Goal: Communication & Community: Answer question/provide support

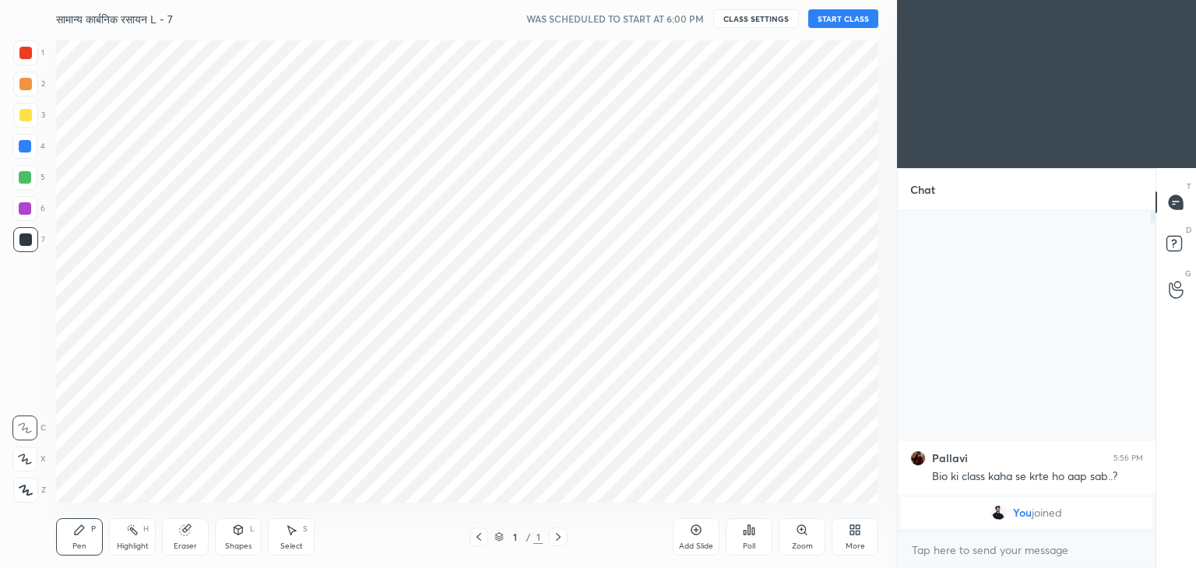
scroll to position [77397, 77032]
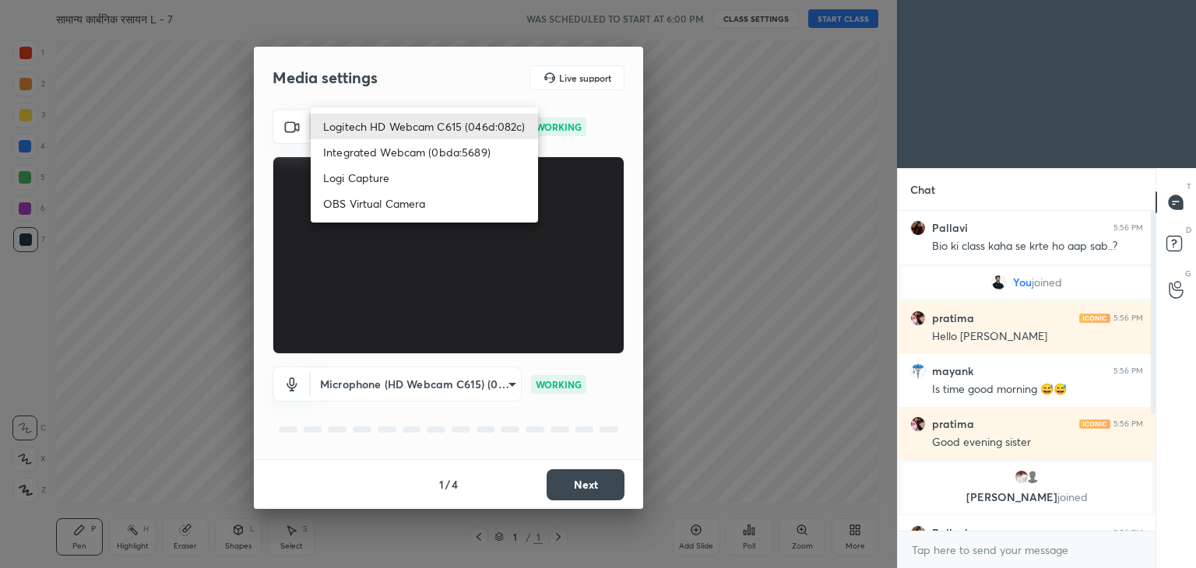
click at [428, 117] on body "1 2 3 4 5 6 7 C X Z C X Z E E Erase all H H सामान्य कार्बनिक रसायन L - 7 WAS SC…" at bounding box center [598, 284] width 1196 height 568
click at [447, 132] on li "Logitech HD Webcam C615 (046d:082c)" at bounding box center [424, 127] width 227 height 26
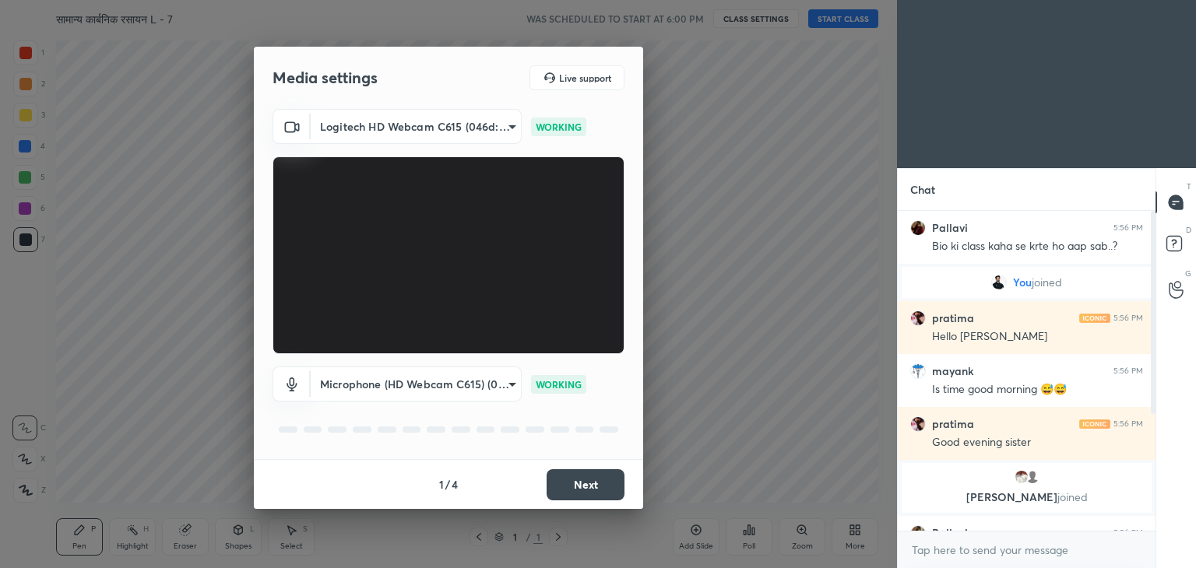
click at [475, 375] on body "1 2 3 4 5 6 7 C X Z C X Z E E Erase all H H सामान्य कार्बनिक रसायन L - 7 WAS SC…" at bounding box center [598, 284] width 1196 height 568
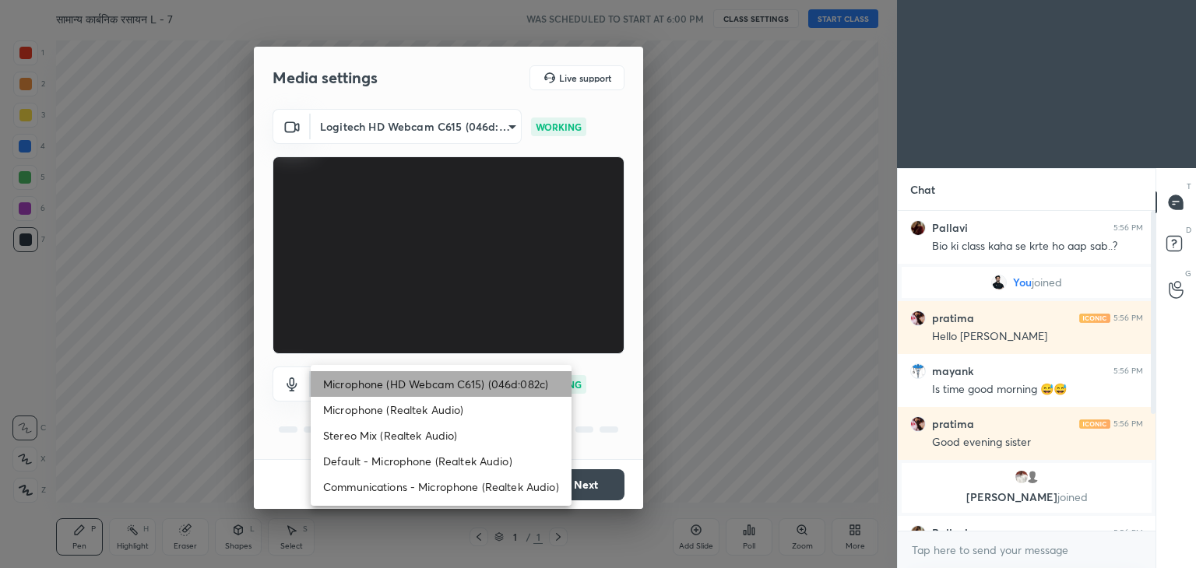
click at [467, 382] on li "Microphone (HD Webcam C615) (046d:082c)" at bounding box center [441, 384] width 261 height 26
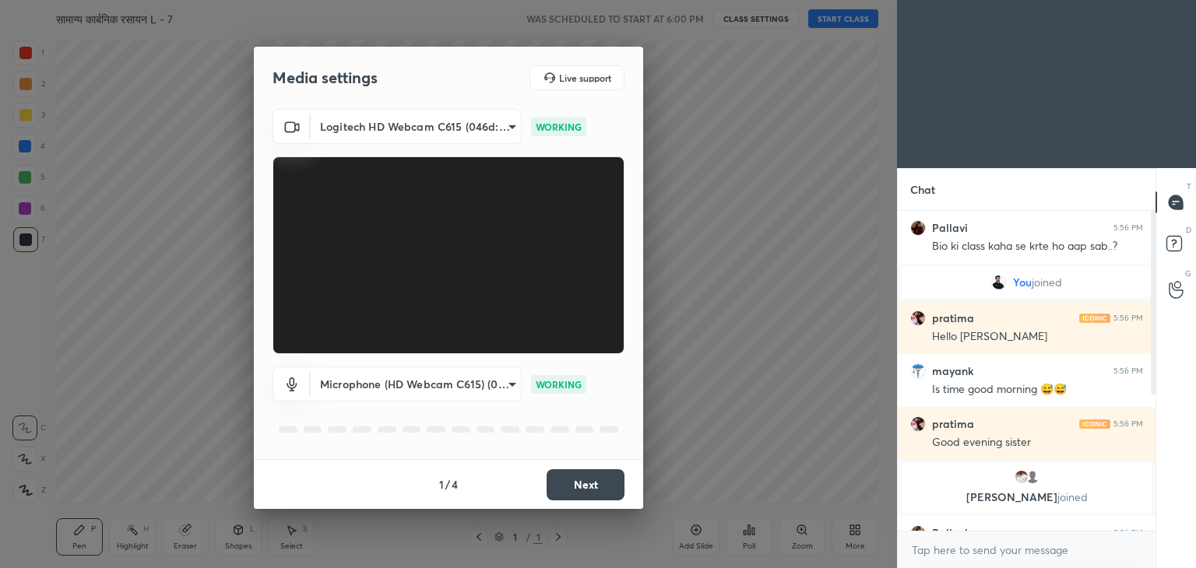
click at [477, 391] on body "1 2 3 4 5 6 7 C X Z C X Z E E Erase all H H सामान्य कार्बनिक रसायन L - 7 WAS SC…" at bounding box center [598, 284] width 1196 height 568
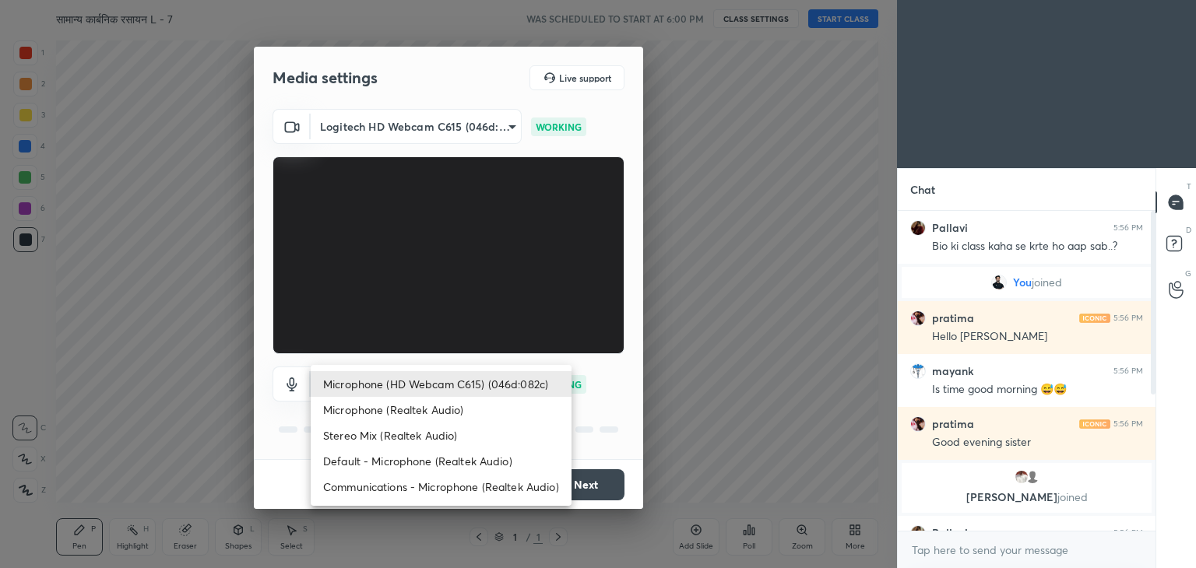
click at [477, 391] on li "Microphone (HD Webcam C615) (046d:082c)" at bounding box center [441, 384] width 261 height 26
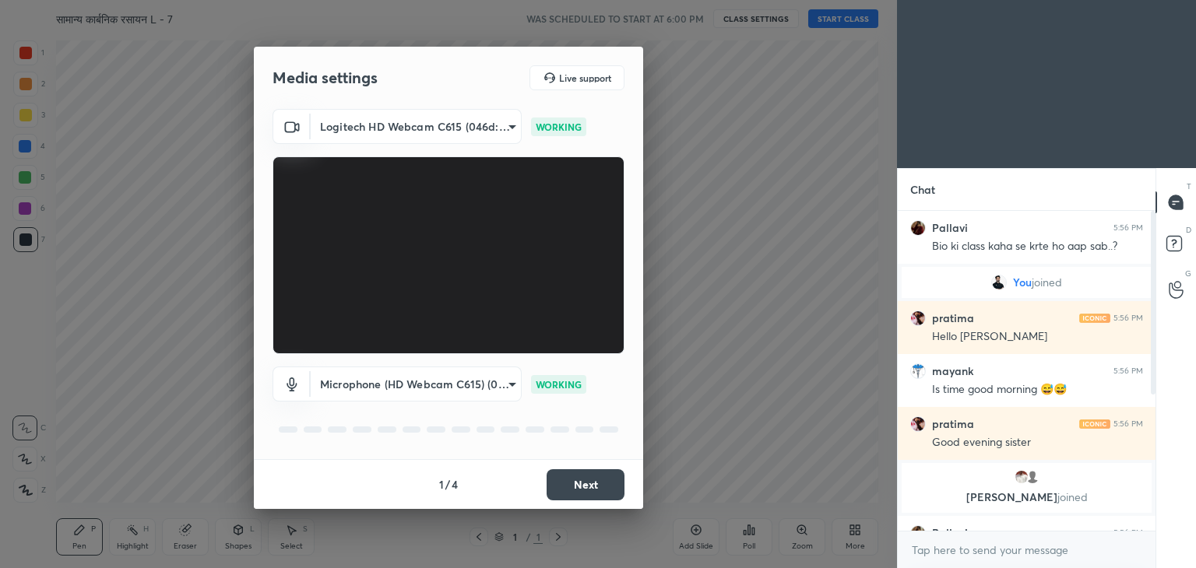
click at [577, 487] on button "Next" at bounding box center [586, 485] width 78 height 31
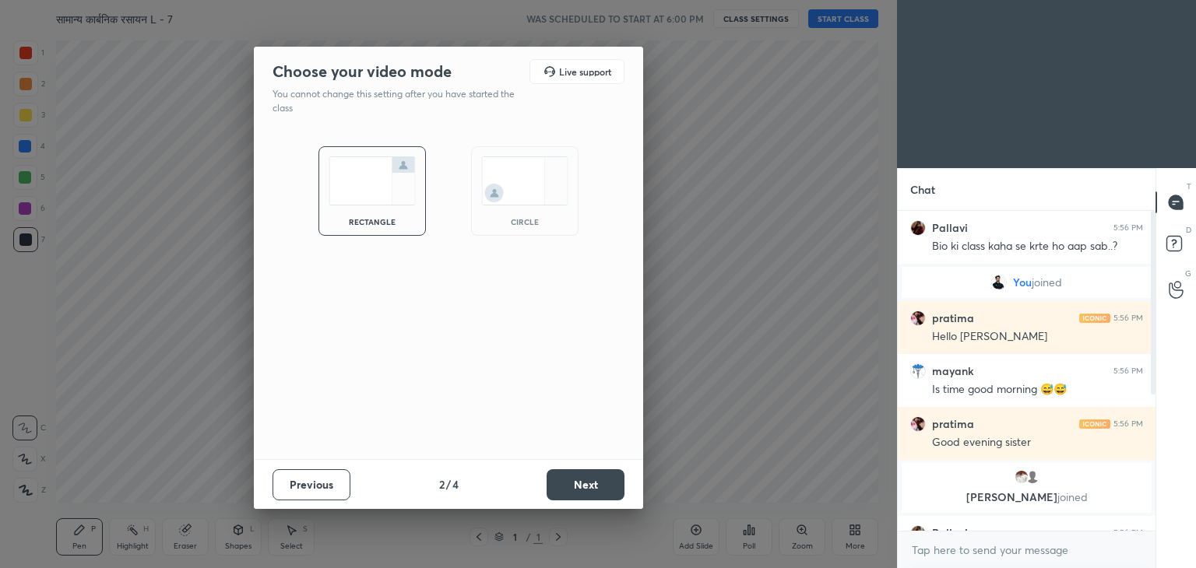
click at [575, 484] on button "Next" at bounding box center [586, 485] width 78 height 31
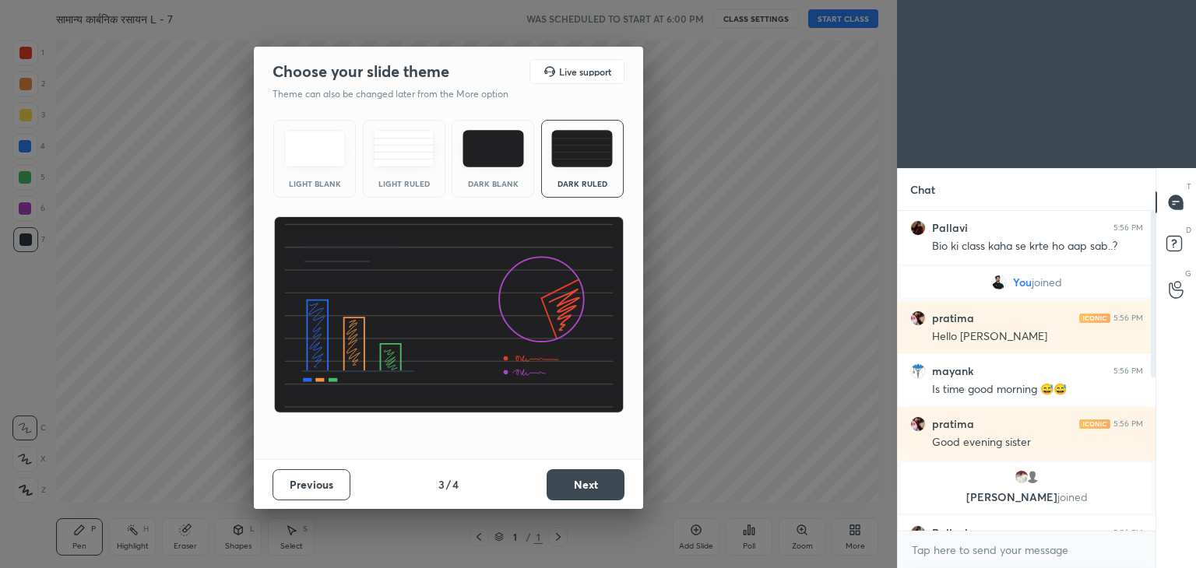
click at [575, 484] on button "Next" at bounding box center [586, 485] width 78 height 31
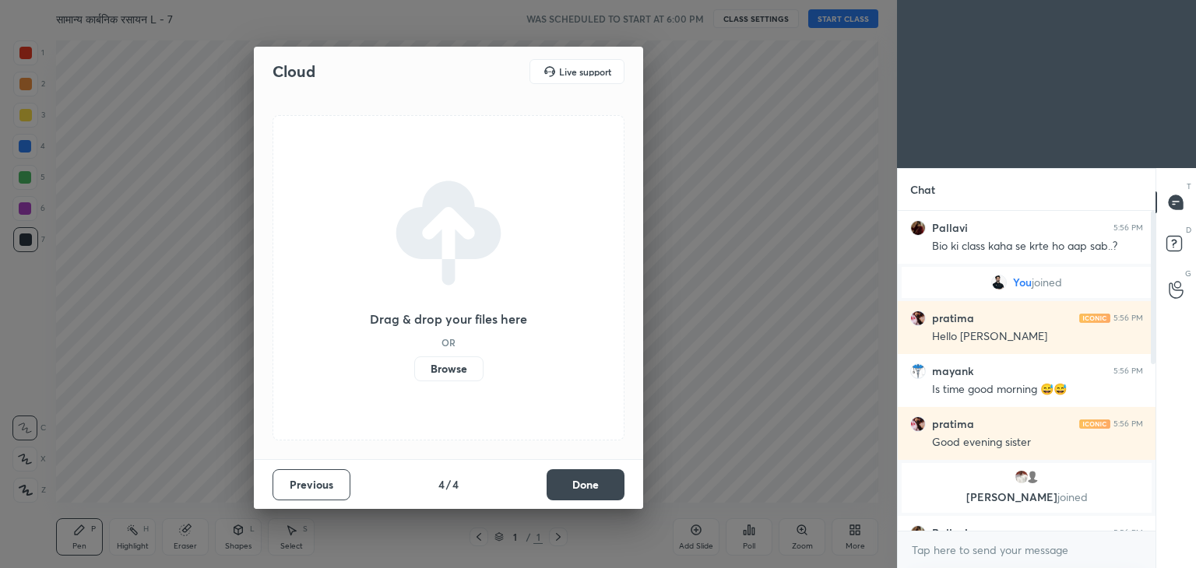
drag, startPoint x: 586, startPoint y: 480, endPoint x: 620, endPoint y: 477, distance: 33.7
click at [620, 477] on button "Done" at bounding box center [586, 485] width 78 height 31
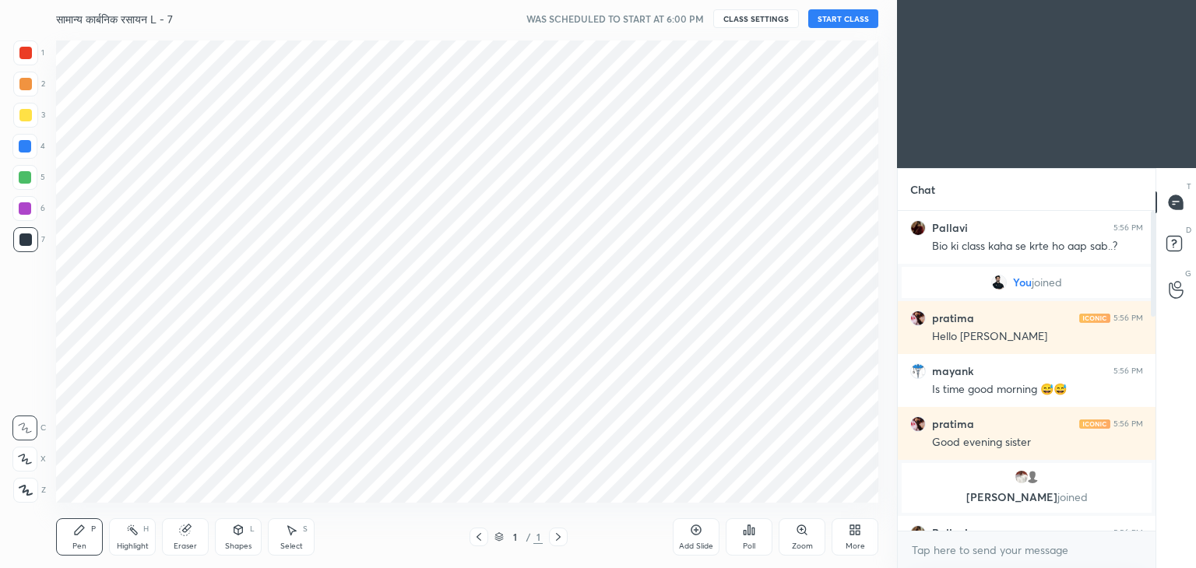
click at [753, 23] on button "CLASS SETTINGS" at bounding box center [756, 18] width 86 height 19
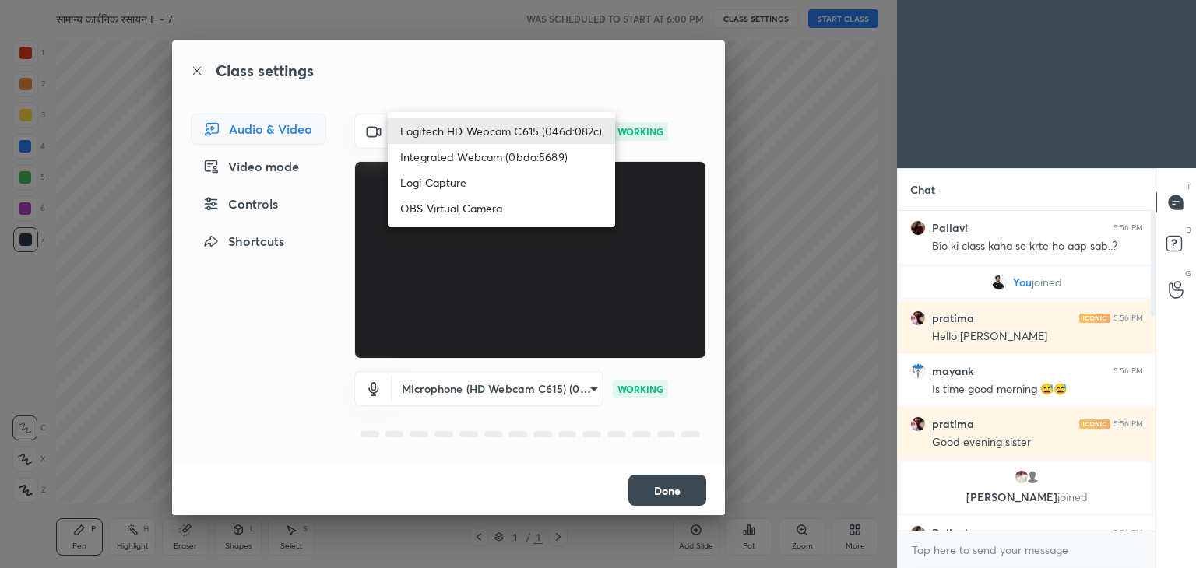
click at [551, 132] on body "1 2 3 4 5 6 7 C X Z C X Z E E Erase all H H सामान्य कार्बनिक रसायन L - 7 WAS SC…" at bounding box center [598, 284] width 1196 height 568
click at [524, 160] on li "Integrated Webcam (0bda:5689)" at bounding box center [501, 157] width 227 height 26
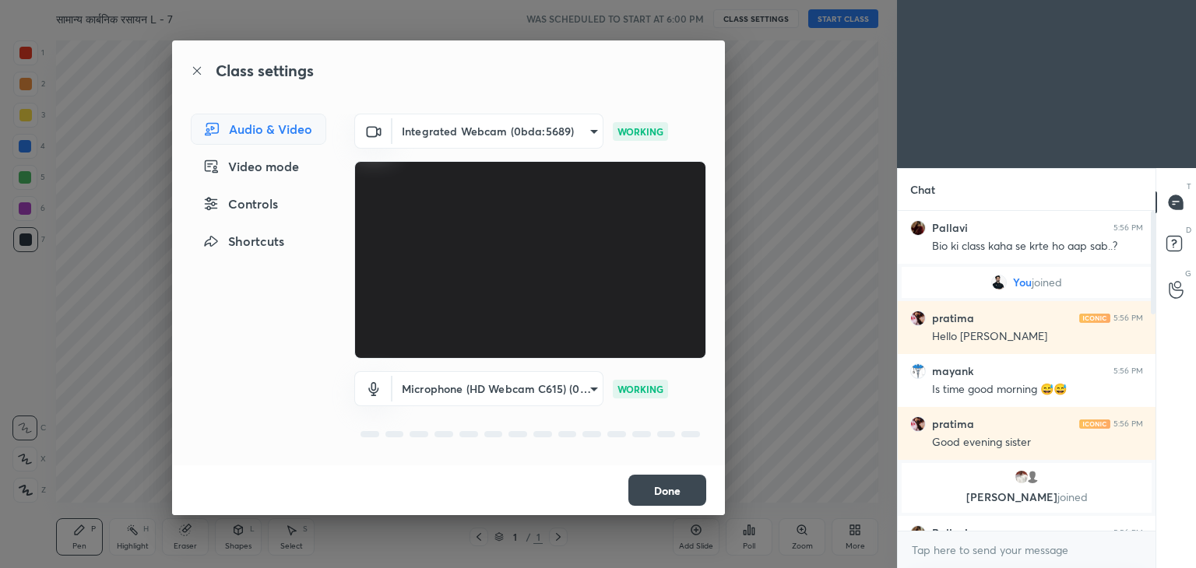
click at [542, 113] on div "Class settings Audio & Video Video mode Controls Shortcuts Integrated Webcam (0…" at bounding box center [448, 277] width 553 height 475
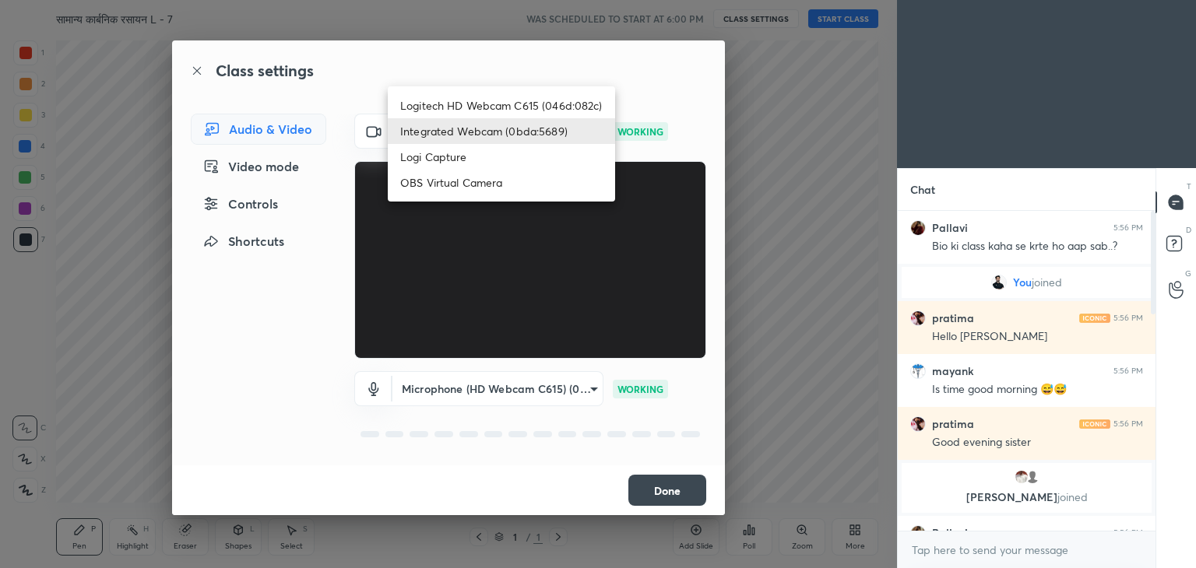
click at [545, 125] on body "1 2 3 4 5 6 7 C X Z C X Z E E Erase all H H सामान्य कार्बनिक रसायन L - 7 WAS SC…" at bounding box center [598, 284] width 1196 height 568
click at [527, 107] on li "Logitech HD Webcam C615 (046d:082c)" at bounding box center [501, 106] width 227 height 26
type input "9f5ca279efd8d5960415c70bd669d9f854ff921cbb0248aadd1f32cf3dbc253d"
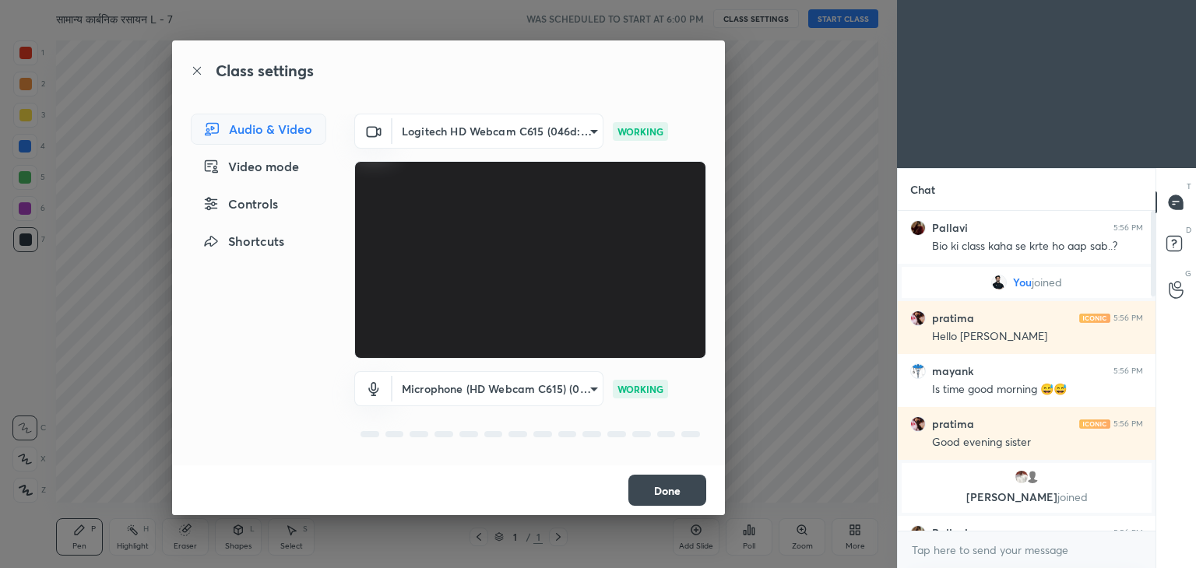
click at [573, 391] on body "1 2 3 4 5 6 7 C X Z C X Z E E Erase all H H सामान्य कार्बनिक रसायन L - 7 WAS SC…" at bounding box center [598, 284] width 1196 height 568
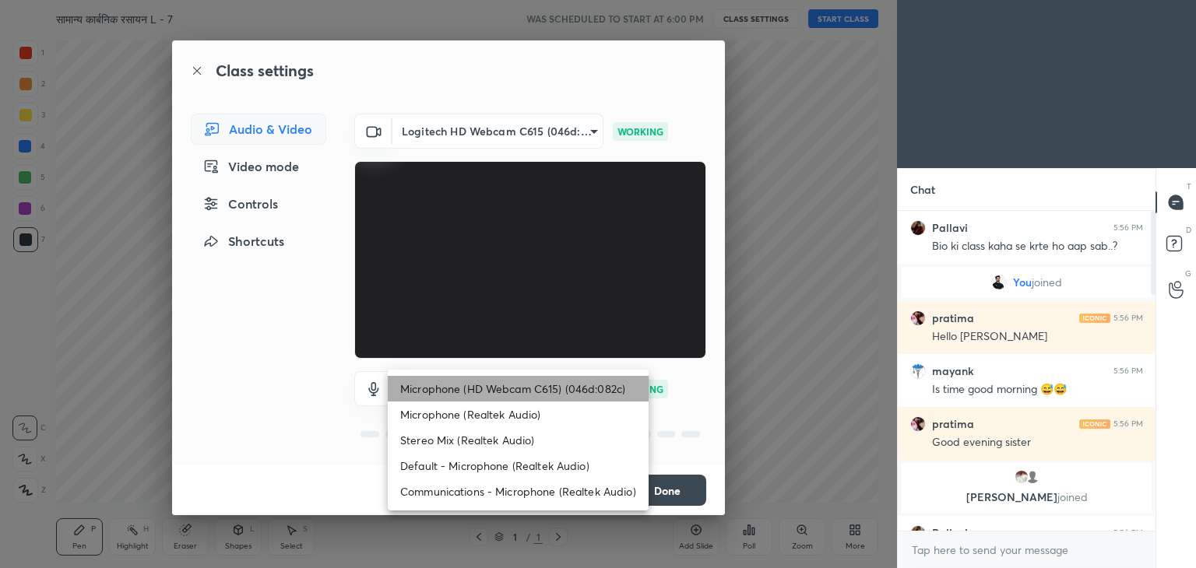
click at [544, 390] on li "Microphone (HD Webcam C615) (046d:082c)" at bounding box center [518, 389] width 261 height 26
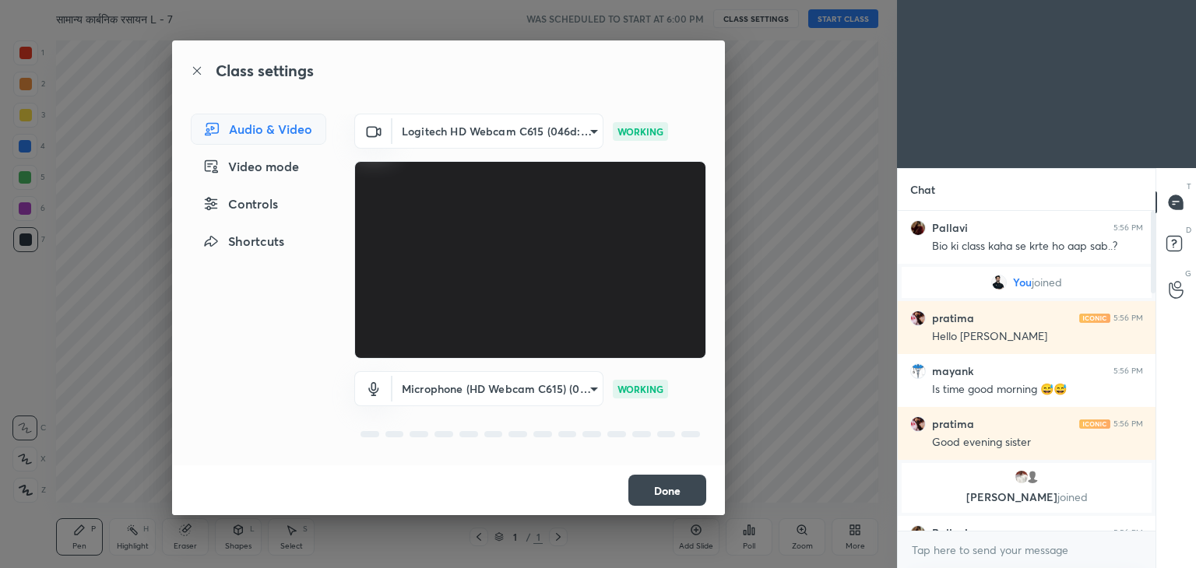
click at [682, 486] on button "Done" at bounding box center [667, 490] width 78 height 31
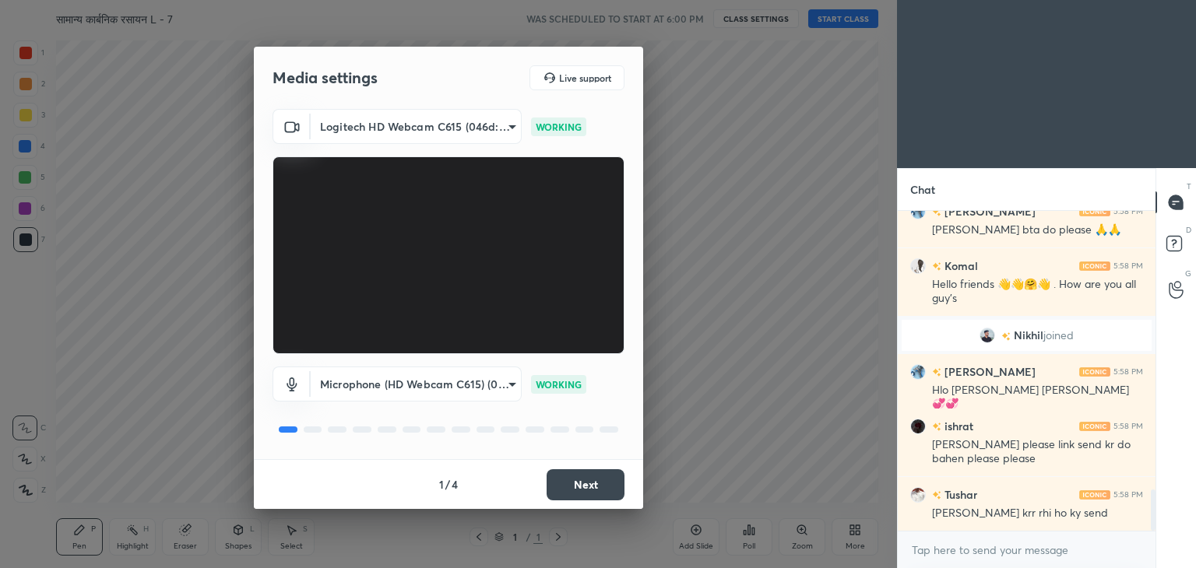
scroll to position [2152, 0]
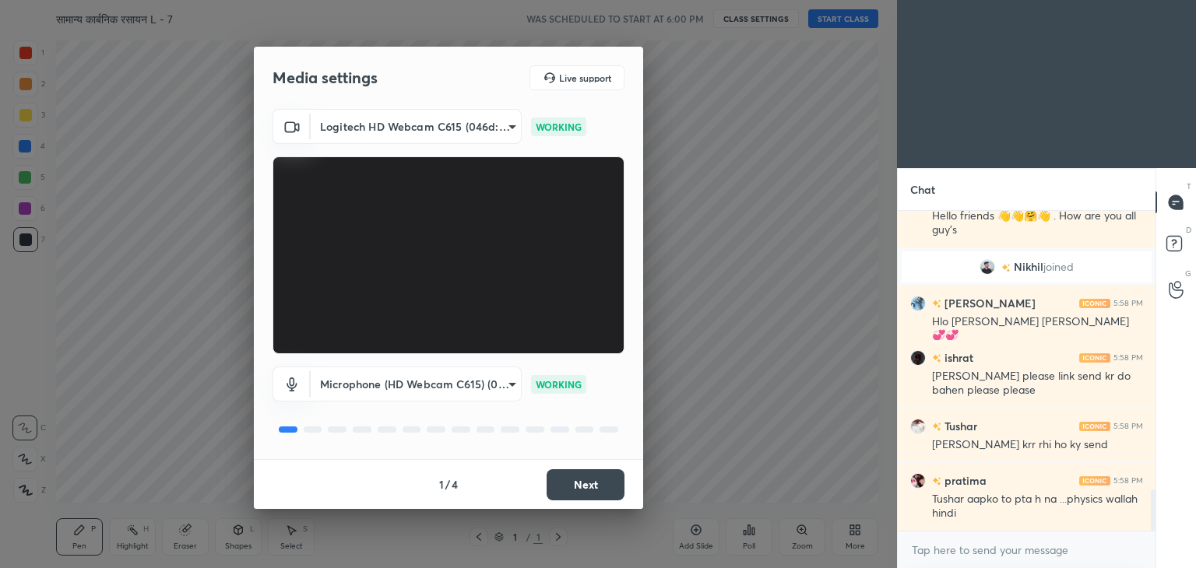
click at [582, 480] on button "Next" at bounding box center [586, 485] width 78 height 31
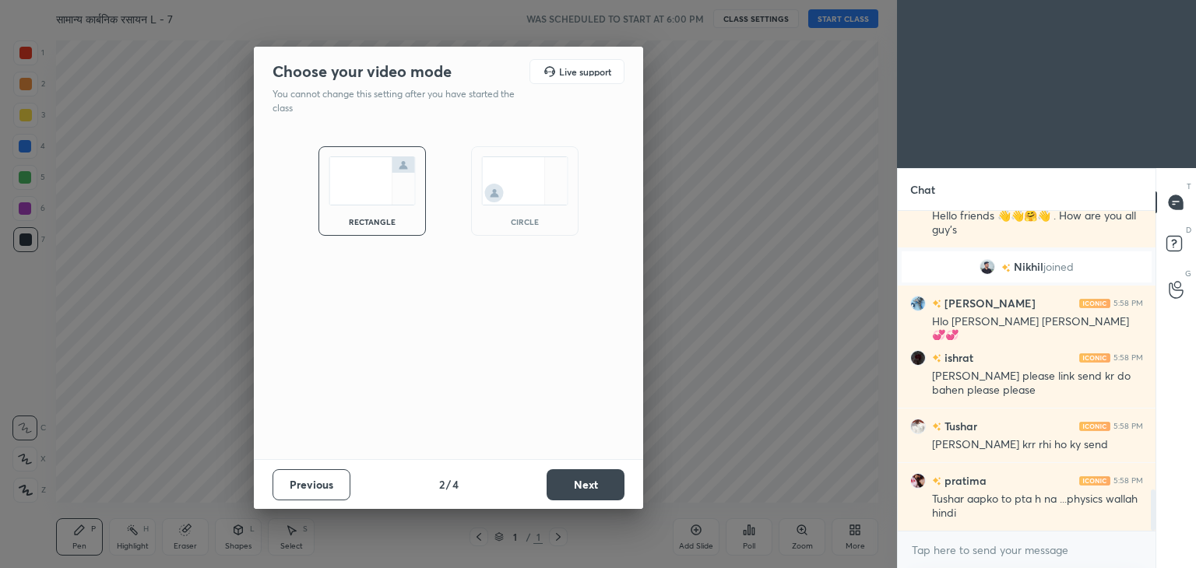
click at [582, 480] on button "Next" at bounding box center [586, 485] width 78 height 31
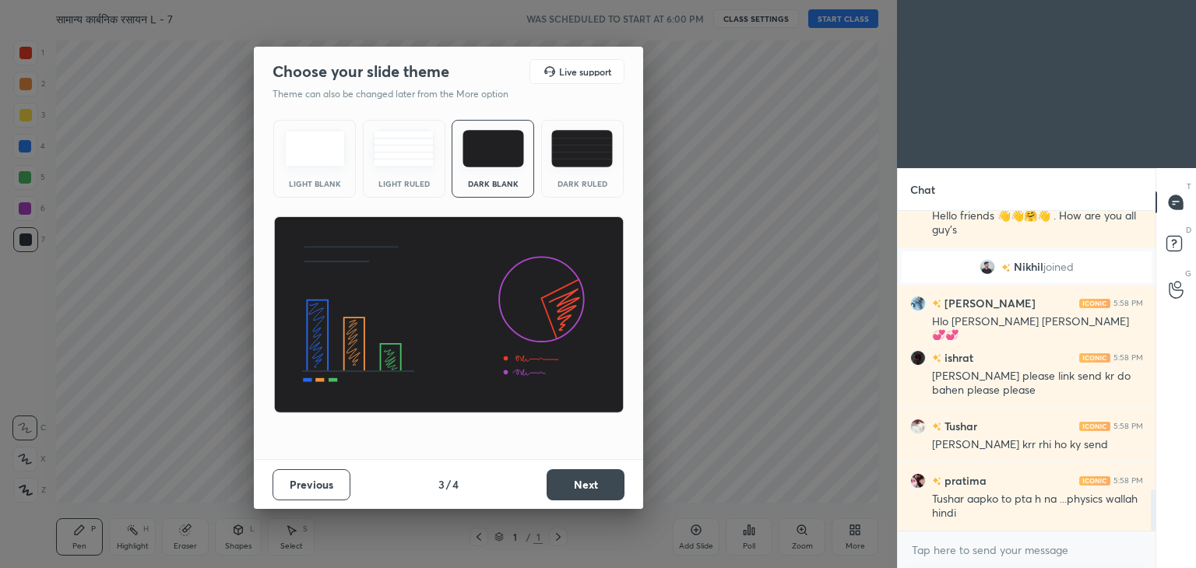
click at [548, 152] on div "Dark Ruled" at bounding box center [582, 159] width 83 height 78
click at [588, 478] on button "Next" at bounding box center [586, 485] width 78 height 31
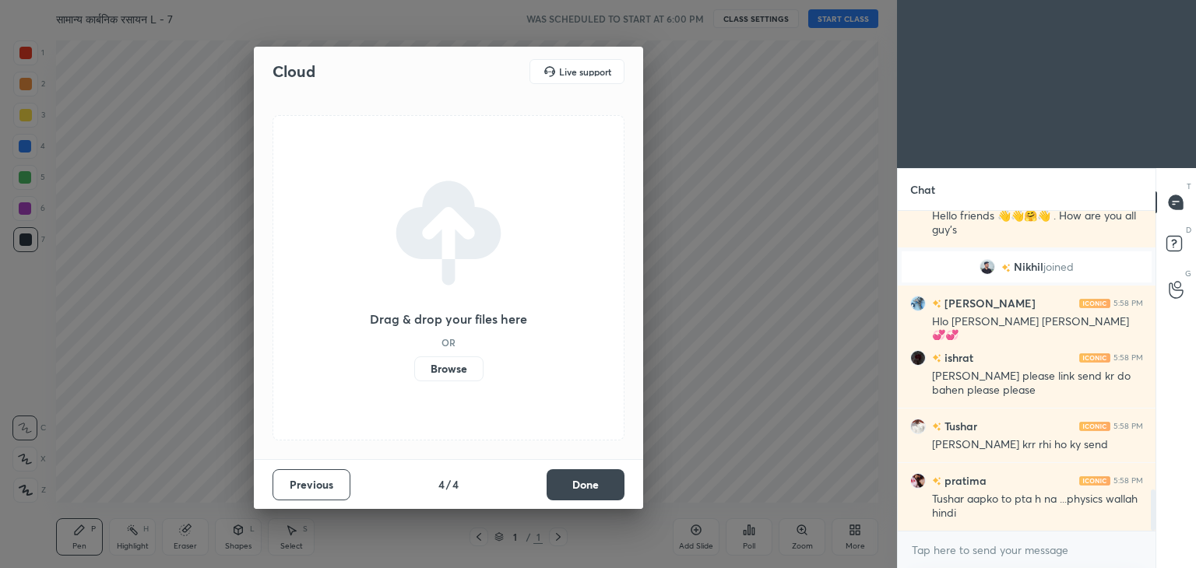
click at [588, 478] on button "Done" at bounding box center [586, 485] width 78 height 31
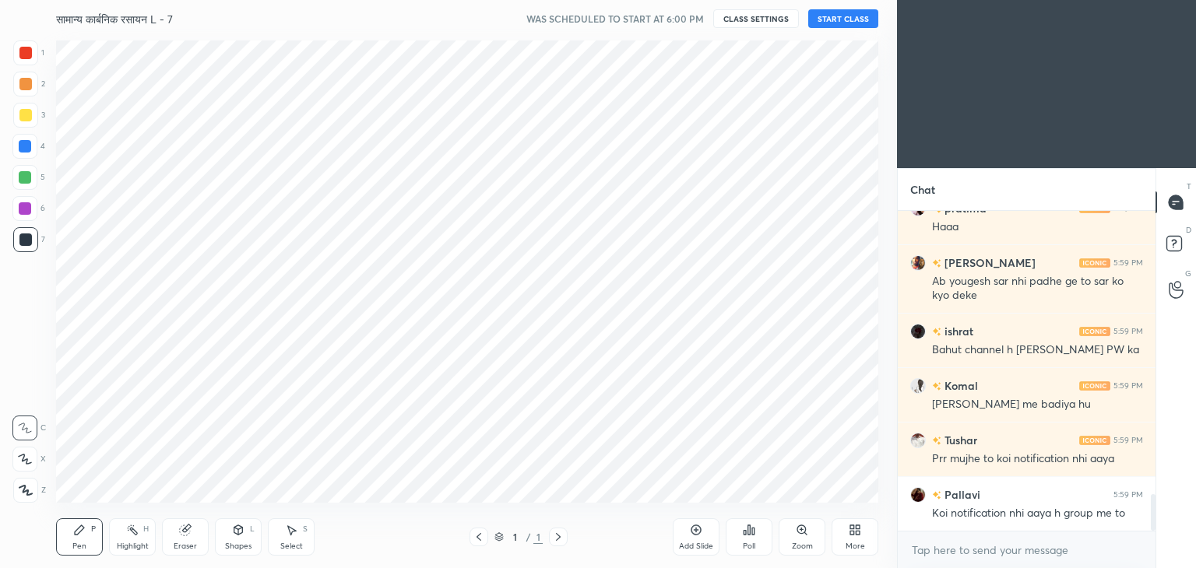
scroll to position [0, 0]
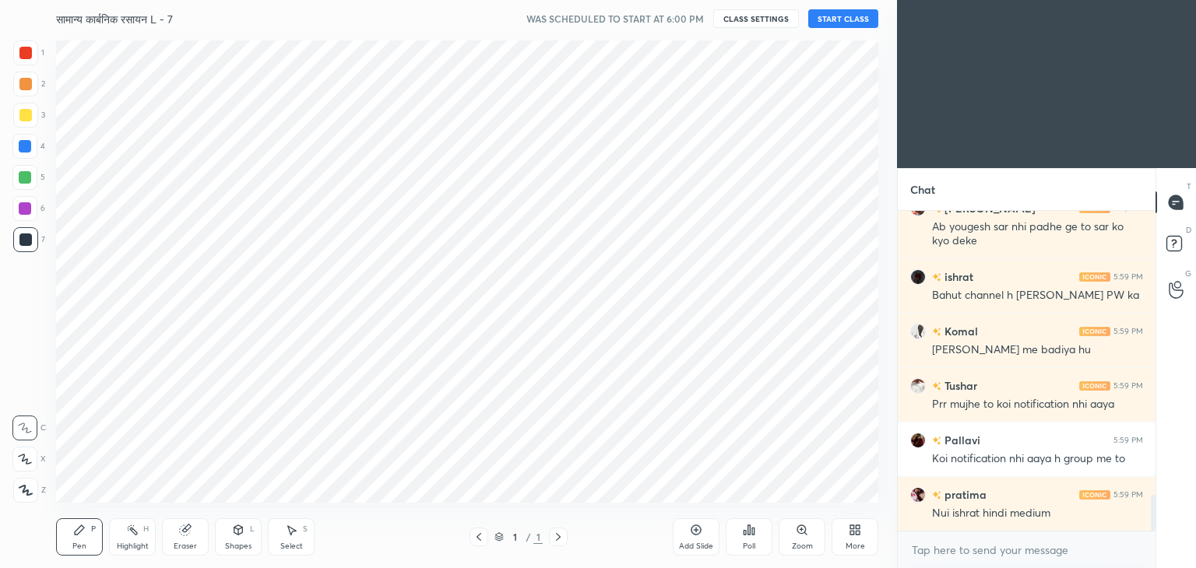
click at [741, 19] on button "CLASS SETTINGS" at bounding box center [756, 18] width 86 height 19
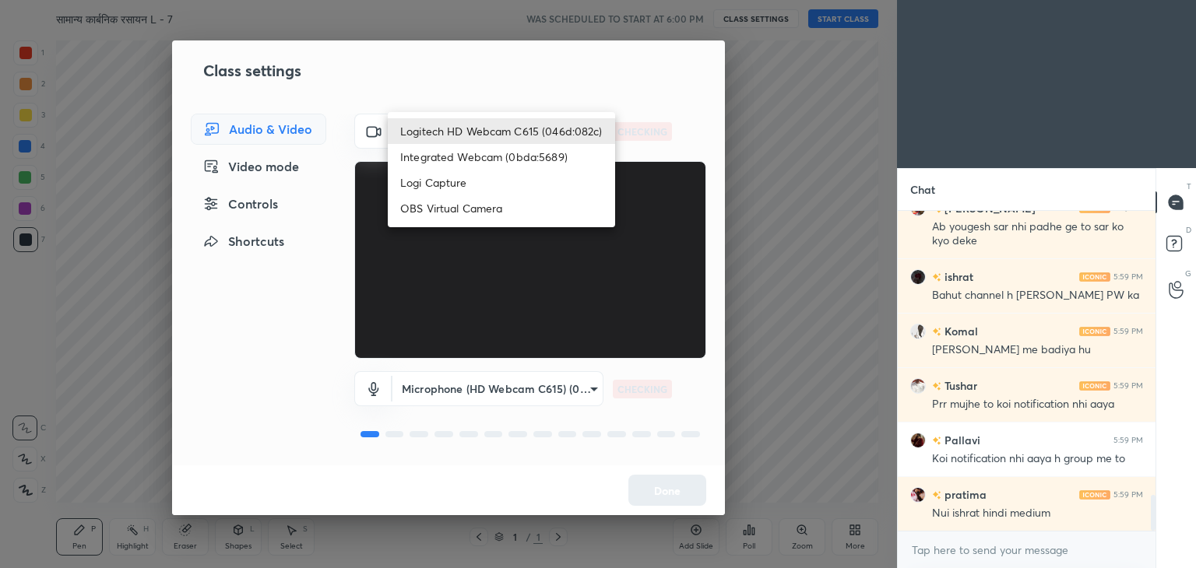
click at [565, 137] on body "1 2 3 4 5 6 7 C X Z C X Z E E Erase all H H सामान्य कार्बनिक रसायन L - 7 WAS SC…" at bounding box center [598, 284] width 1196 height 568
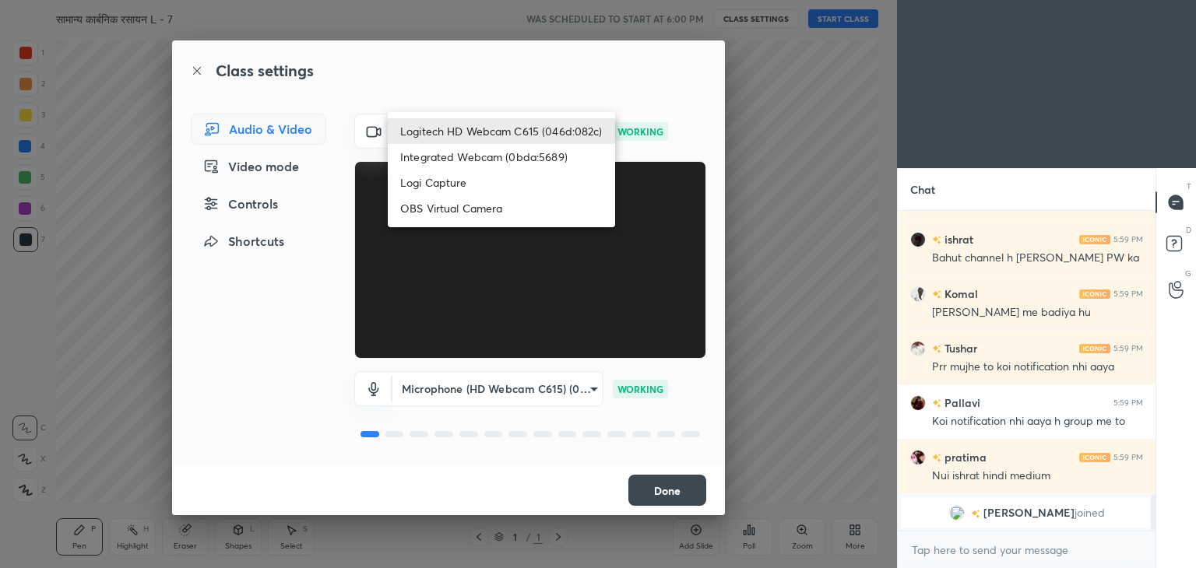
click at [529, 136] on li "Logitech HD Webcam C615 (046d:082c)" at bounding box center [501, 131] width 227 height 26
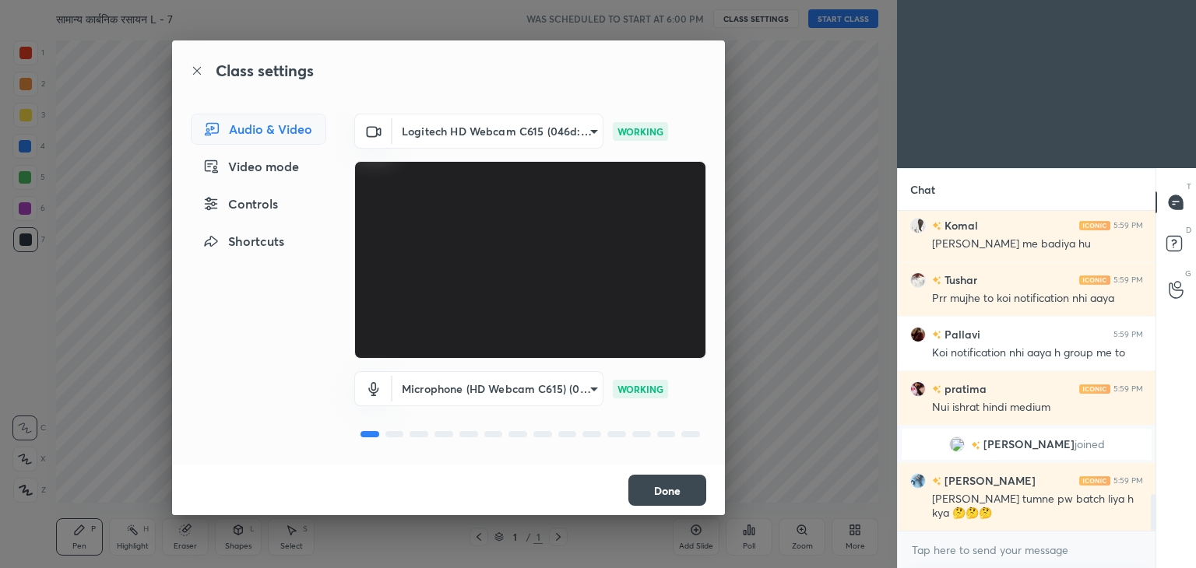
scroll to position [2484, 0]
click at [652, 493] on button "Done" at bounding box center [667, 490] width 78 height 31
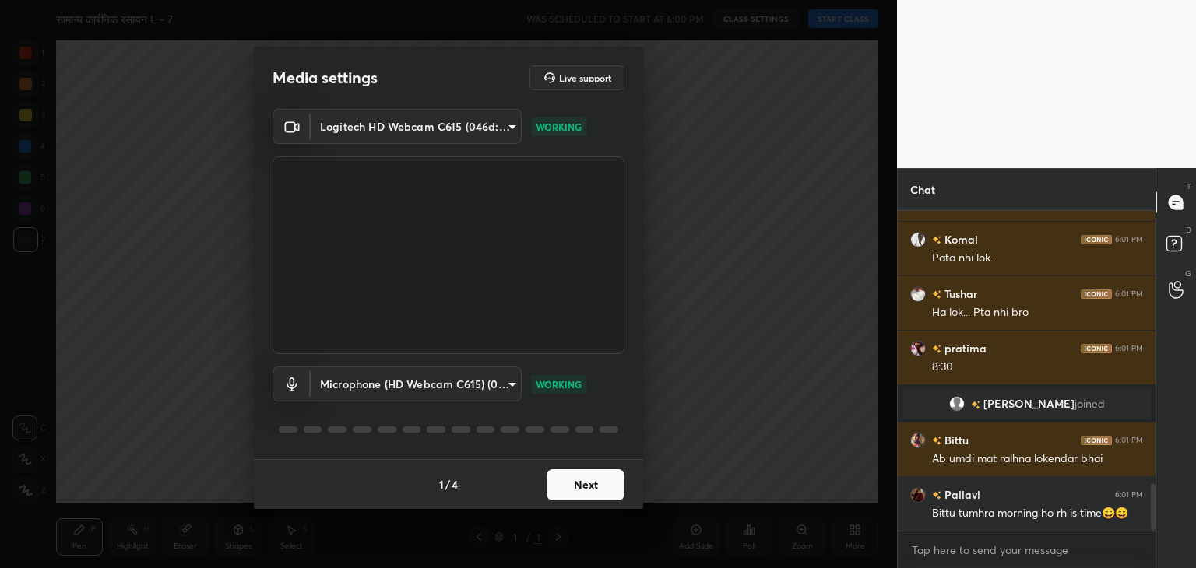
scroll to position [1944, 0]
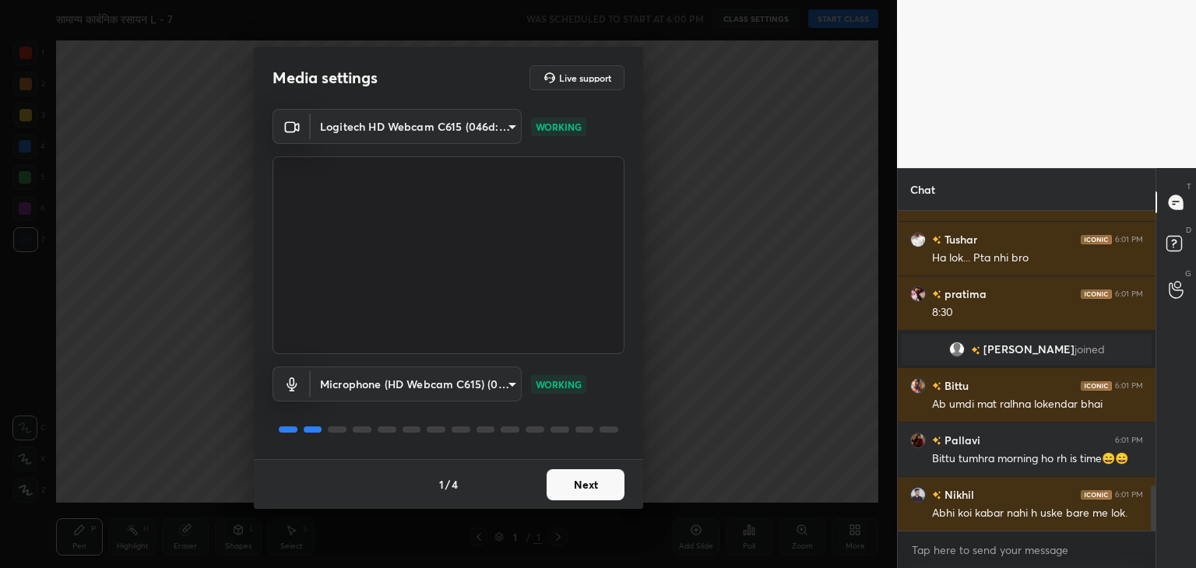
click at [593, 485] on button "Next" at bounding box center [586, 485] width 78 height 31
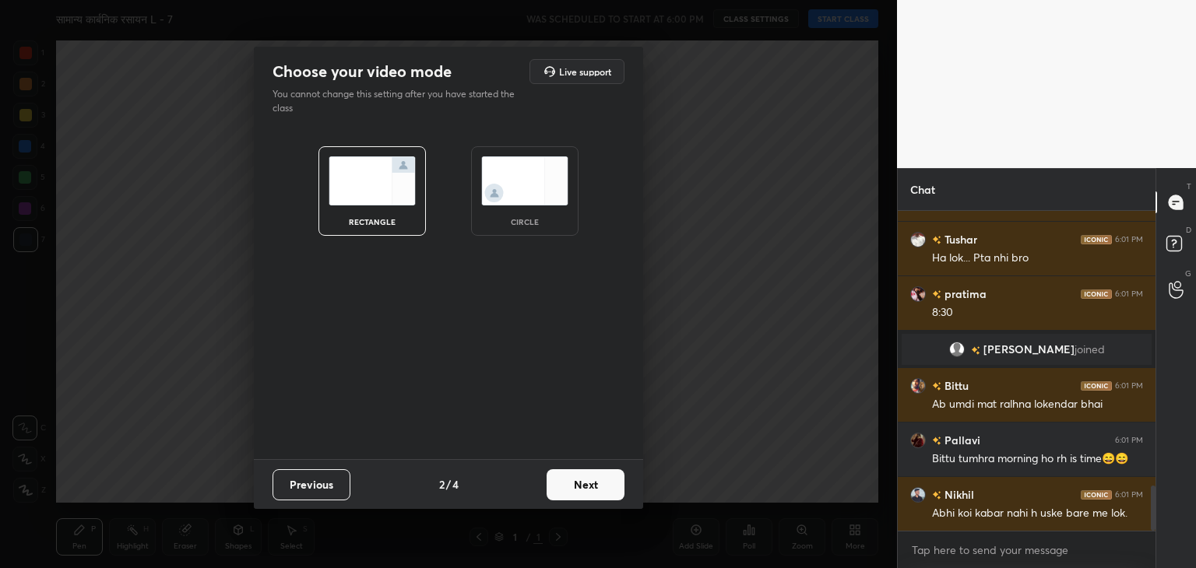
scroll to position [1981, 0]
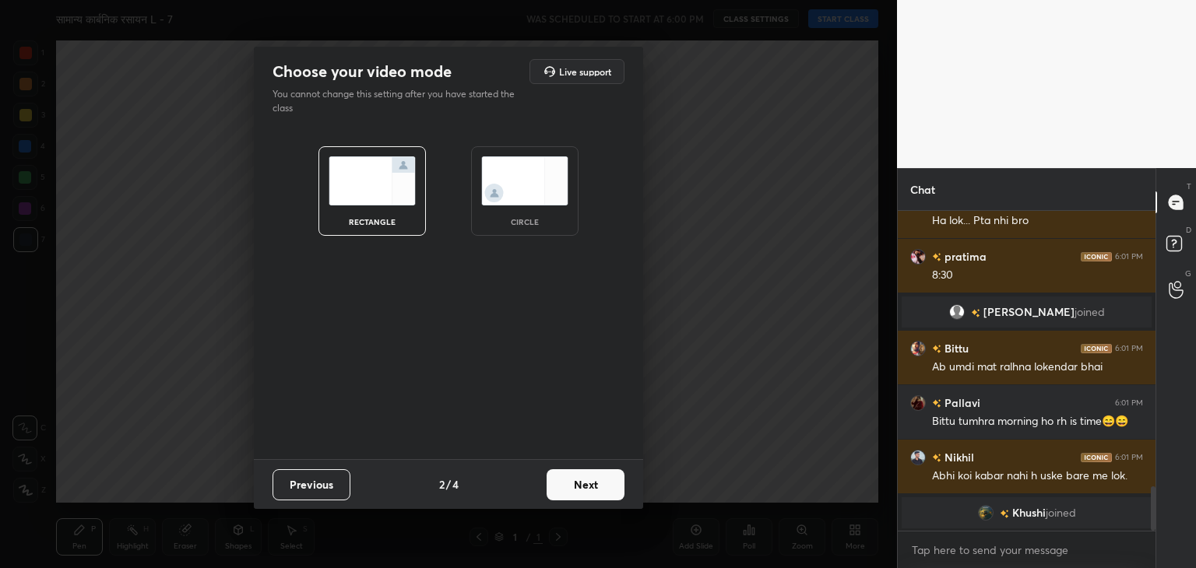
click at [593, 485] on button "Next" at bounding box center [586, 485] width 78 height 31
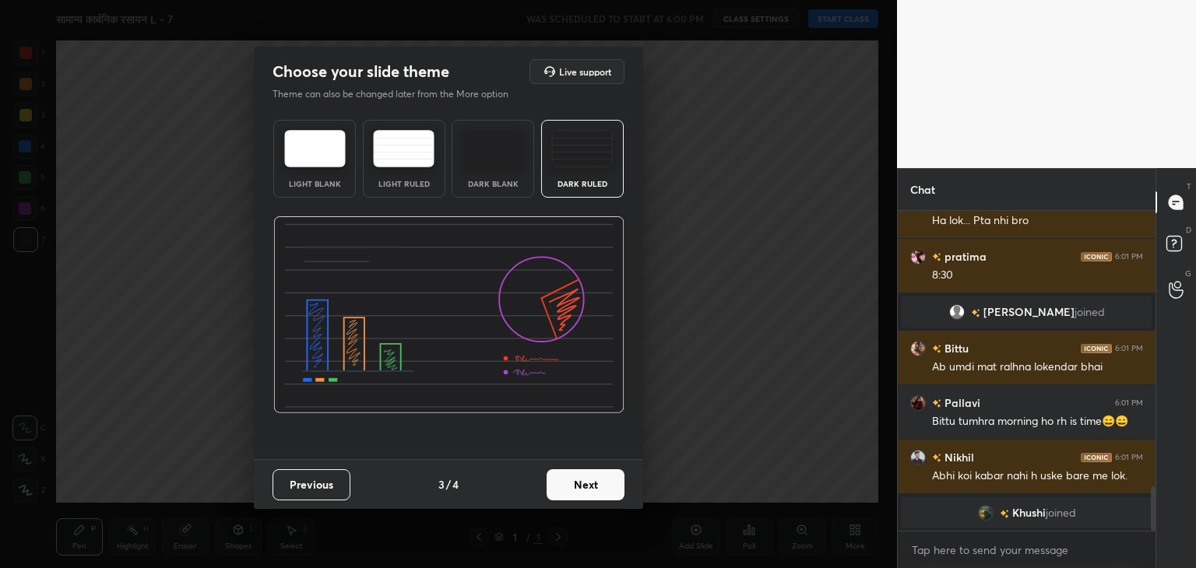
click at [593, 485] on button "Next" at bounding box center [586, 485] width 78 height 31
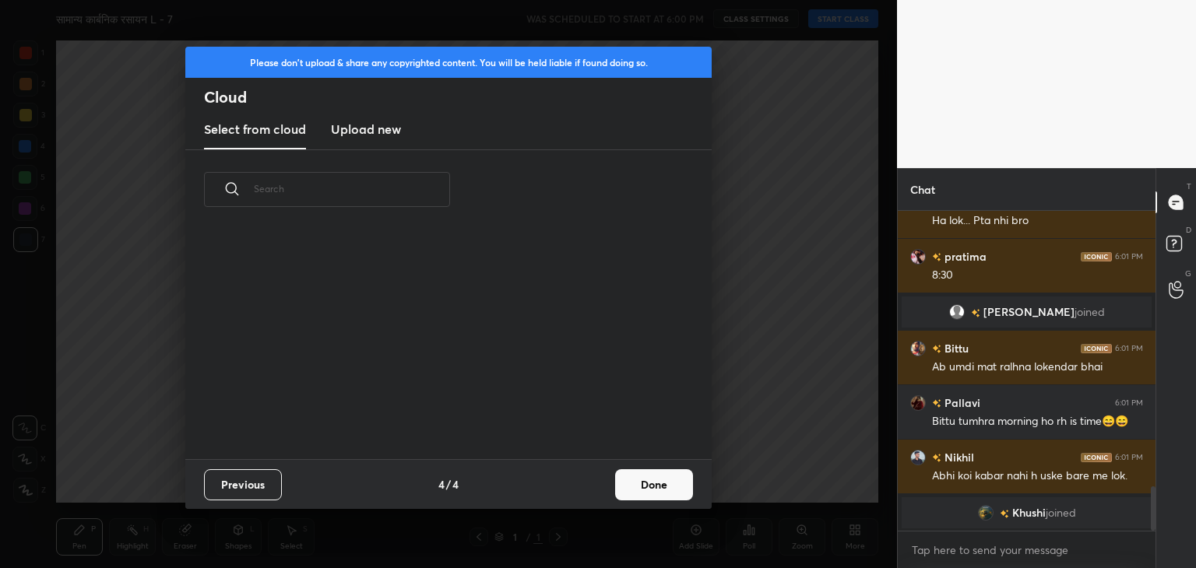
scroll to position [5, 8]
click at [678, 482] on button "Done" at bounding box center [654, 485] width 78 height 31
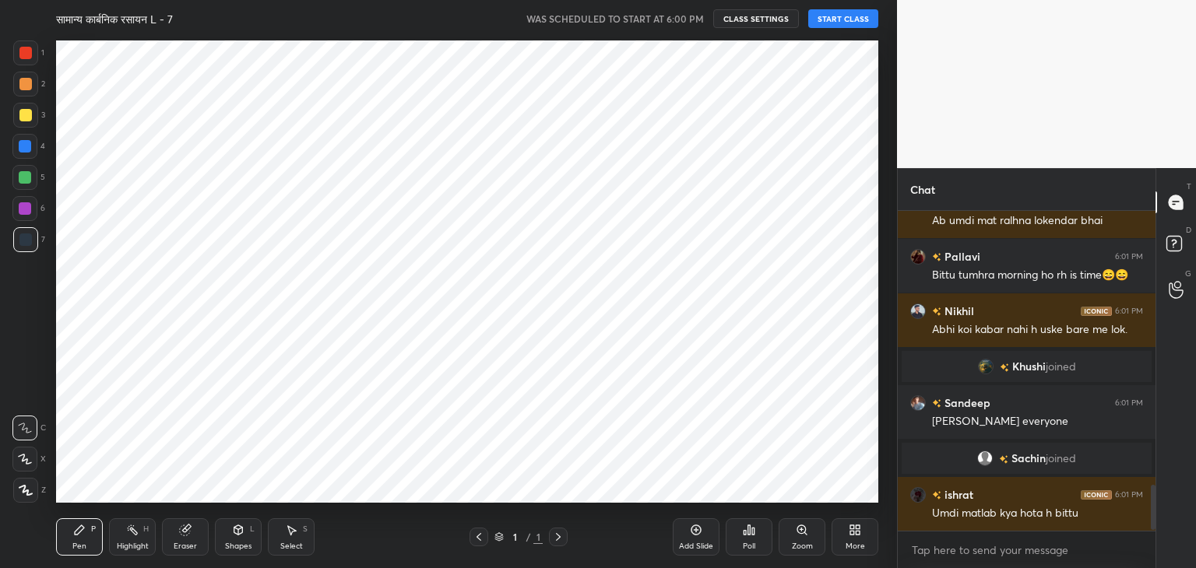
scroll to position [1979, 0]
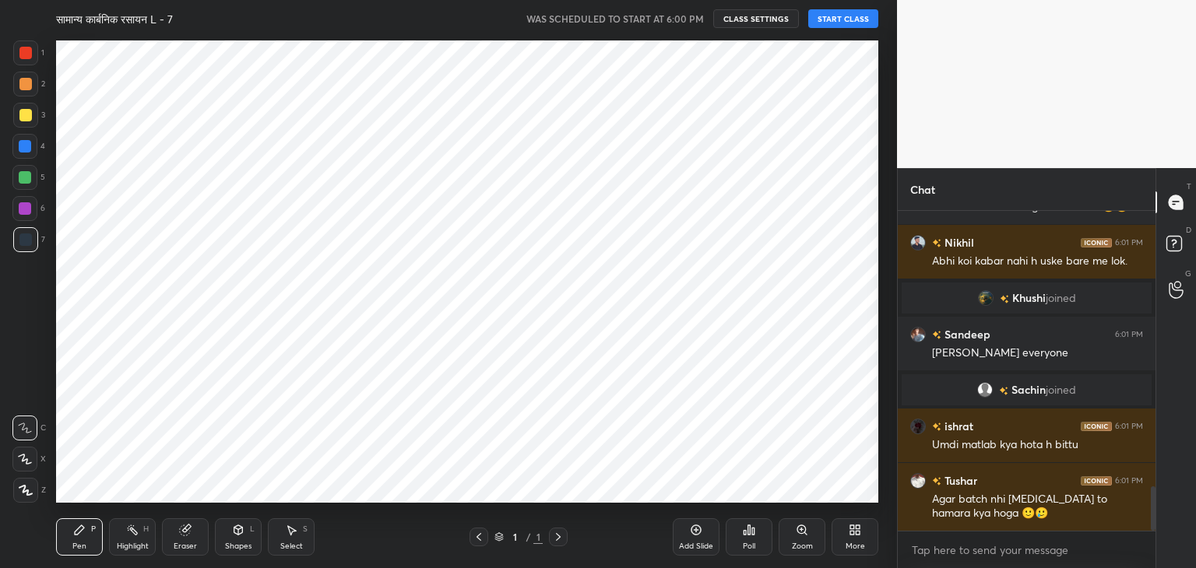
click at [853, 14] on button "START CLASS" at bounding box center [843, 18] width 70 height 19
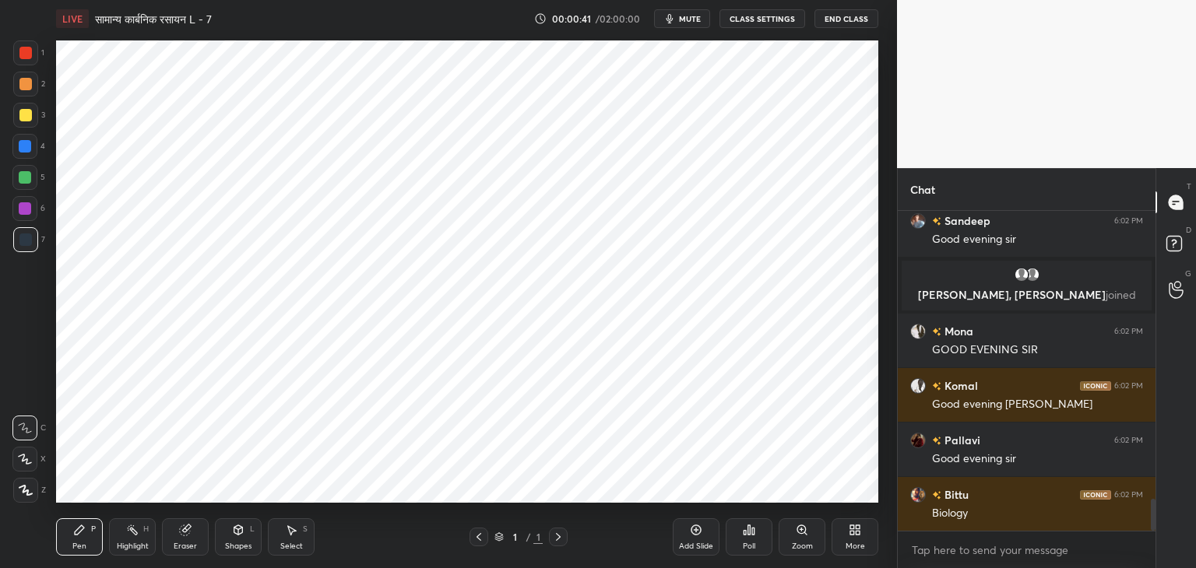
scroll to position [2992, 0]
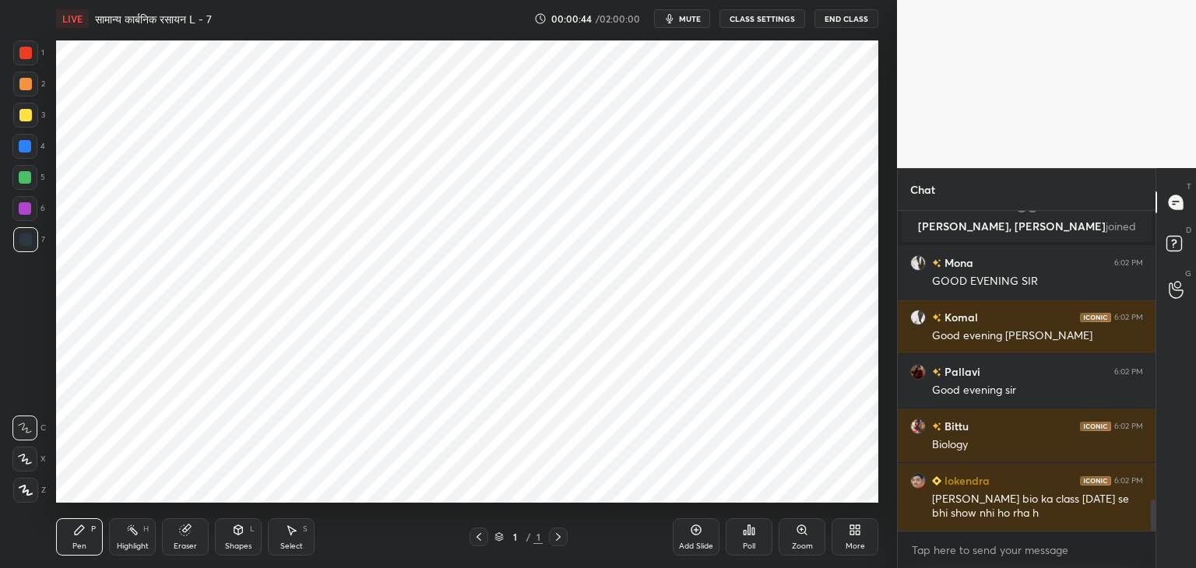
click at [676, 17] on icon "button" at bounding box center [669, 18] width 12 height 12
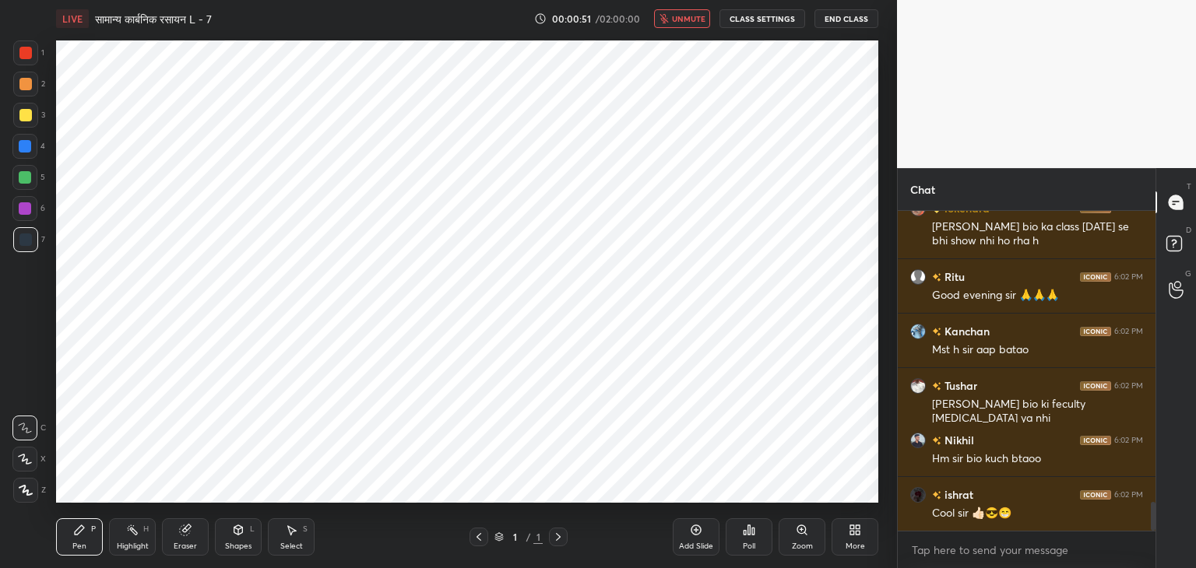
scroll to position [3302, 0]
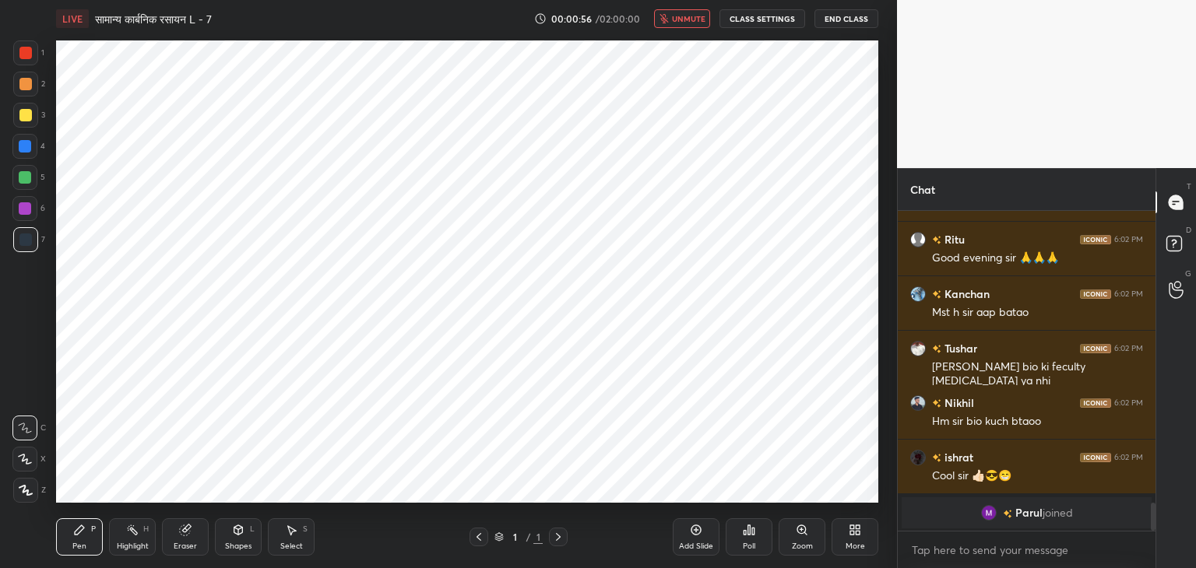
click at [690, 21] on span "unmute" at bounding box center [688, 18] width 33 height 11
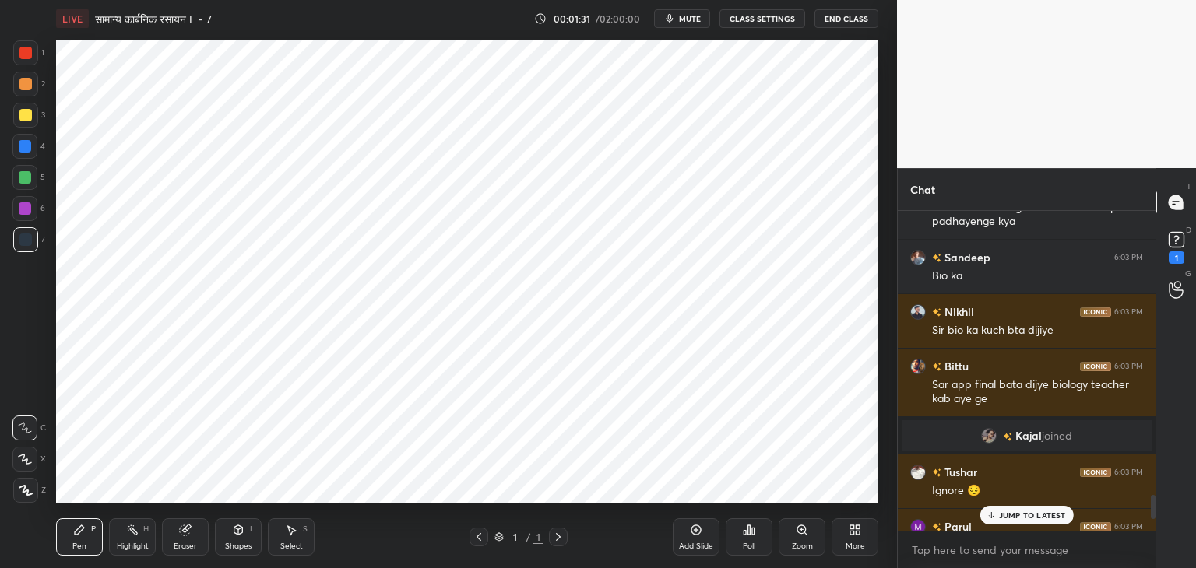
scroll to position [3736, 0]
click at [864, 533] on div "More" at bounding box center [855, 537] width 47 height 37
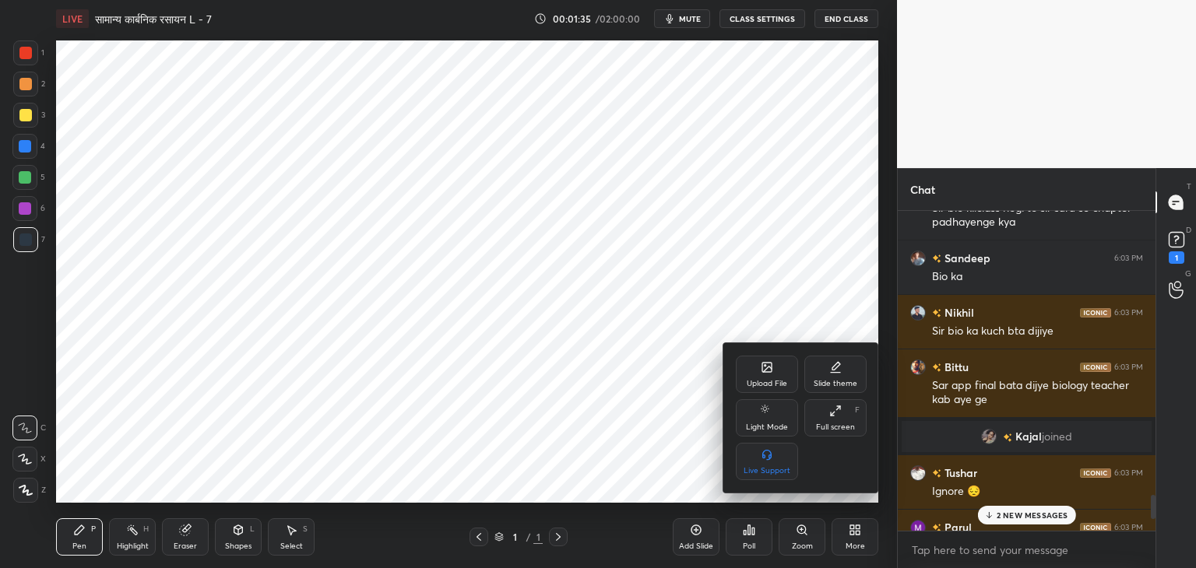
click at [766, 381] on div "Upload File" at bounding box center [767, 384] width 40 height 8
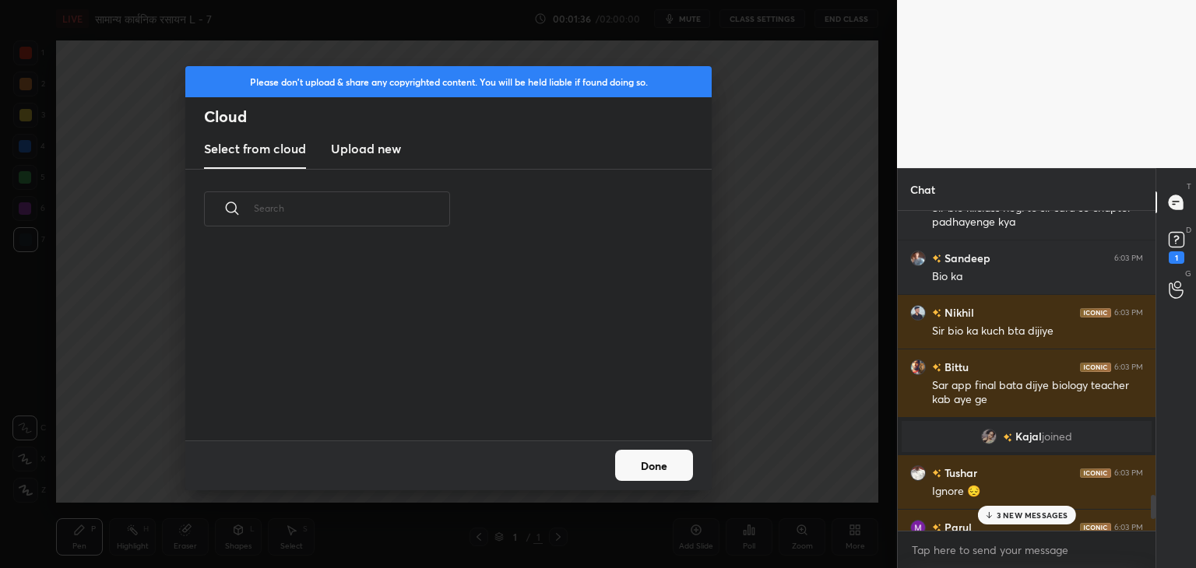
scroll to position [192, 500]
click at [372, 128] on div "Please don't upload & share any copyrighted content. You will be held liable if…" at bounding box center [448, 118] width 526 height 104
click at [389, 146] on h3 "Upload new" at bounding box center [366, 148] width 70 height 19
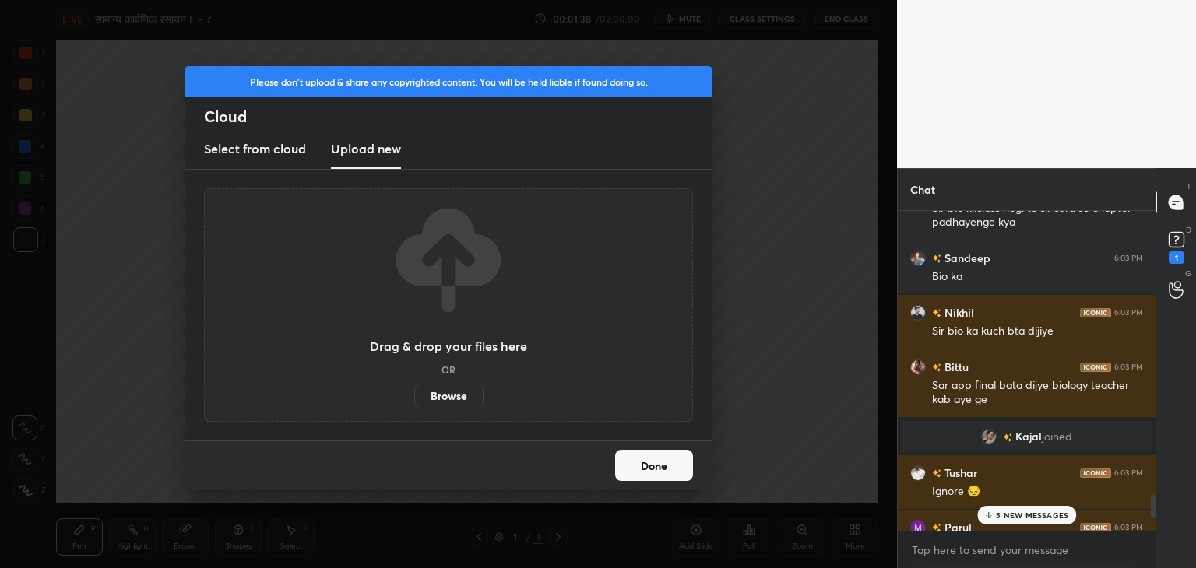
click at [452, 392] on label "Browse" at bounding box center [448, 396] width 69 height 25
click at [414, 392] on input "Browse" at bounding box center [414, 396] width 0 height 25
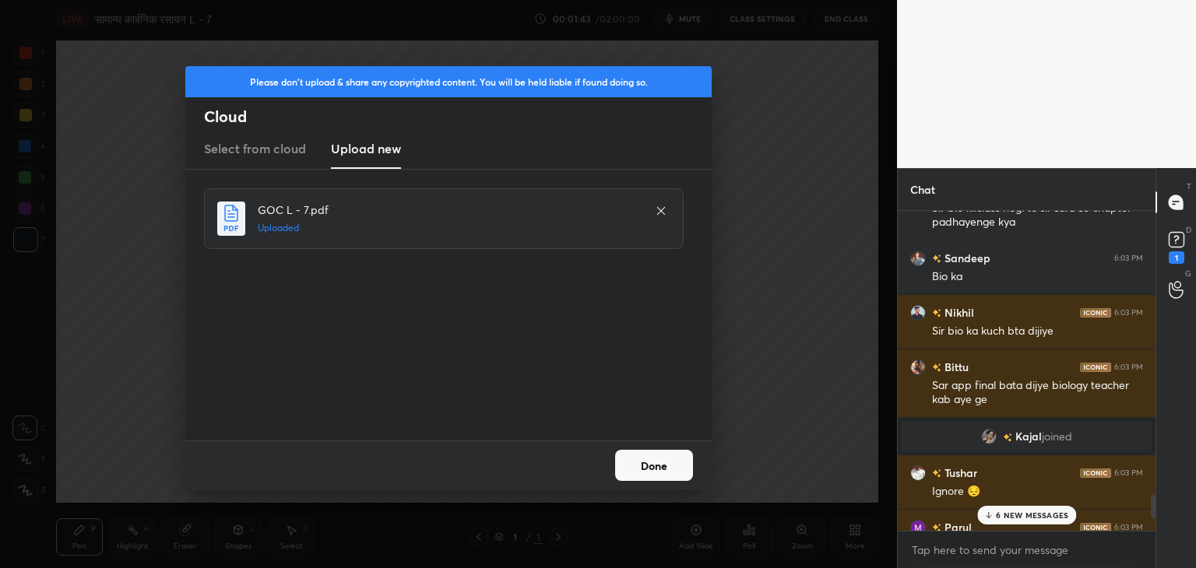
click at [663, 477] on button "Done" at bounding box center [654, 465] width 78 height 31
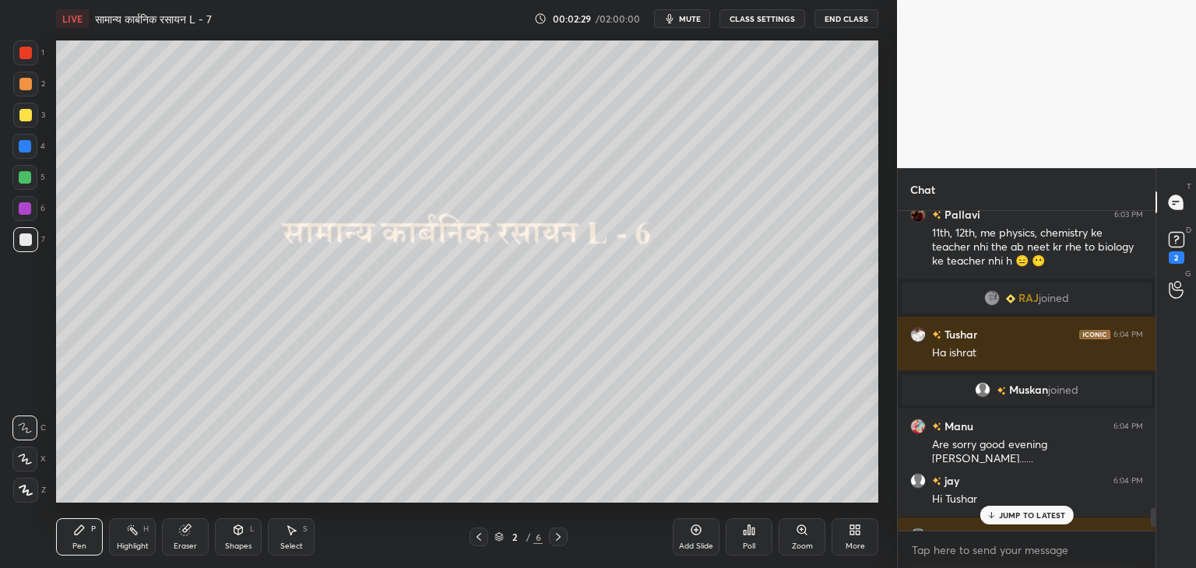
scroll to position [5046, 0]
click at [1177, 254] on div "2" at bounding box center [1177, 258] width 16 height 12
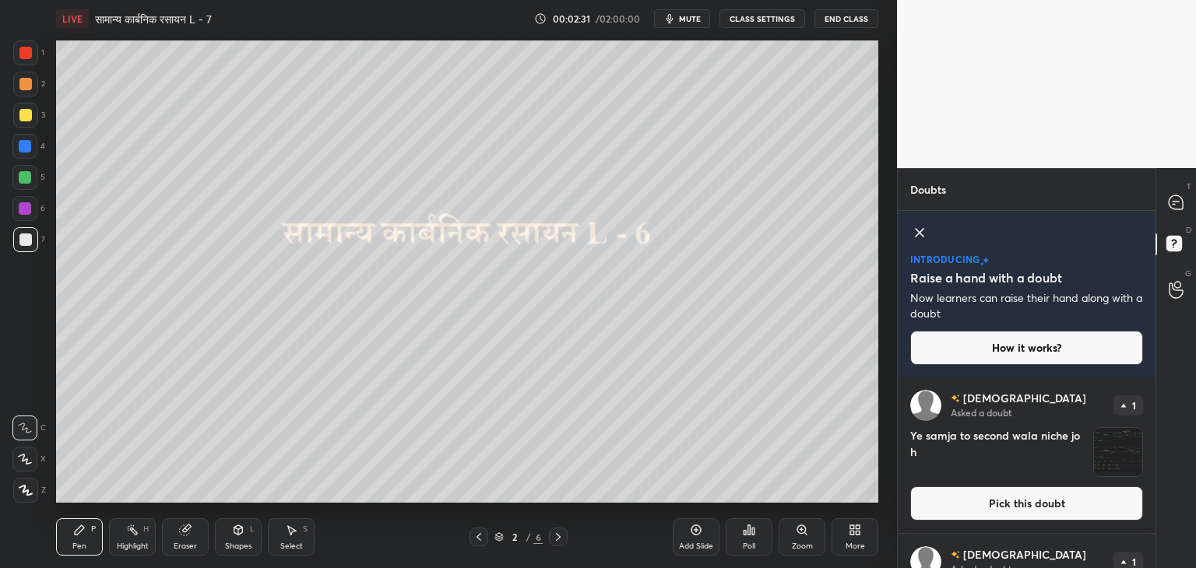
click at [1122, 446] on img "grid" at bounding box center [1118, 452] width 48 height 48
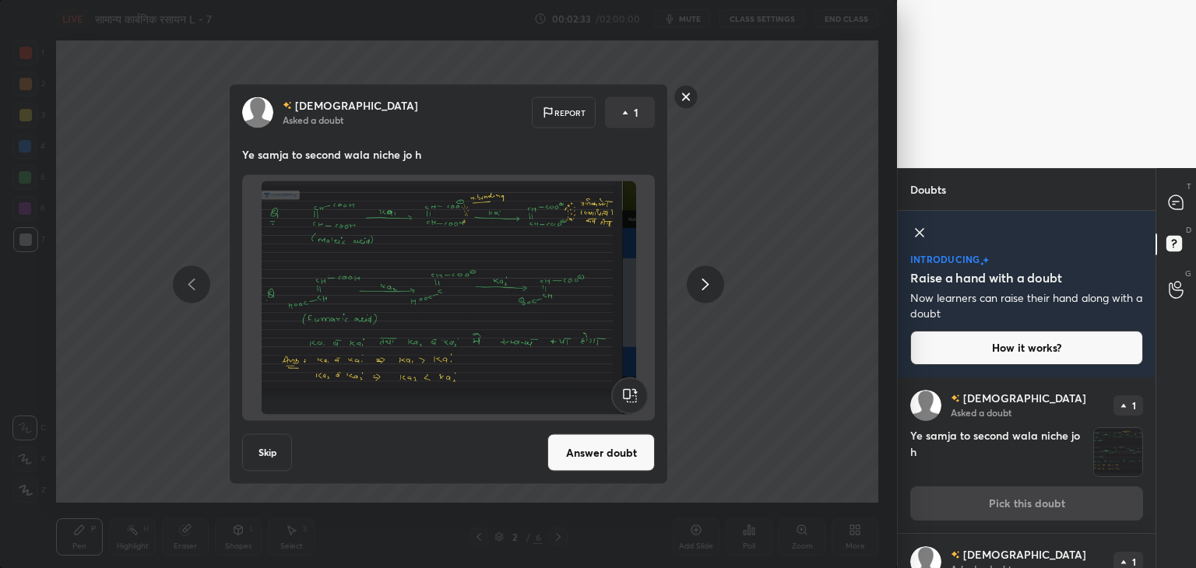
click at [803, 400] on div "[DEMOGRAPHIC_DATA] Asked a doubt Report 1 Ye samja to second wala niche jo h Sk…" at bounding box center [448, 284] width 897 height 568
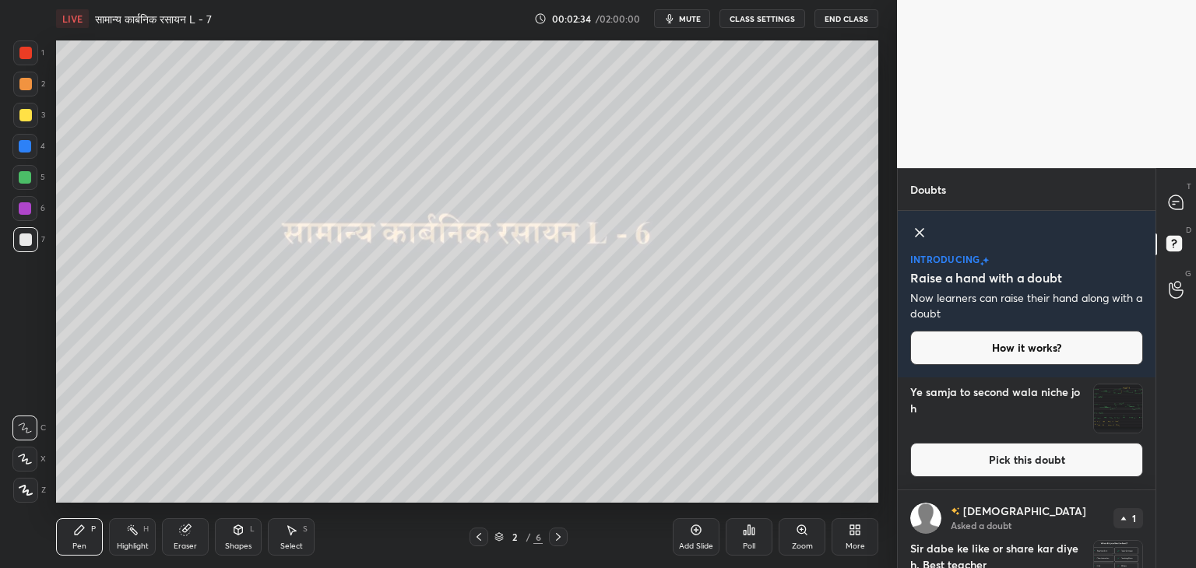
scroll to position [122, 0]
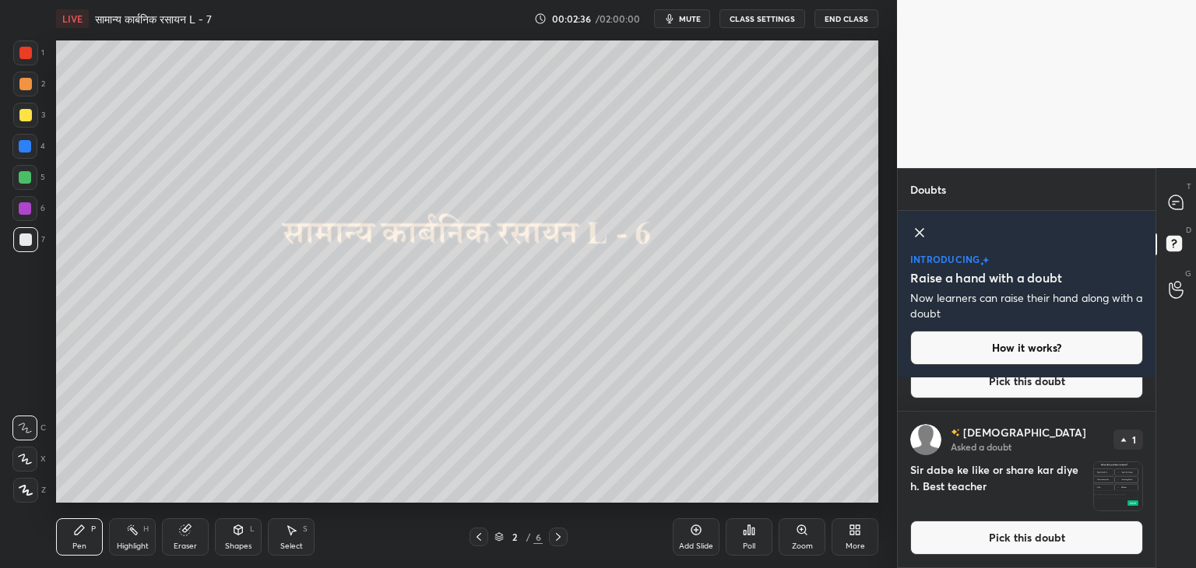
click at [1121, 491] on img "grid" at bounding box center [1118, 487] width 48 height 48
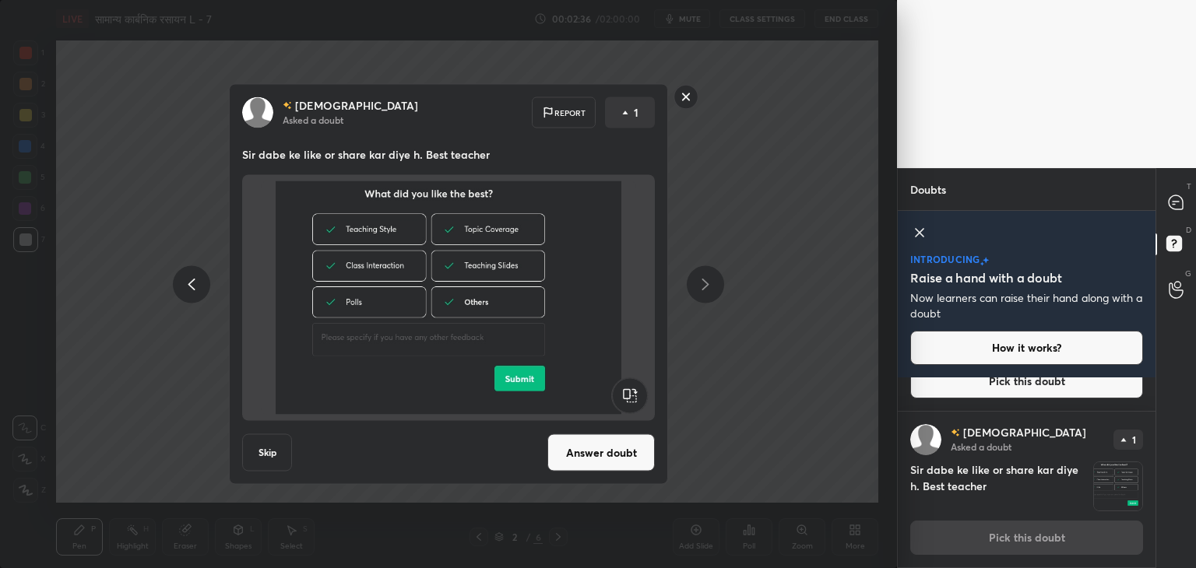
scroll to position [121, 0]
click at [690, 98] on rect at bounding box center [686, 97] width 24 height 24
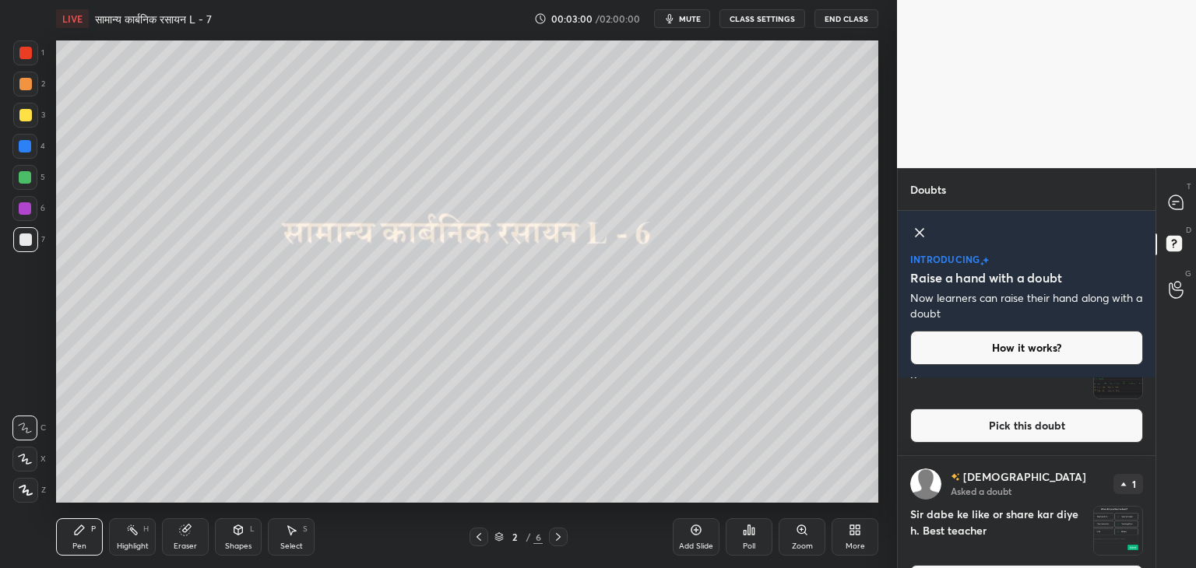
scroll to position [122, 0]
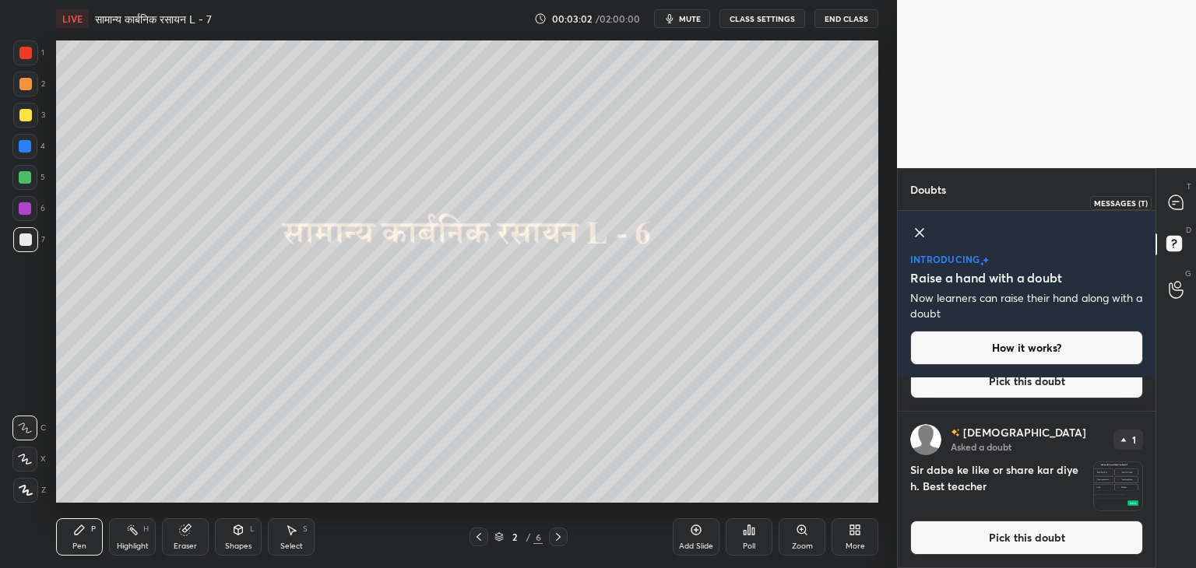
click at [1183, 201] on icon at bounding box center [1176, 202] width 14 height 14
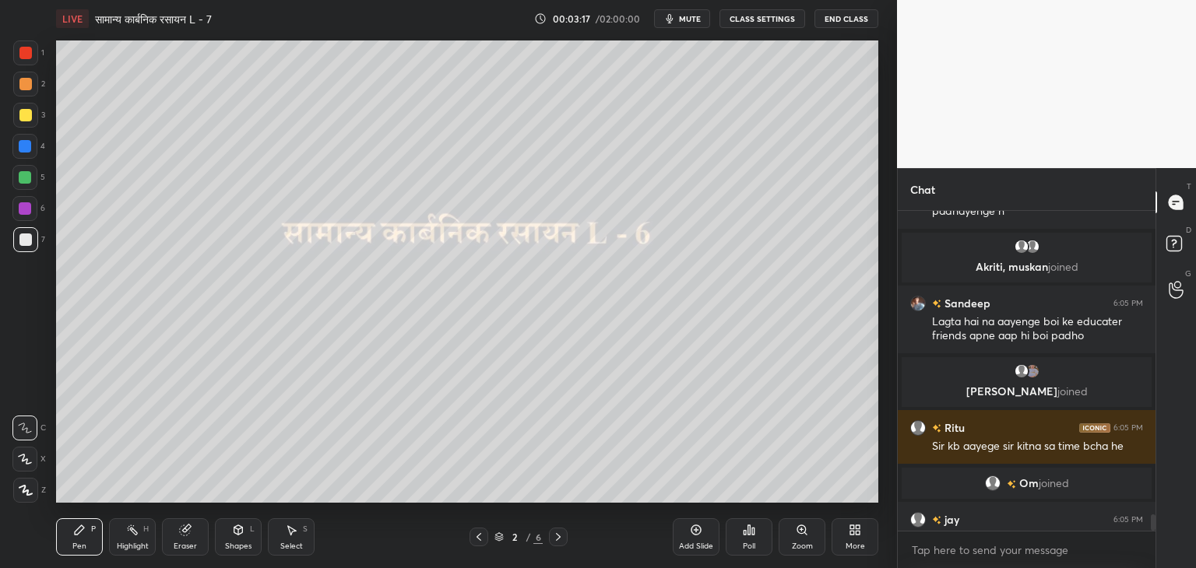
scroll to position [5918, 0]
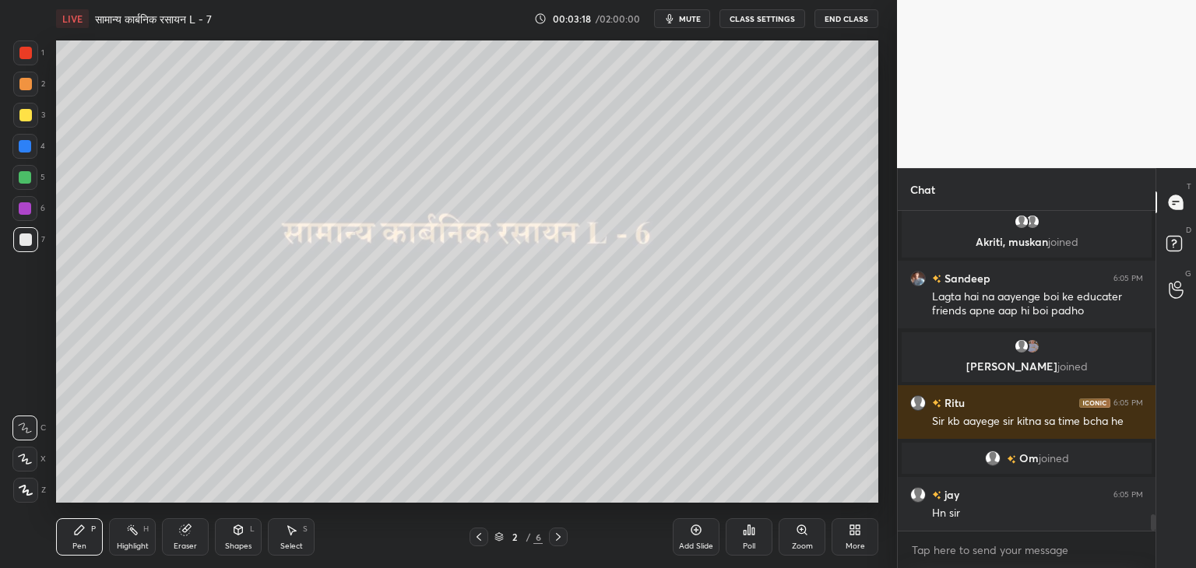
click at [22, 114] on div at bounding box center [25, 115] width 12 height 12
click at [552, 551] on div "Pen P Highlight H Eraser Shapes L Select S 2 / 6 Add Slide Poll Zoom More" at bounding box center [467, 537] width 822 height 62
click at [552, 542] on icon at bounding box center [558, 537] width 12 height 12
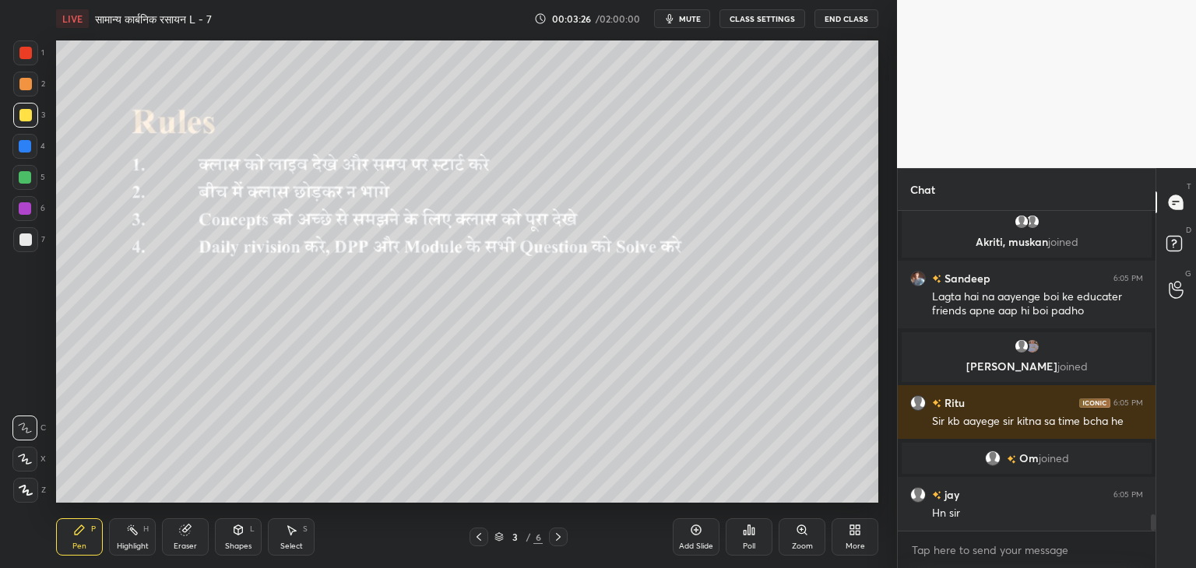
click at [559, 530] on div at bounding box center [558, 537] width 19 height 19
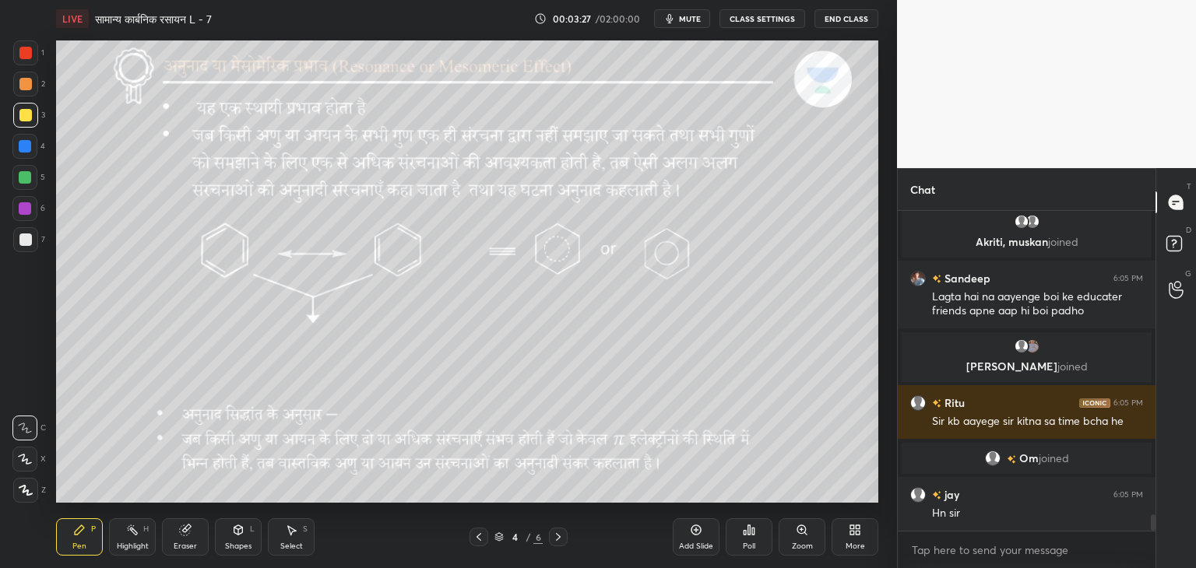
click at [477, 530] on div at bounding box center [479, 537] width 19 height 19
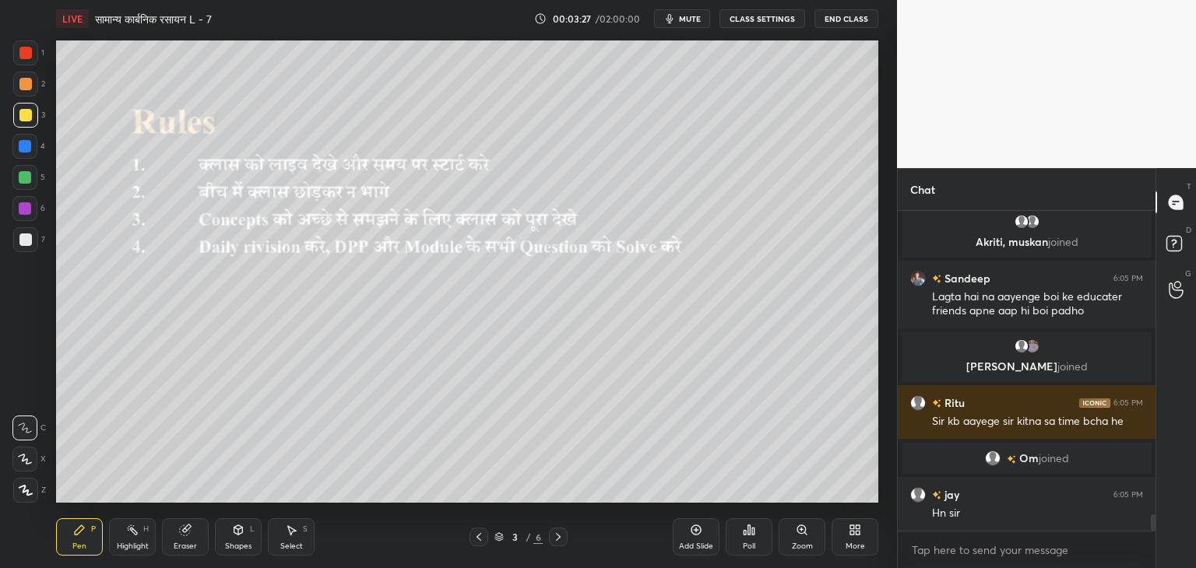
scroll to position [5972, 0]
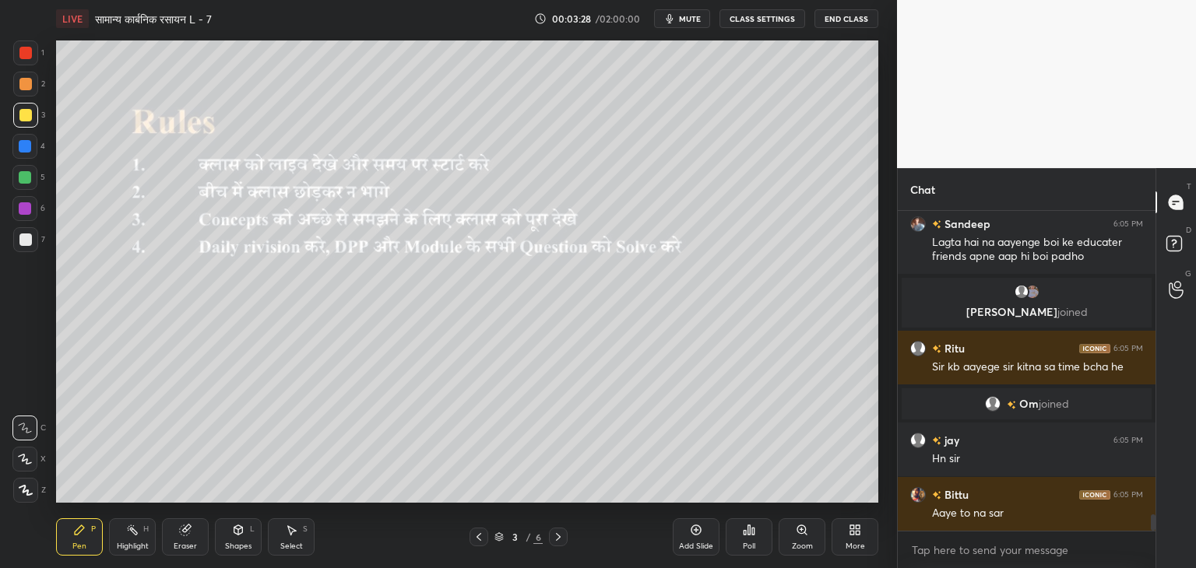
click at [703, 535] on div "Add Slide" at bounding box center [696, 537] width 47 height 37
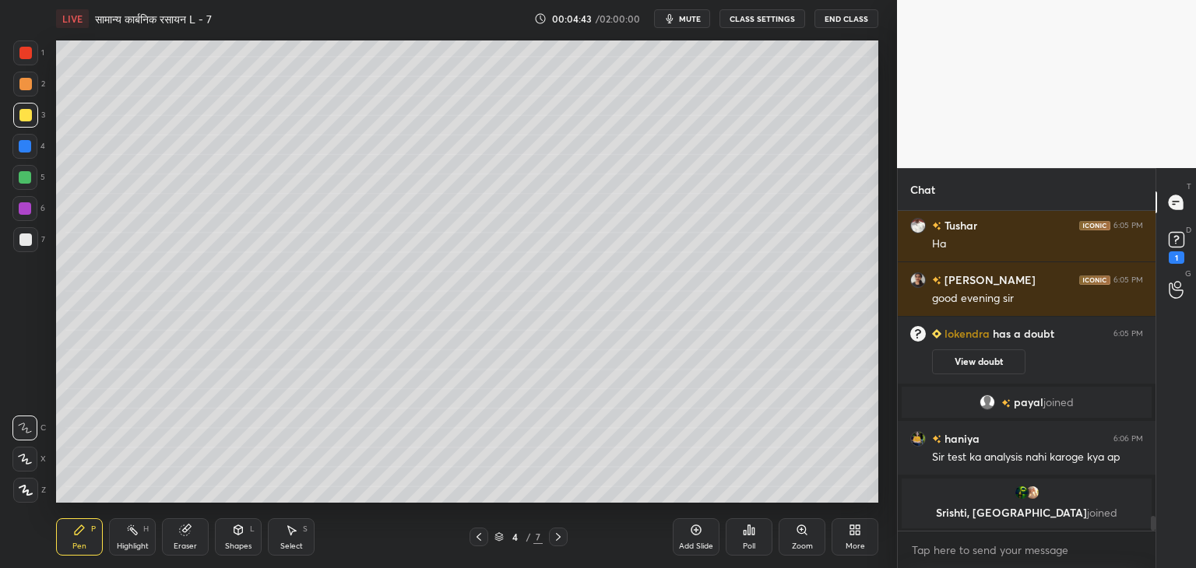
scroll to position [6454, 0]
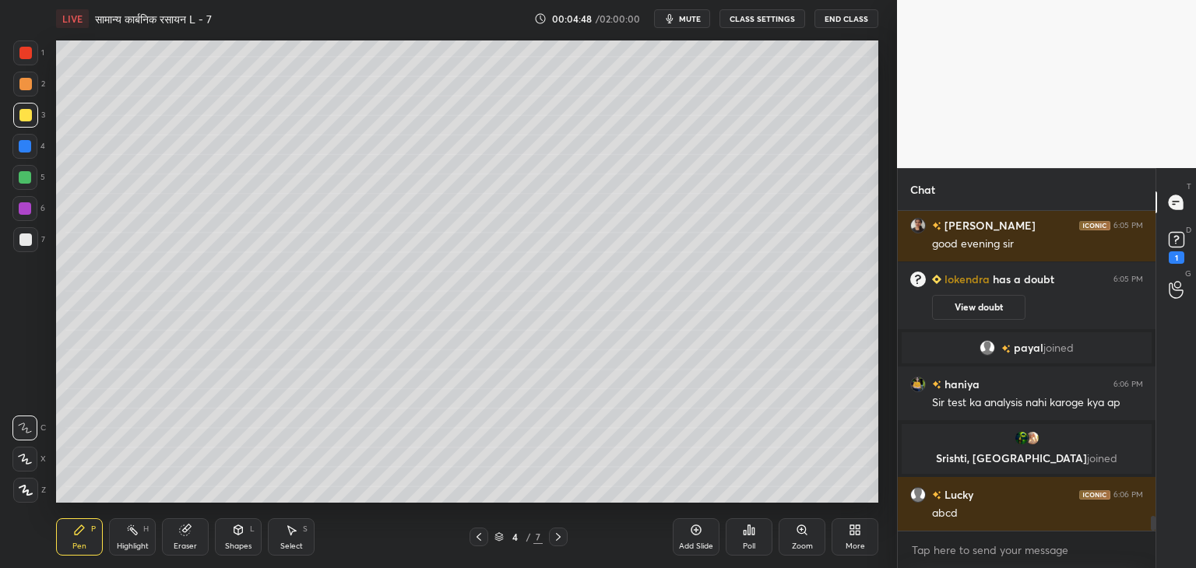
click at [26, 175] on div at bounding box center [25, 177] width 12 height 12
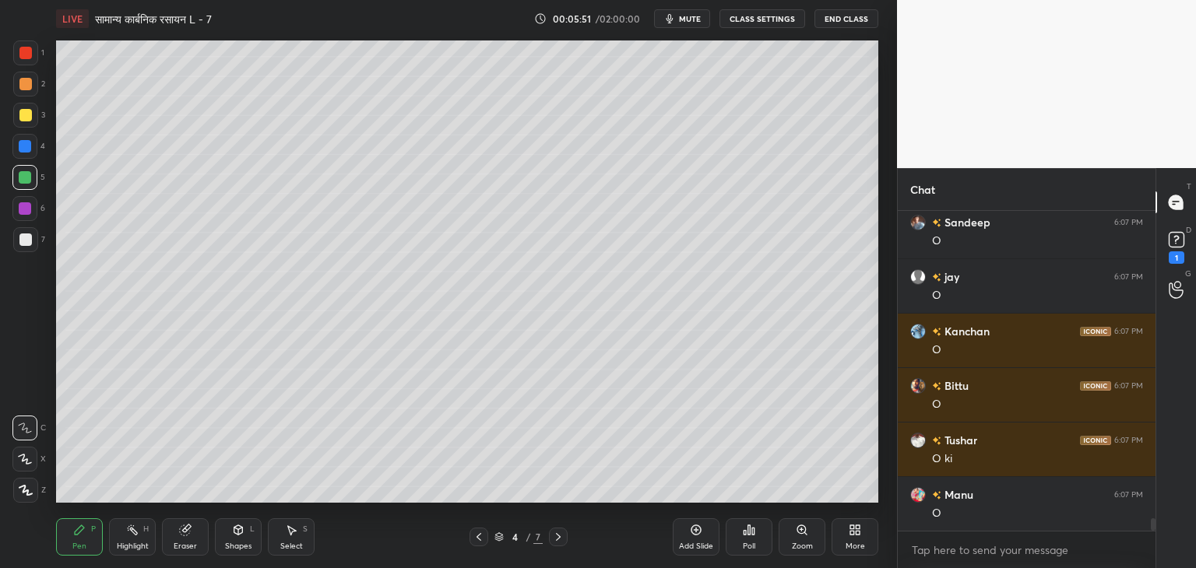
scroll to position [7745, 0]
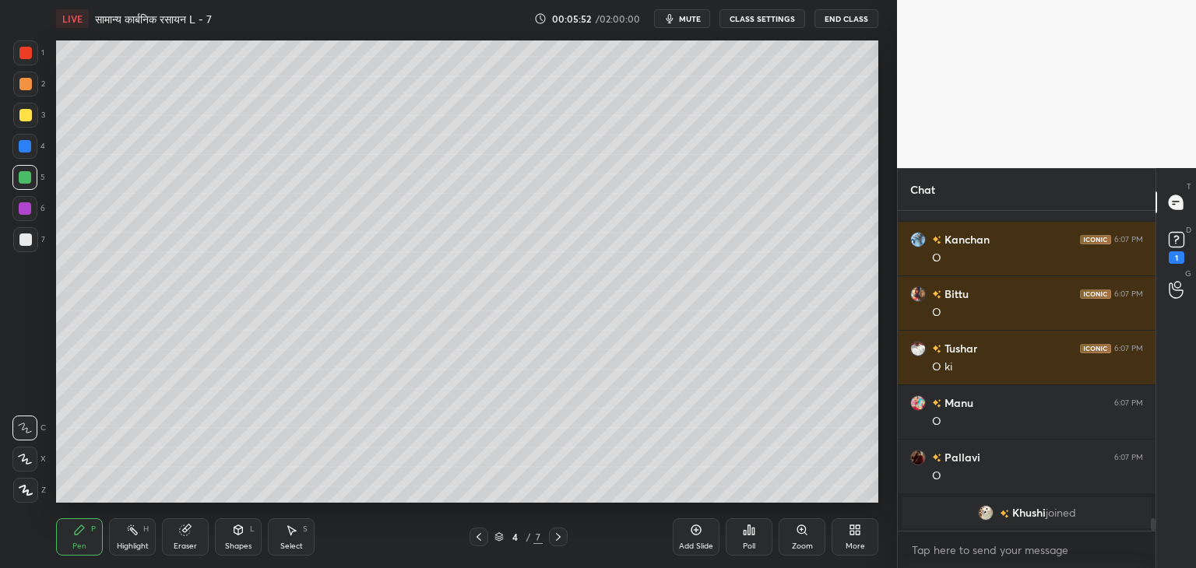
click at [37, 116] on div at bounding box center [25, 115] width 25 height 25
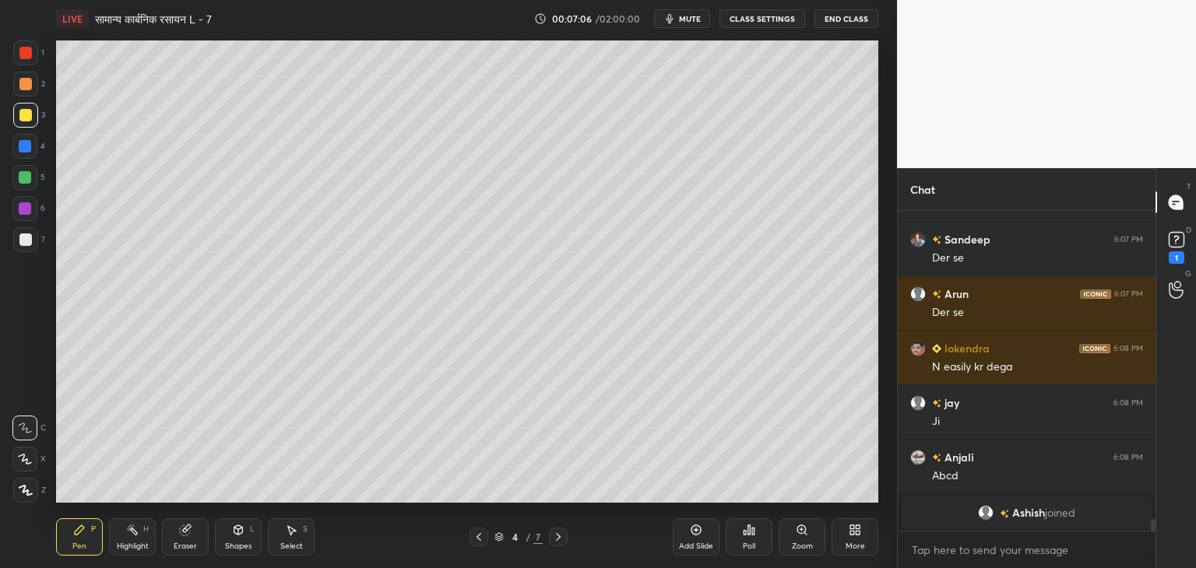
scroll to position [8266, 0]
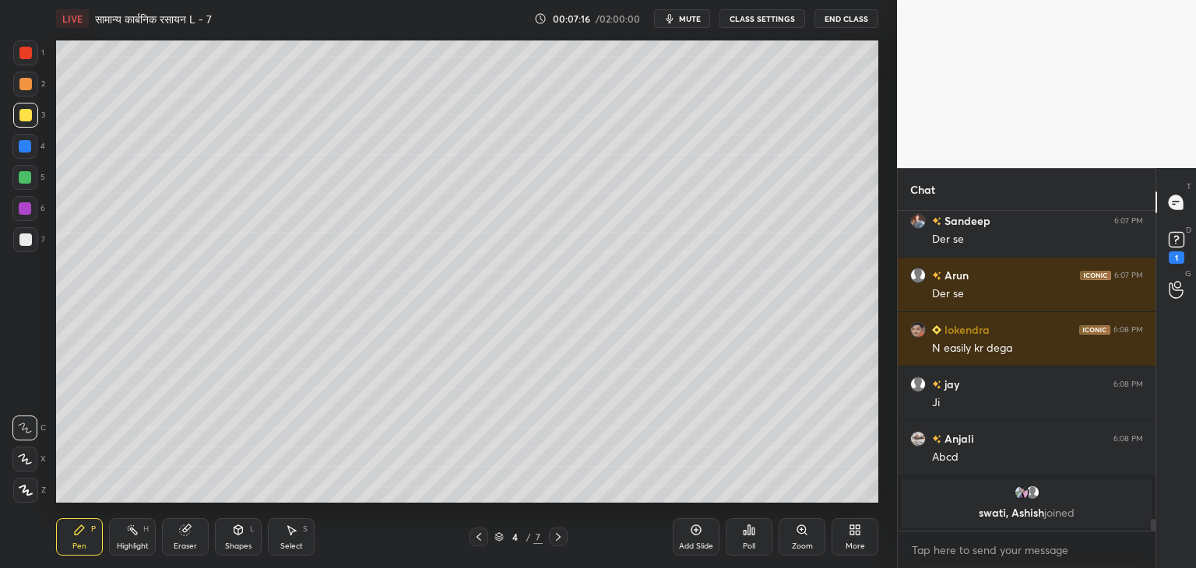
click at [26, 174] on div at bounding box center [25, 177] width 12 height 12
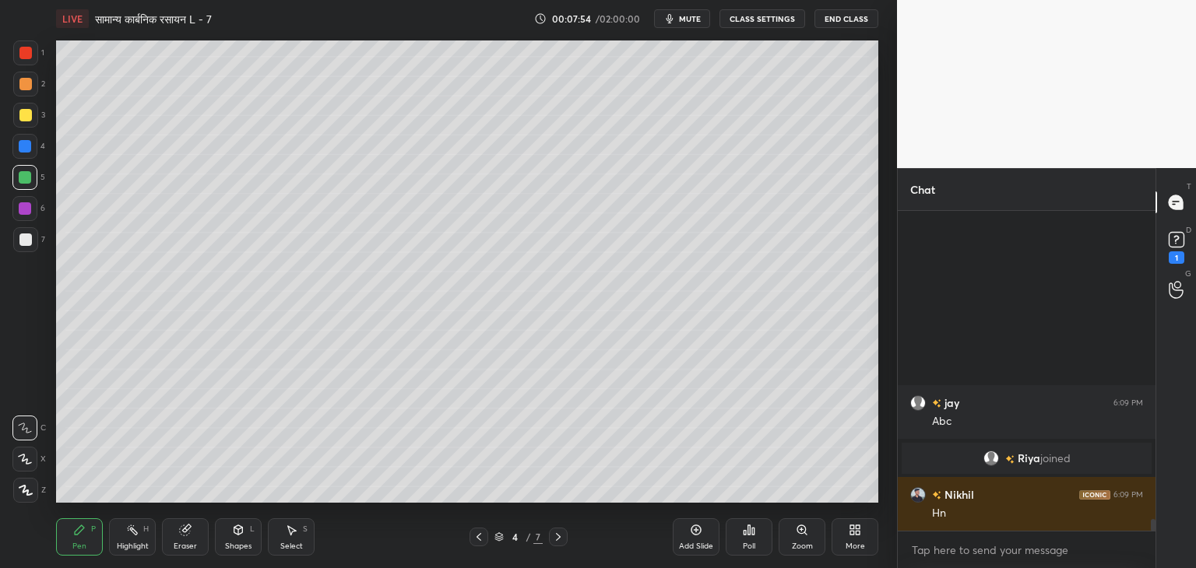
scroll to position [8579, 0]
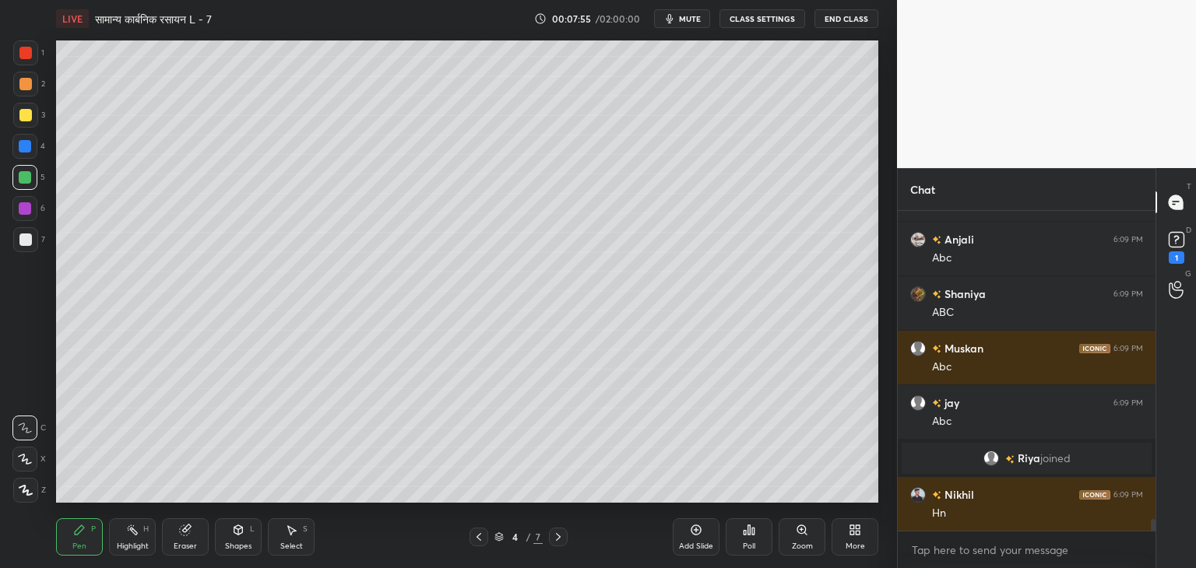
click at [250, 533] on div "L" at bounding box center [252, 530] width 5 height 8
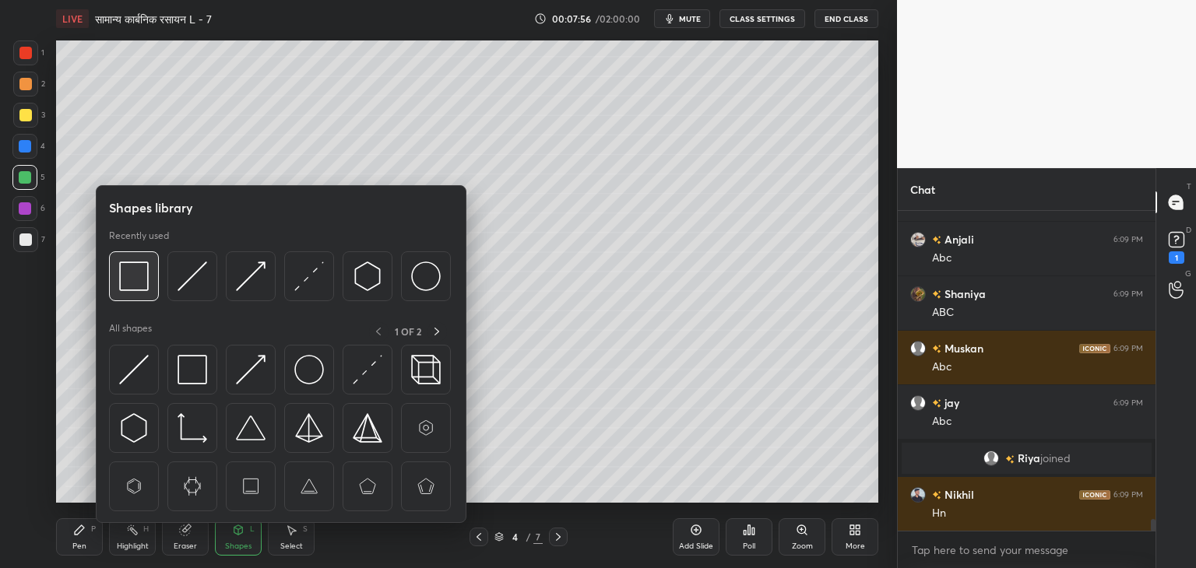
click at [135, 278] on img at bounding box center [134, 277] width 30 height 30
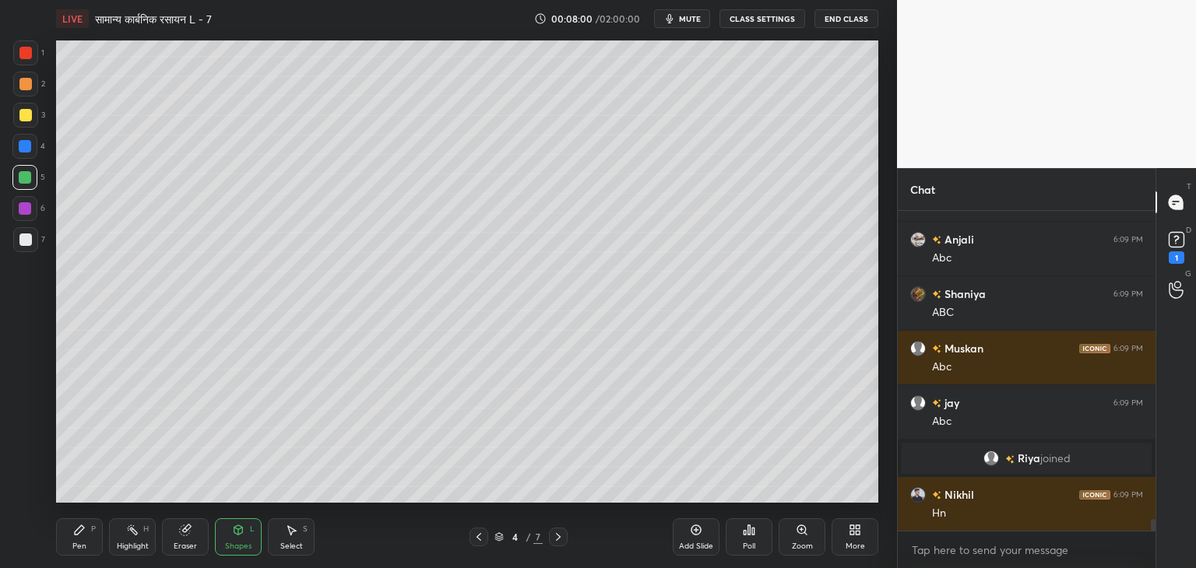
click at [77, 537] on icon at bounding box center [79, 530] width 12 height 12
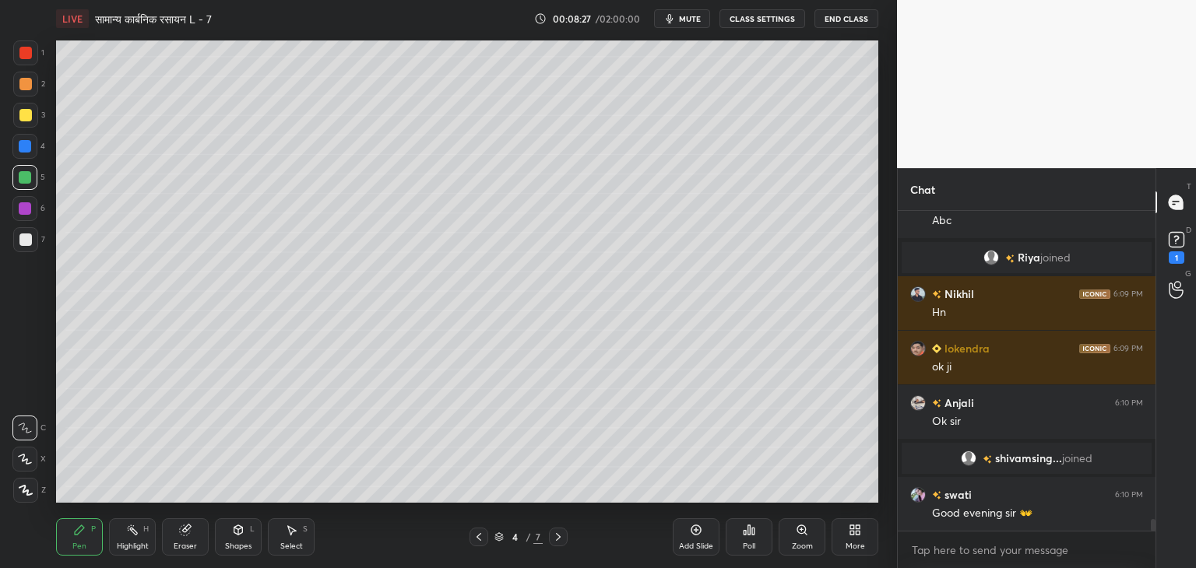
scroll to position [8718, 0]
click at [23, 122] on div at bounding box center [25, 115] width 25 height 25
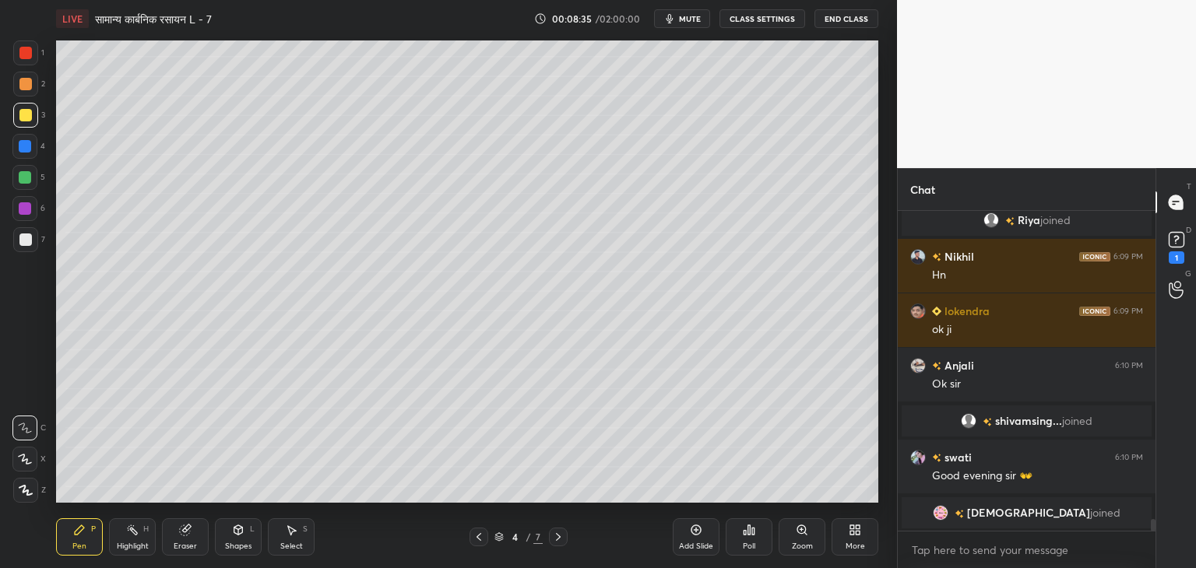
click at [301, 527] on div "Select S" at bounding box center [291, 537] width 47 height 37
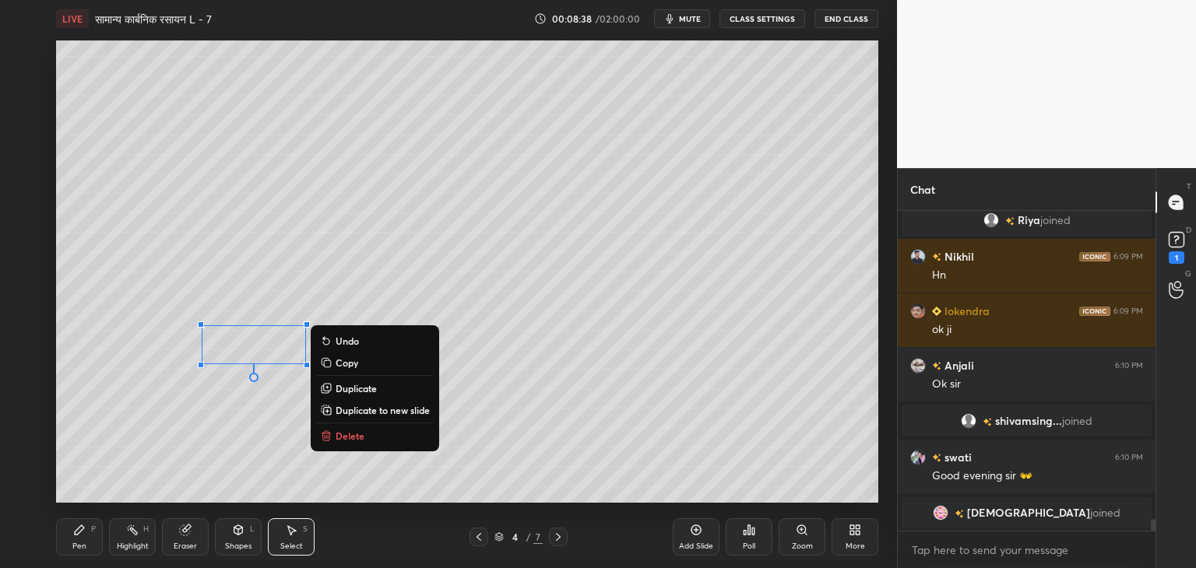
click at [356, 362] on p "Copy" at bounding box center [347, 363] width 23 height 12
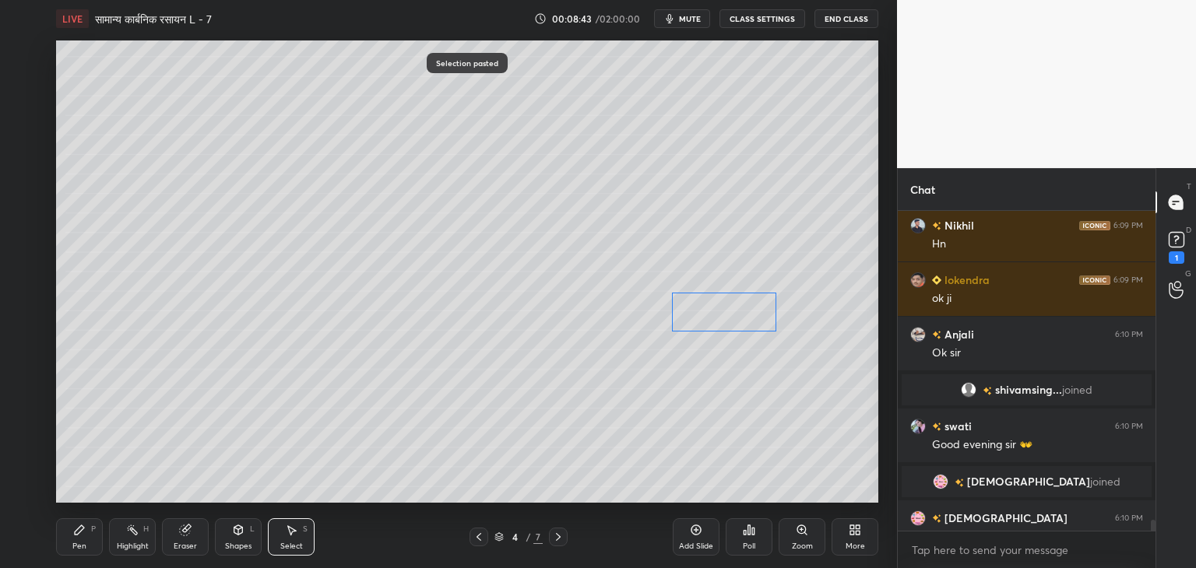
scroll to position [8779, 0]
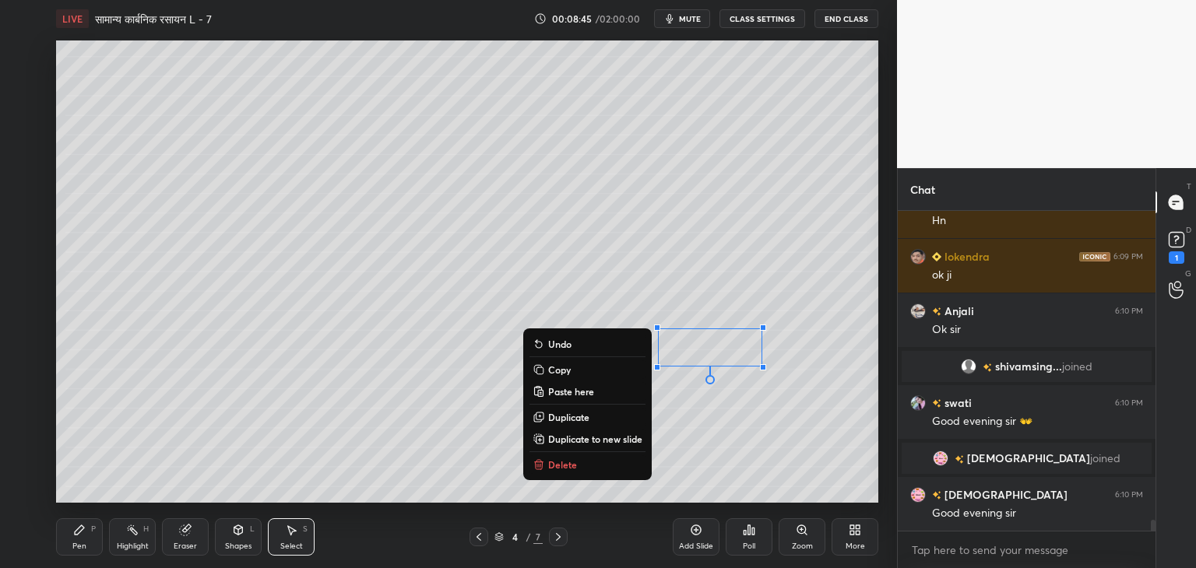
click at [67, 543] on div "Pen P" at bounding box center [79, 537] width 47 height 37
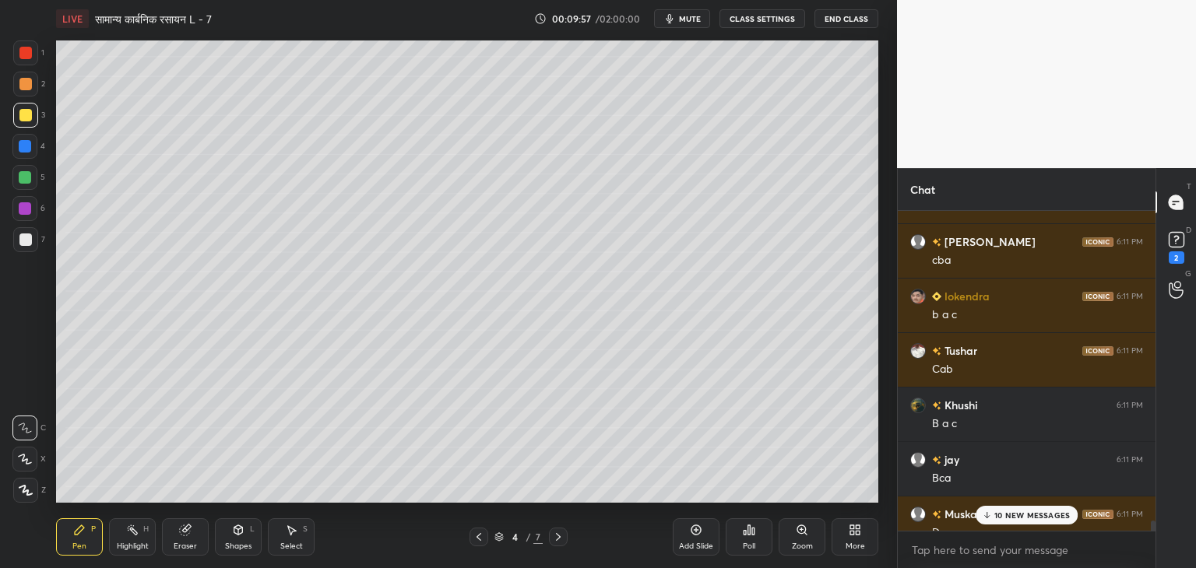
scroll to position [10031, 0]
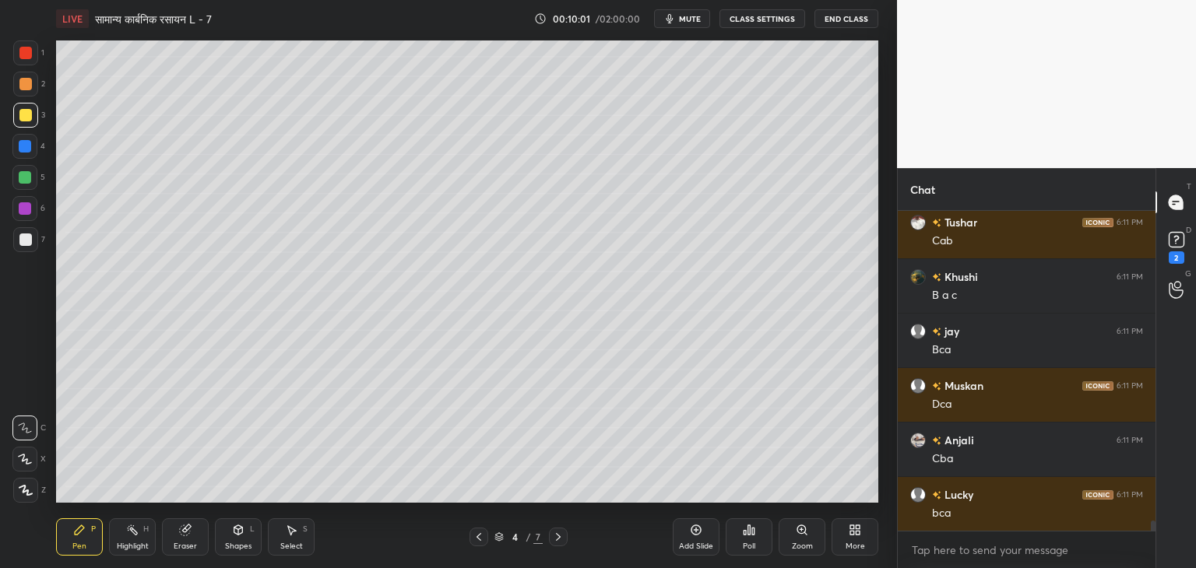
click at [28, 181] on div at bounding box center [25, 177] width 12 height 12
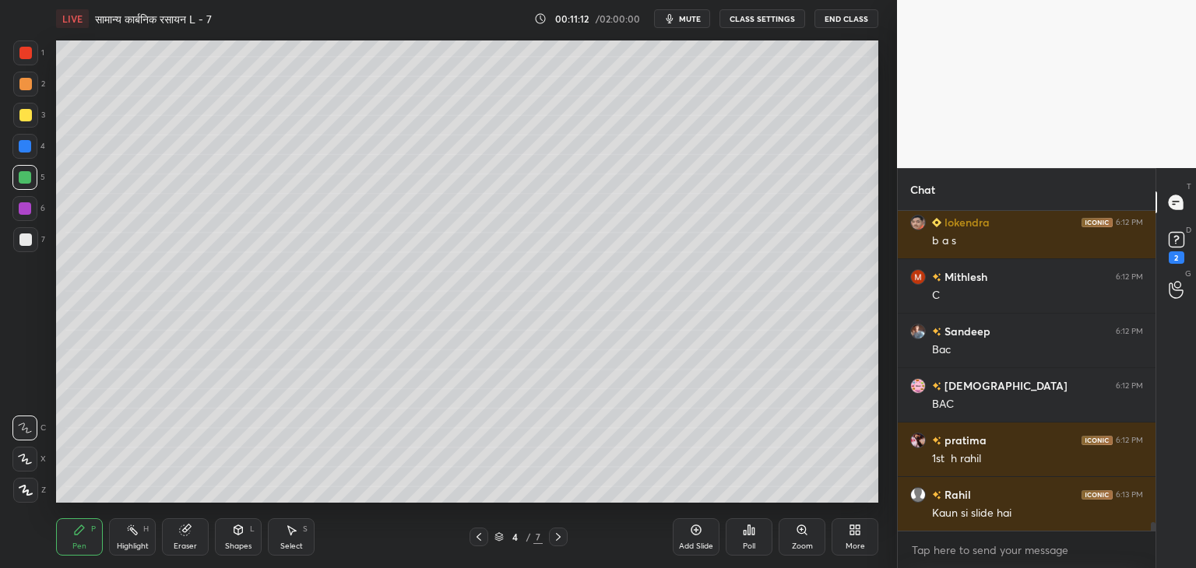
scroll to position [11300, 0]
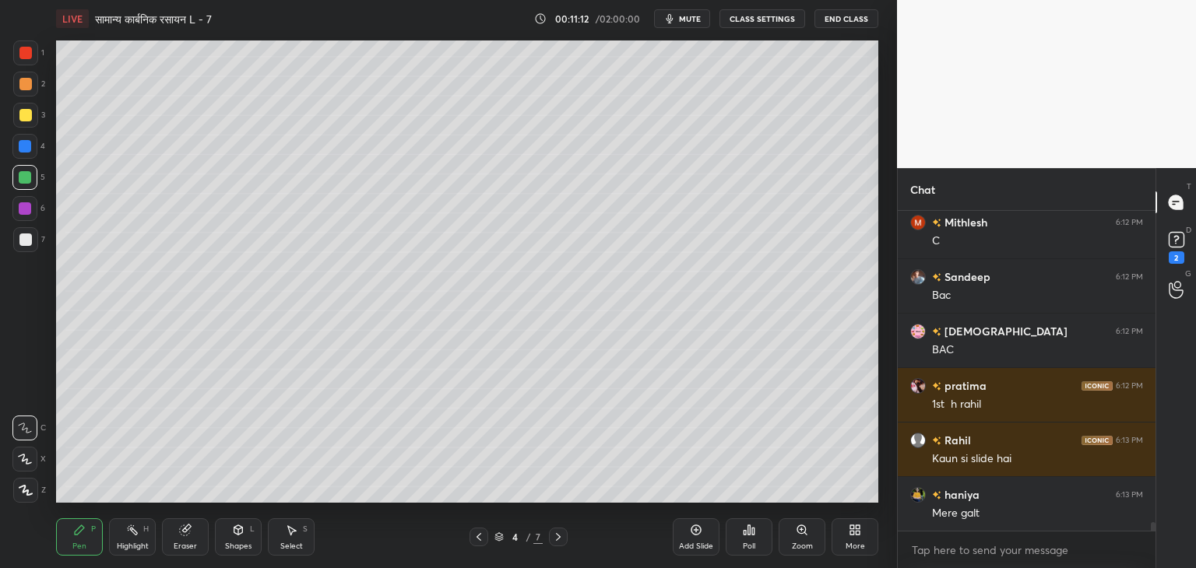
click at [680, 22] on button "mute" at bounding box center [682, 18] width 56 height 19
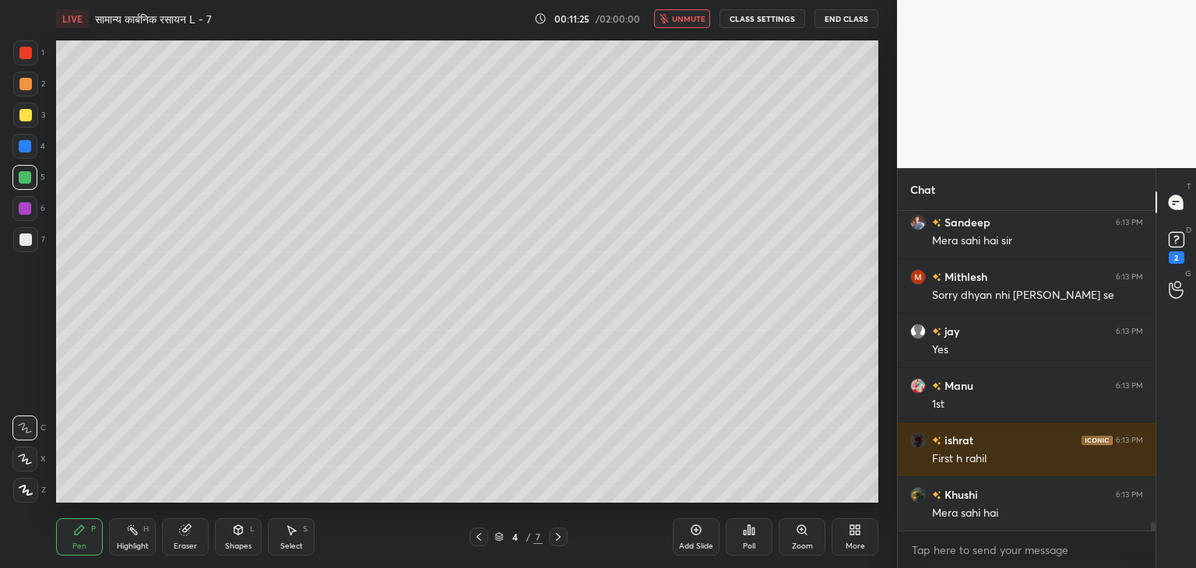
scroll to position [11682, 0]
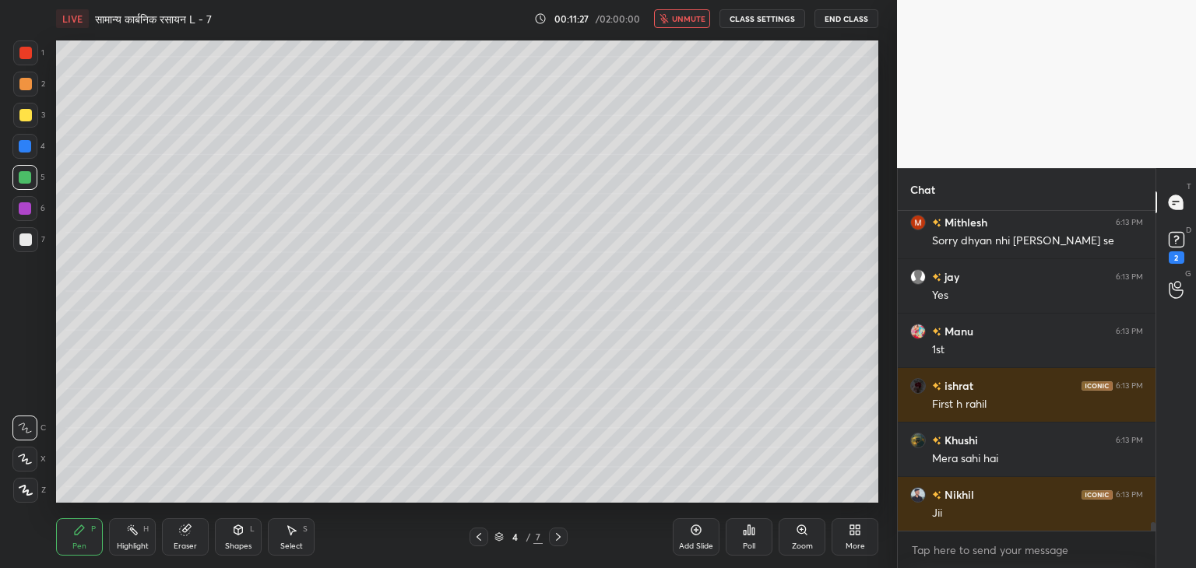
click at [689, 21] on span "unmute" at bounding box center [688, 18] width 33 height 11
click at [698, 543] on div "Add Slide" at bounding box center [696, 547] width 34 height 8
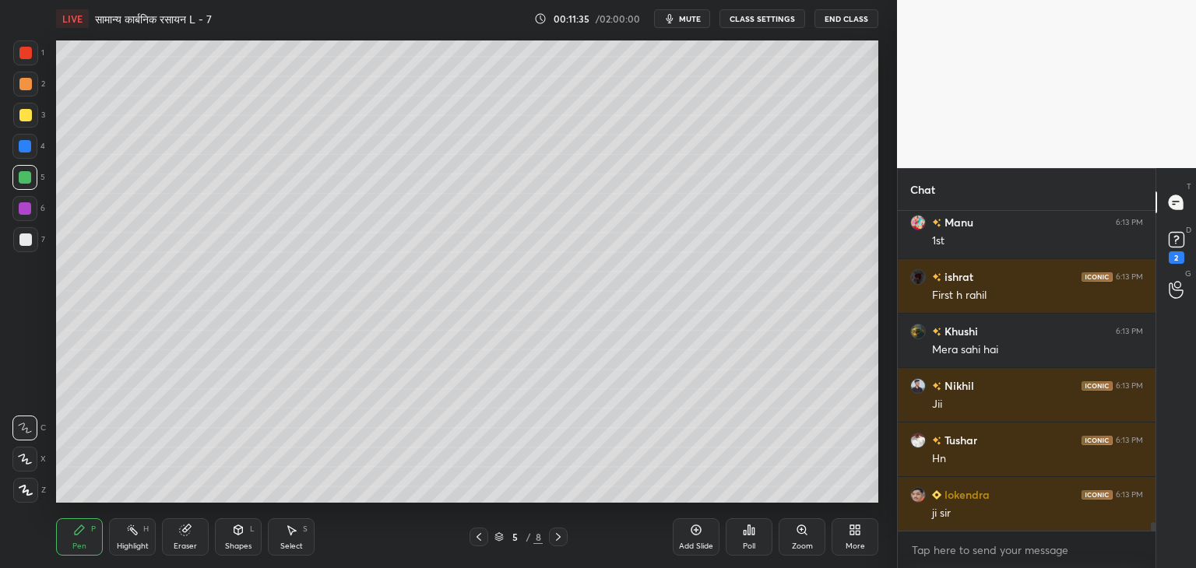
scroll to position [11845, 0]
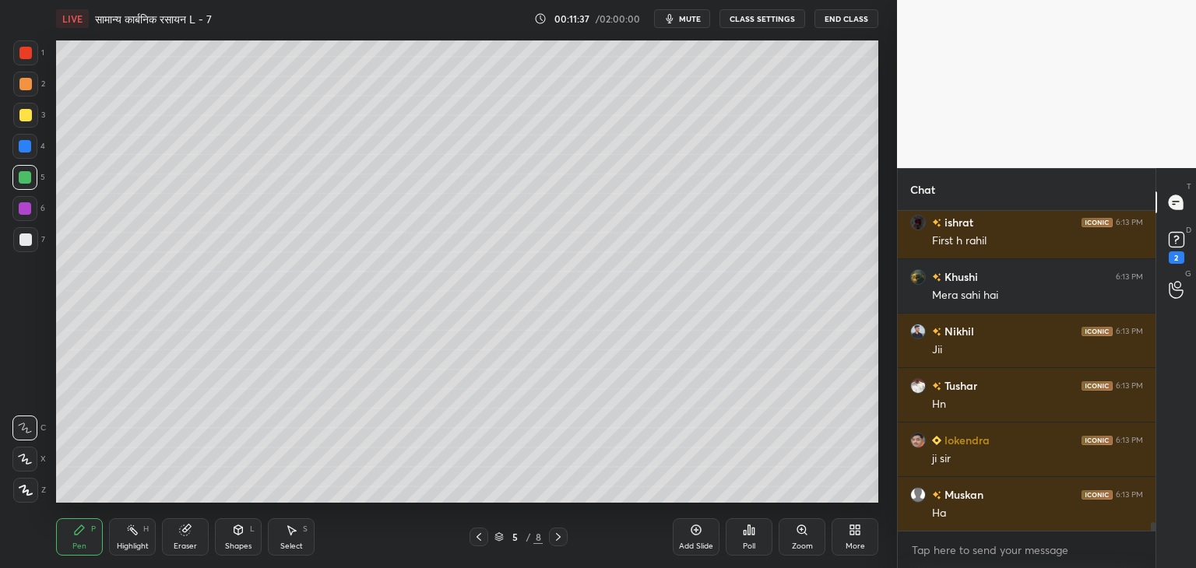
click at [480, 537] on icon at bounding box center [479, 537] width 12 height 12
click at [562, 540] on icon at bounding box center [558, 537] width 12 height 12
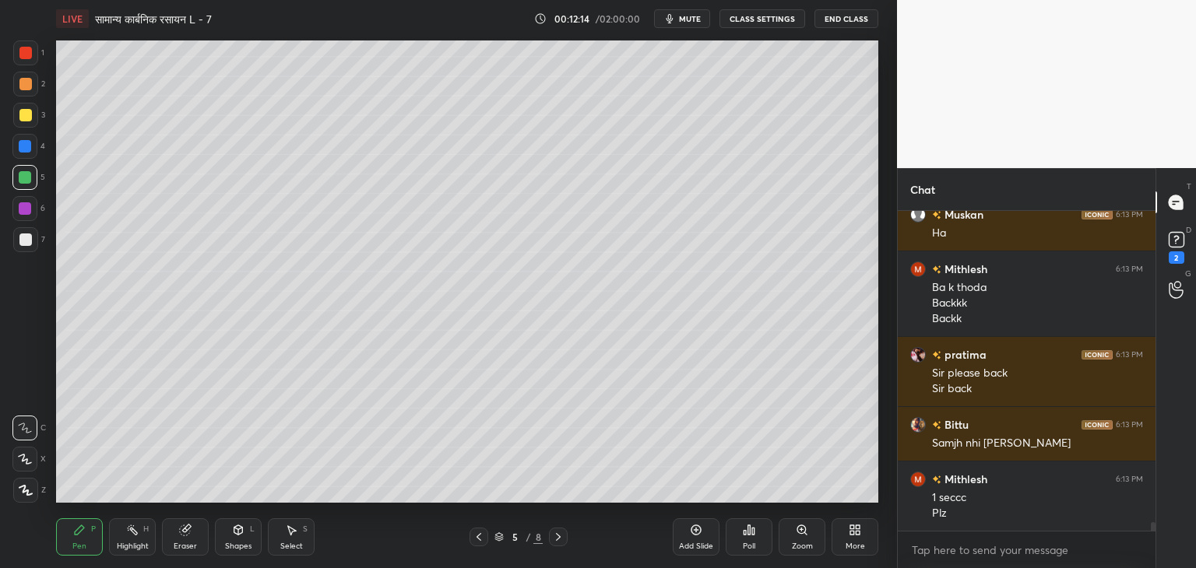
scroll to position [12180, 0]
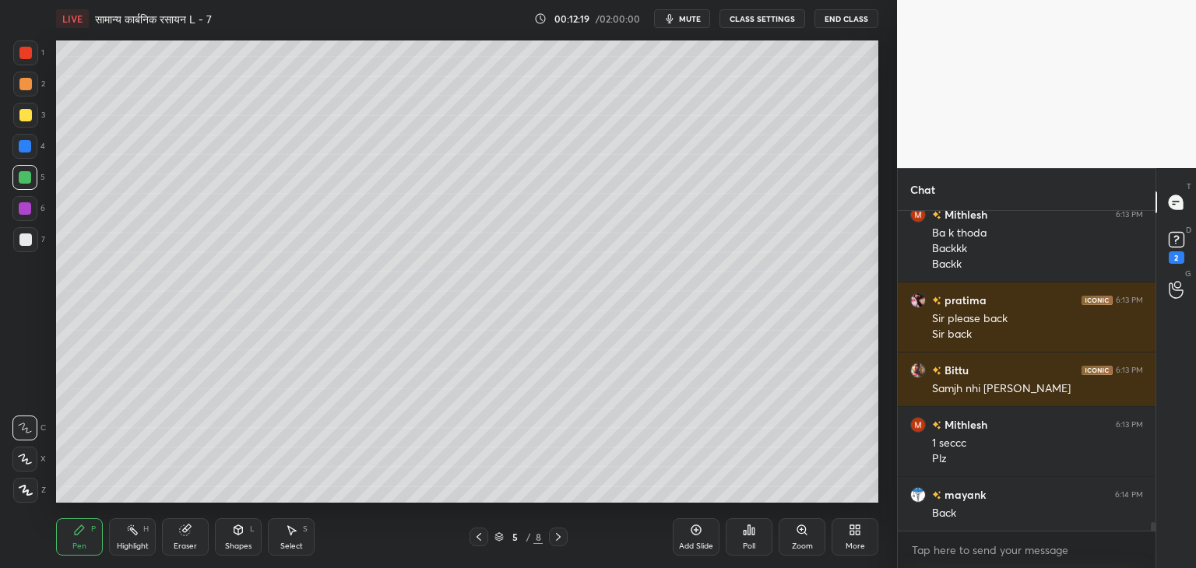
click at [481, 540] on icon at bounding box center [479, 537] width 12 height 12
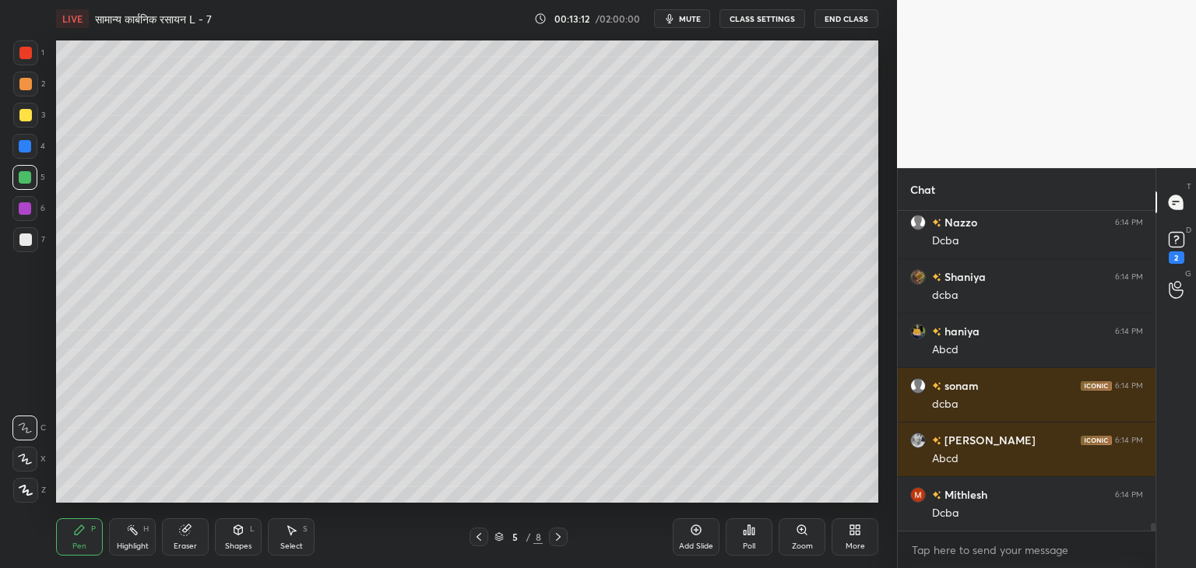
scroll to position [12943, 0]
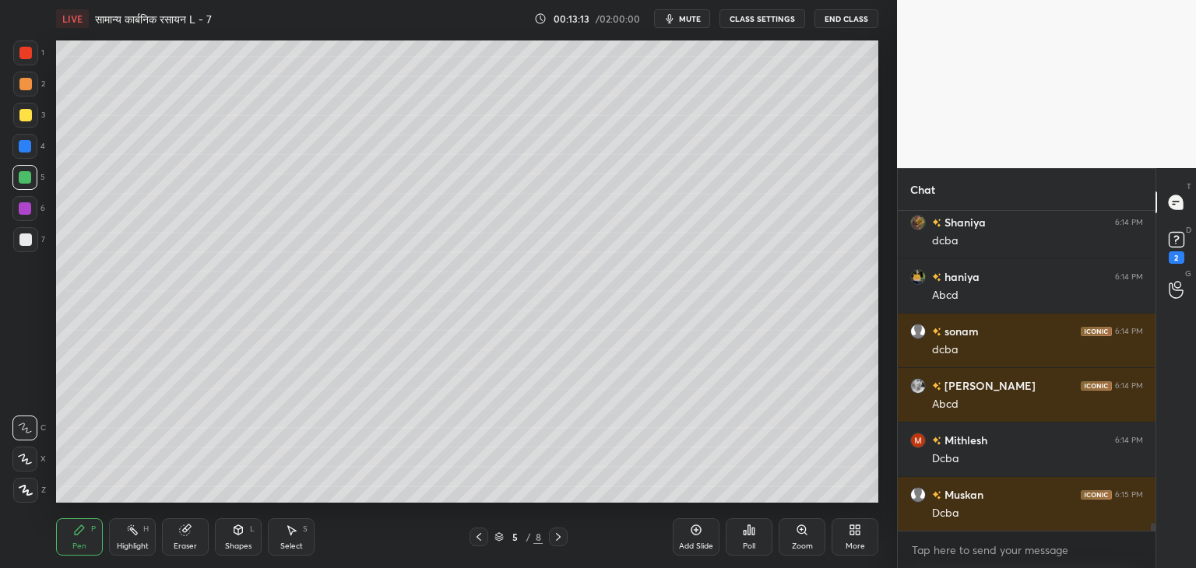
click at [23, 119] on div at bounding box center [25, 115] width 12 height 12
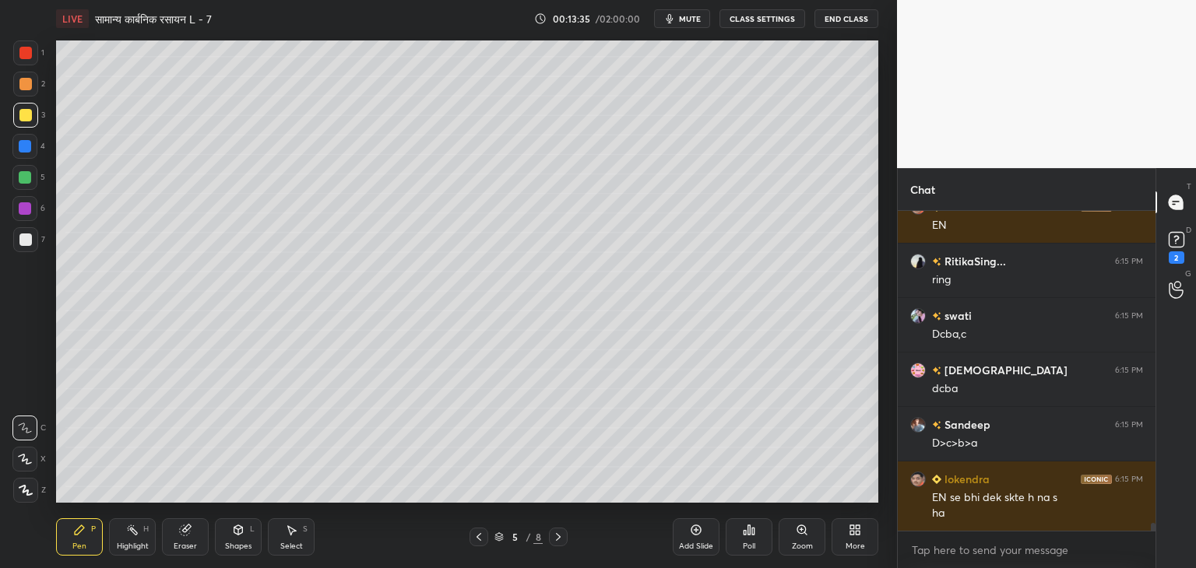
scroll to position [13504, 0]
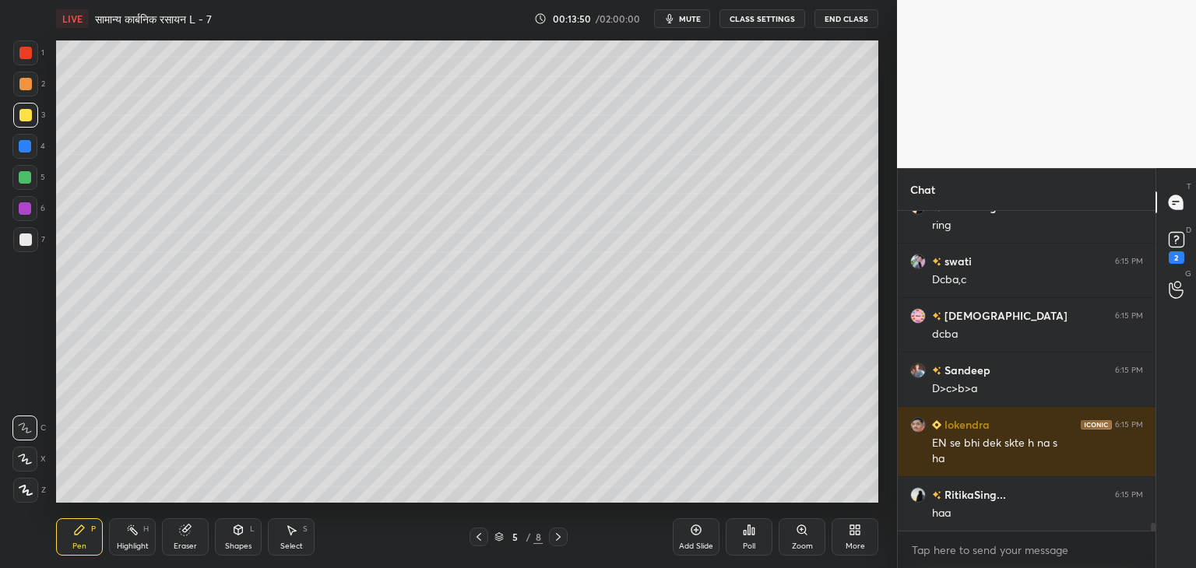
click at [28, 168] on div at bounding box center [24, 177] width 25 height 25
click at [27, 168] on div at bounding box center [24, 177] width 25 height 25
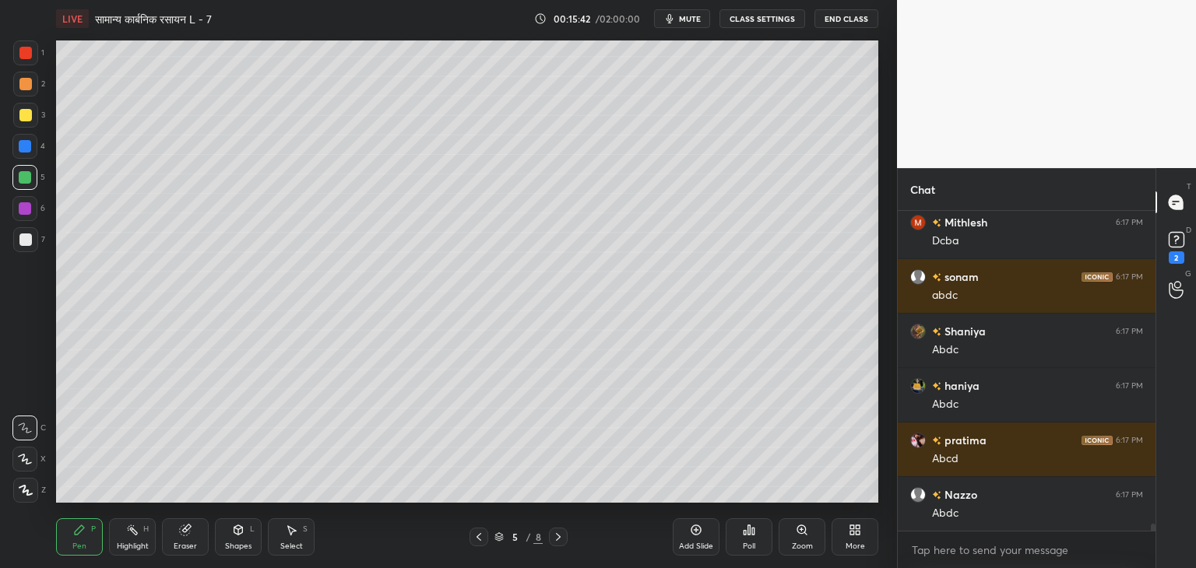
scroll to position [14186, 0]
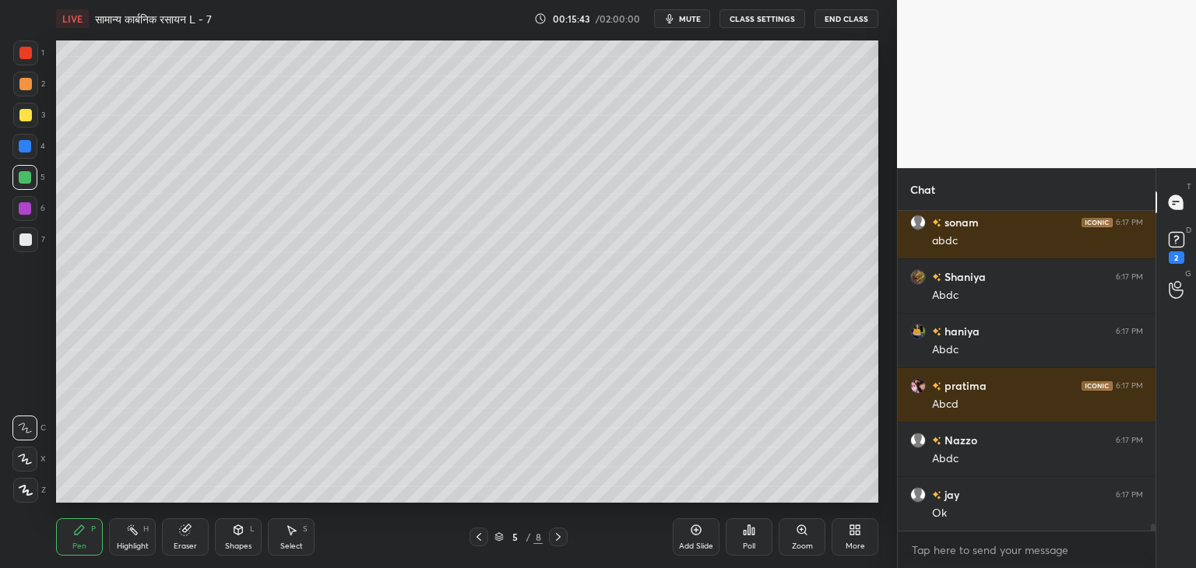
click at [28, 118] on div at bounding box center [25, 115] width 12 height 12
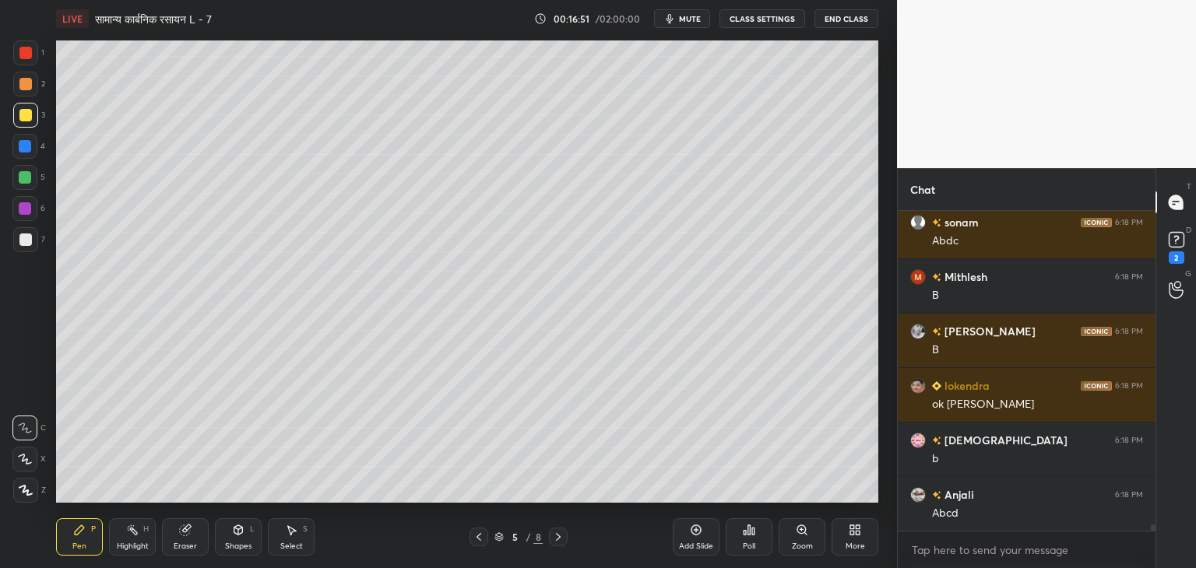
scroll to position [15673, 0]
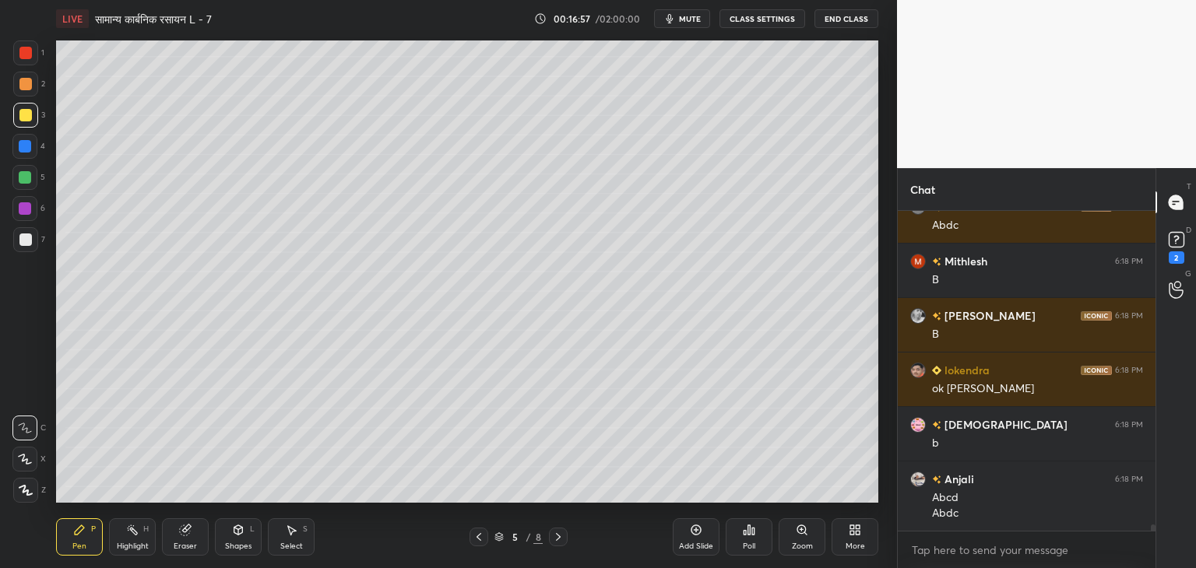
click at [698, 546] on div "Add Slide" at bounding box center [696, 547] width 34 height 8
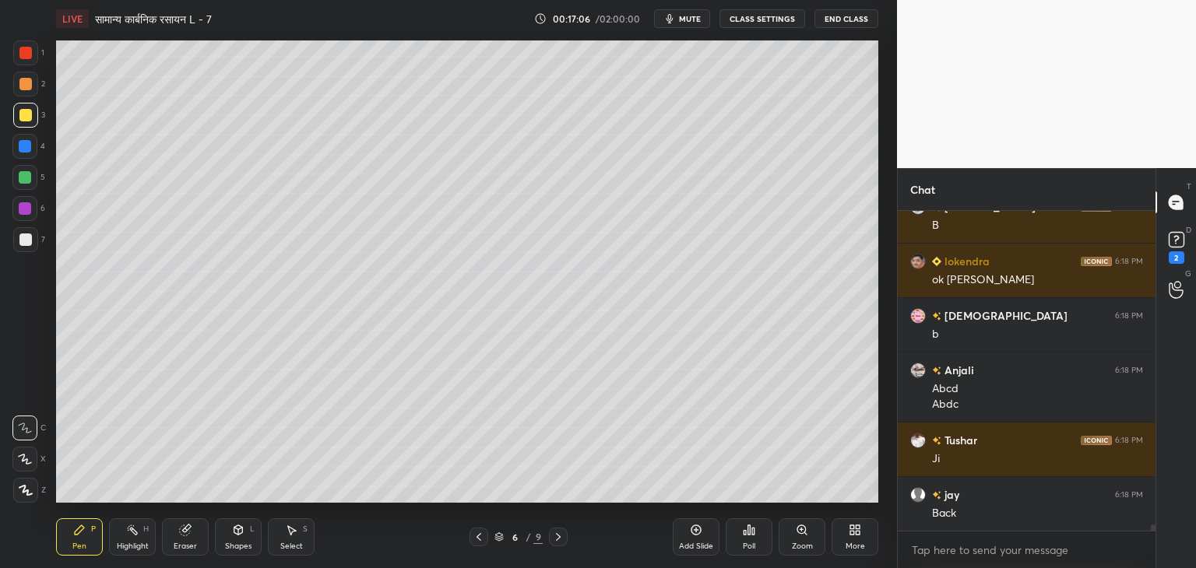
scroll to position [15837, 0]
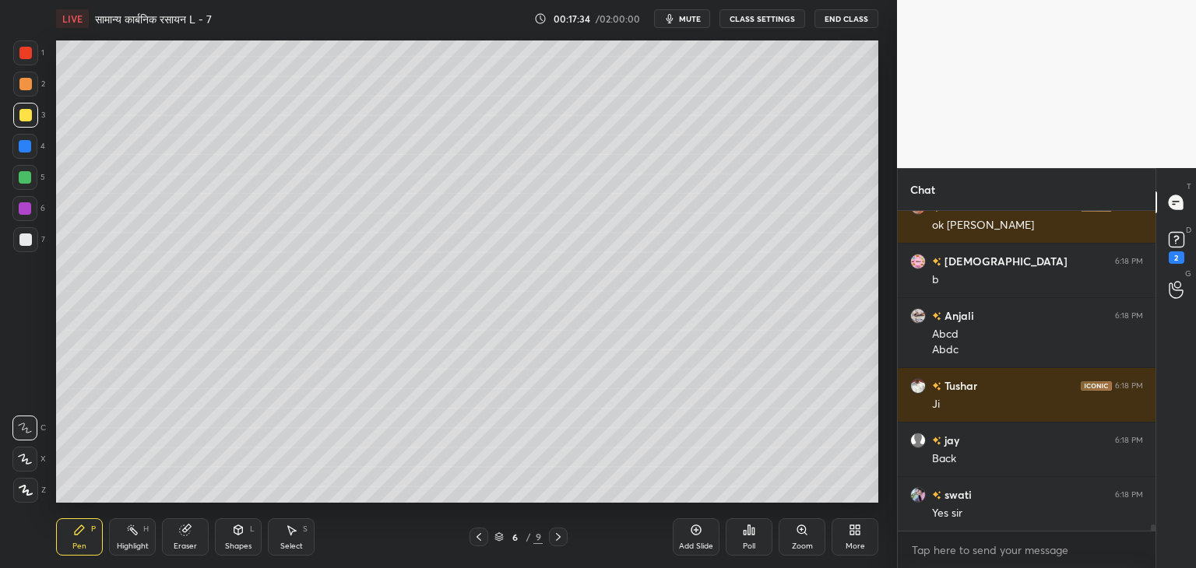
click at [476, 533] on icon at bounding box center [479, 537] width 12 height 12
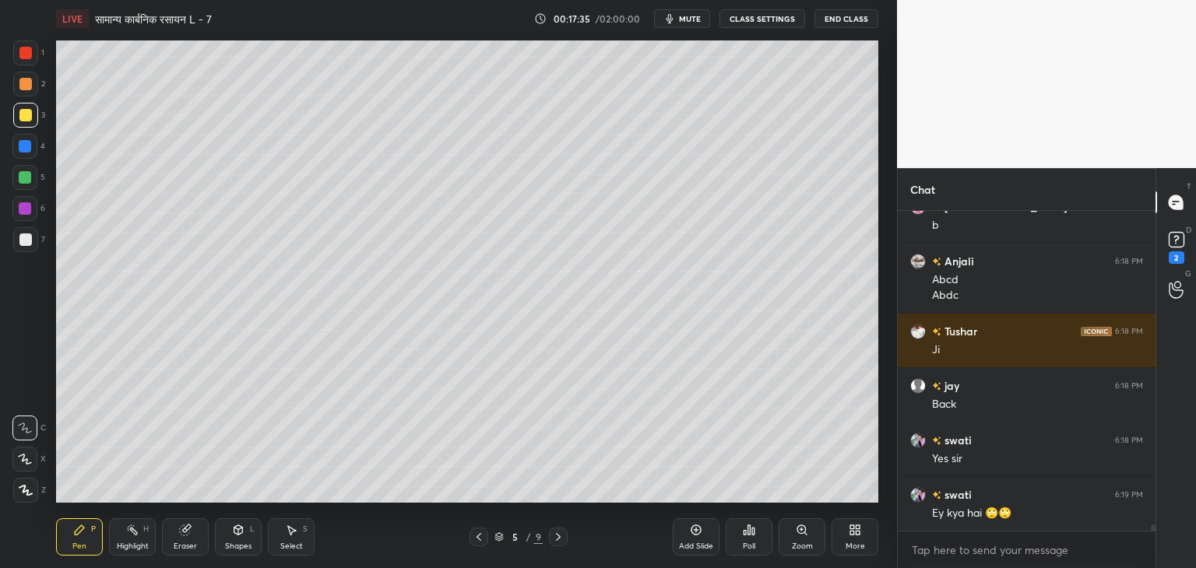
click at [558, 534] on icon at bounding box center [558, 537] width 12 height 12
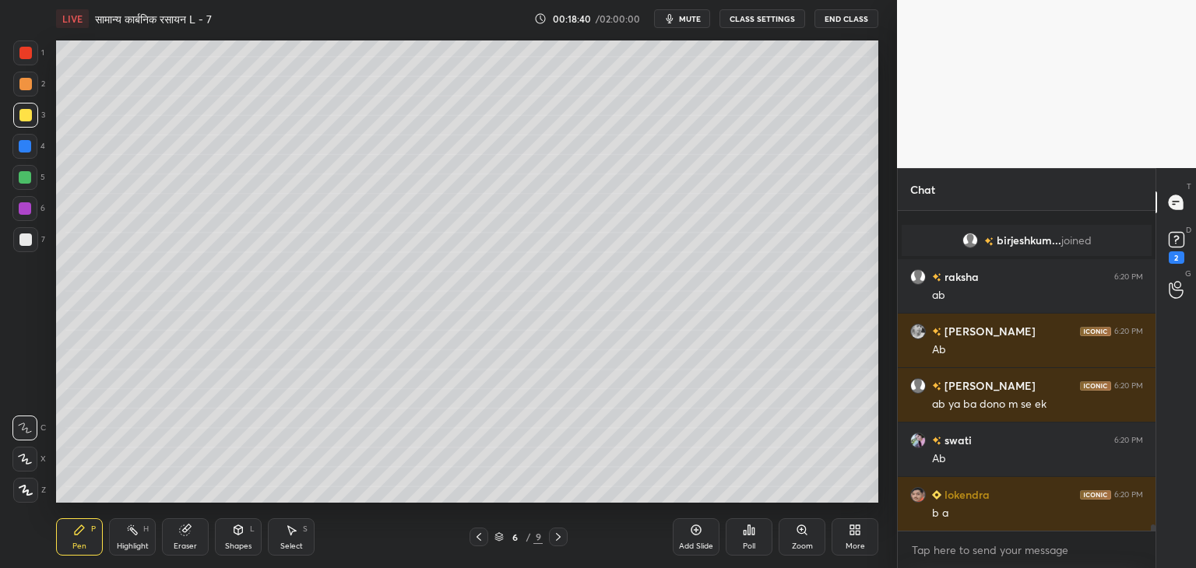
scroll to position [15639, 0]
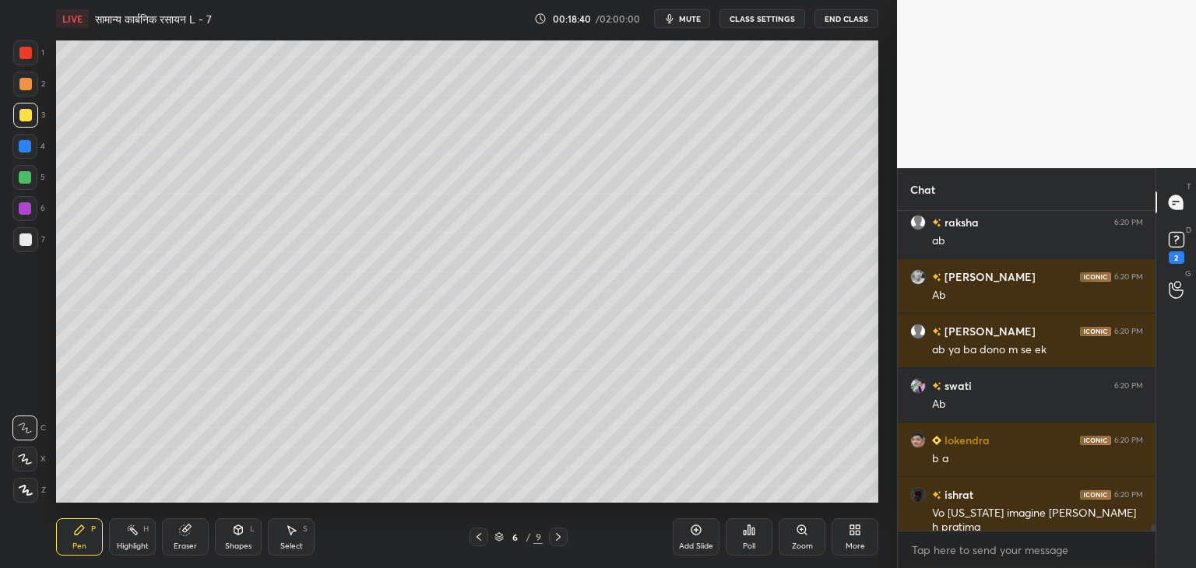
click at [692, 21] on span "mute" at bounding box center [690, 18] width 22 height 11
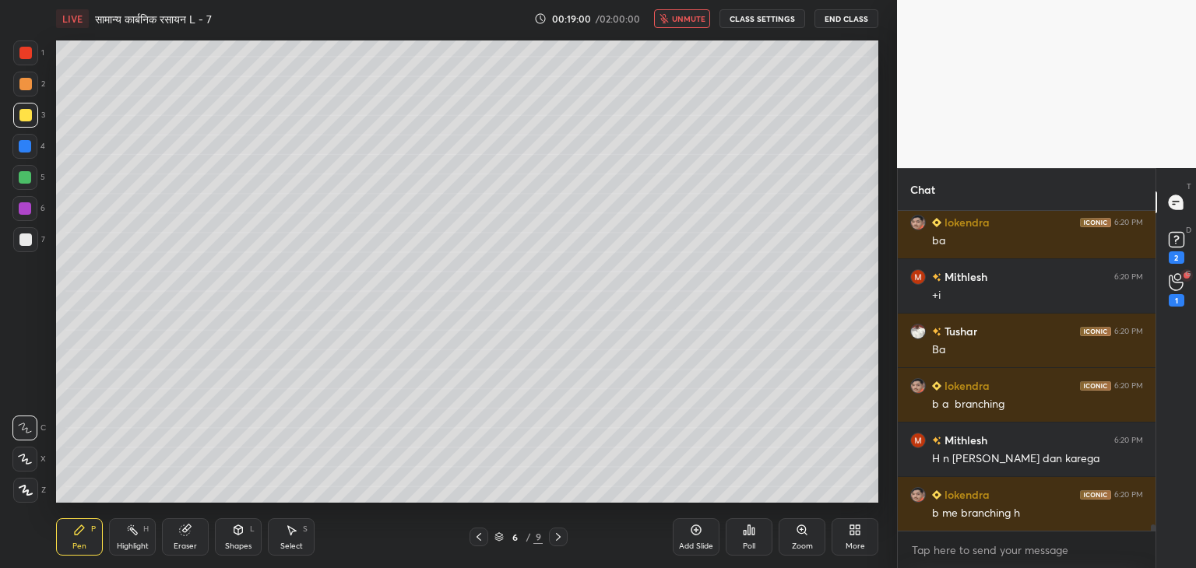
scroll to position [16003, 0]
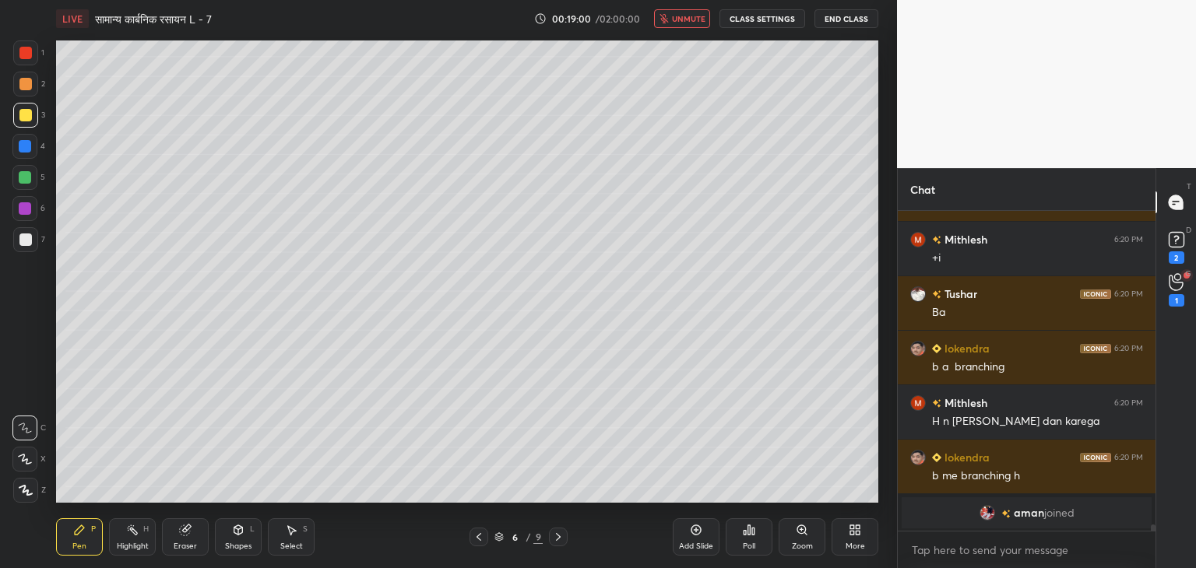
click at [680, 22] on span "unmute" at bounding box center [688, 18] width 33 height 11
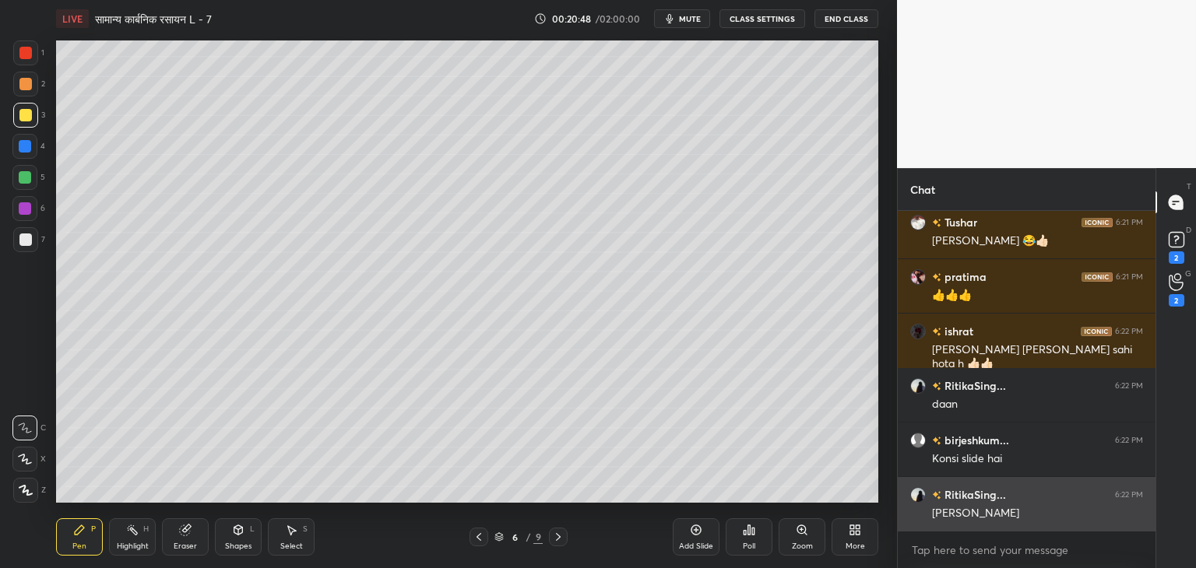
scroll to position [16713, 0]
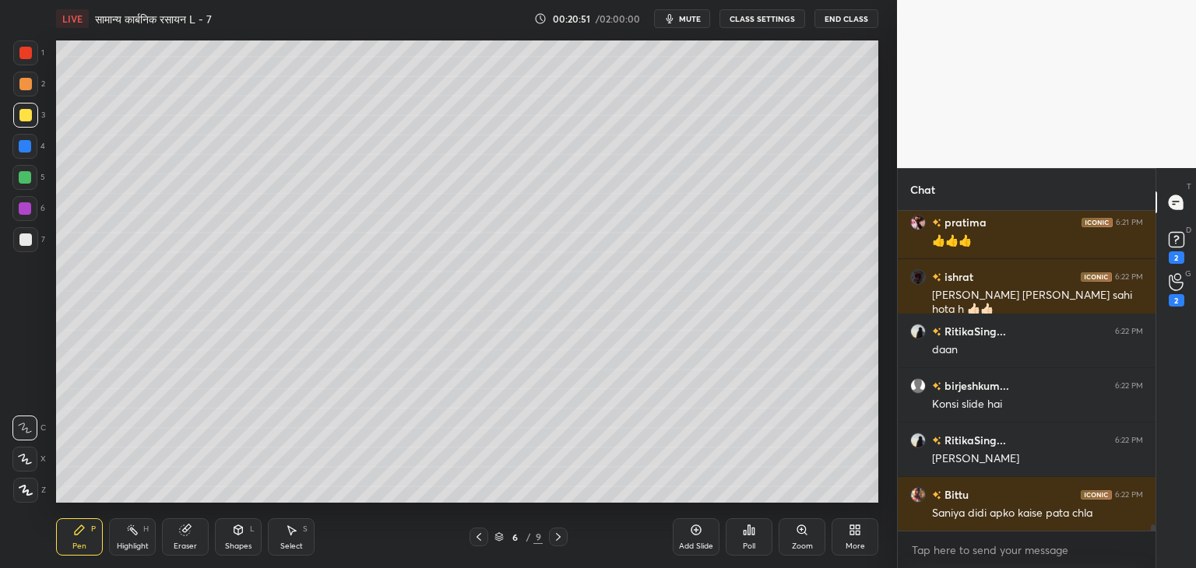
click at [31, 182] on div at bounding box center [24, 177] width 25 height 25
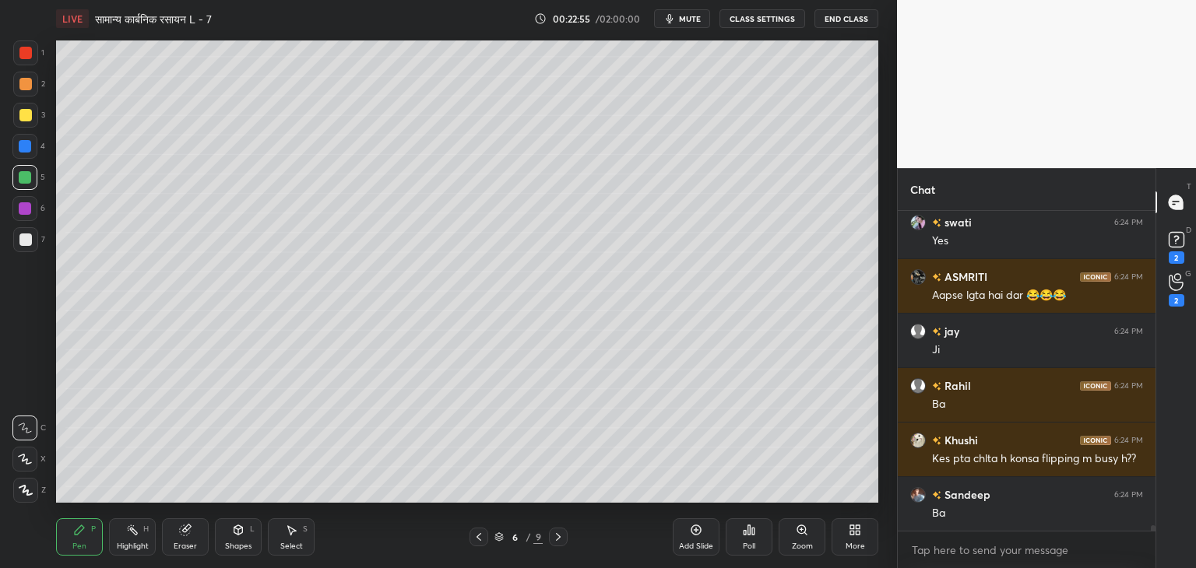
scroll to position [19249, 0]
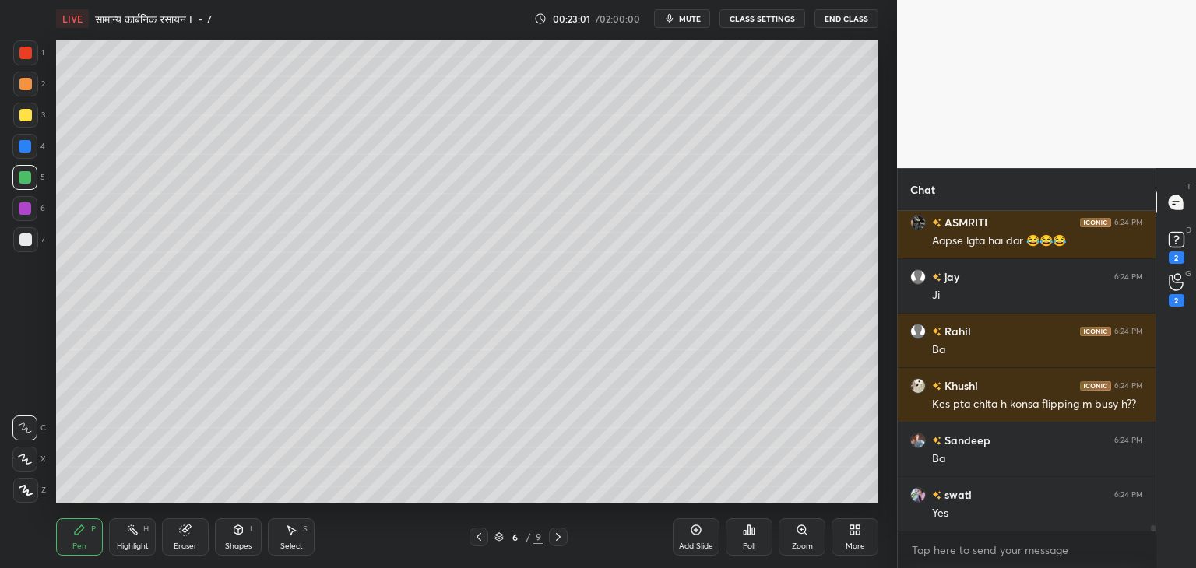
click at [181, 540] on div "Eraser" at bounding box center [185, 537] width 47 height 37
click at [88, 530] on div "Pen P" at bounding box center [79, 537] width 47 height 37
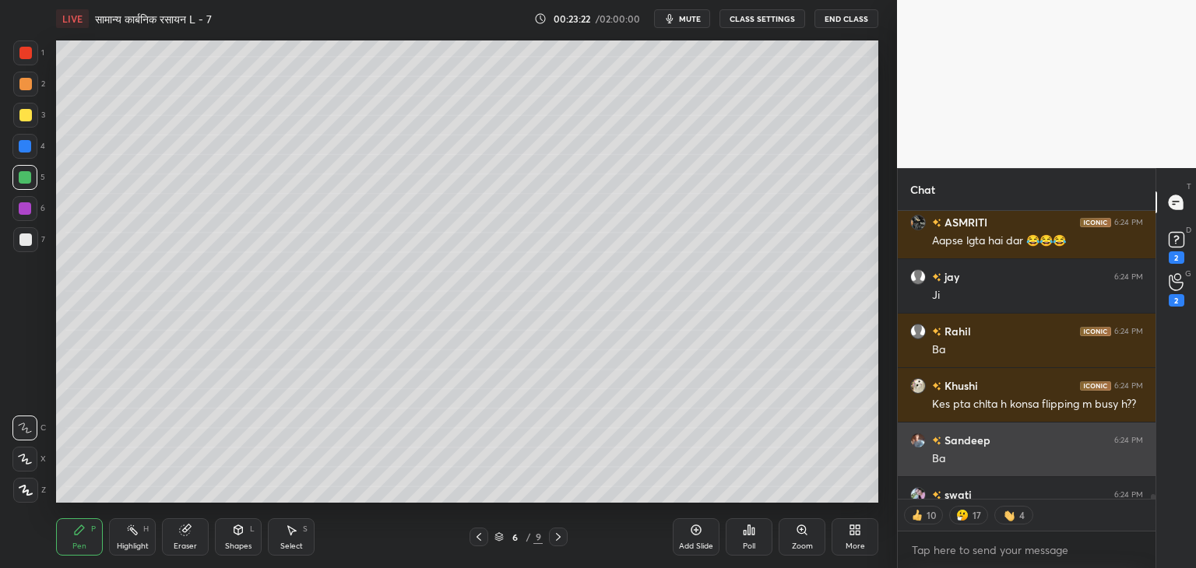
scroll to position [19280, 0]
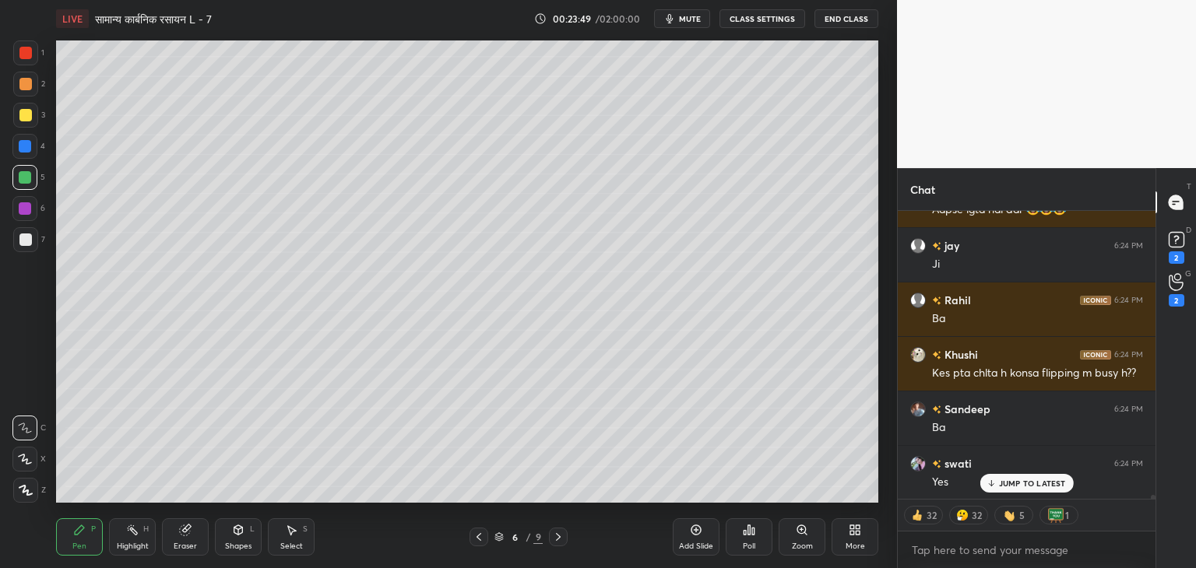
click at [33, 116] on div at bounding box center [25, 115] width 25 height 25
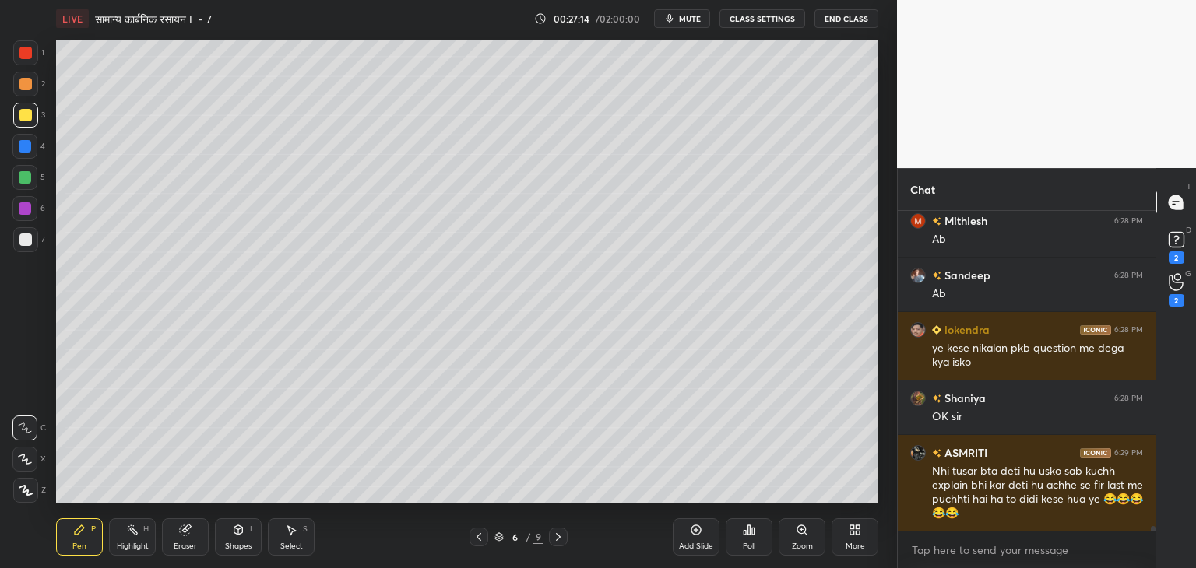
scroll to position [21737, 0]
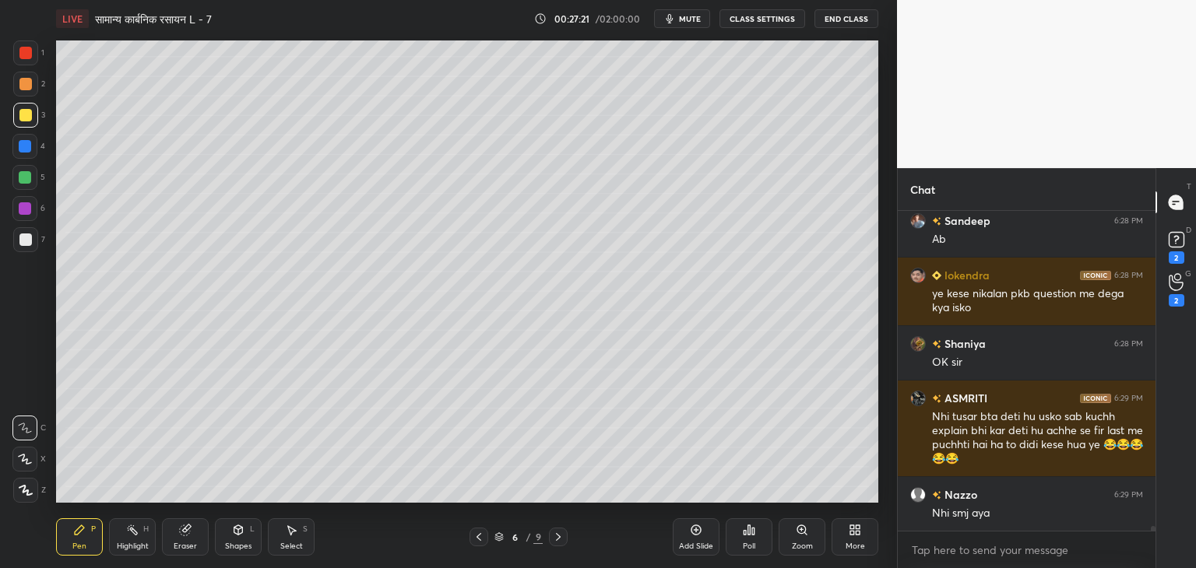
click at [697, 543] on div "Add Slide" at bounding box center [696, 547] width 34 height 8
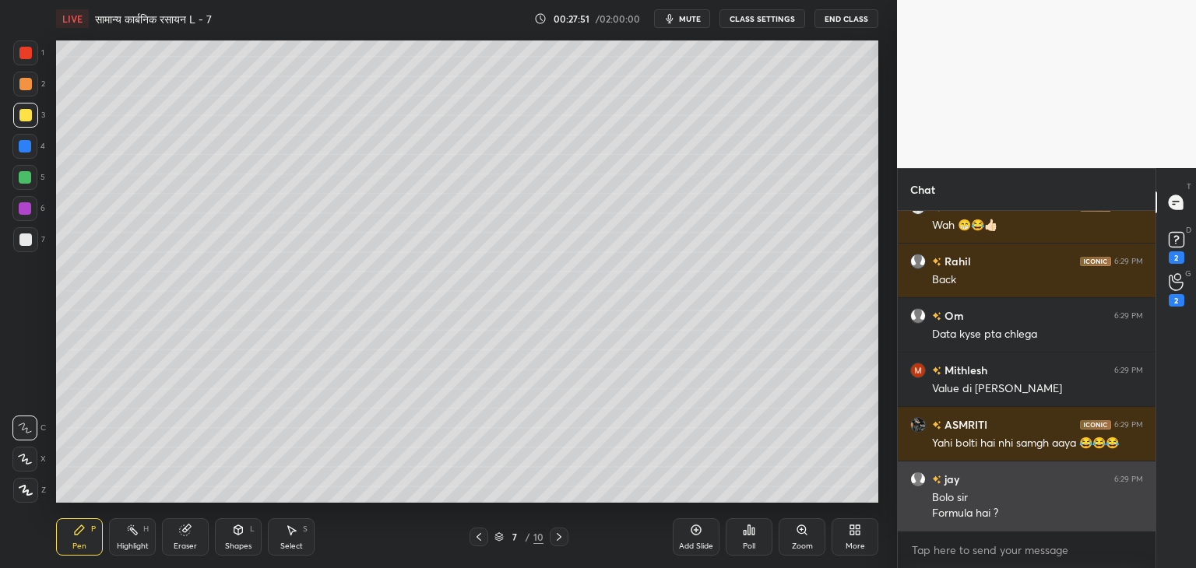
scroll to position [22366, 0]
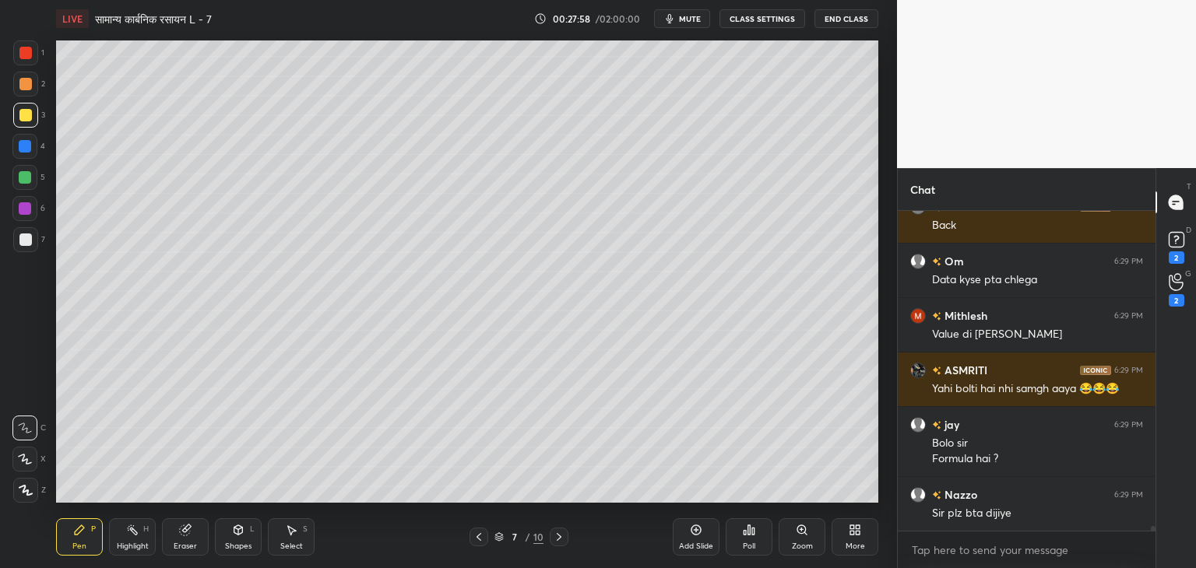
click at [243, 530] on icon at bounding box center [238, 530] width 12 height 12
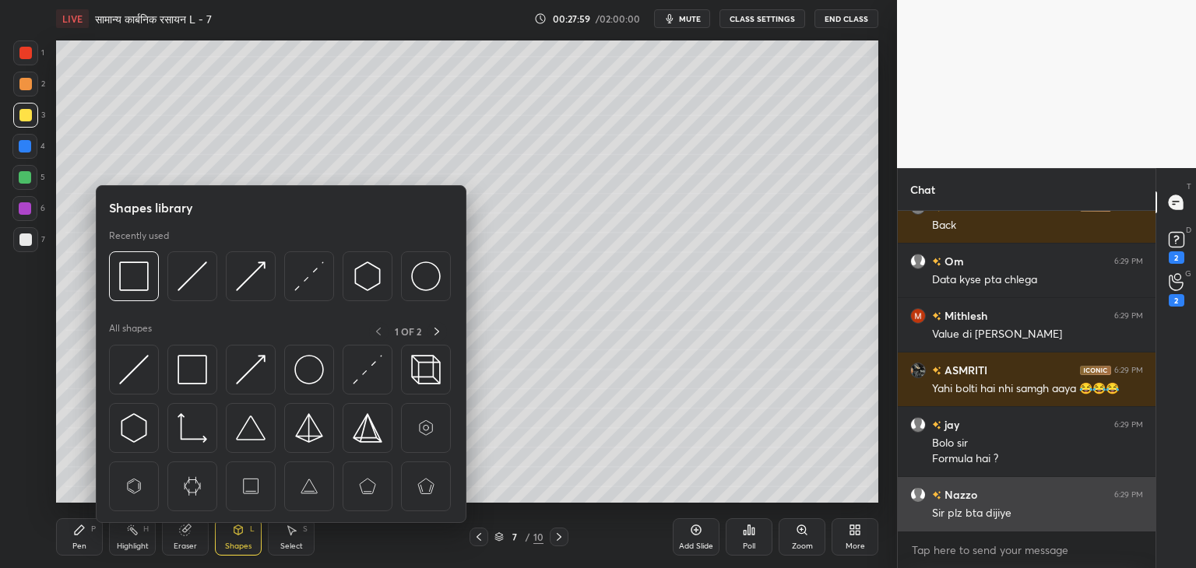
click at [198, 277] on img at bounding box center [193, 277] width 30 height 30
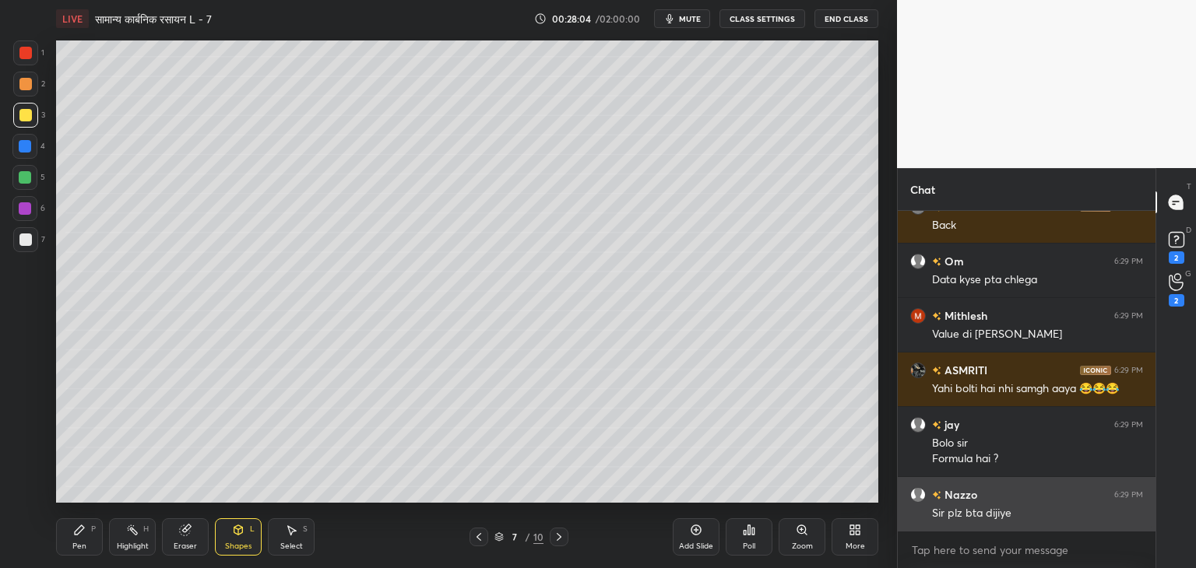
scroll to position [22421, 0]
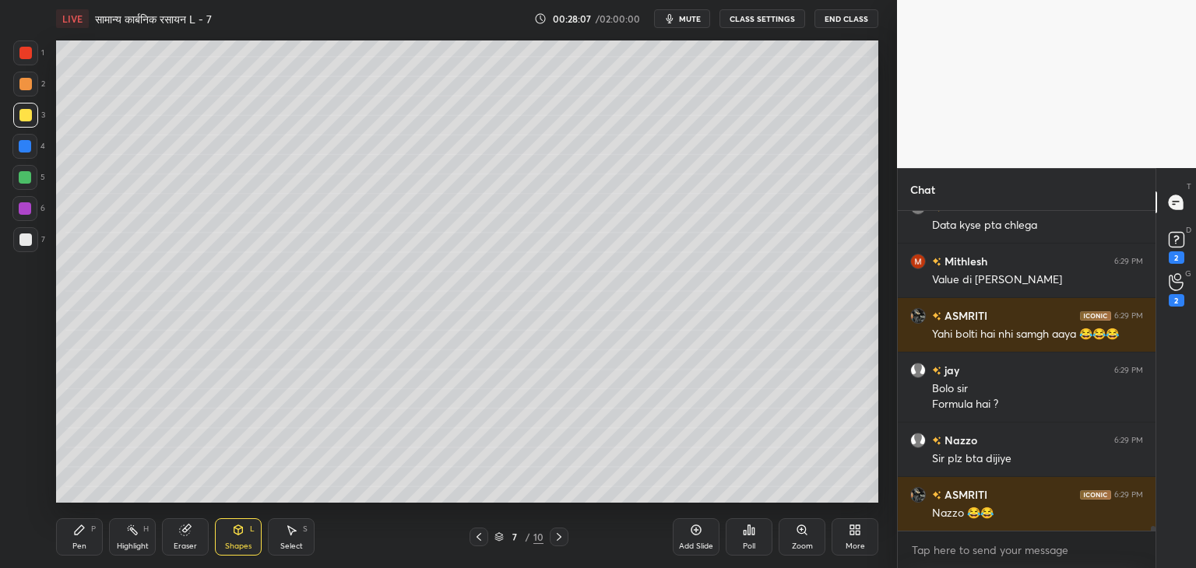
click at [84, 540] on div "Pen P" at bounding box center [79, 537] width 47 height 37
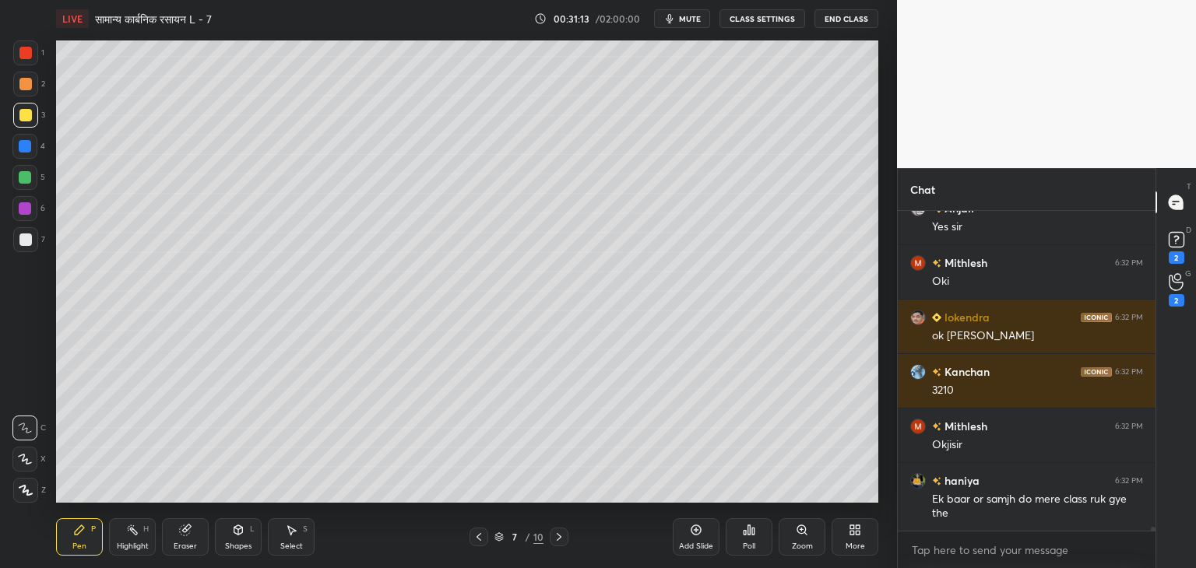
scroll to position [25396, 0]
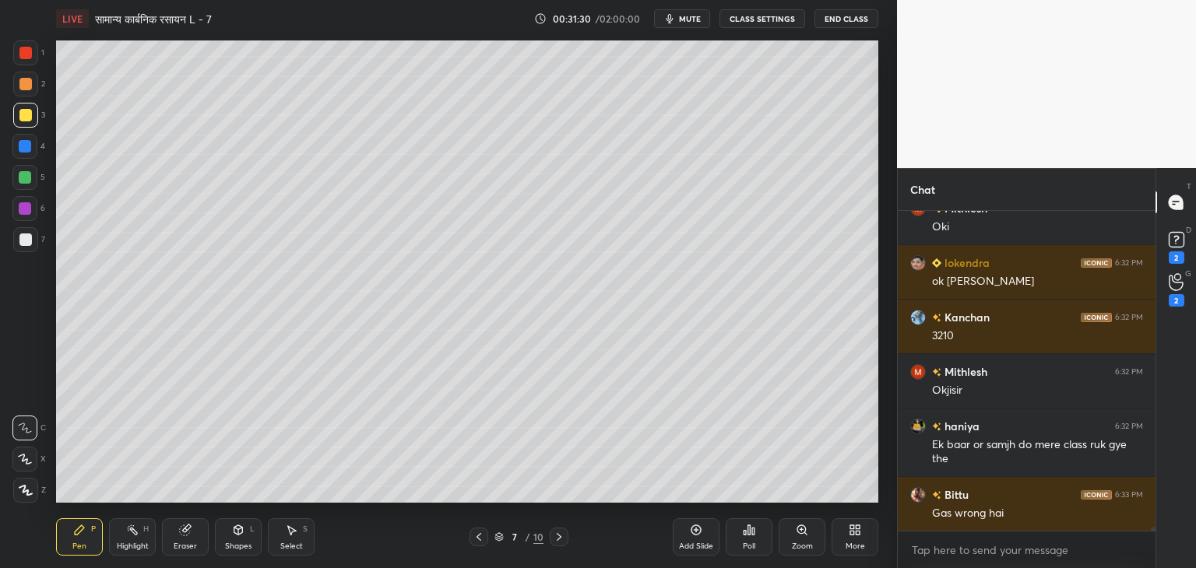
click at [29, 175] on div at bounding box center [25, 177] width 12 height 12
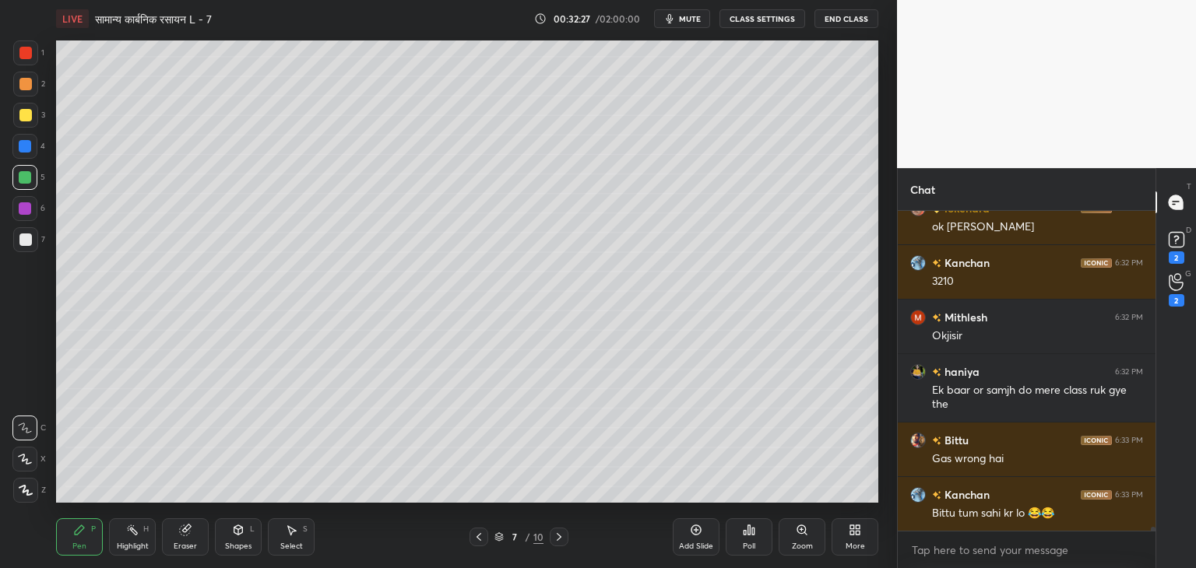
click at [235, 535] on icon at bounding box center [238, 530] width 12 height 12
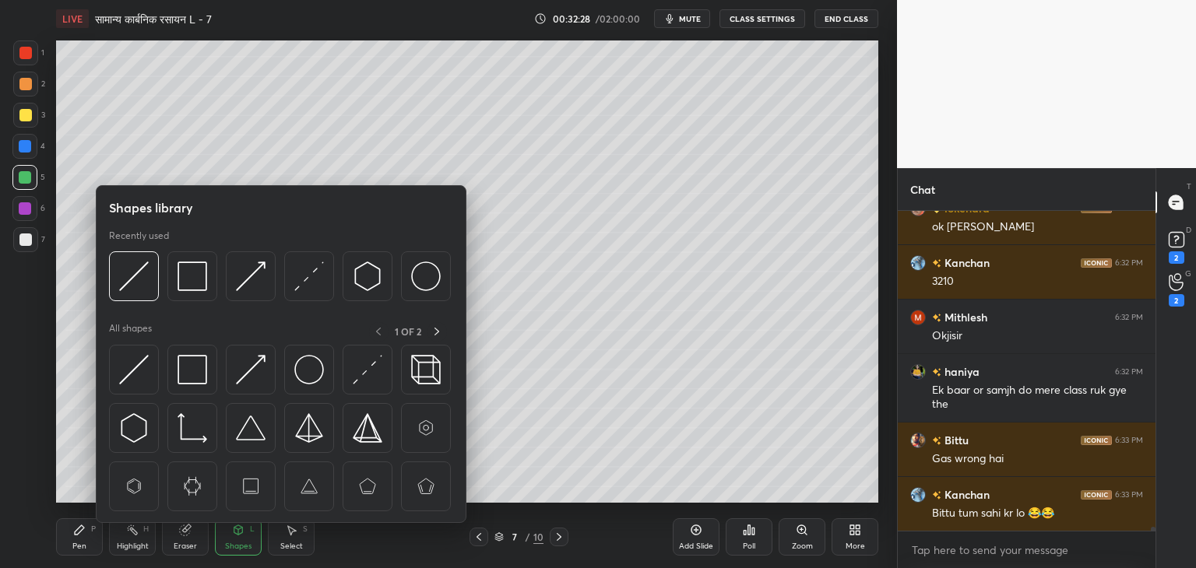
click at [199, 278] on img at bounding box center [193, 277] width 30 height 30
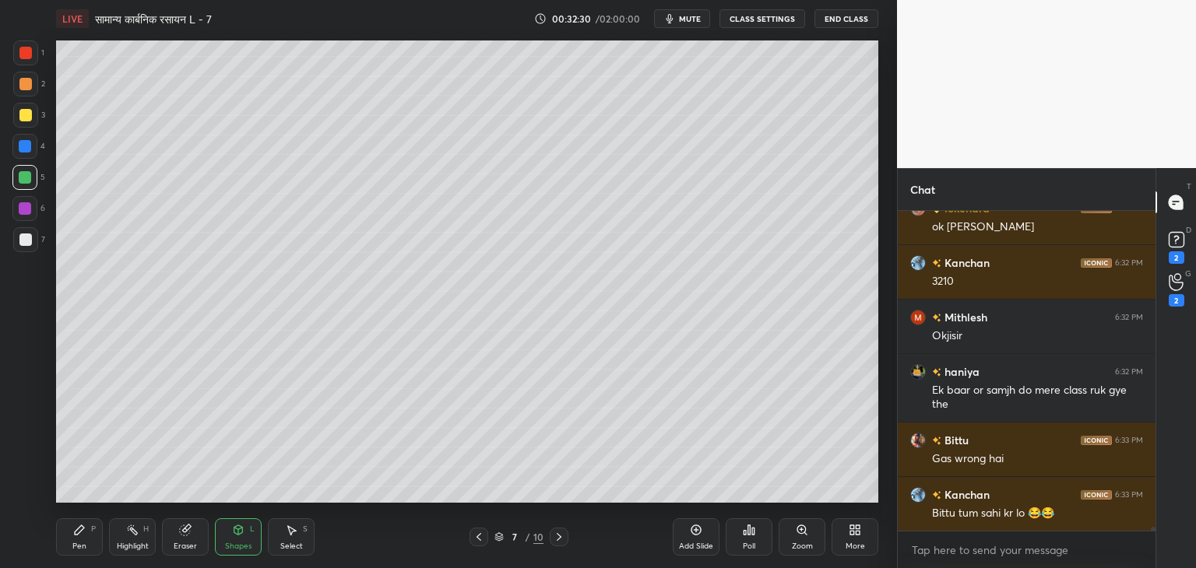
click at [26, 90] on div at bounding box center [25, 84] width 12 height 12
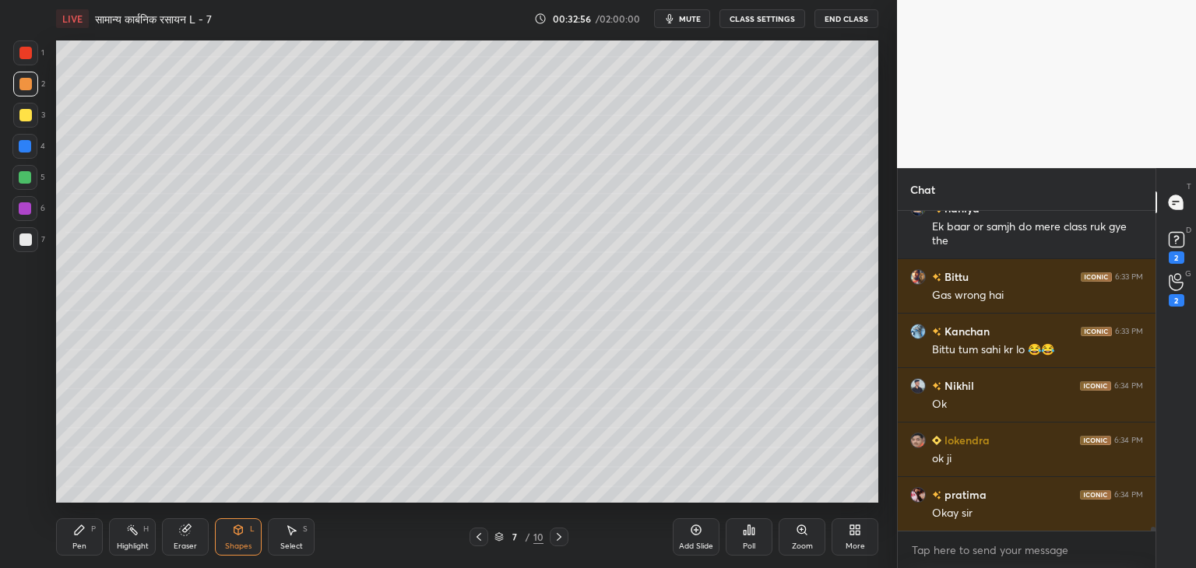
scroll to position [25668, 0]
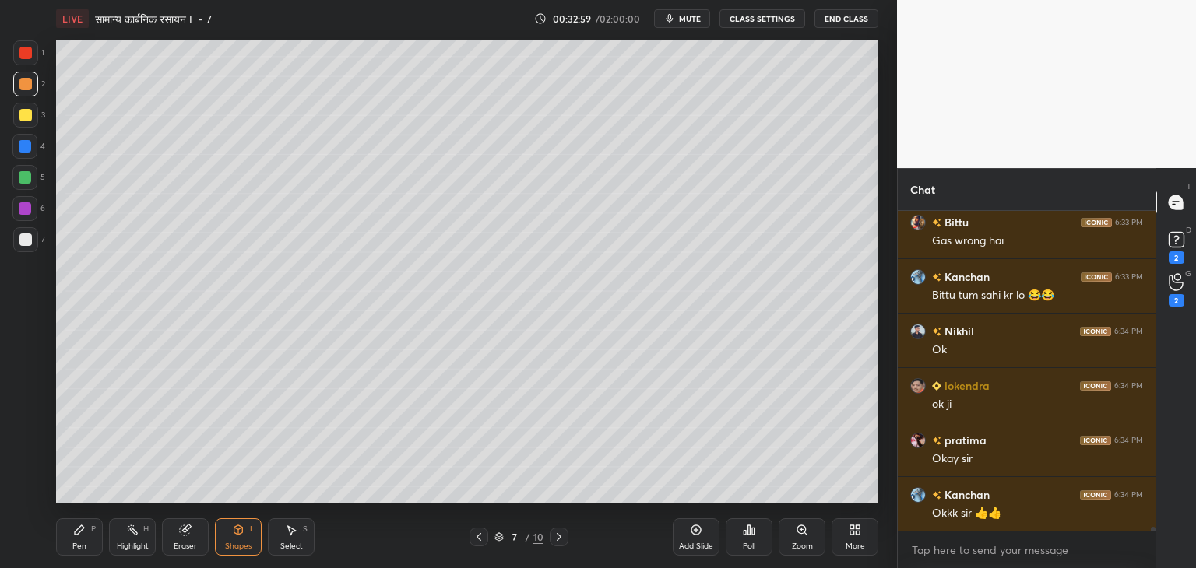
click at [74, 531] on icon at bounding box center [79, 530] width 12 height 12
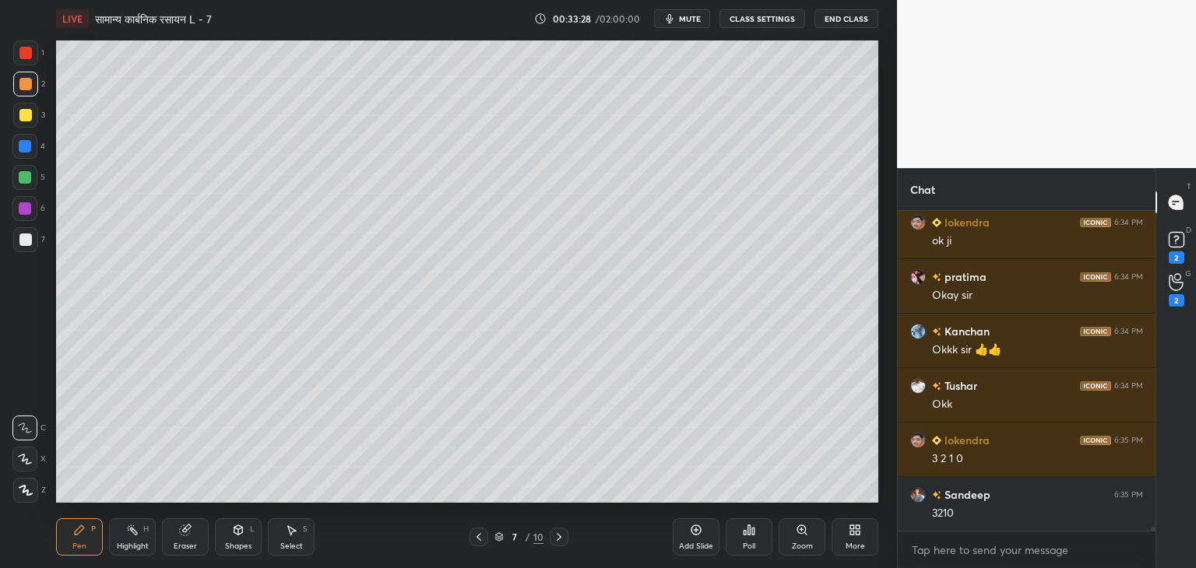
scroll to position [25886, 0]
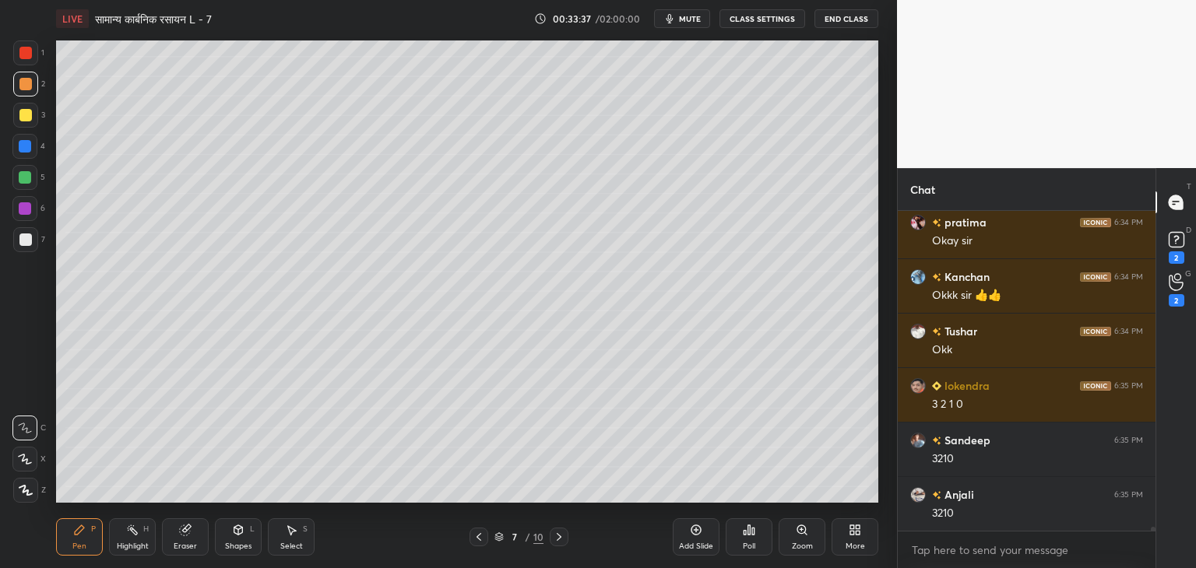
click at [698, 539] on div "Add Slide" at bounding box center [696, 537] width 47 height 37
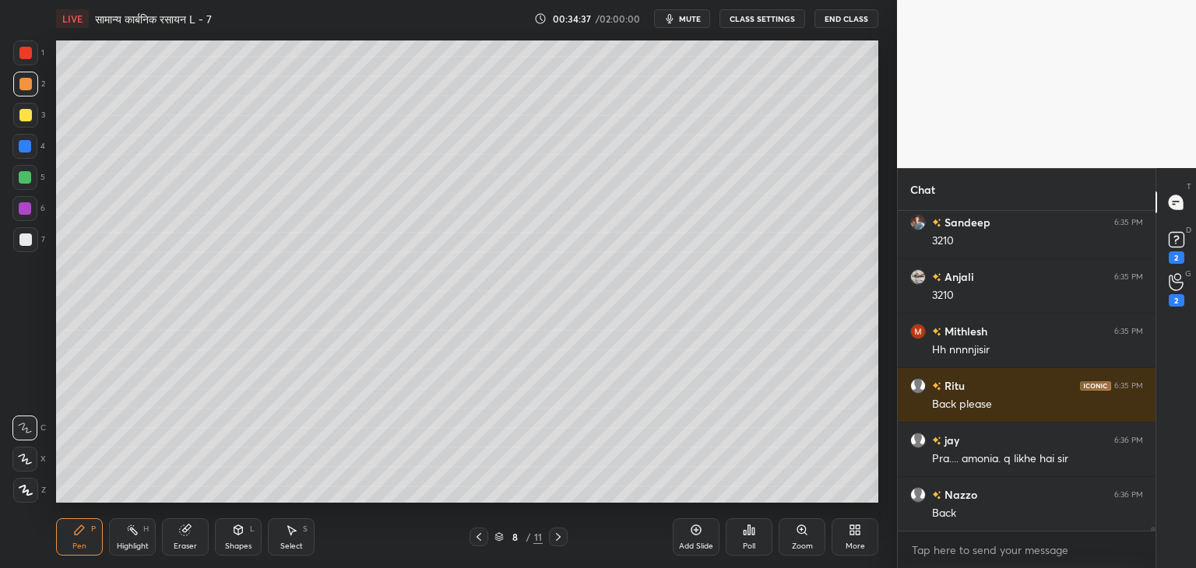
scroll to position [26159, 0]
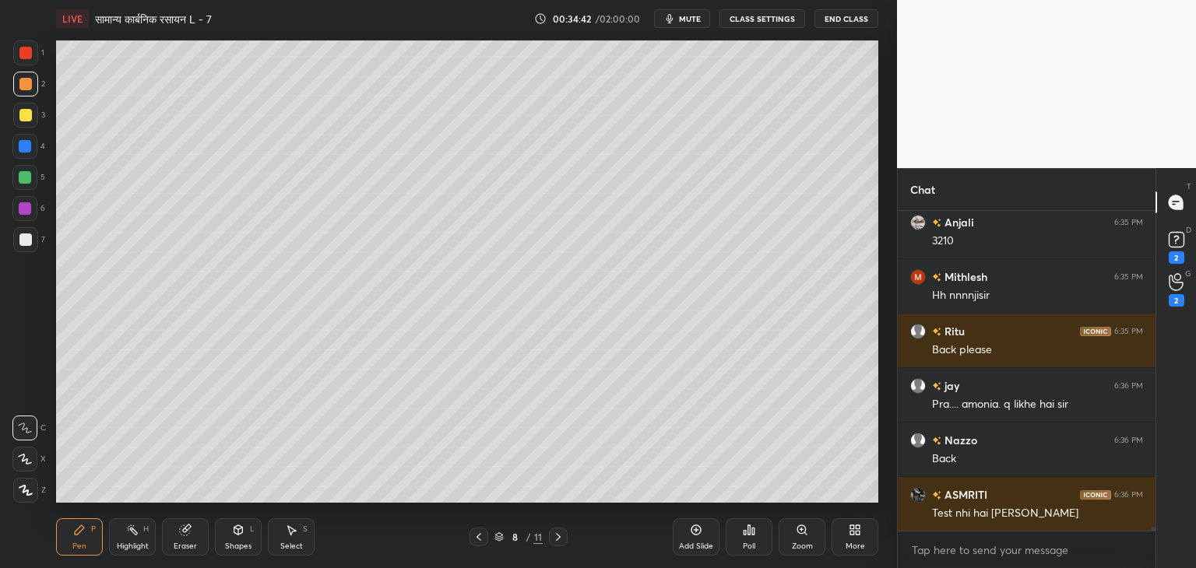
click at [25, 175] on div at bounding box center [25, 177] width 12 height 12
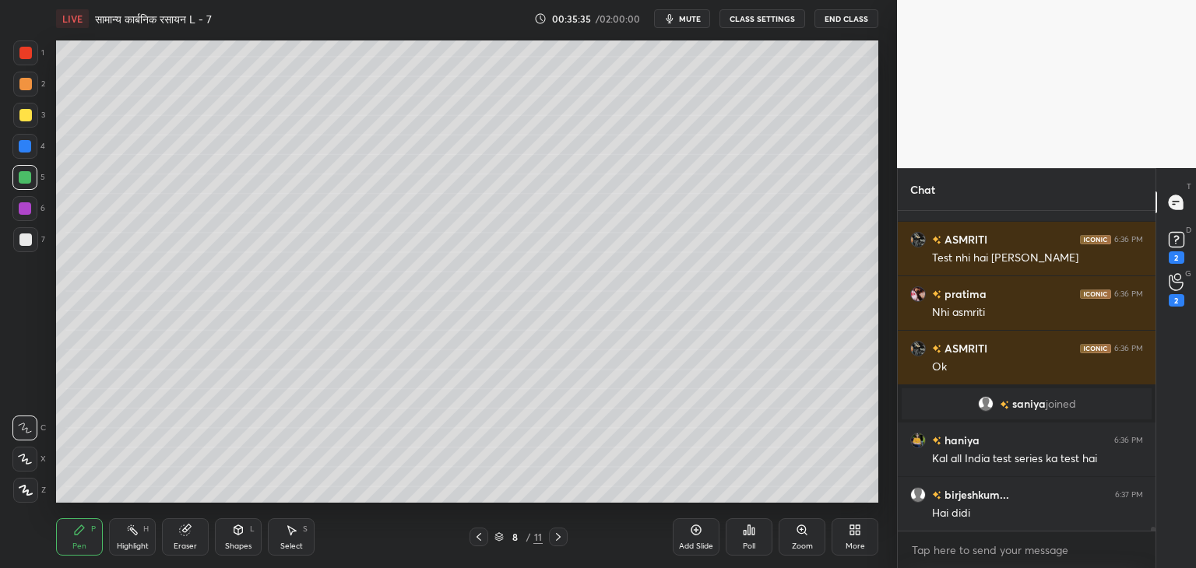
scroll to position [24897, 0]
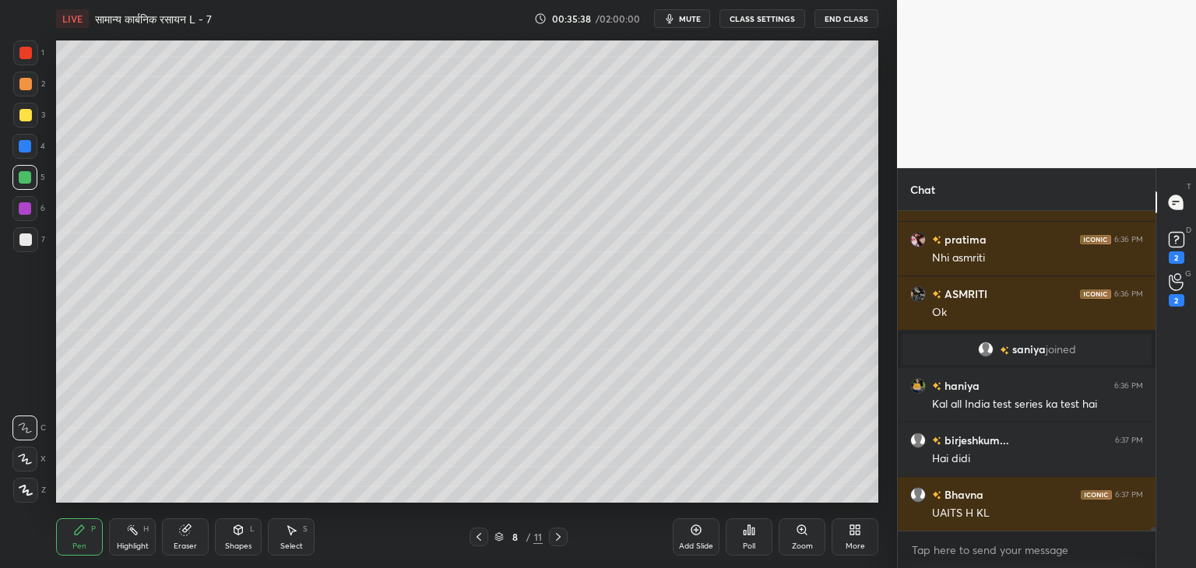
click at [28, 237] on div at bounding box center [25, 240] width 12 height 12
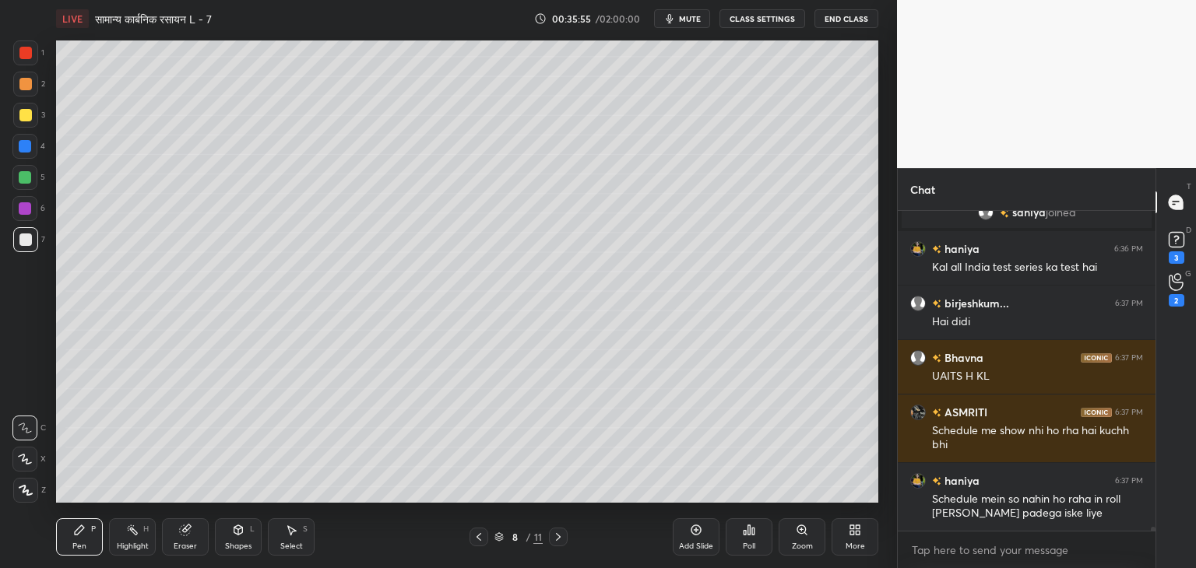
scroll to position [25101, 0]
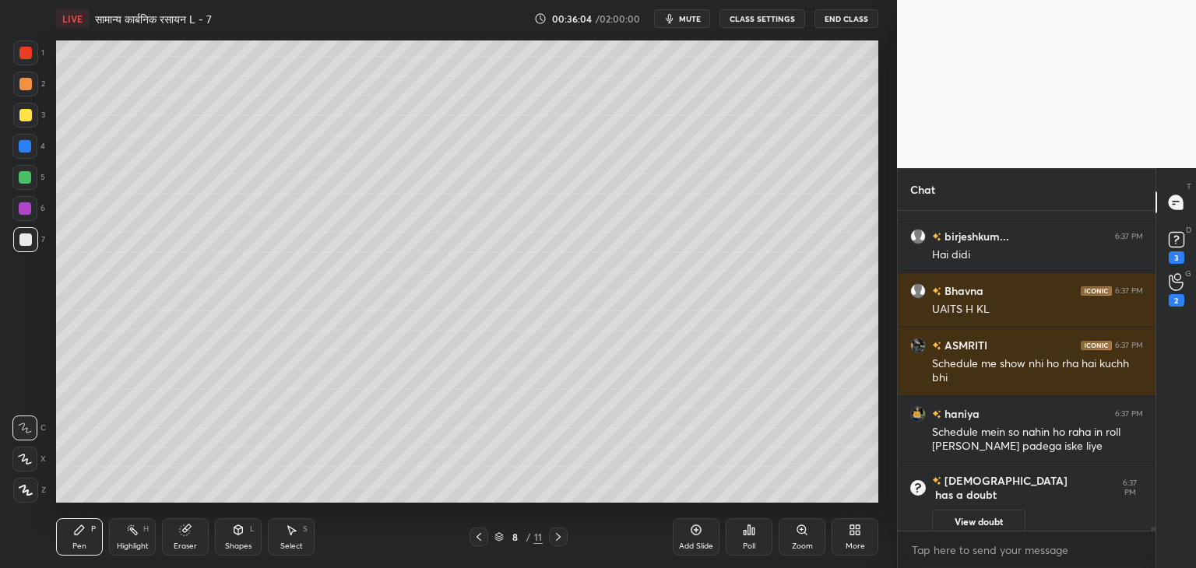
click at [246, 537] on div "Shapes L" at bounding box center [238, 537] width 47 height 37
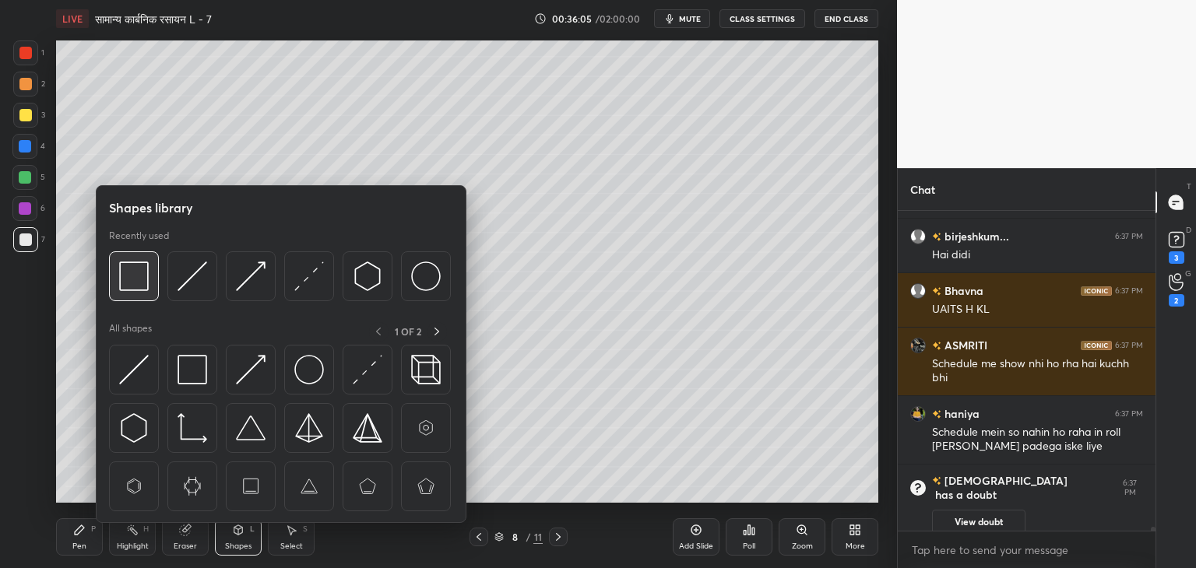
click at [135, 274] on img at bounding box center [134, 277] width 30 height 30
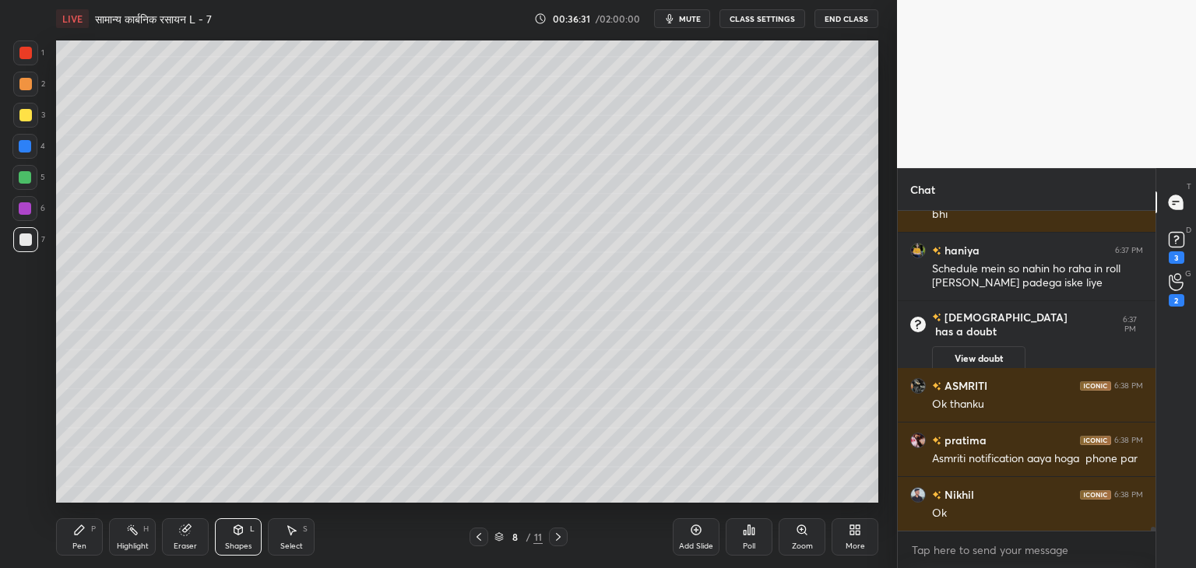
scroll to position [25181, 0]
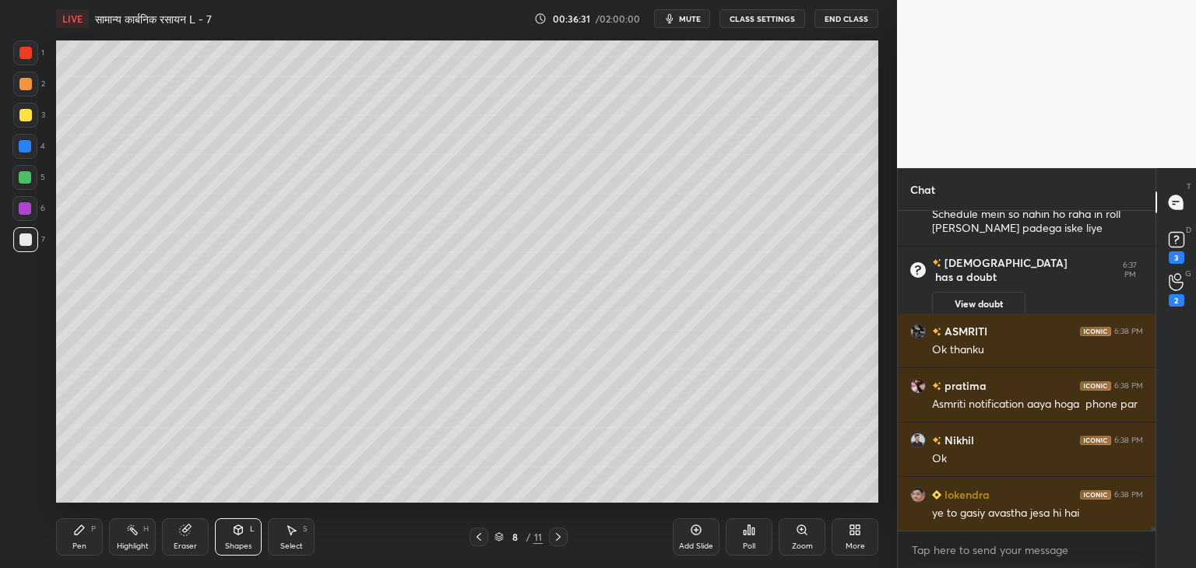
click at [23, 181] on div at bounding box center [25, 177] width 12 height 12
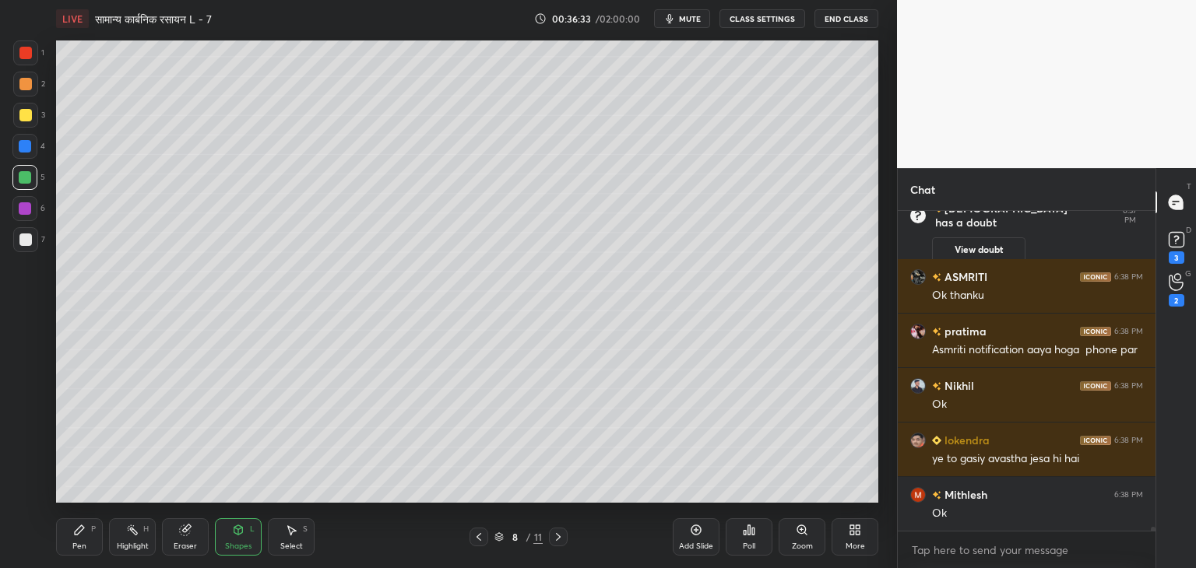
scroll to position [25251, 0]
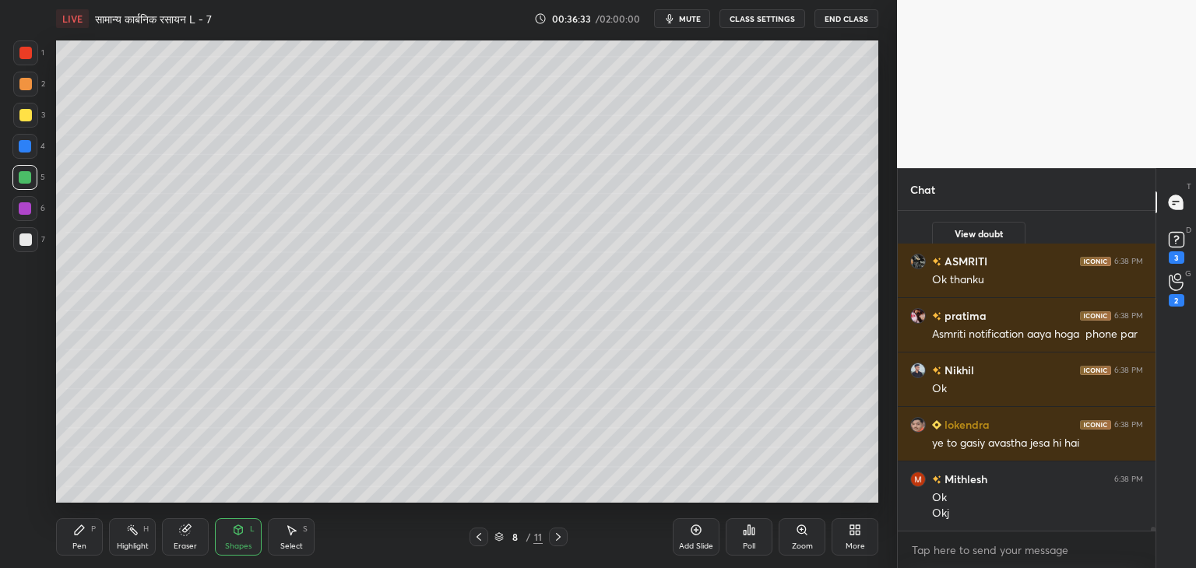
click at [81, 527] on icon at bounding box center [79, 530] width 9 height 9
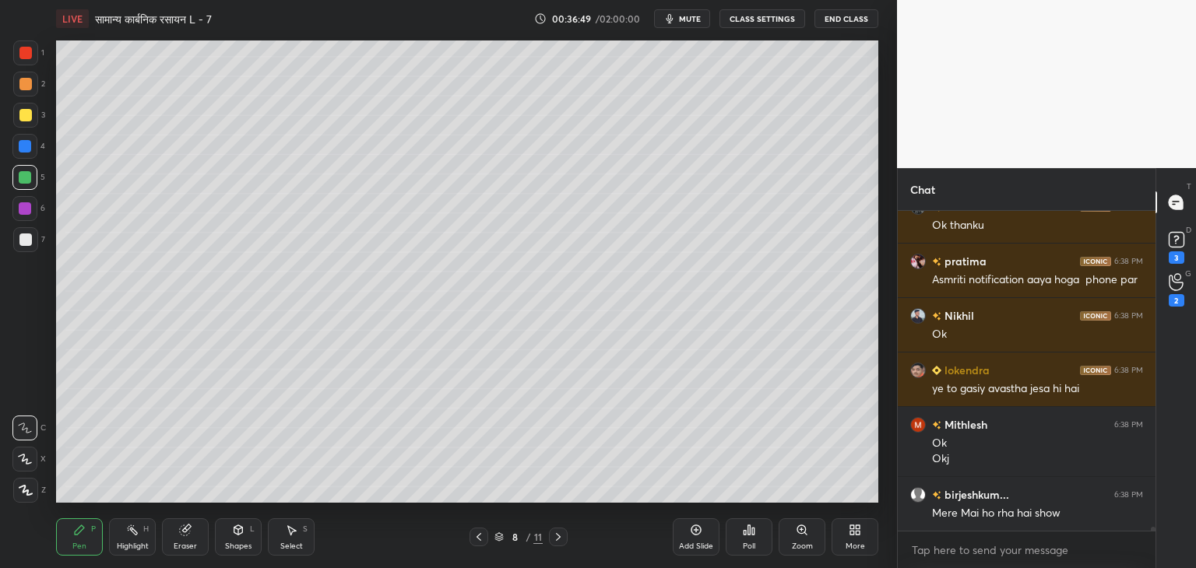
scroll to position [25360, 0]
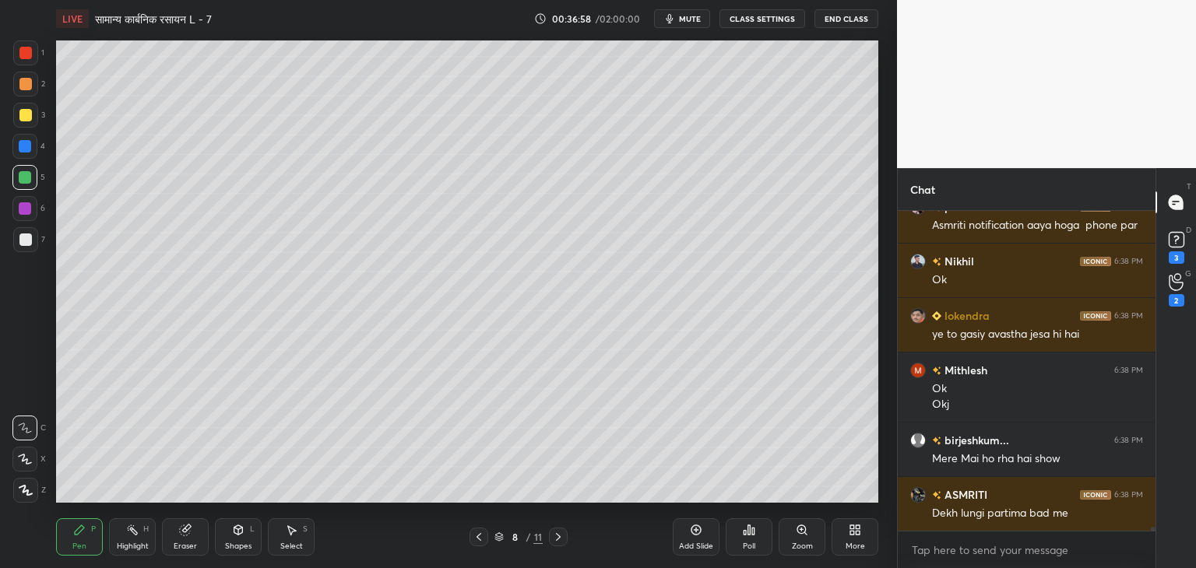
click at [26, 239] on div at bounding box center [25, 240] width 12 height 12
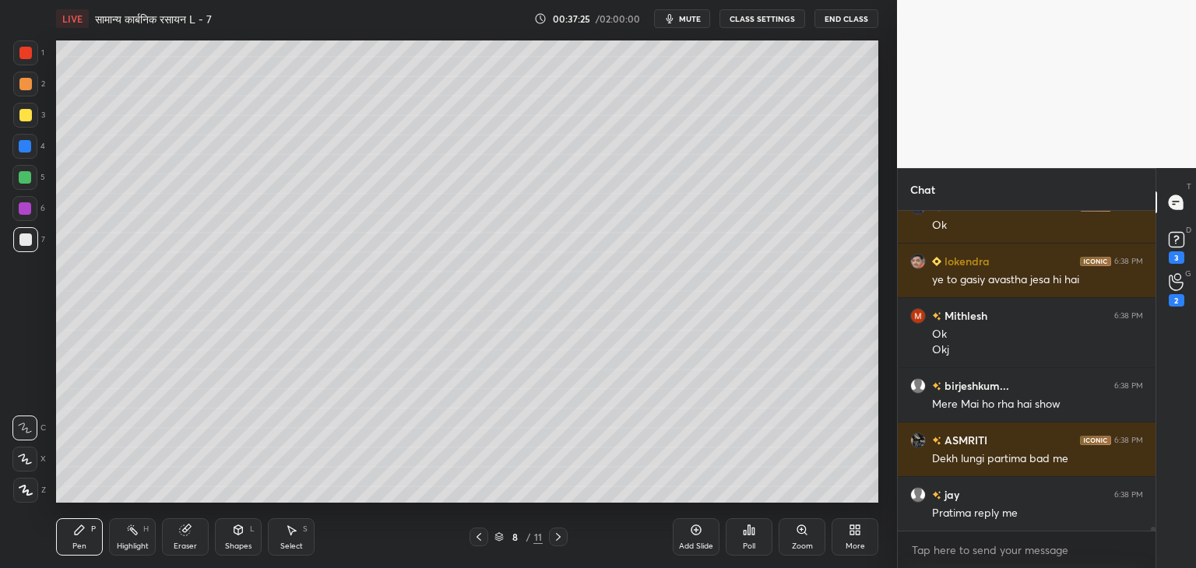
click at [250, 543] on div "Shapes" at bounding box center [238, 547] width 26 height 8
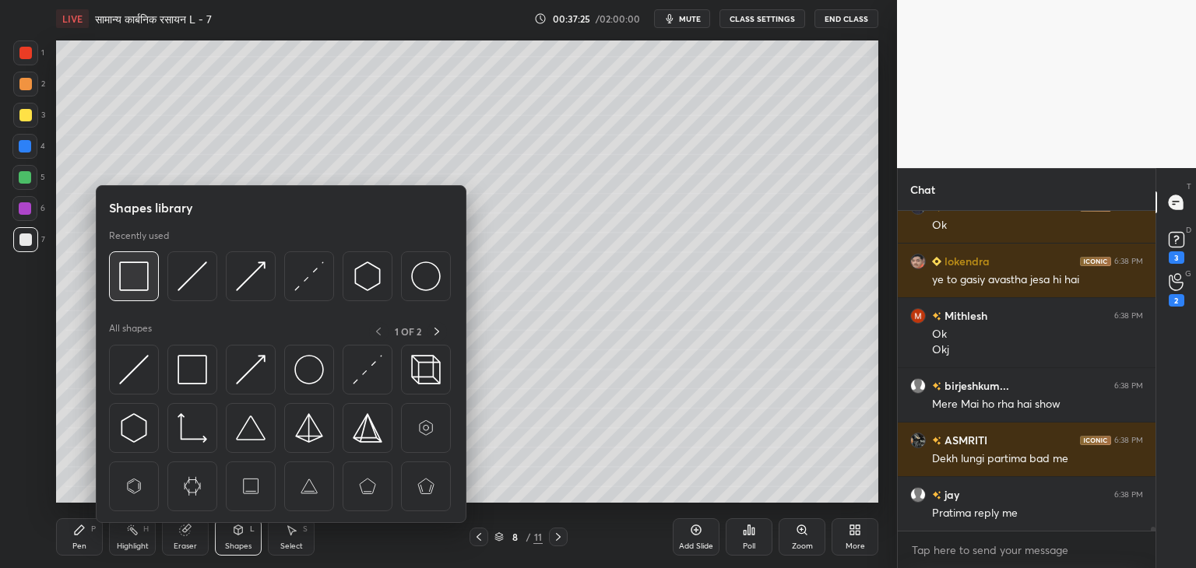
click at [132, 290] on img at bounding box center [134, 277] width 30 height 30
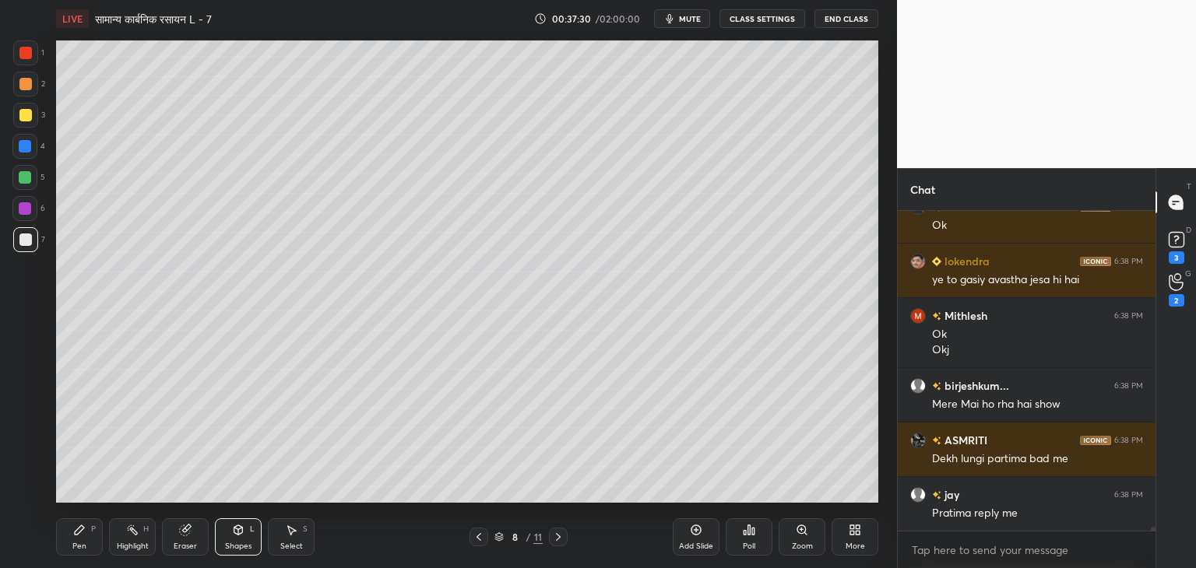
click at [80, 533] on icon at bounding box center [79, 530] width 12 height 12
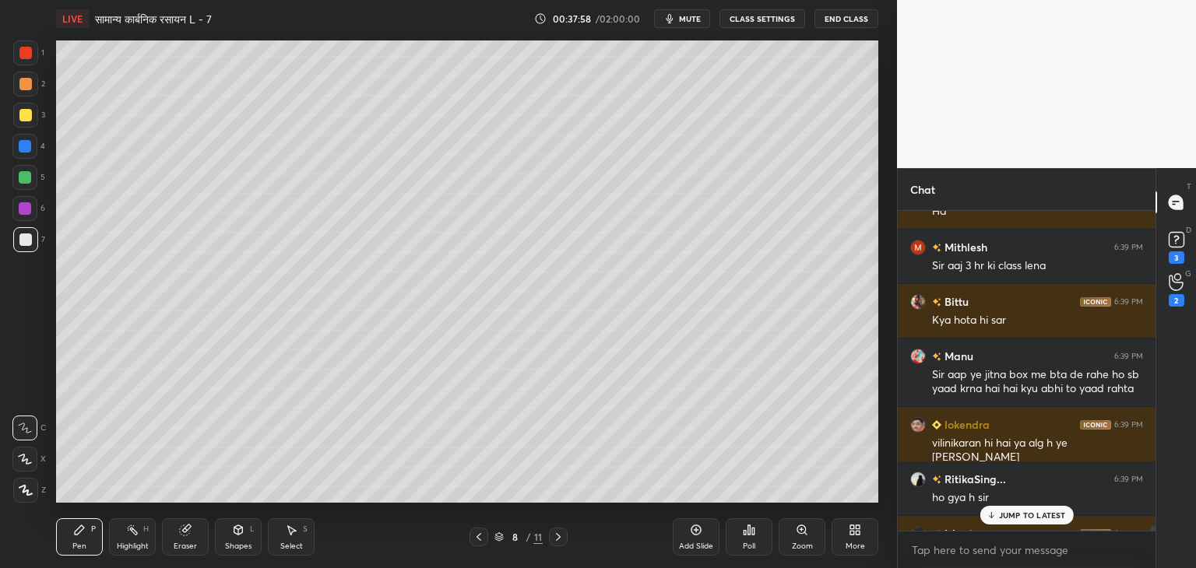
scroll to position [25763, 0]
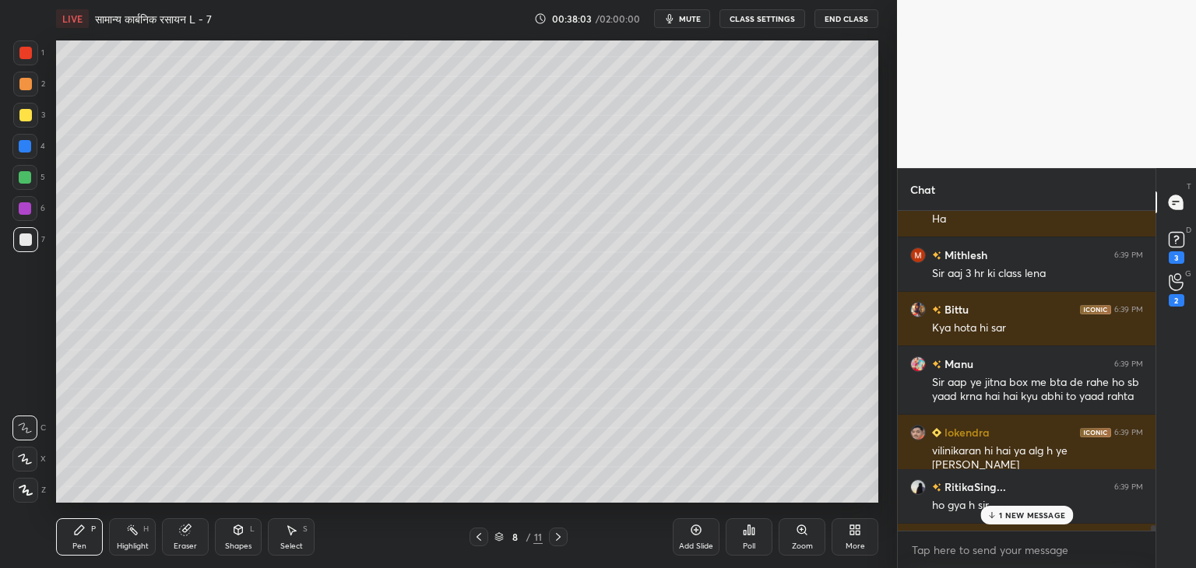
click at [690, 17] on span "mute" at bounding box center [690, 18] width 22 height 11
click at [685, 12] on button "unmute" at bounding box center [682, 18] width 56 height 19
click at [1031, 519] on p "9 NEW MESSAGES" at bounding box center [1032, 515] width 72 height 9
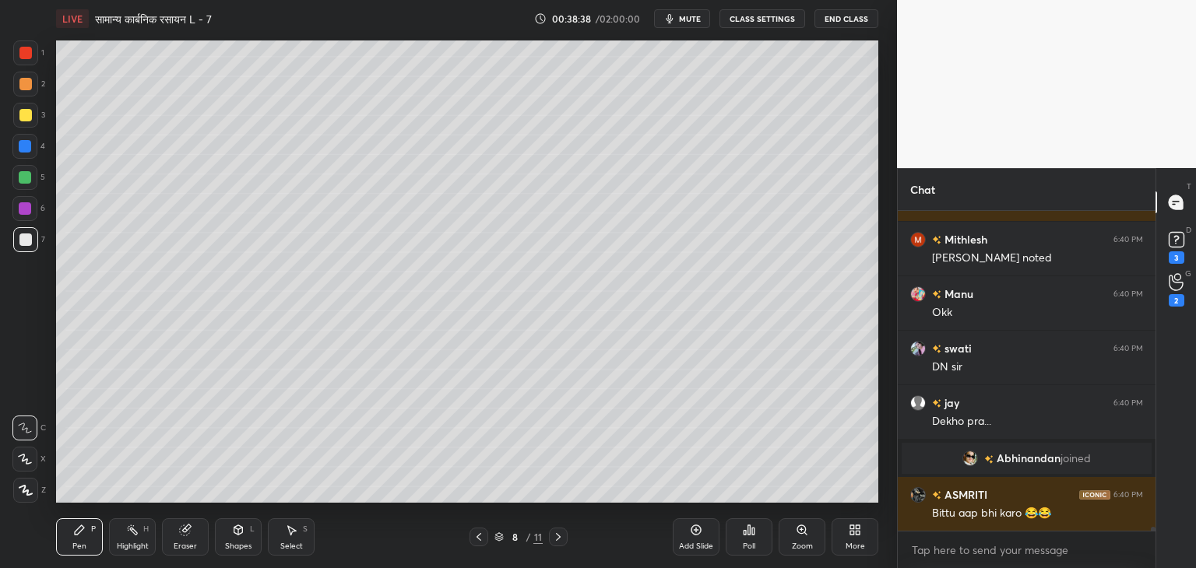
scroll to position [26205, 0]
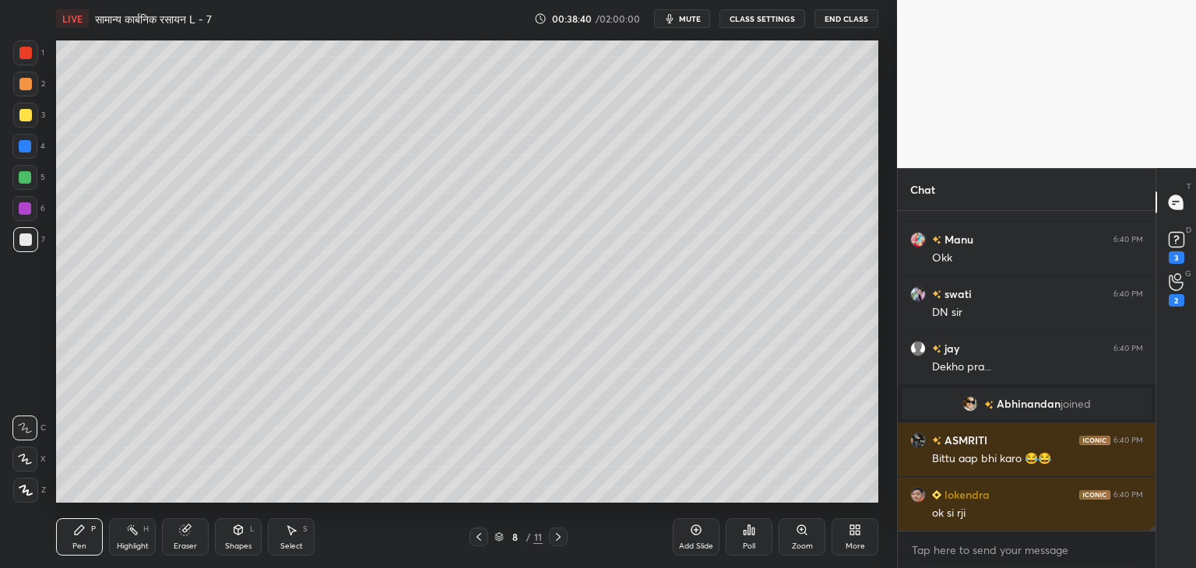
click at [697, 532] on icon at bounding box center [696, 530] width 12 height 12
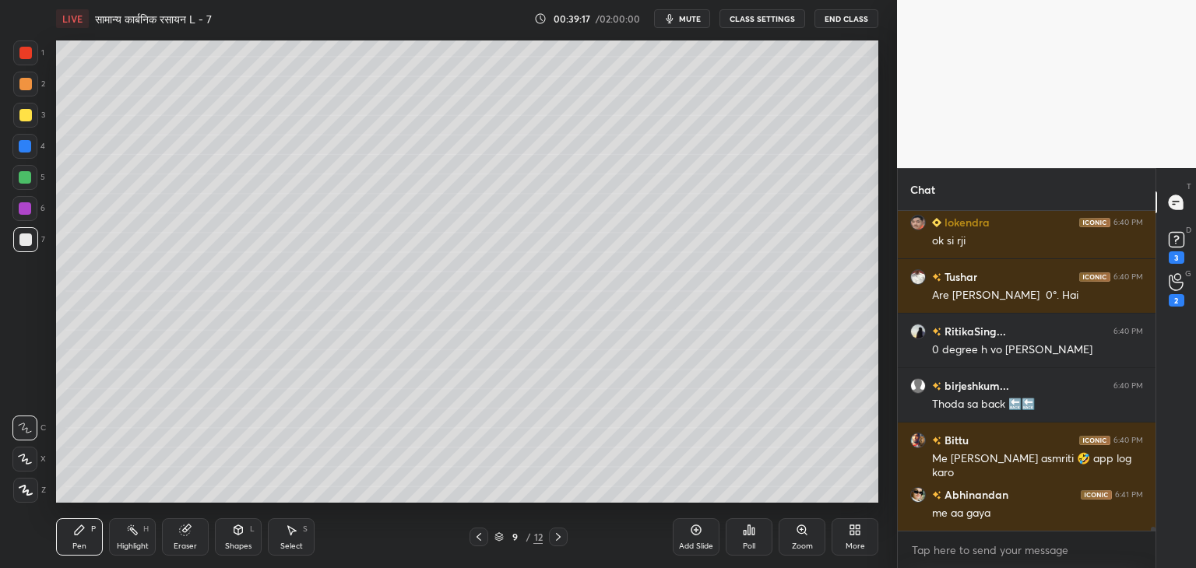
scroll to position [26532, 0]
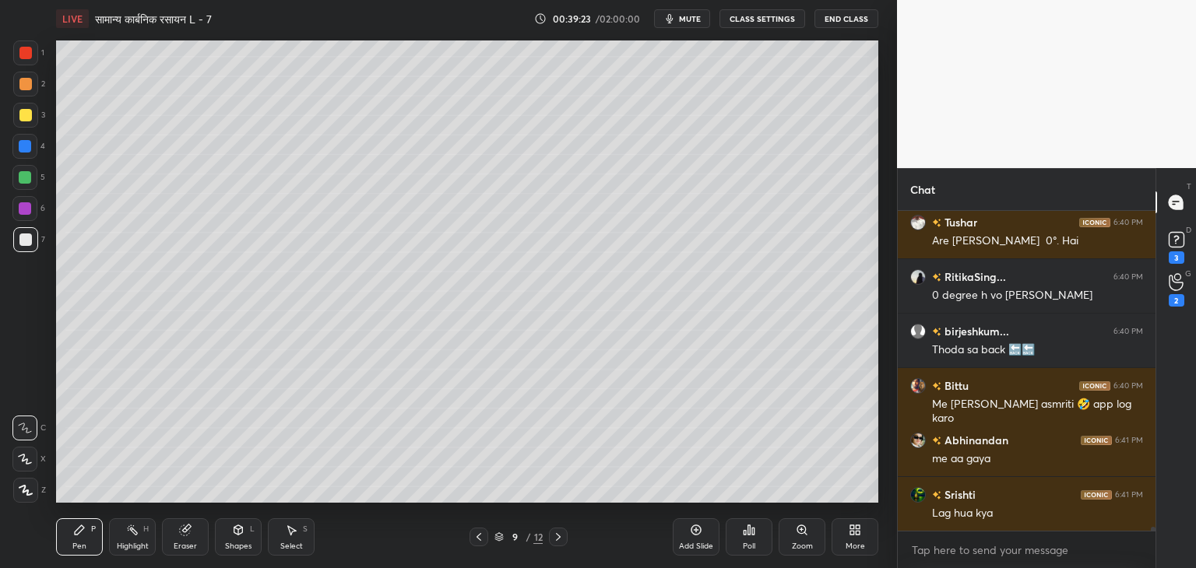
click at [484, 537] on icon at bounding box center [479, 537] width 12 height 12
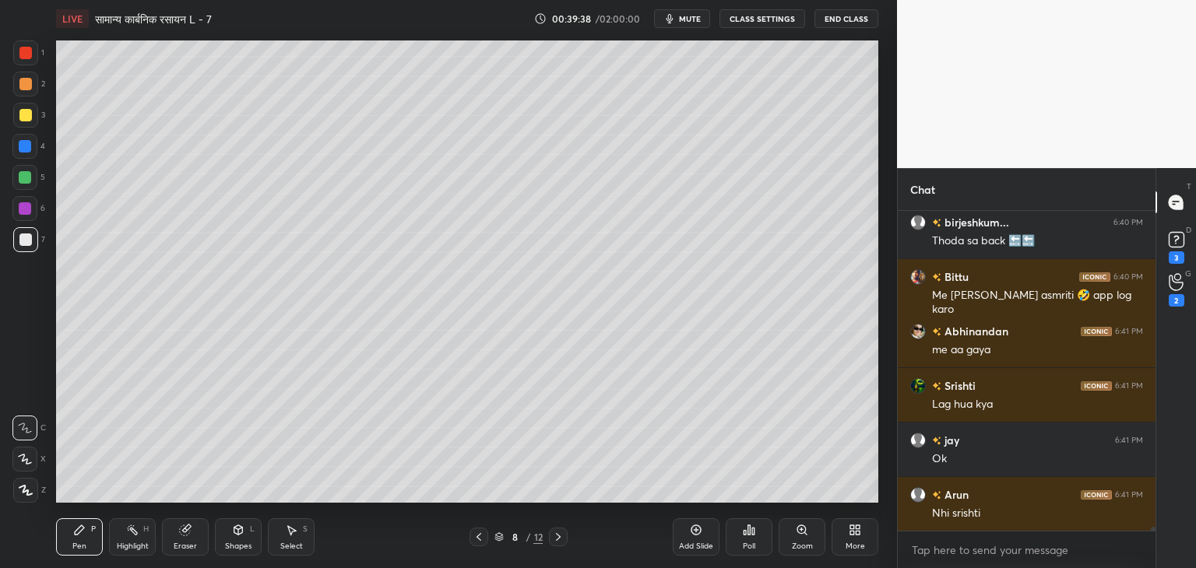
scroll to position [26696, 0]
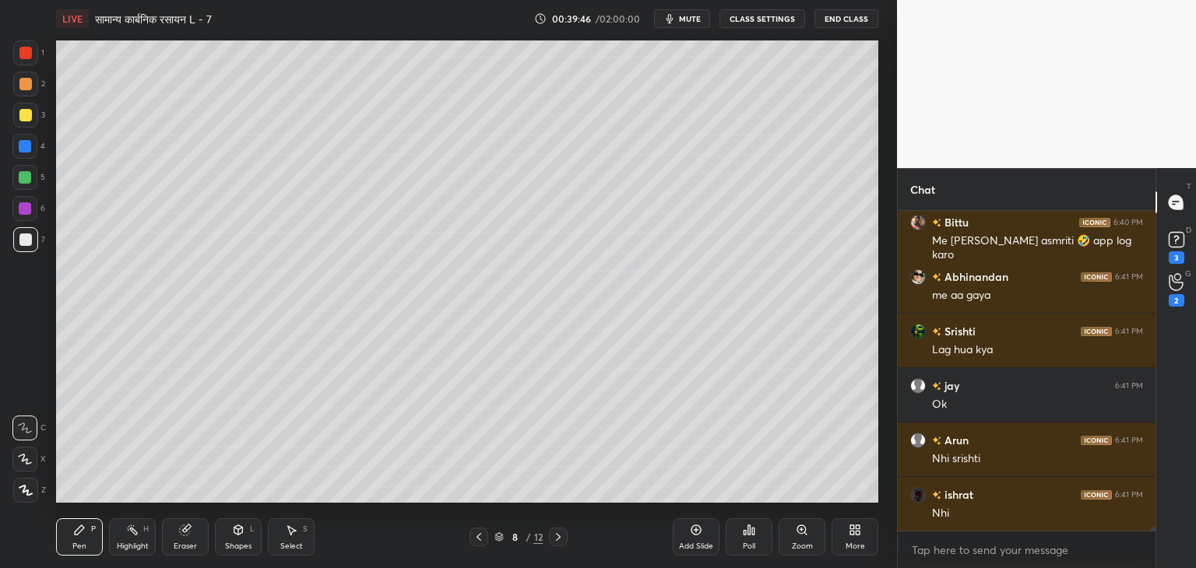
click at [554, 533] on icon at bounding box center [558, 537] width 12 height 12
click at [30, 177] on div at bounding box center [25, 177] width 12 height 12
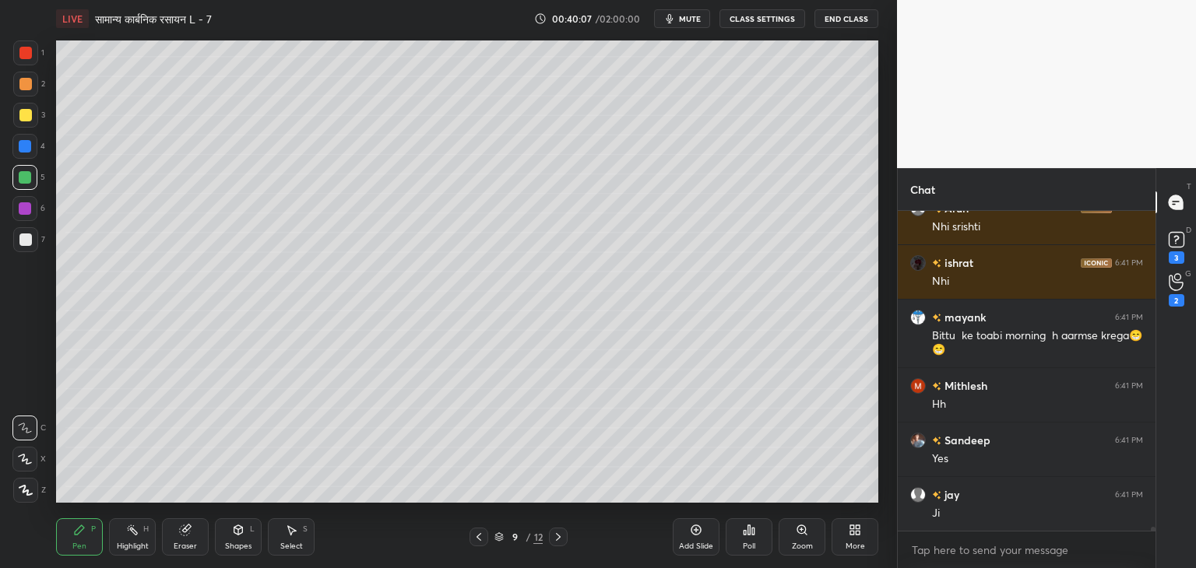
scroll to position [27037, 0]
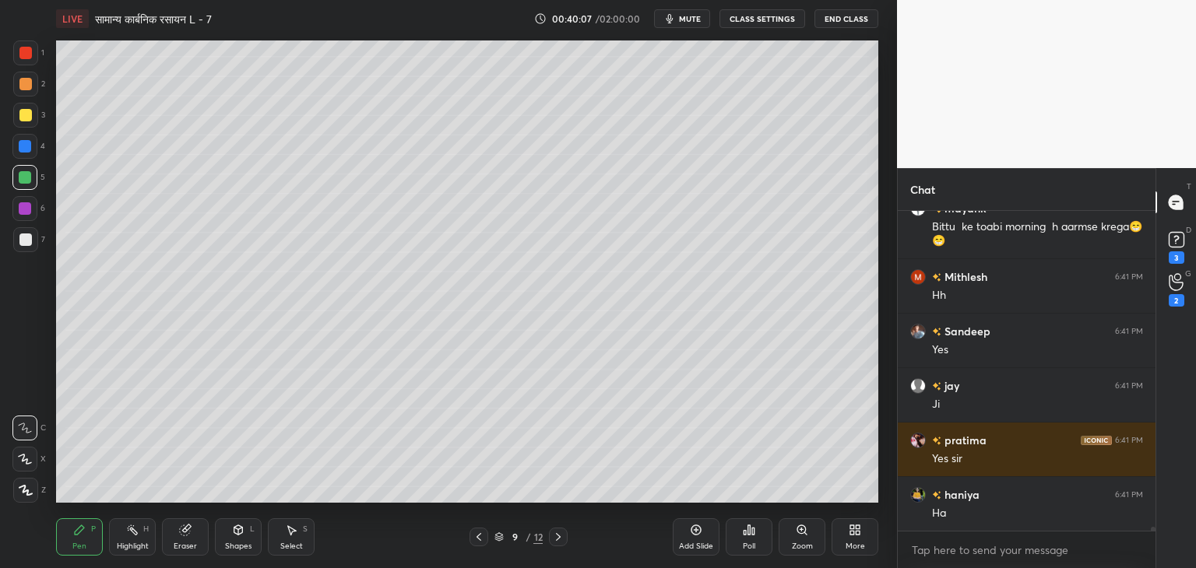
click at [291, 539] on div "Select S" at bounding box center [291, 537] width 47 height 37
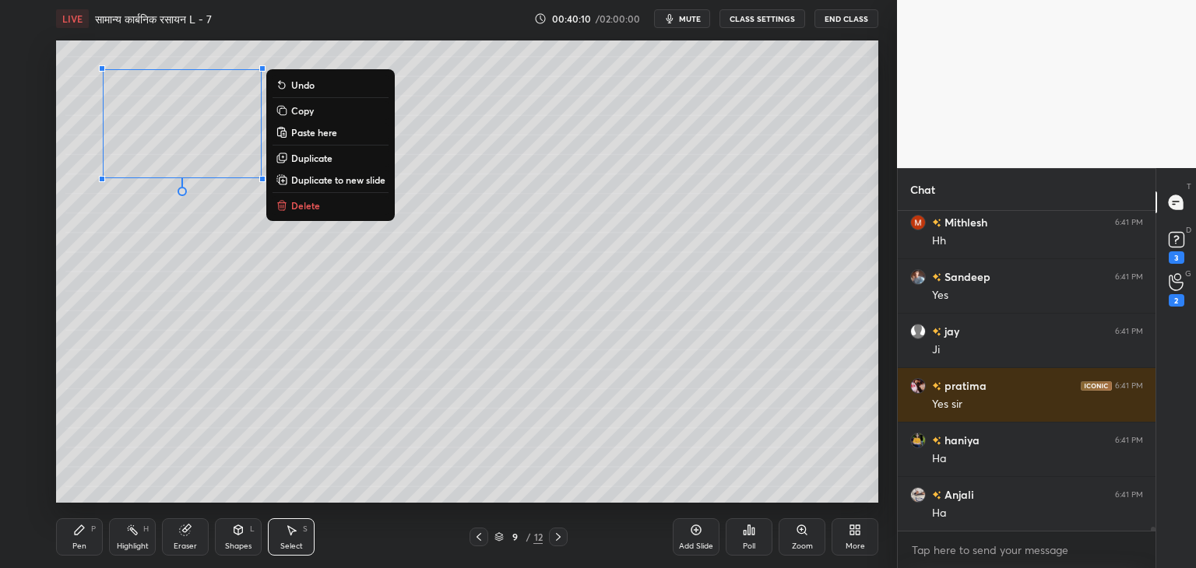
click at [327, 160] on p "Duplicate" at bounding box center [311, 158] width 41 height 12
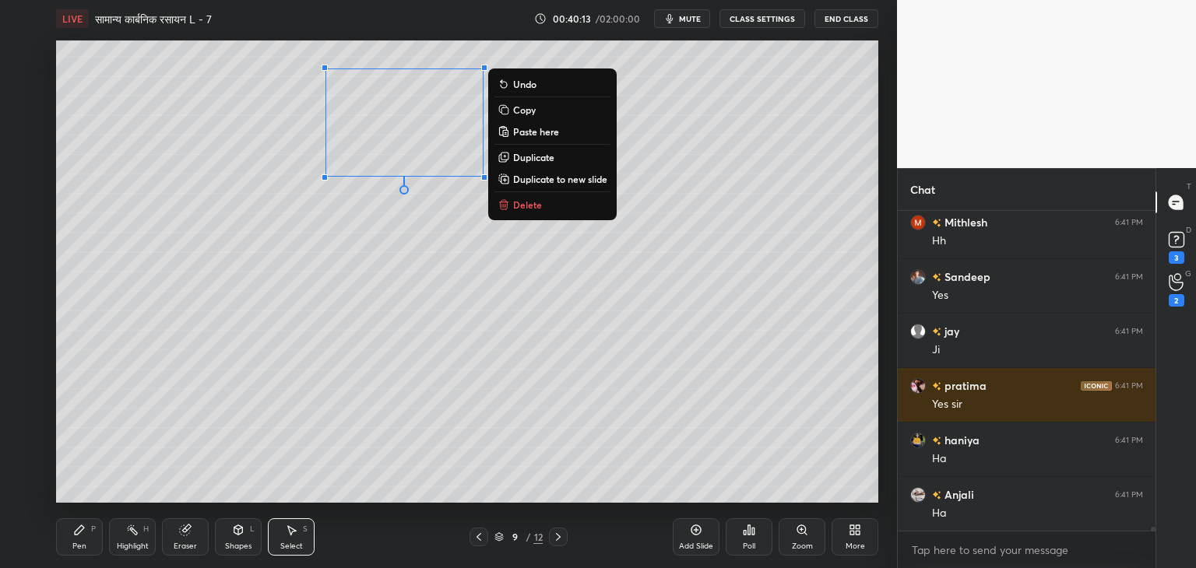
click at [84, 540] on div "Pen P" at bounding box center [79, 537] width 47 height 37
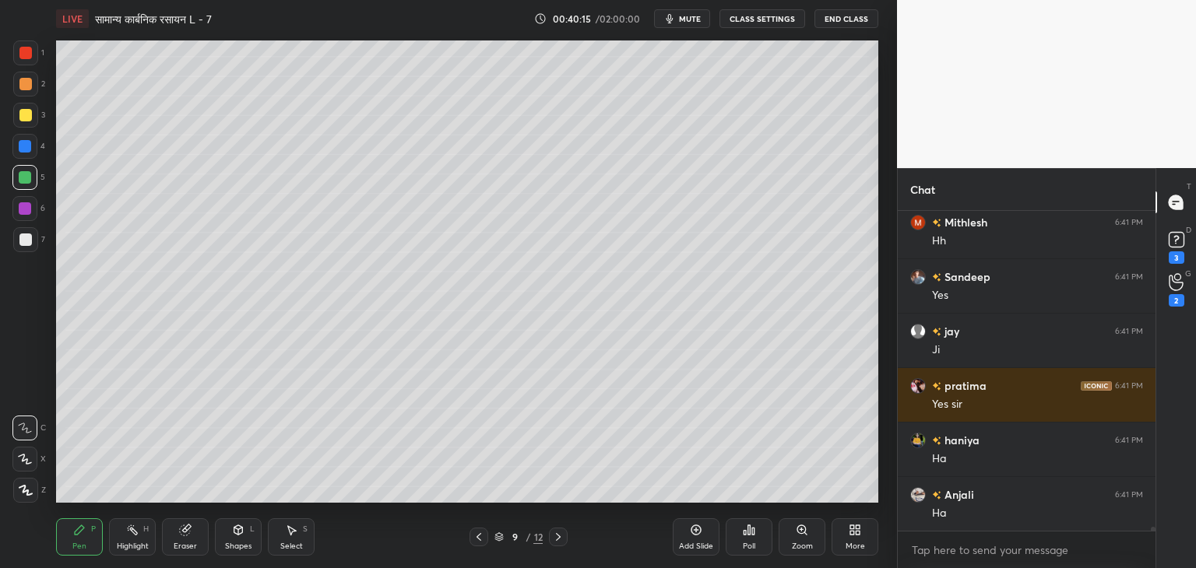
click at [188, 531] on icon at bounding box center [185, 531] width 10 height 10
click at [79, 540] on div "Pen P" at bounding box center [79, 537] width 47 height 37
click at [24, 244] on div at bounding box center [25, 240] width 12 height 12
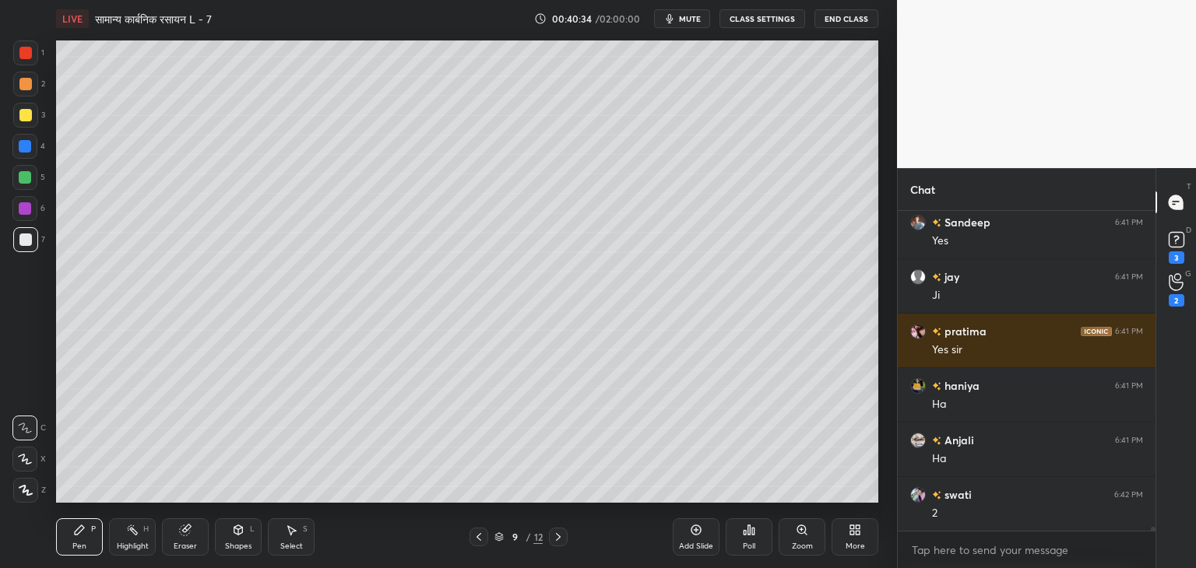
click at [31, 175] on div at bounding box center [25, 177] width 12 height 12
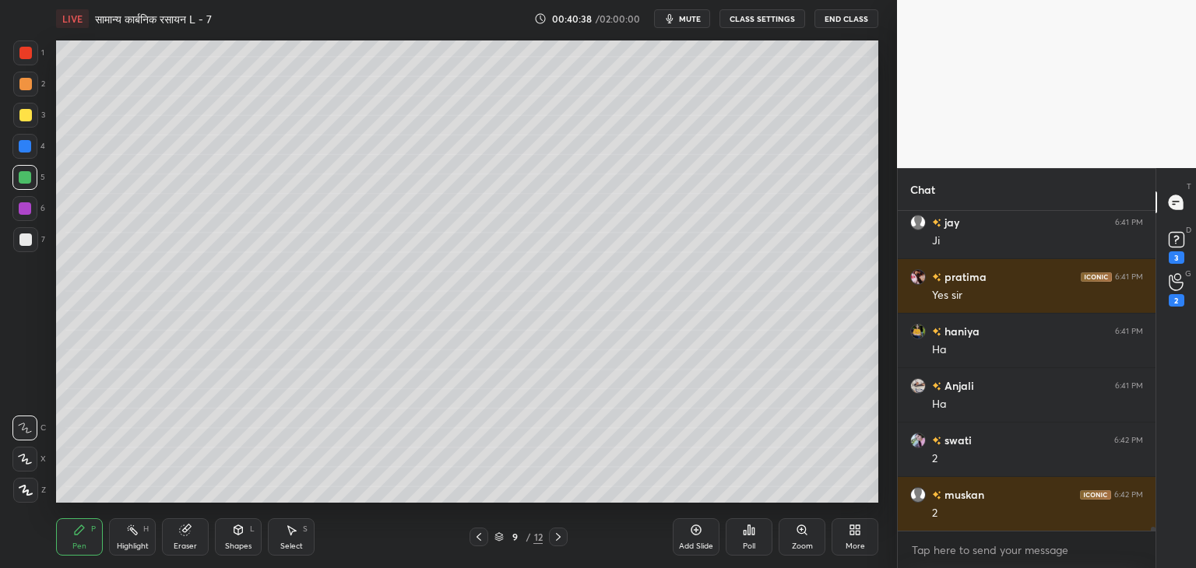
scroll to position [27255, 0]
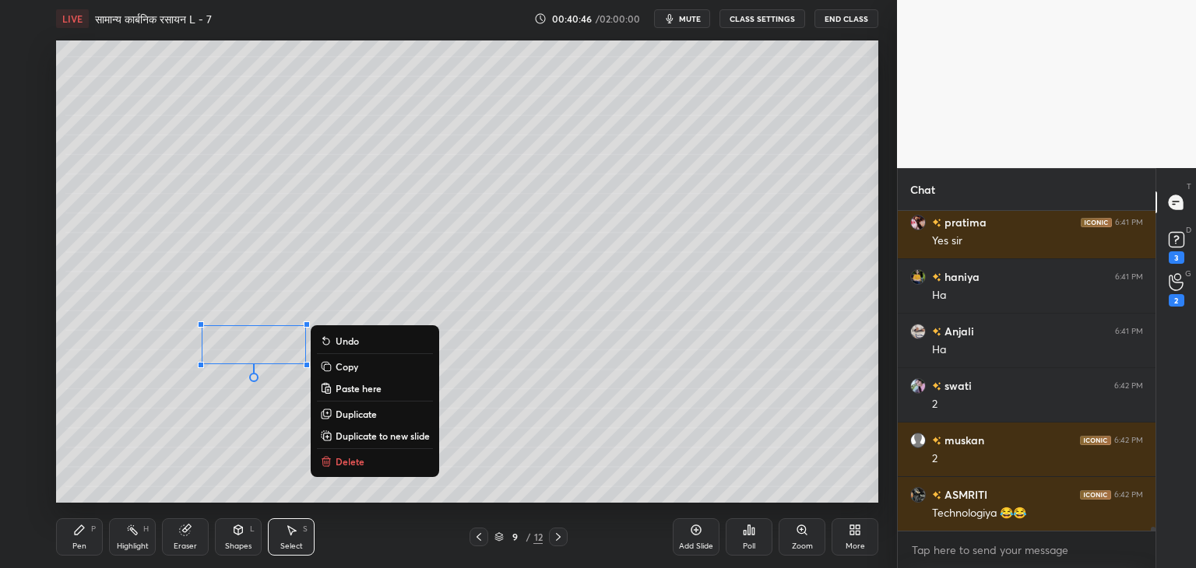
click at [350, 461] on p "Delete" at bounding box center [350, 462] width 29 height 12
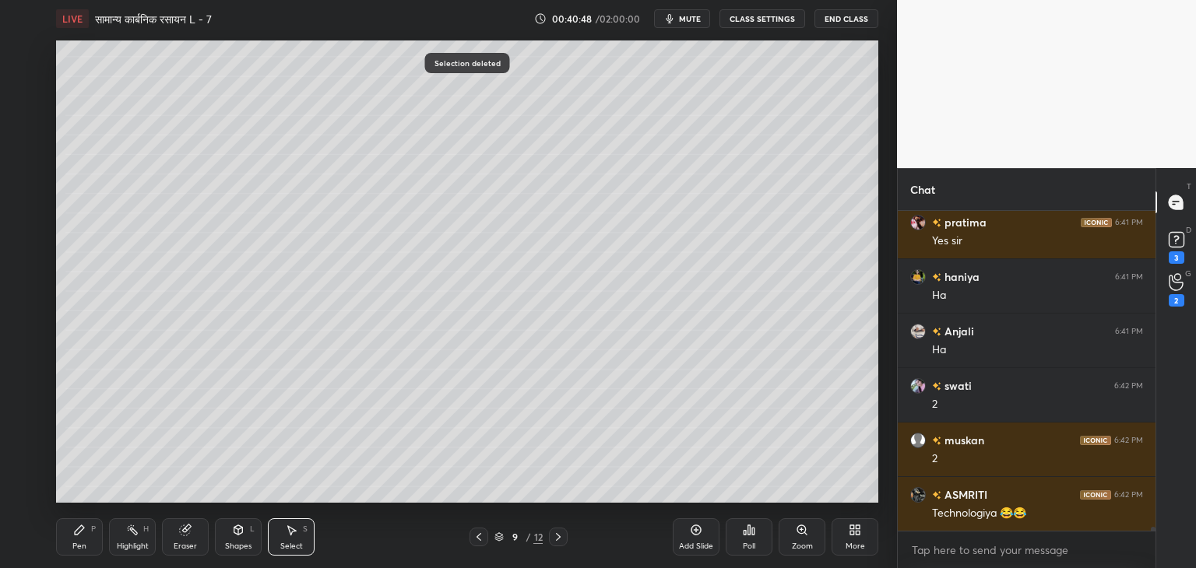
click at [290, 537] on div "Select S" at bounding box center [291, 537] width 47 height 37
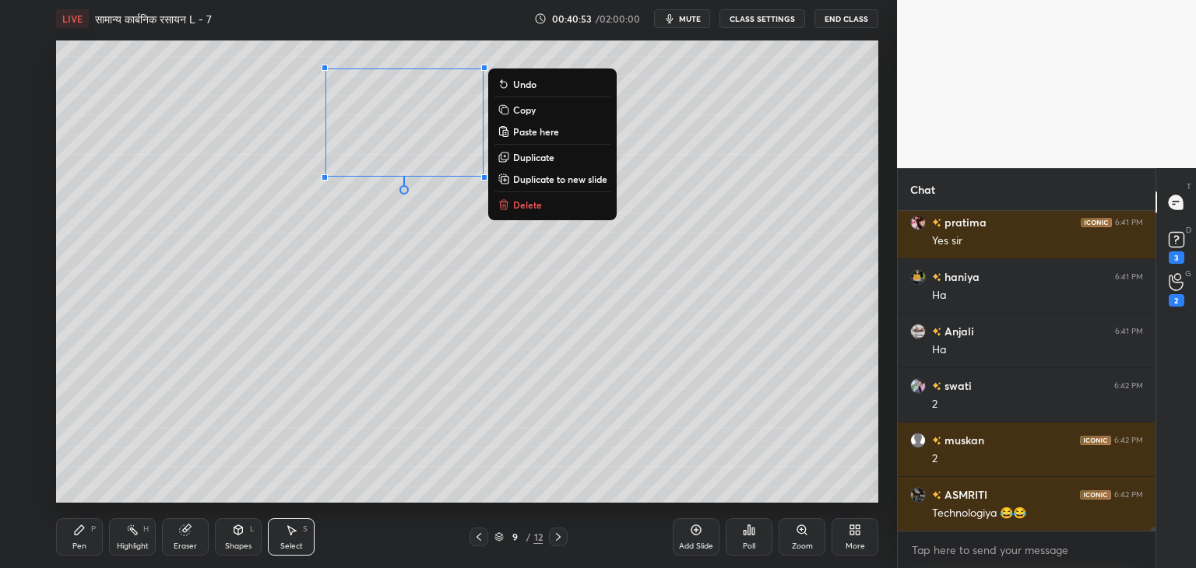
scroll to position [27309, 0]
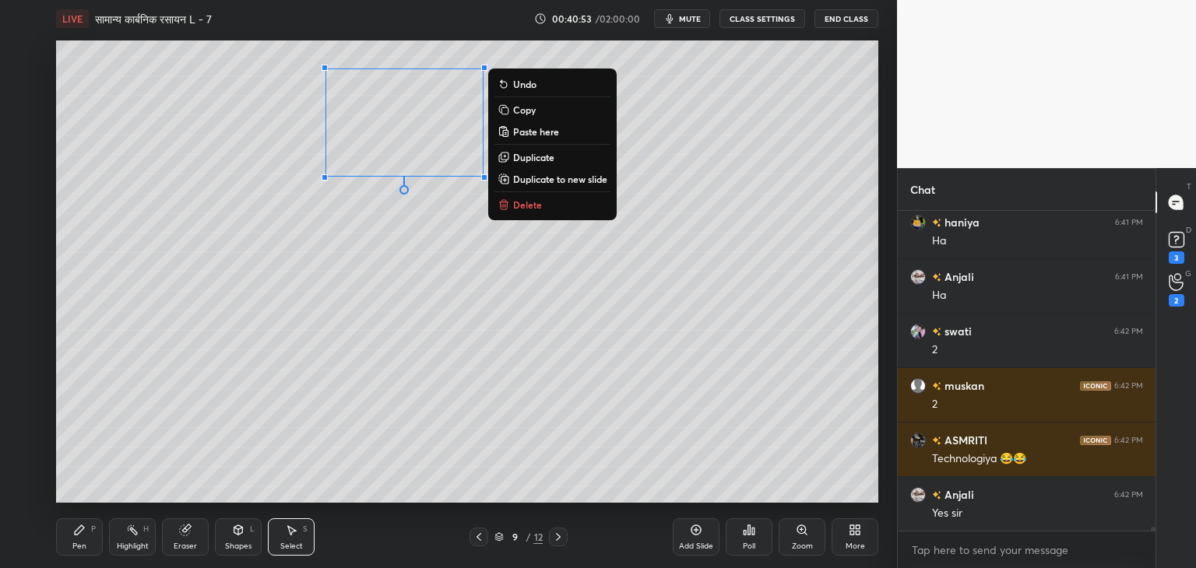
click at [546, 178] on p "Duplicate to new slide" at bounding box center [560, 179] width 94 height 12
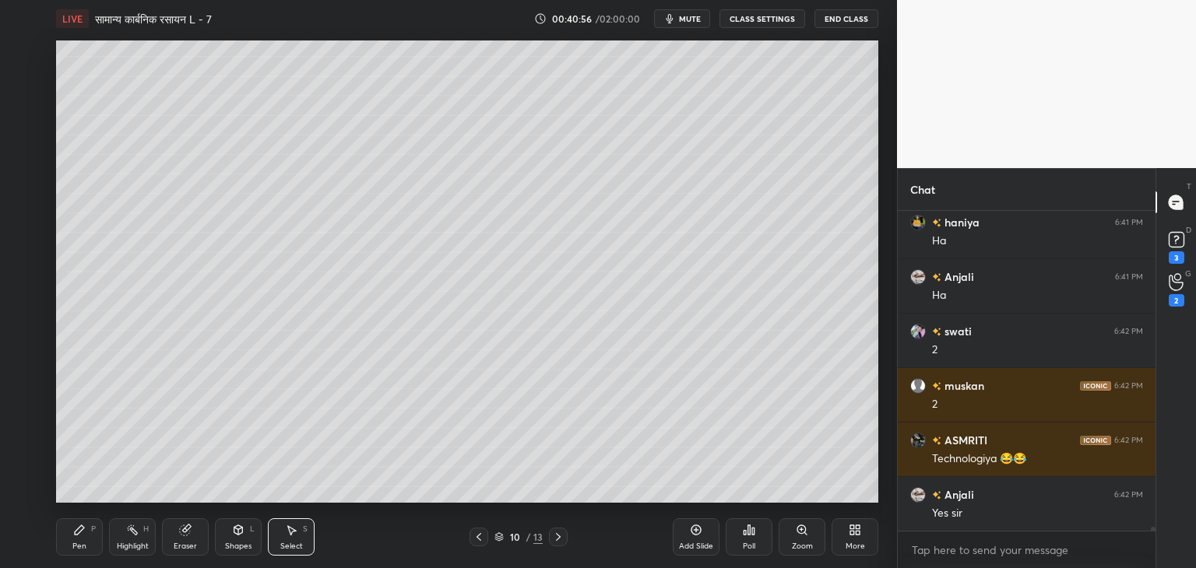
click at [477, 531] on icon at bounding box center [479, 537] width 12 height 12
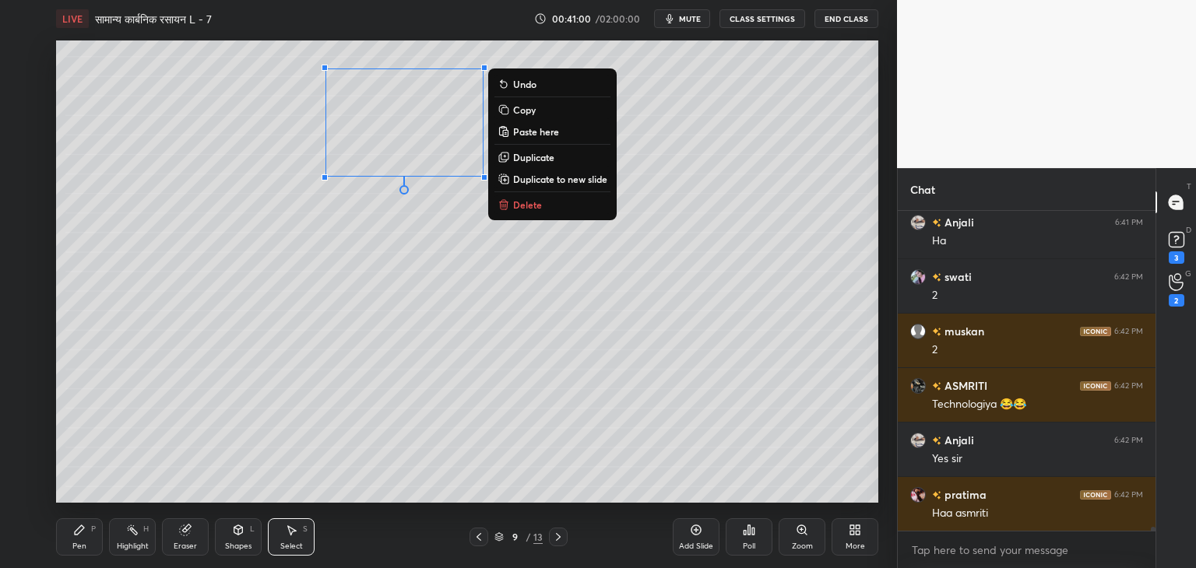
click at [533, 157] on p "Duplicate" at bounding box center [533, 157] width 41 height 12
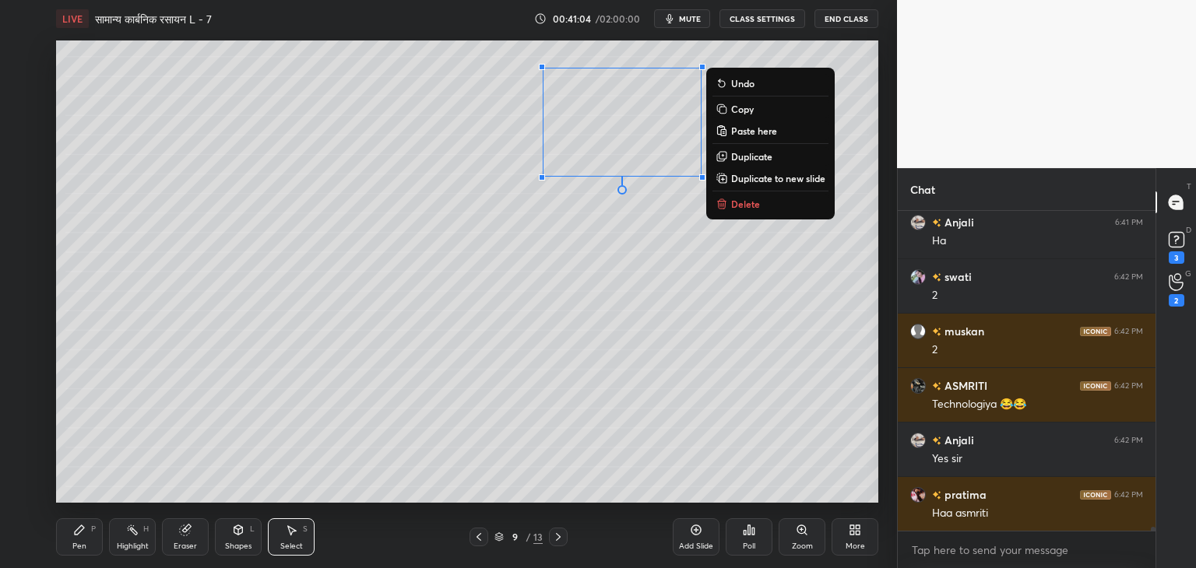
click at [241, 533] on icon at bounding box center [238, 530] width 9 height 9
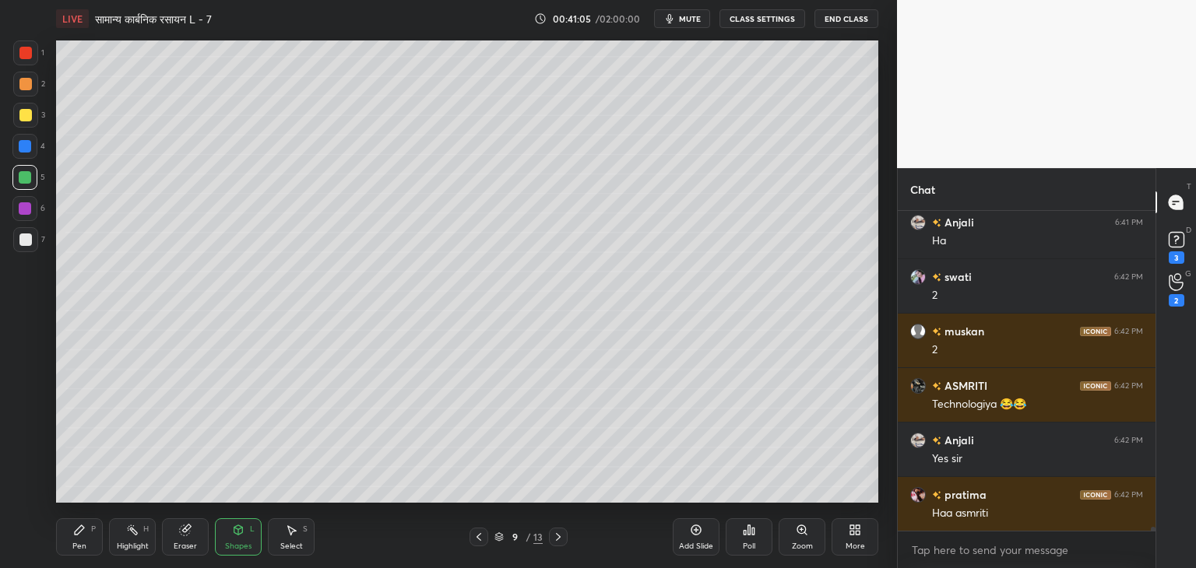
click at [189, 536] on icon at bounding box center [185, 530] width 12 height 12
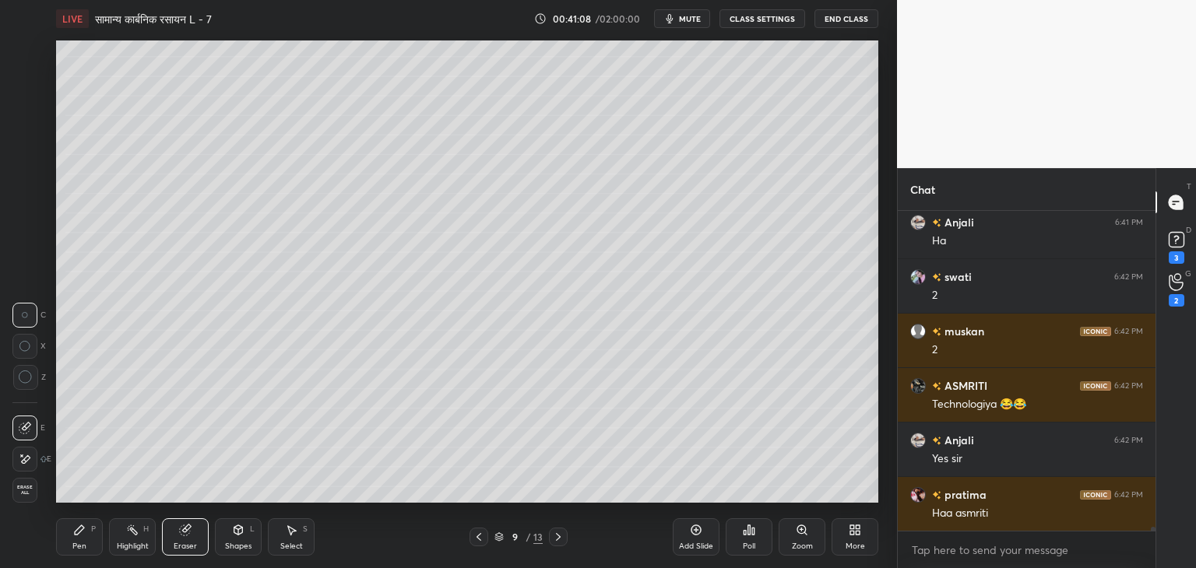
click at [86, 539] on div "Pen P" at bounding box center [79, 537] width 47 height 37
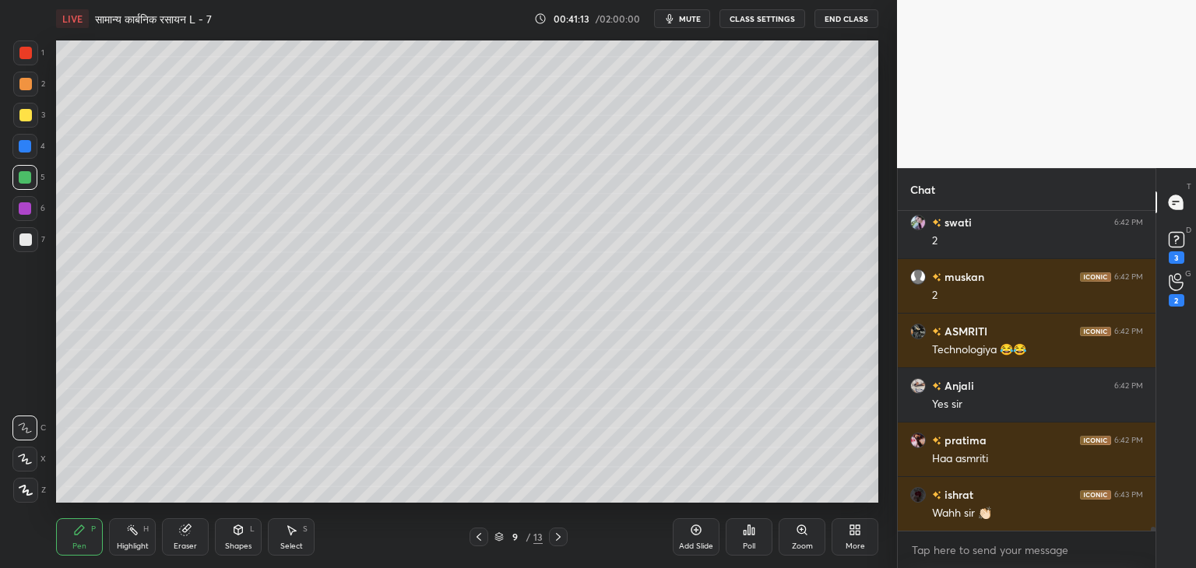
click at [31, 242] on div at bounding box center [25, 239] width 25 height 25
click at [29, 181] on div at bounding box center [25, 177] width 12 height 12
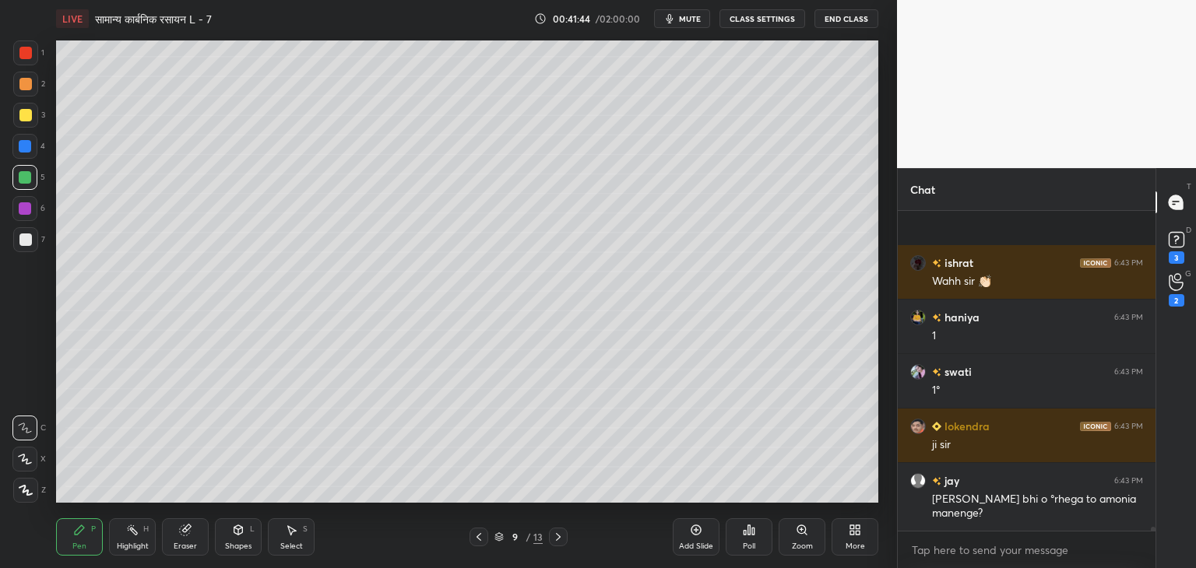
scroll to position [27760, 0]
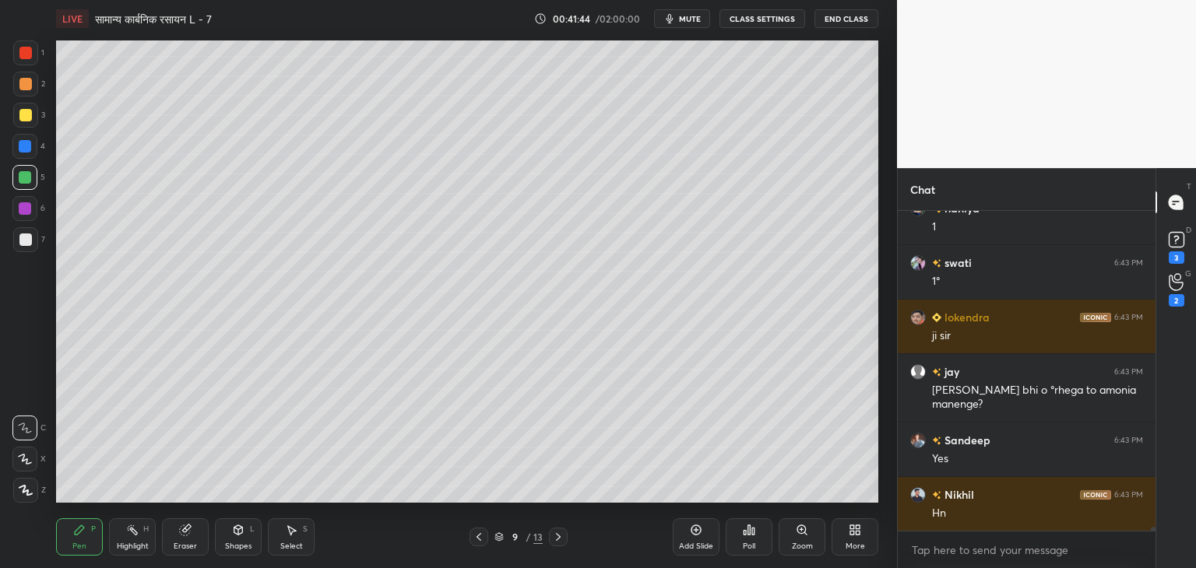
click at [294, 536] on icon at bounding box center [291, 530] width 12 height 12
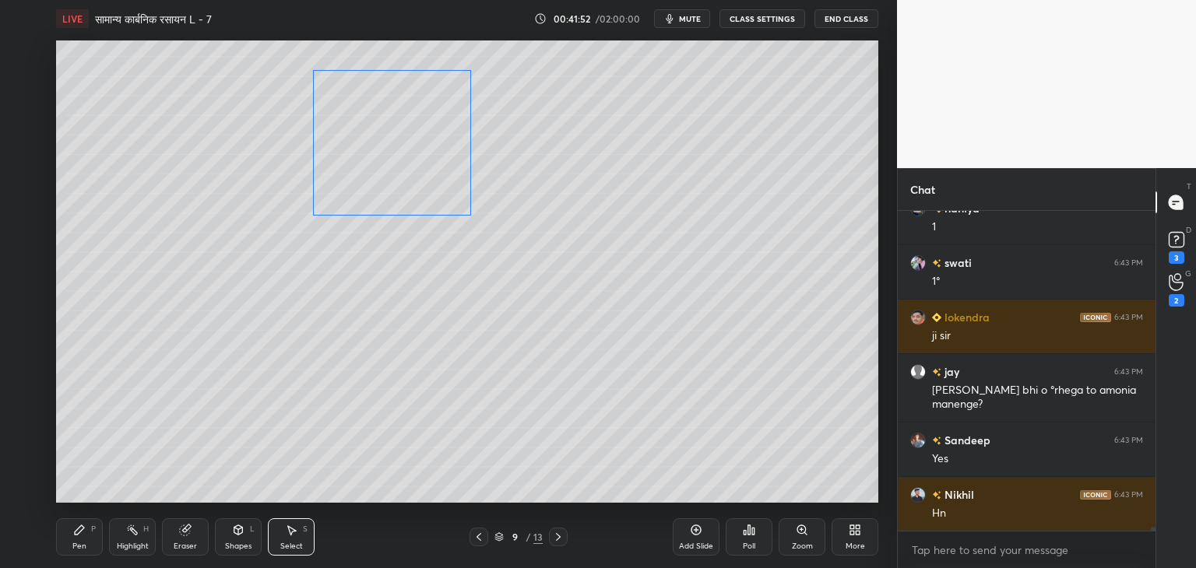
scroll to position [27814, 0]
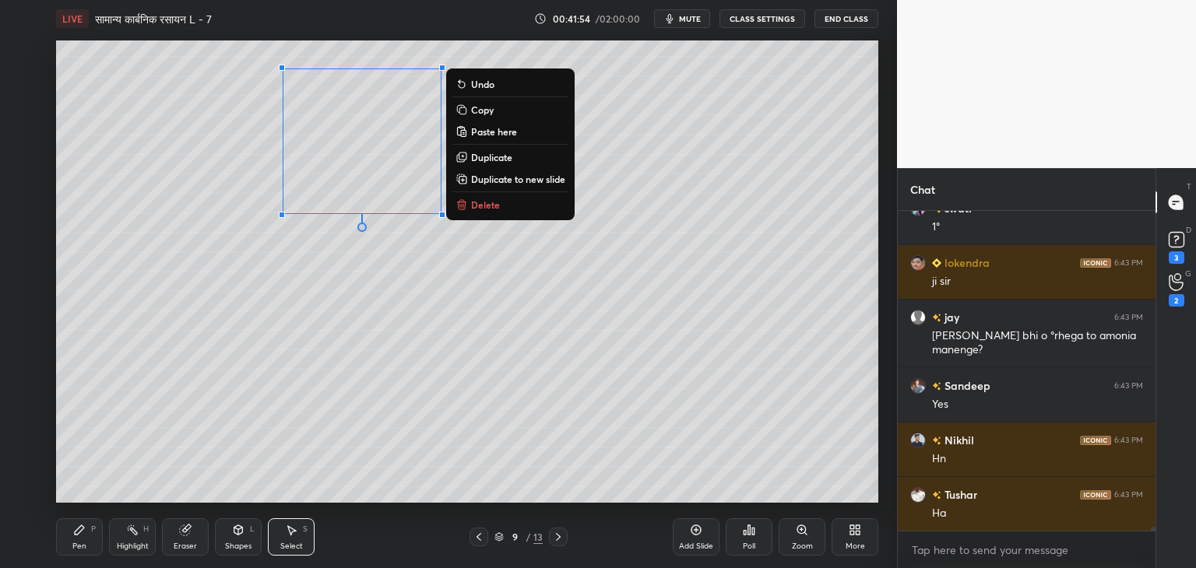
click at [584, 277] on div "0 ° Undo Copy Paste here Duplicate Duplicate to new slide Delete" at bounding box center [467, 271] width 822 height 463
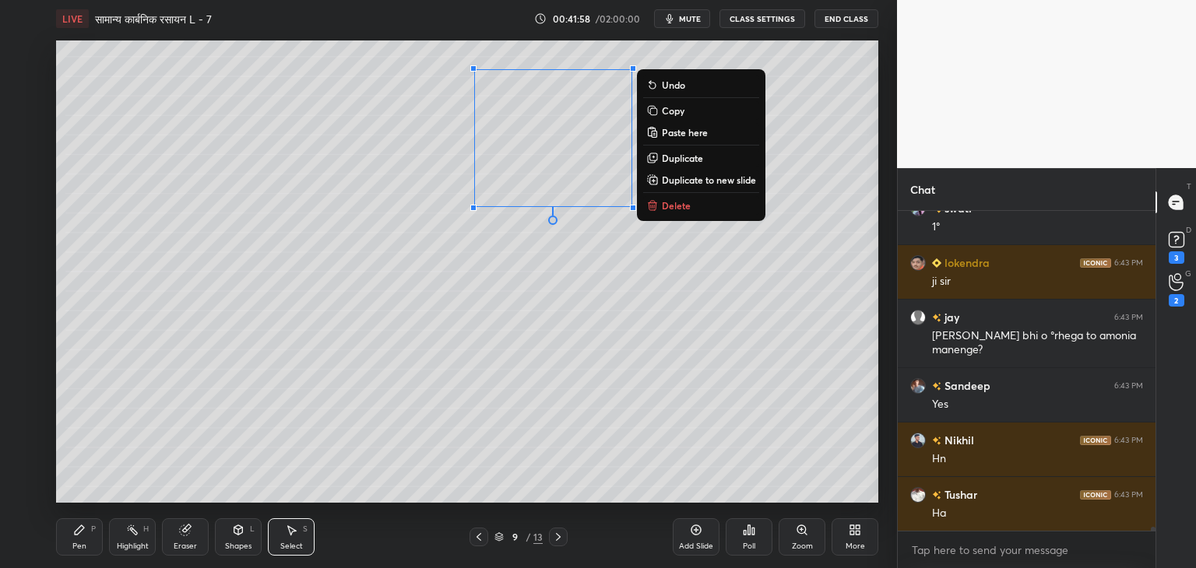
click at [551, 297] on div "0 ° Undo Copy Paste here Duplicate Duplicate to new slide Delete" at bounding box center [467, 271] width 822 height 463
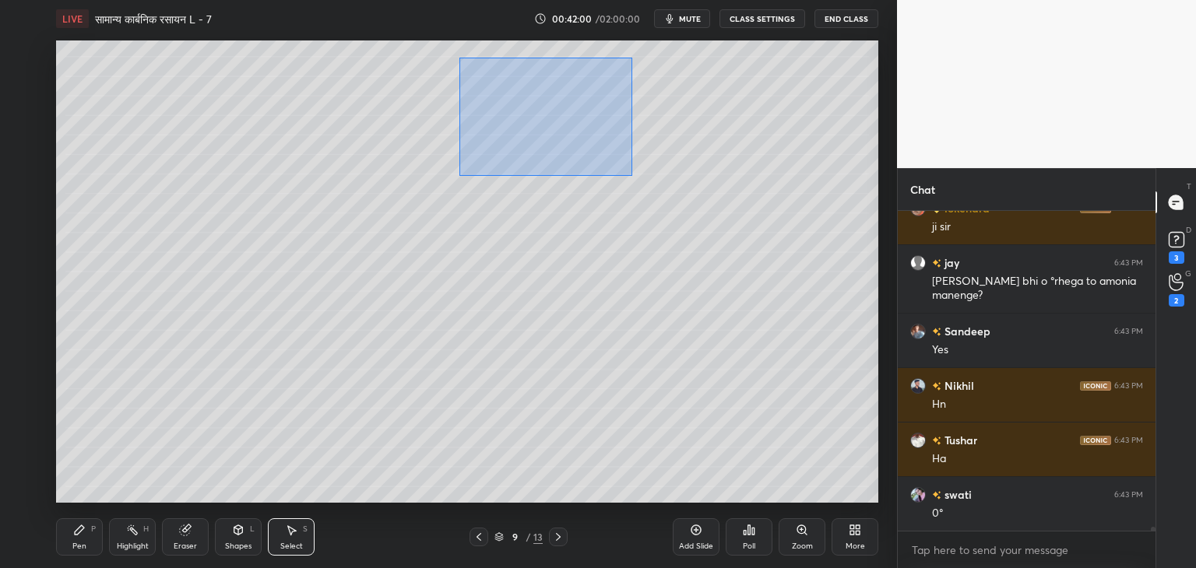
scroll to position [27923, 0]
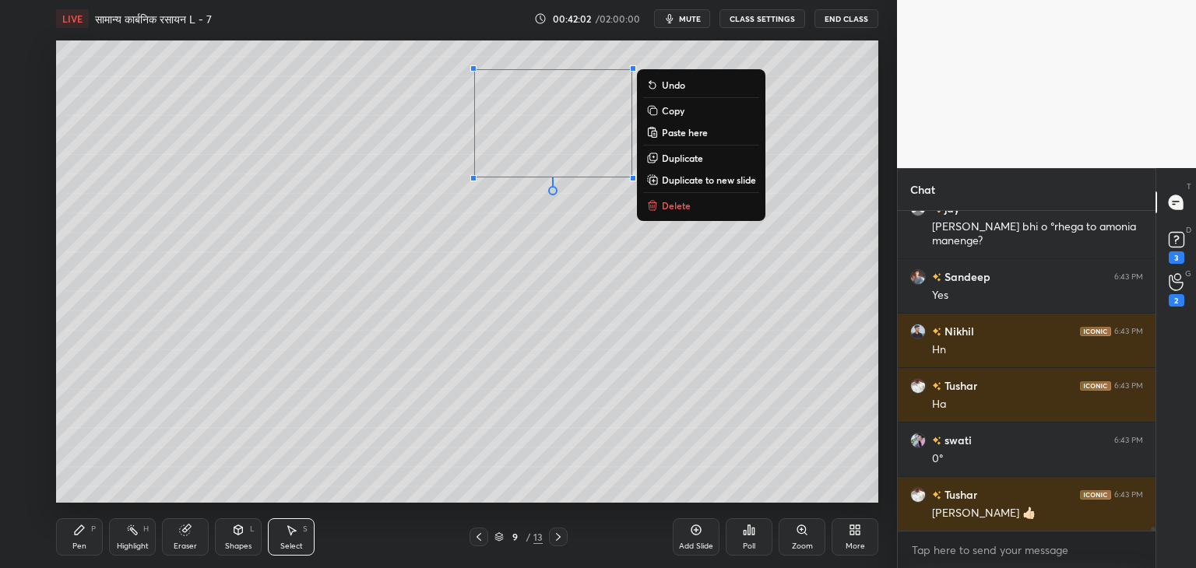
click at [687, 160] on p "Duplicate" at bounding box center [682, 158] width 41 height 12
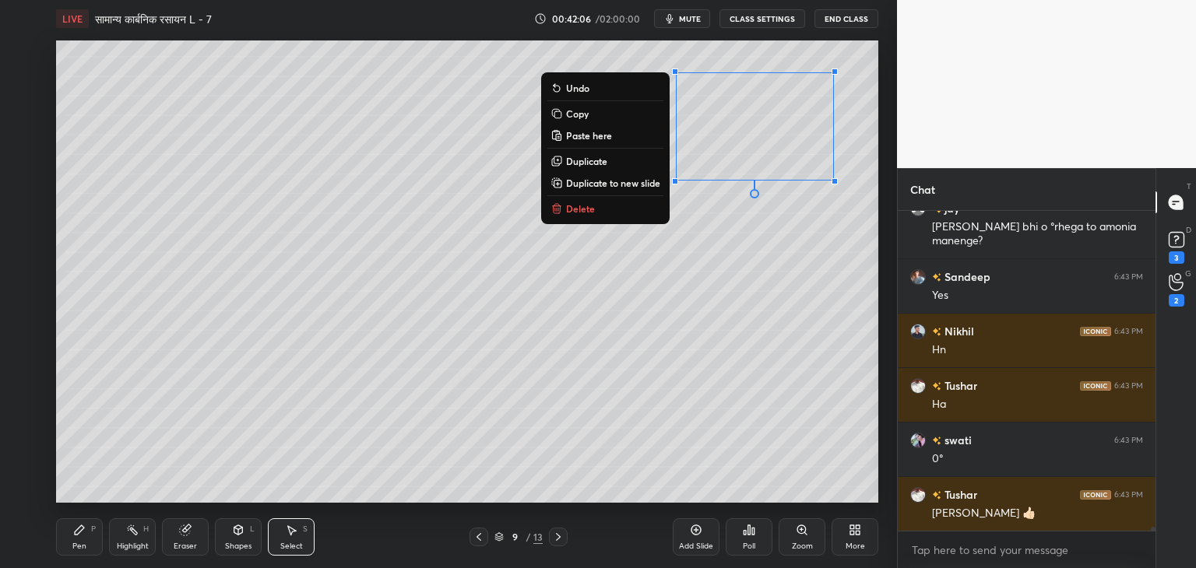
click at [178, 529] on div "Eraser" at bounding box center [185, 537] width 47 height 37
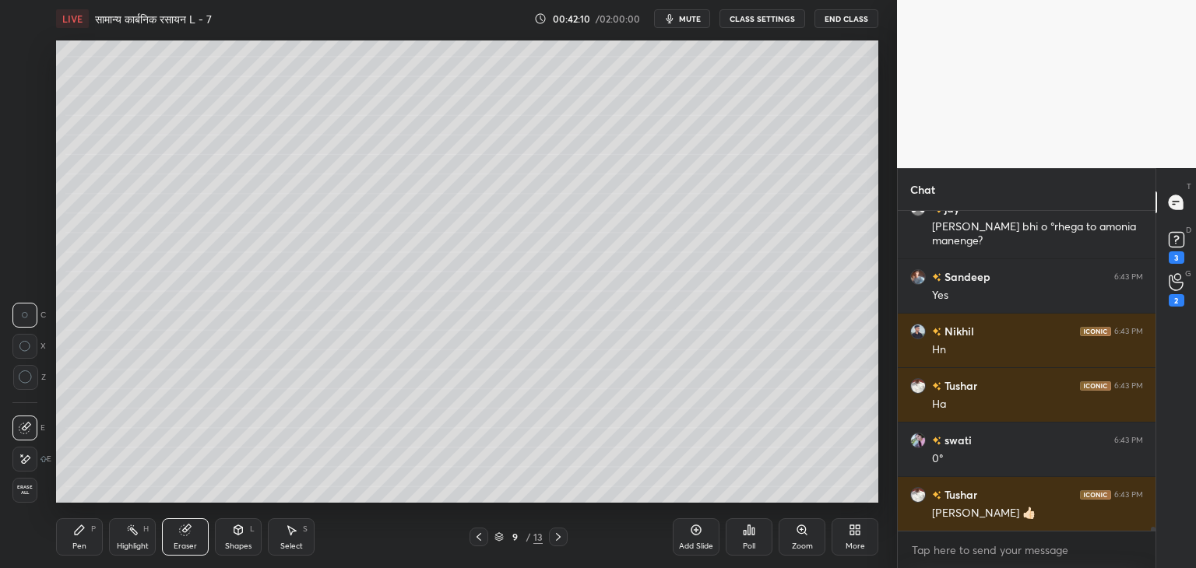
click at [84, 543] on div "Pen" at bounding box center [79, 547] width 14 height 8
click at [26, 241] on div at bounding box center [25, 240] width 12 height 12
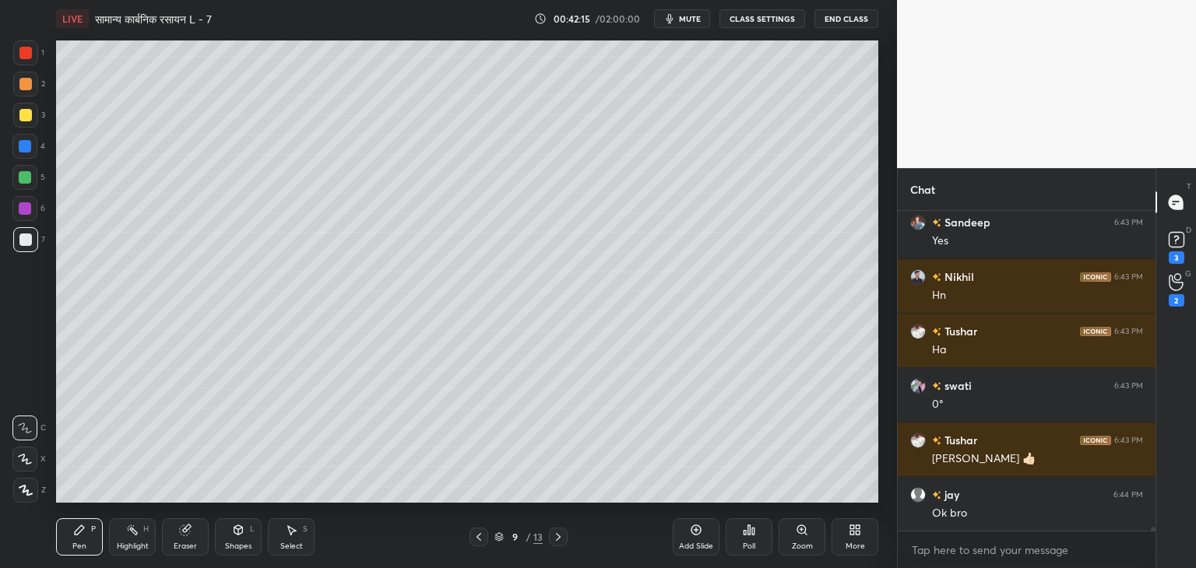
click at [29, 175] on div at bounding box center [25, 177] width 12 height 12
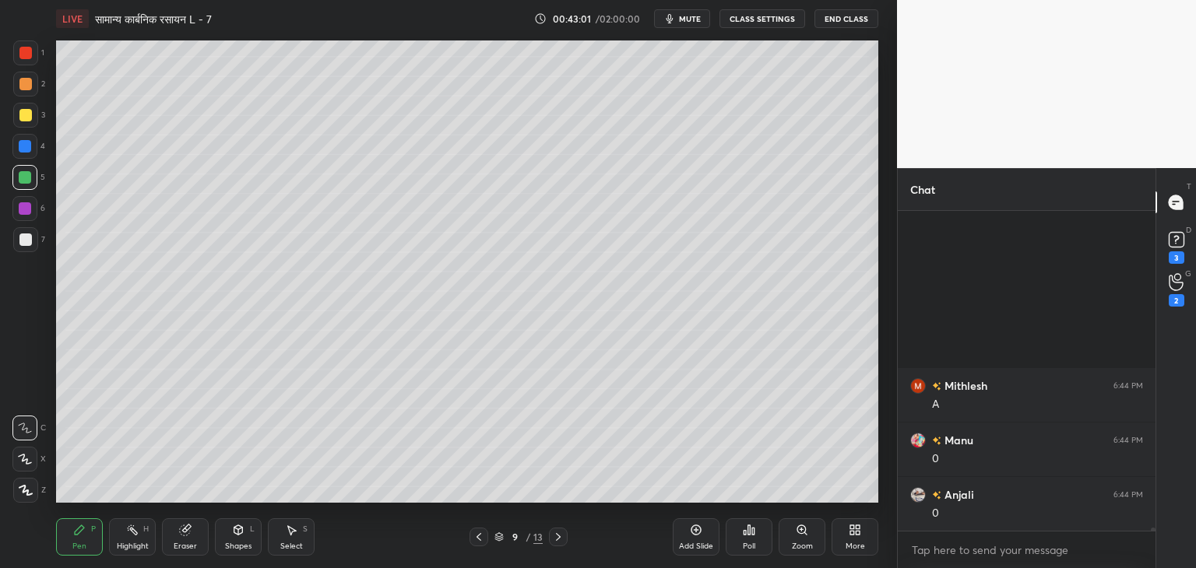
scroll to position [29899, 0]
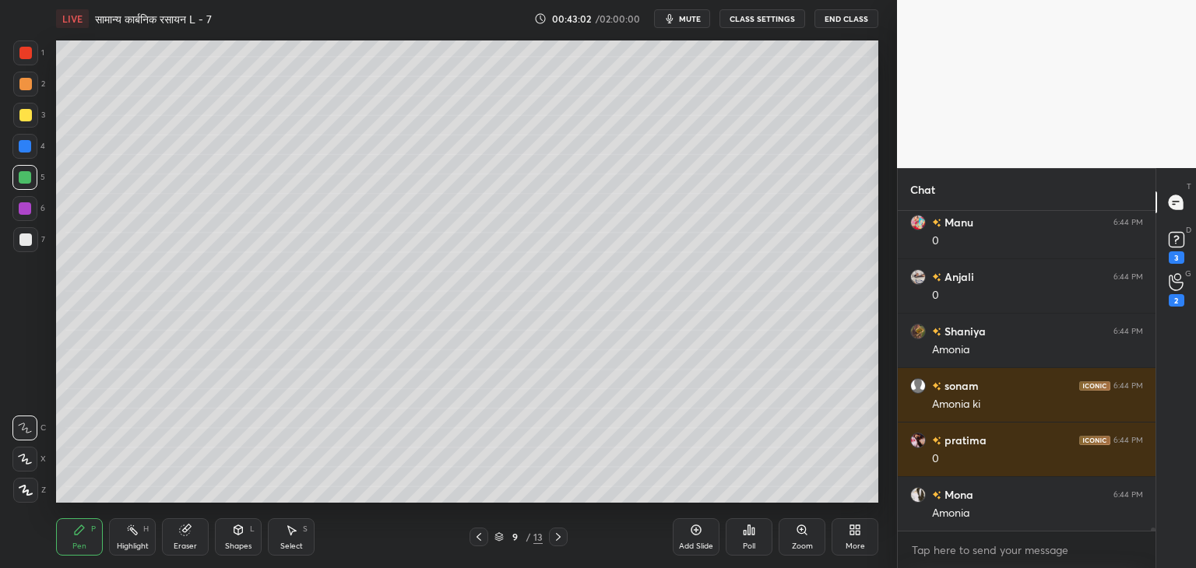
click at [26, 84] on div at bounding box center [25, 84] width 12 height 12
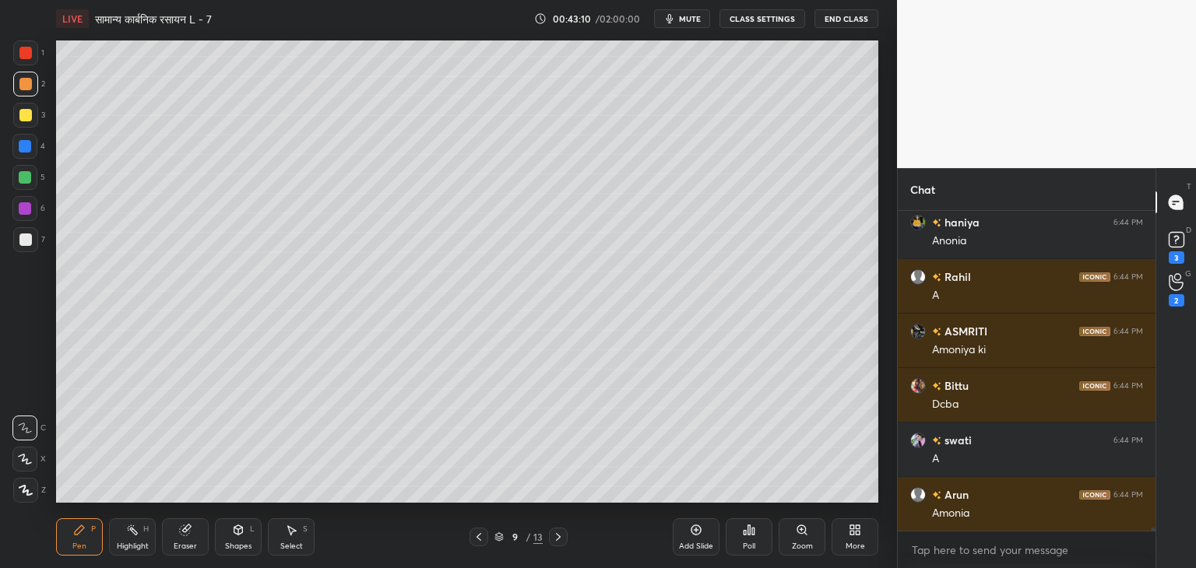
scroll to position [30335, 0]
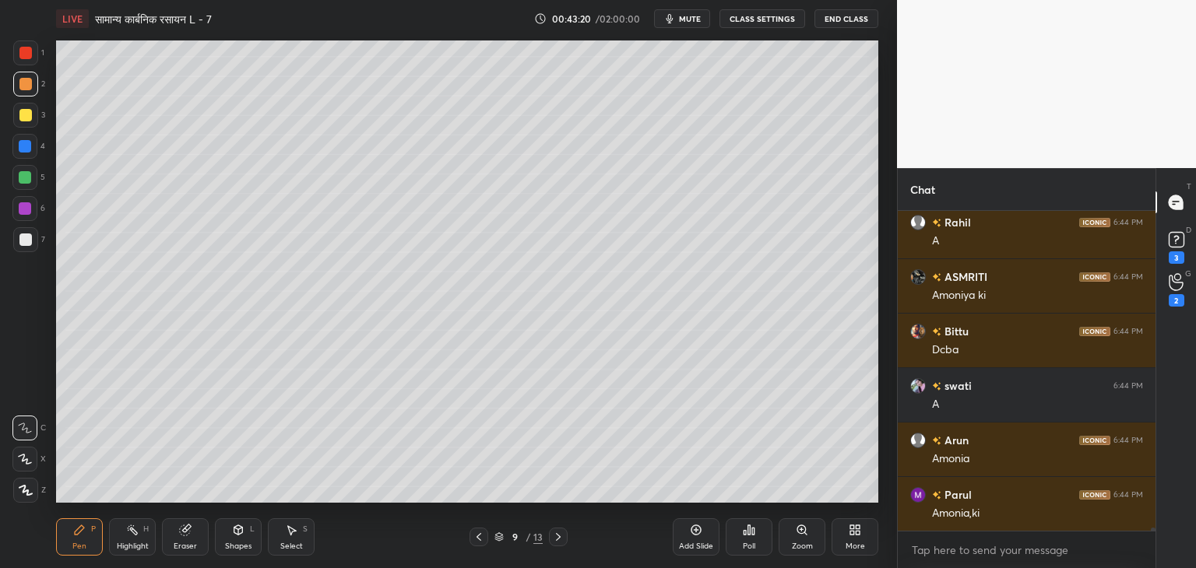
click at [480, 541] on icon at bounding box center [479, 537] width 12 height 12
click at [556, 534] on icon at bounding box center [558, 537] width 5 height 8
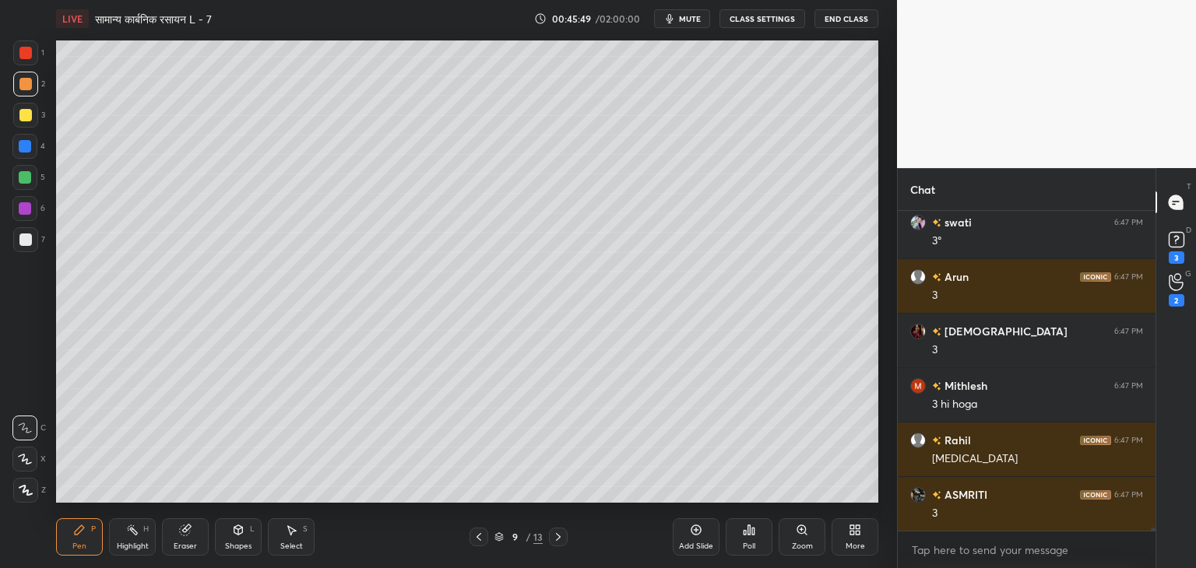
scroll to position [34615, 0]
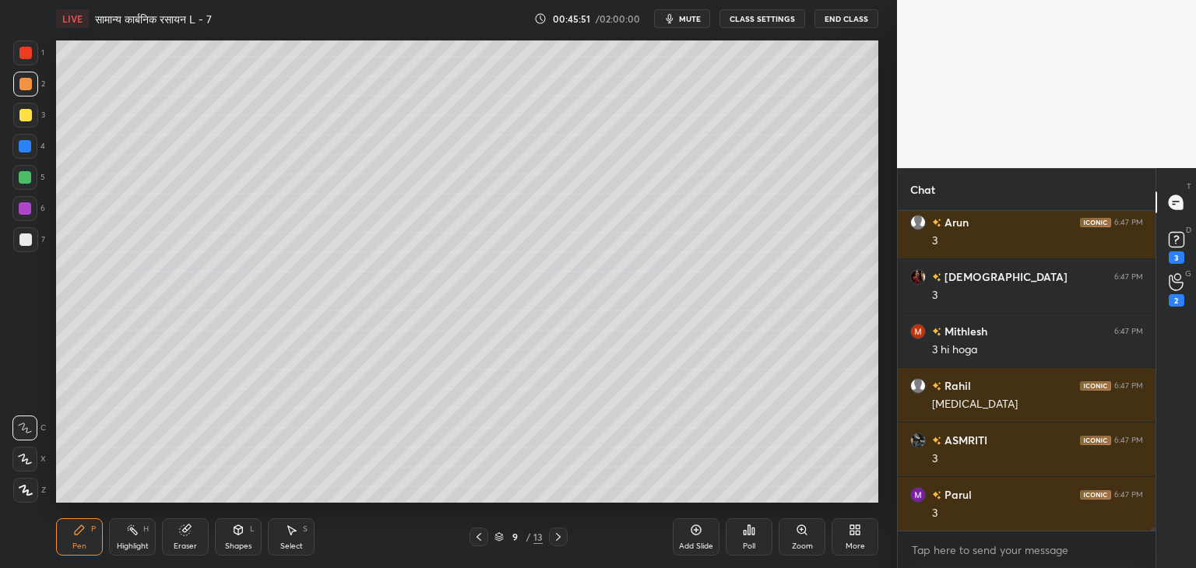
click at [189, 546] on div "Eraser" at bounding box center [185, 547] width 23 height 8
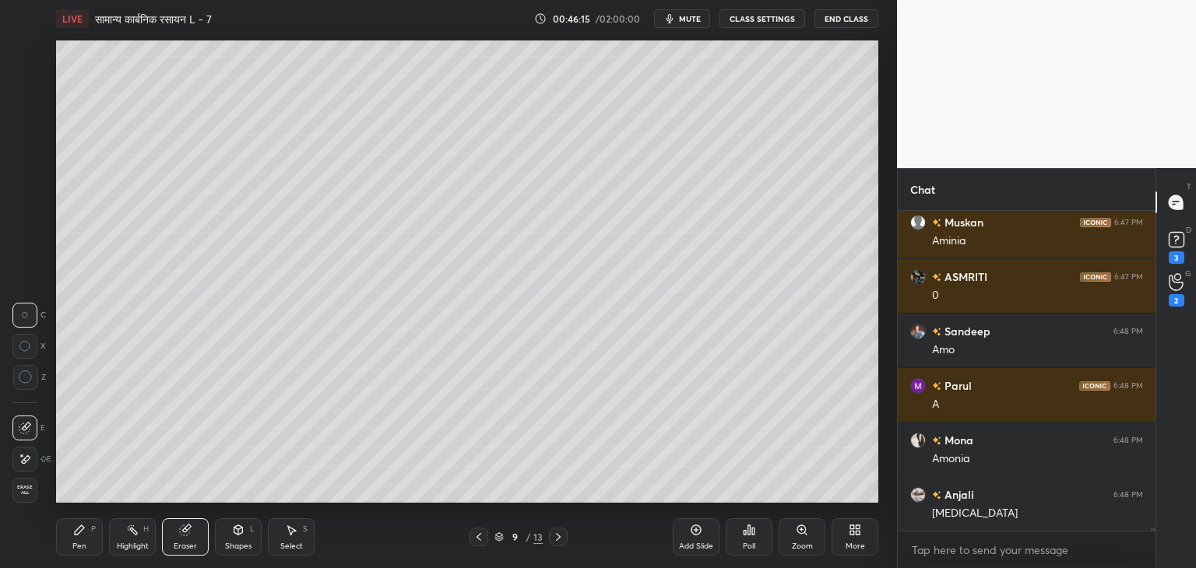
scroll to position [35869, 0]
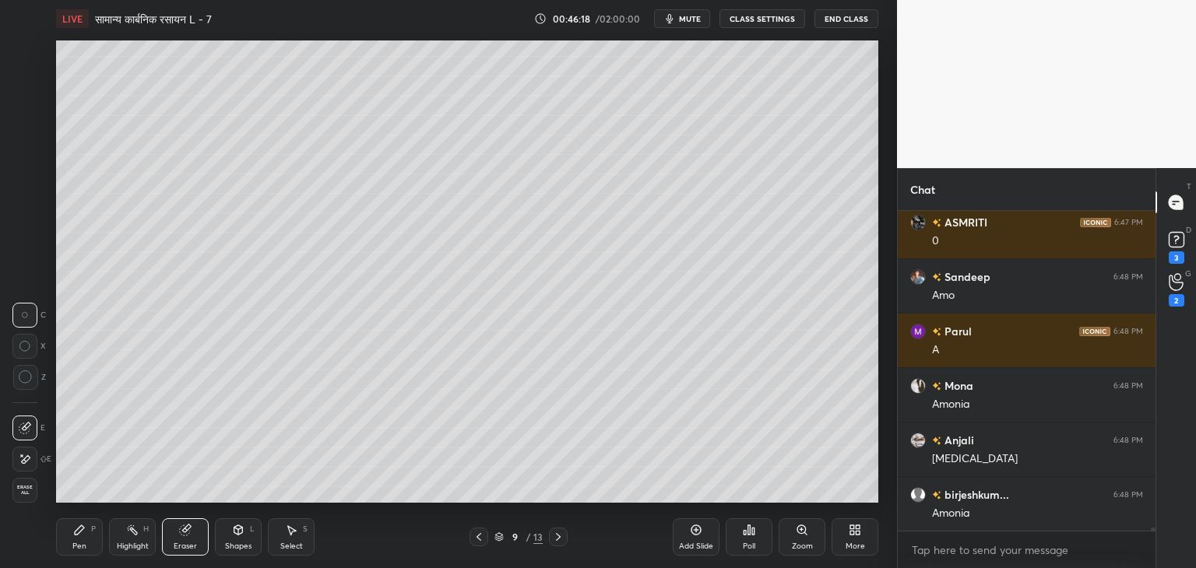
click at [81, 533] on icon at bounding box center [79, 530] width 12 height 12
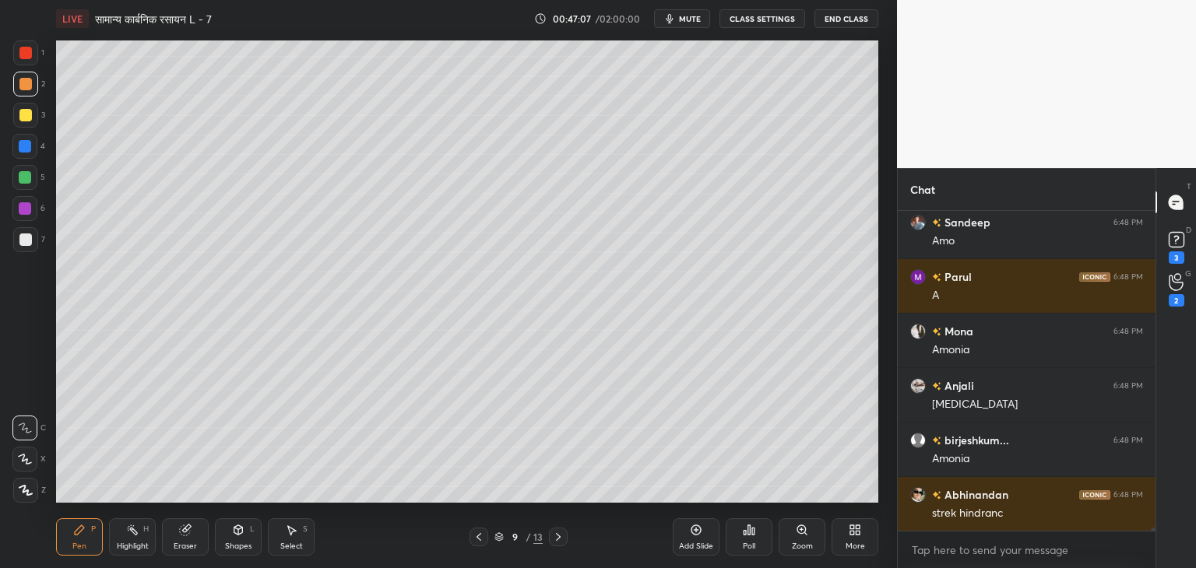
scroll to position [35978, 0]
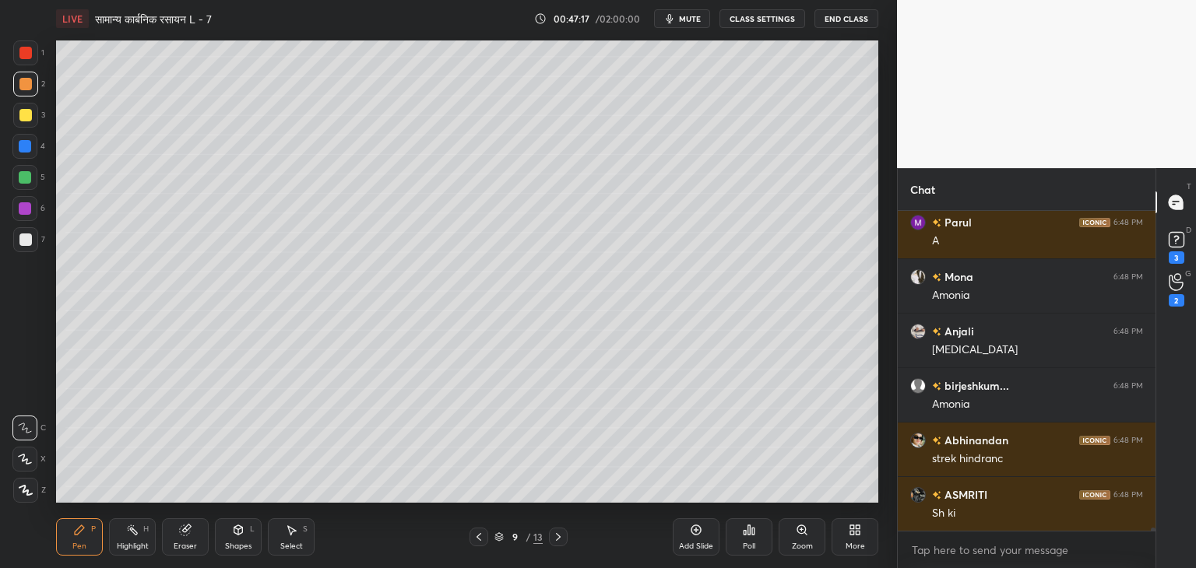
click at [224, 537] on div "Shapes L" at bounding box center [238, 537] width 47 height 37
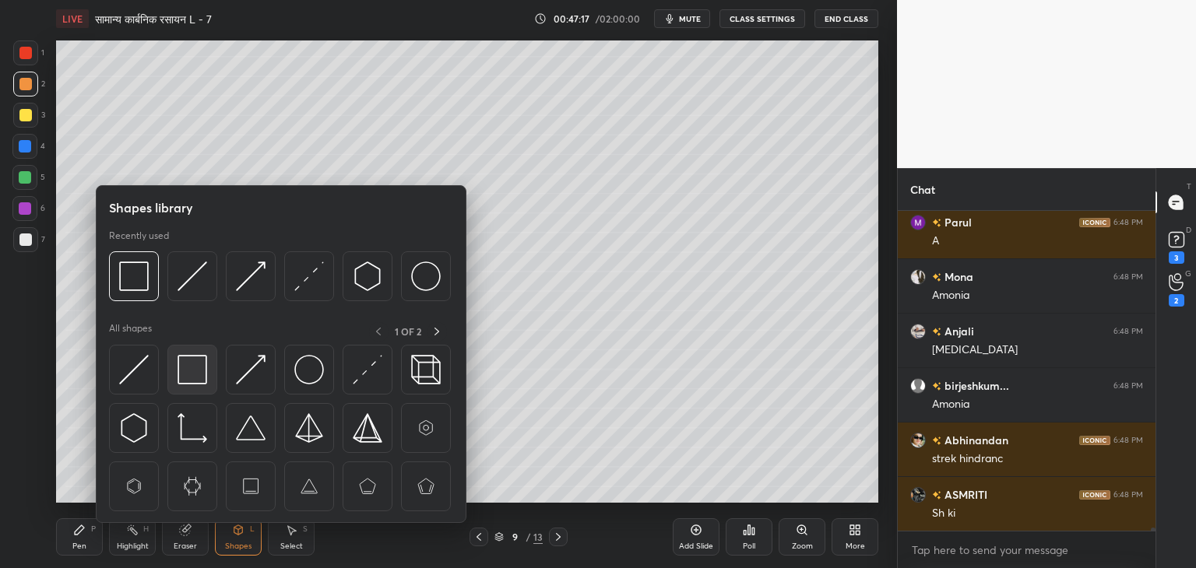
click at [198, 372] on img at bounding box center [193, 370] width 30 height 30
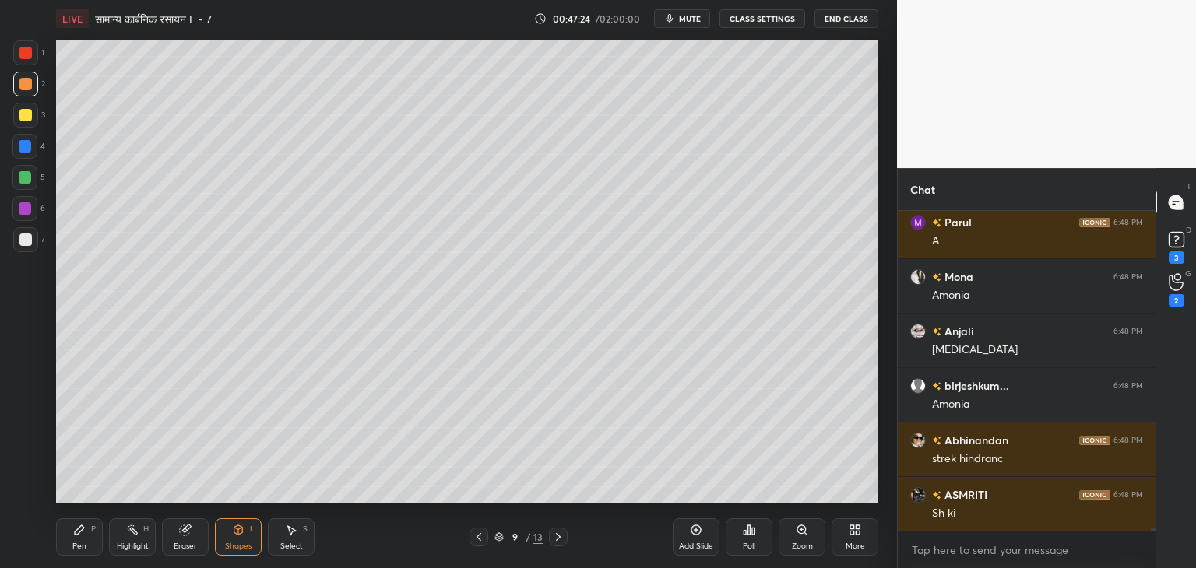
scroll to position [36032, 0]
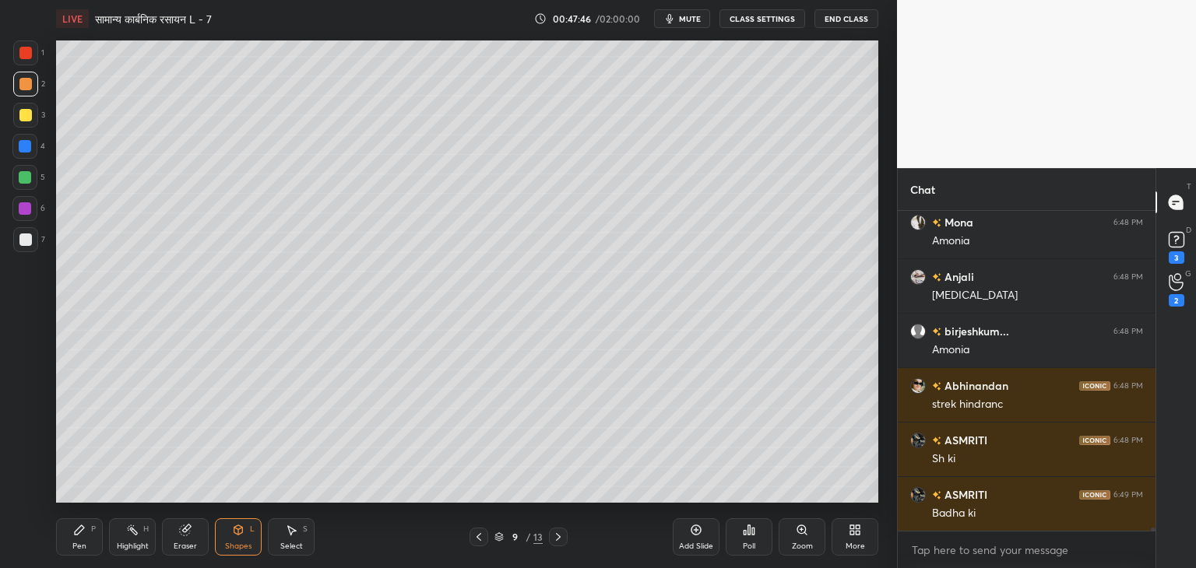
click at [75, 537] on icon at bounding box center [79, 530] width 12 height 12
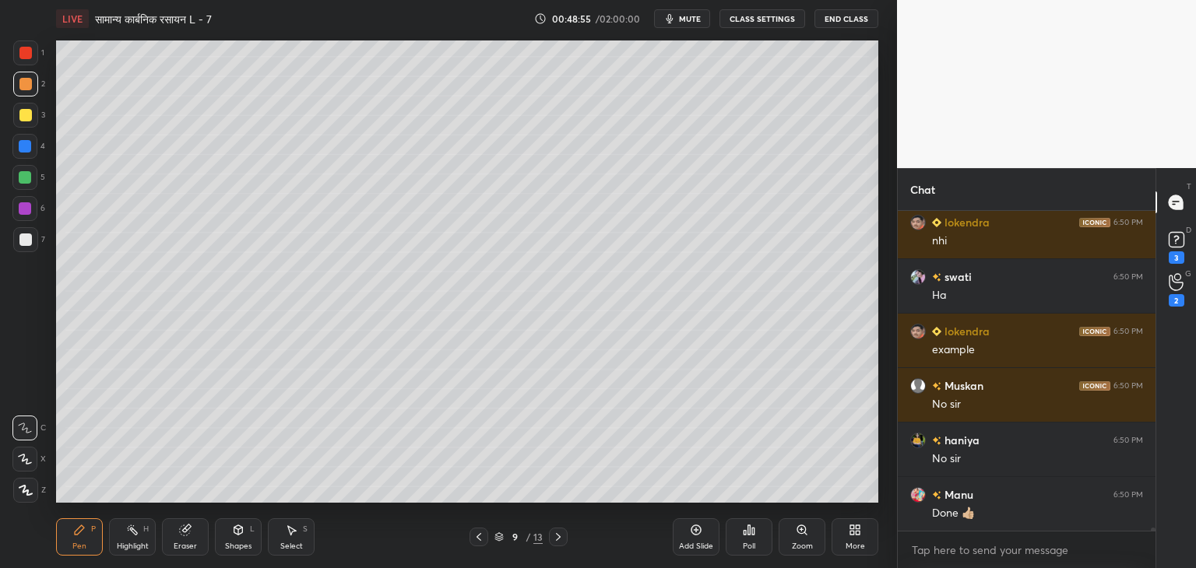
scroll to position [36554, 0]
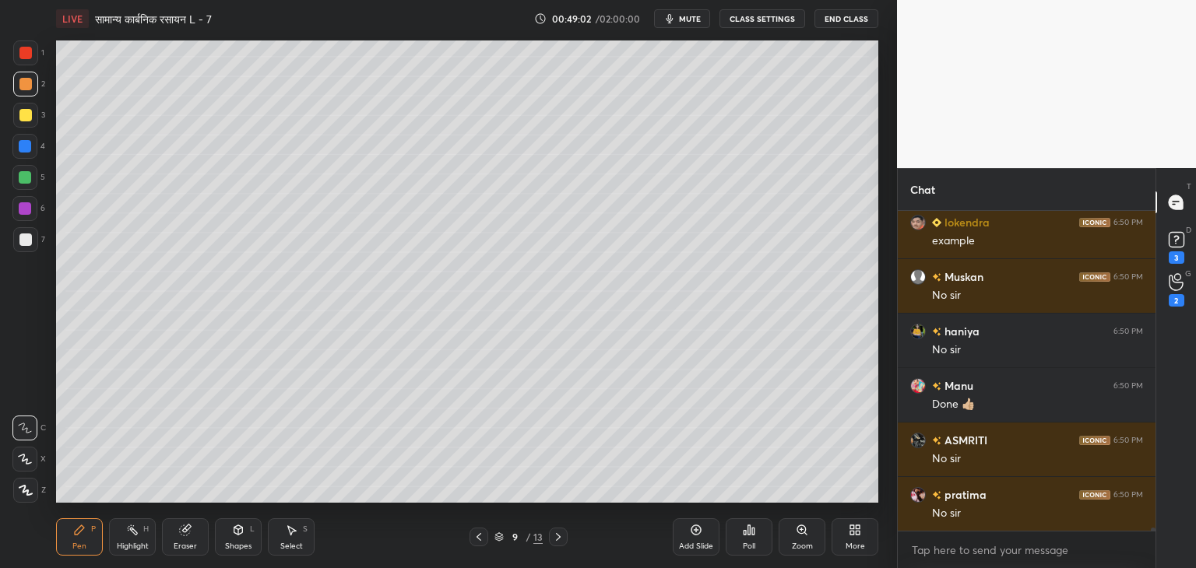
click at [695, 535] on icon at bounding box center [696, 531] width 10 height 10
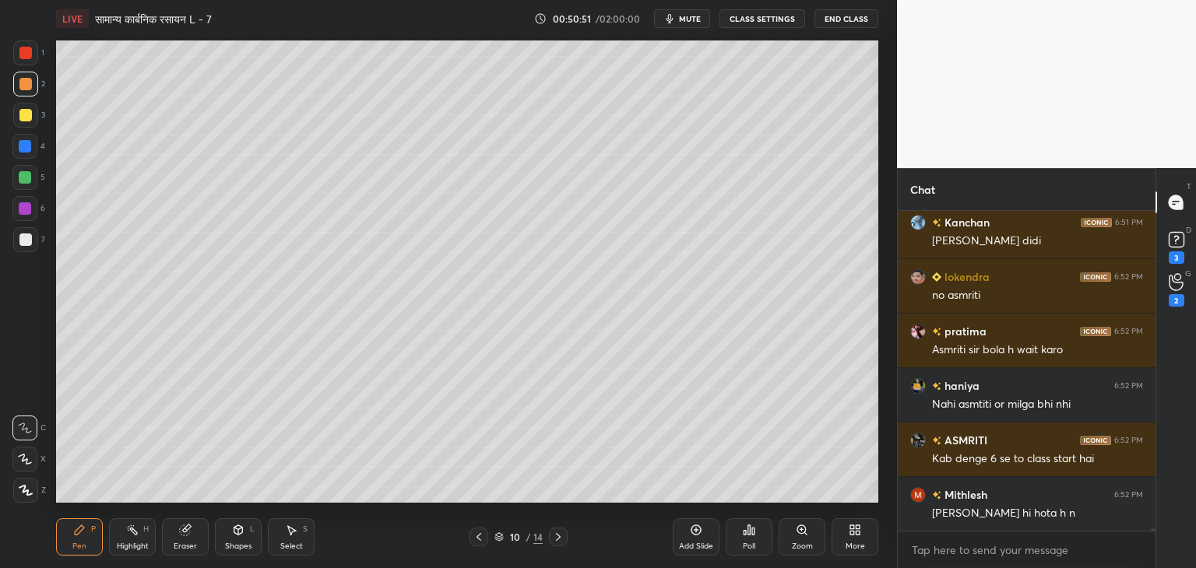
scroll to position [37551, 0]
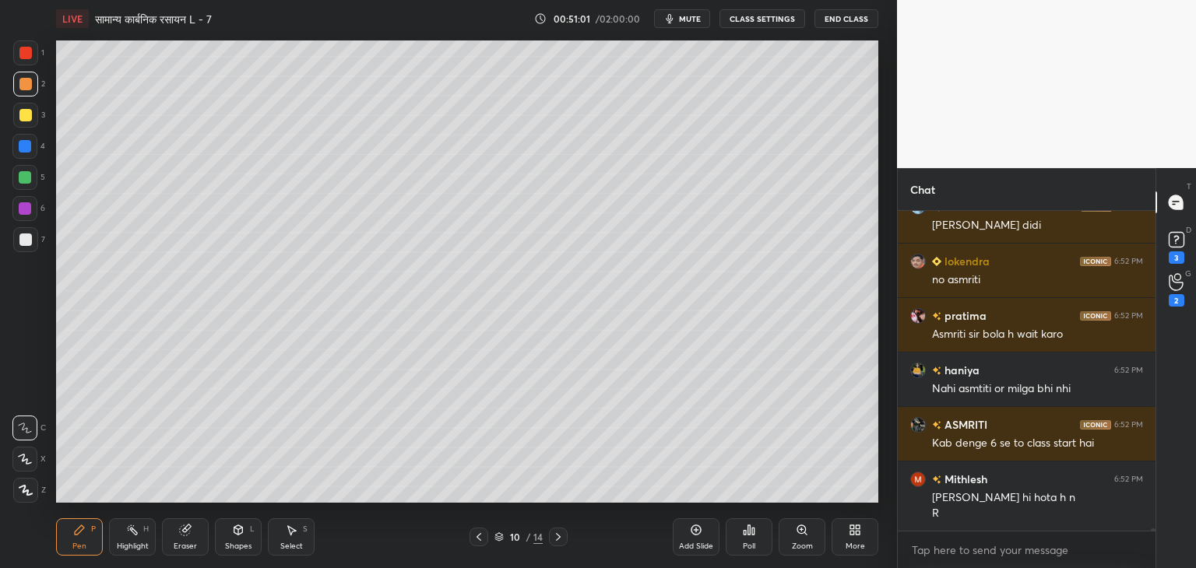
click at [195, 537] on div "Eraser" at bounding box center [185, 537] width 47 height 37
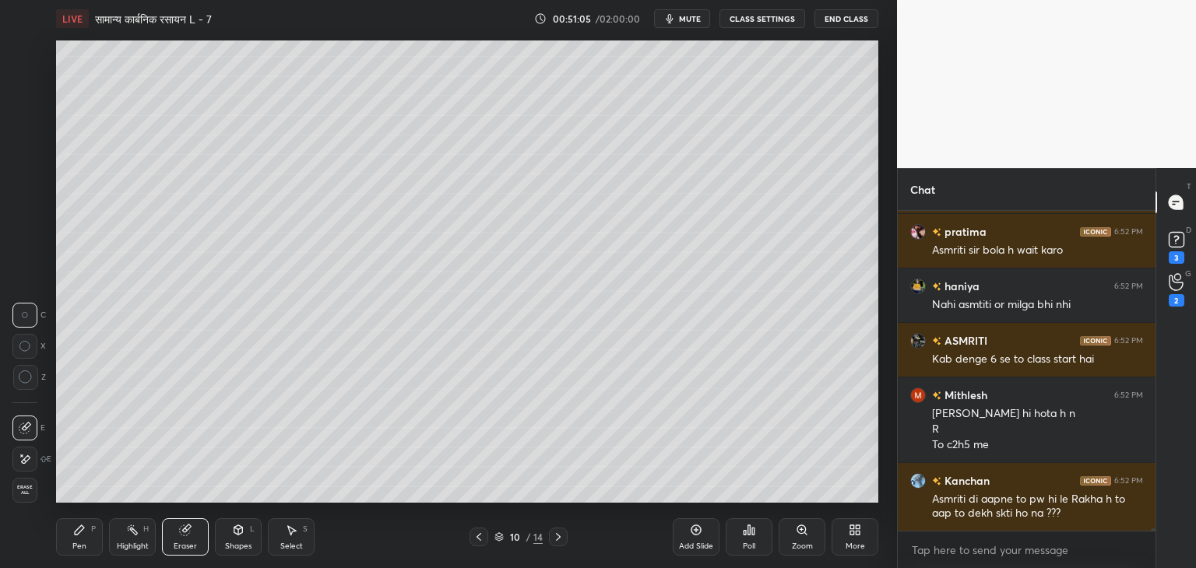
scroll to position [37689, 0]
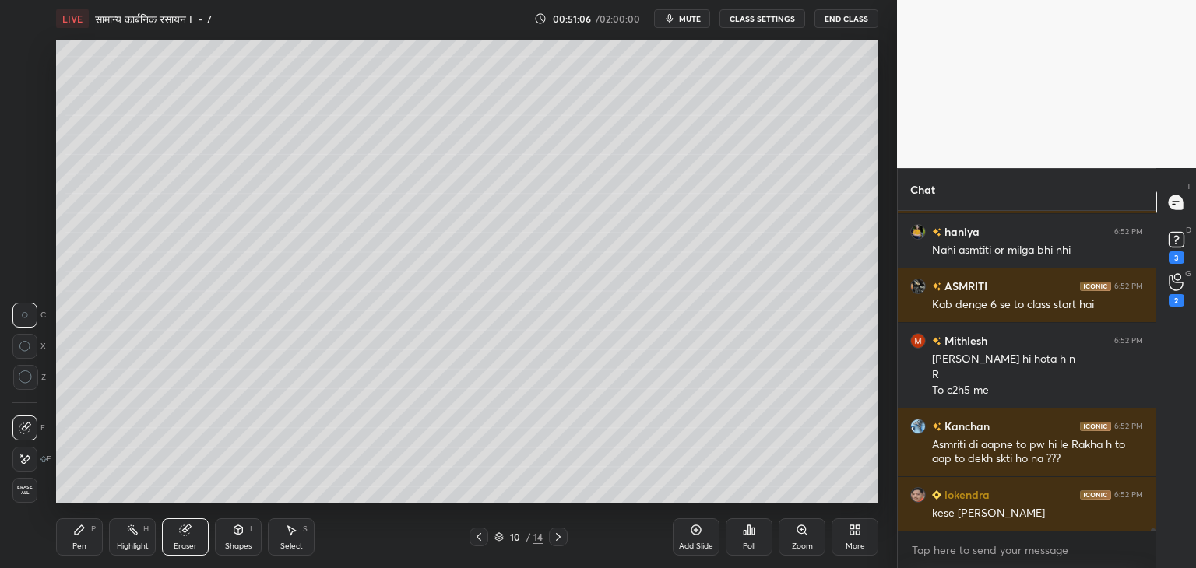
click at [78, 536] on icon at bounding box center [79, 530] width 12 height 12
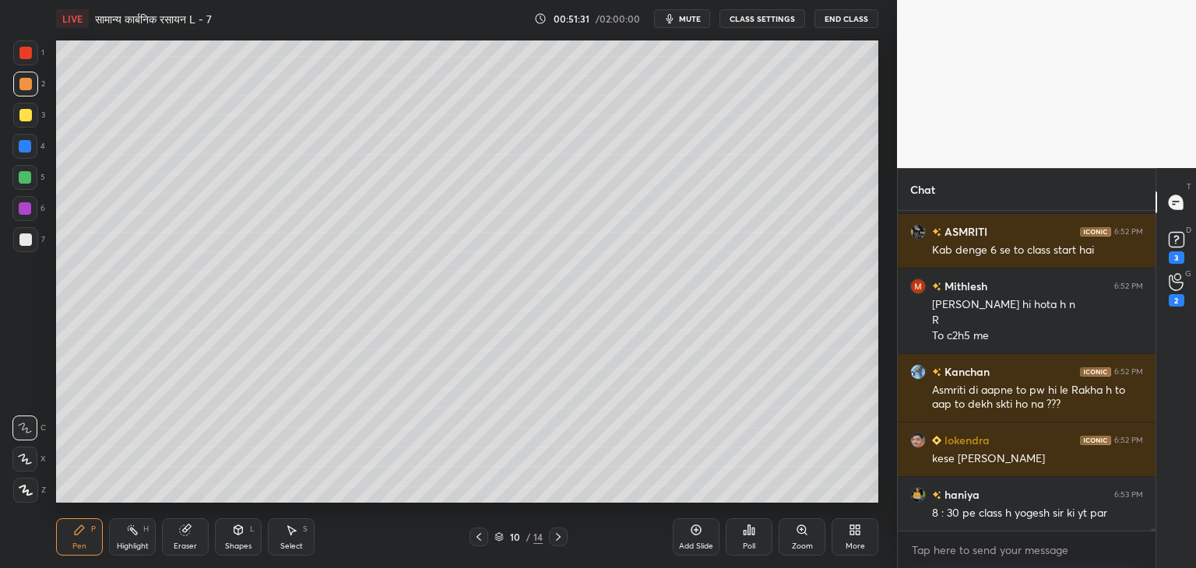
click at [248, 540] on div "Shapes L" at bounding box center [238, 537] width 47 height 37
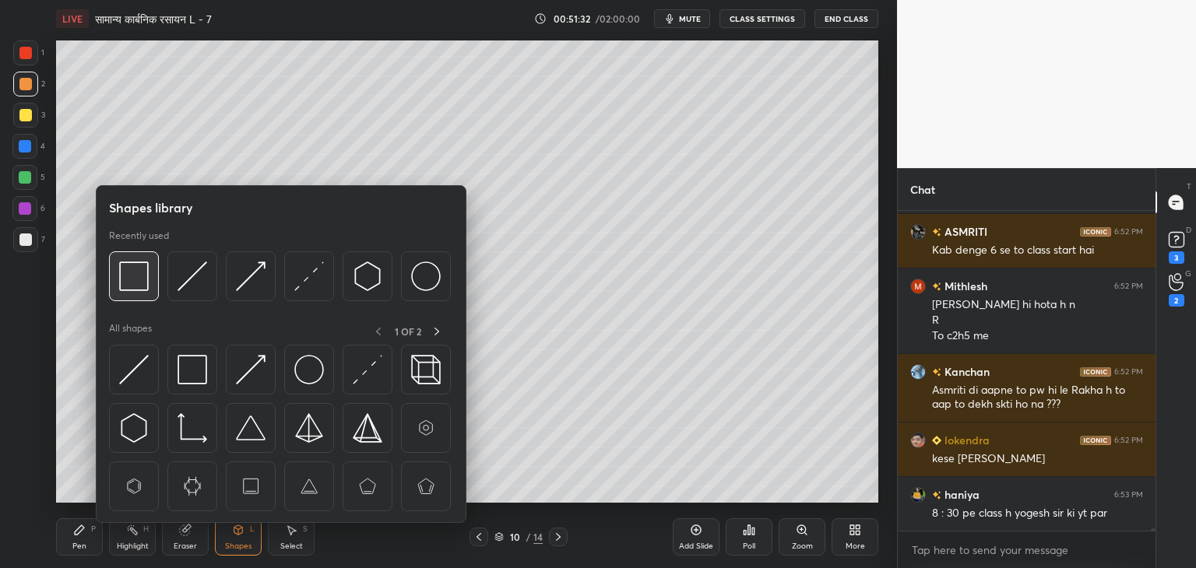
click at [137, 273] on img at bounding box center [134, 277] width 30 height 30
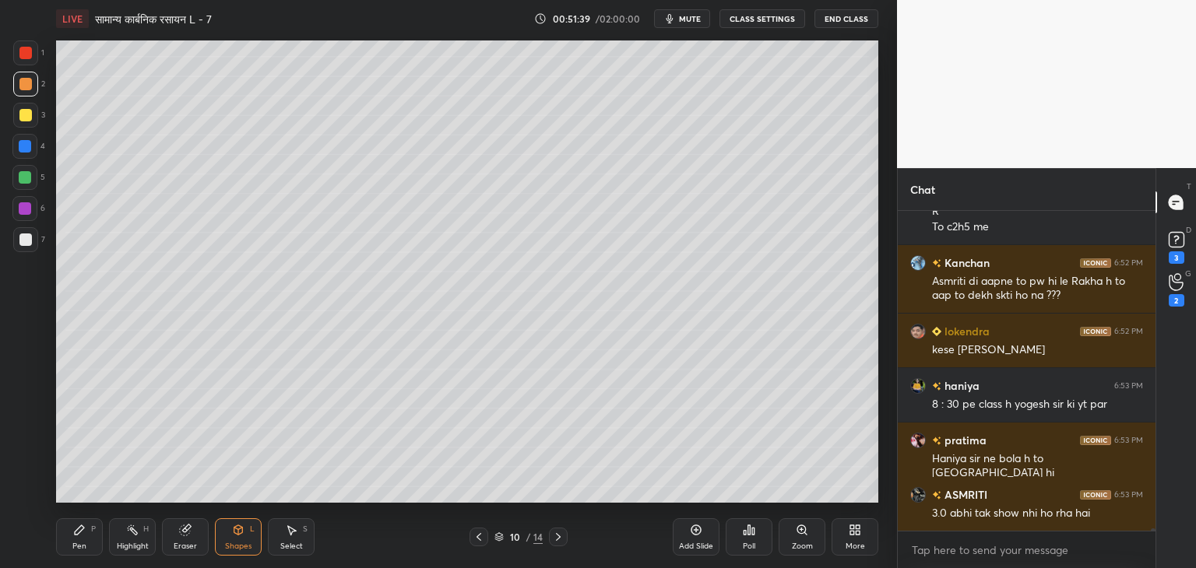
scroll to position [37921, 0]
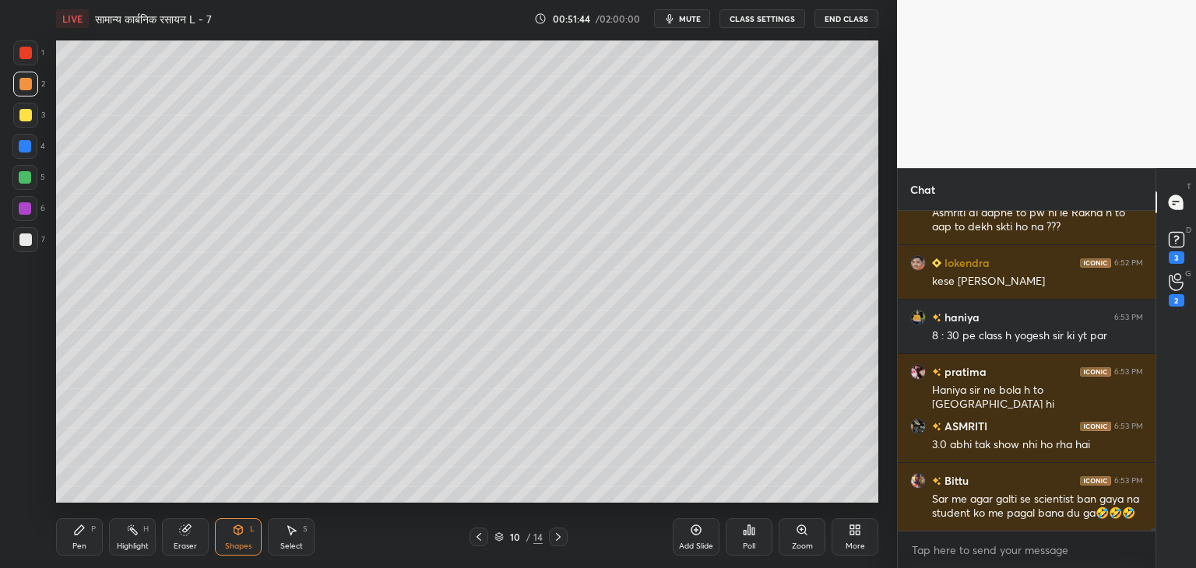
click at [81, 530] on icon at bounding box center [79, 530] width 9 height 9
click at [30, 178] on div at bounding box center [25, 177] width 12 height 12
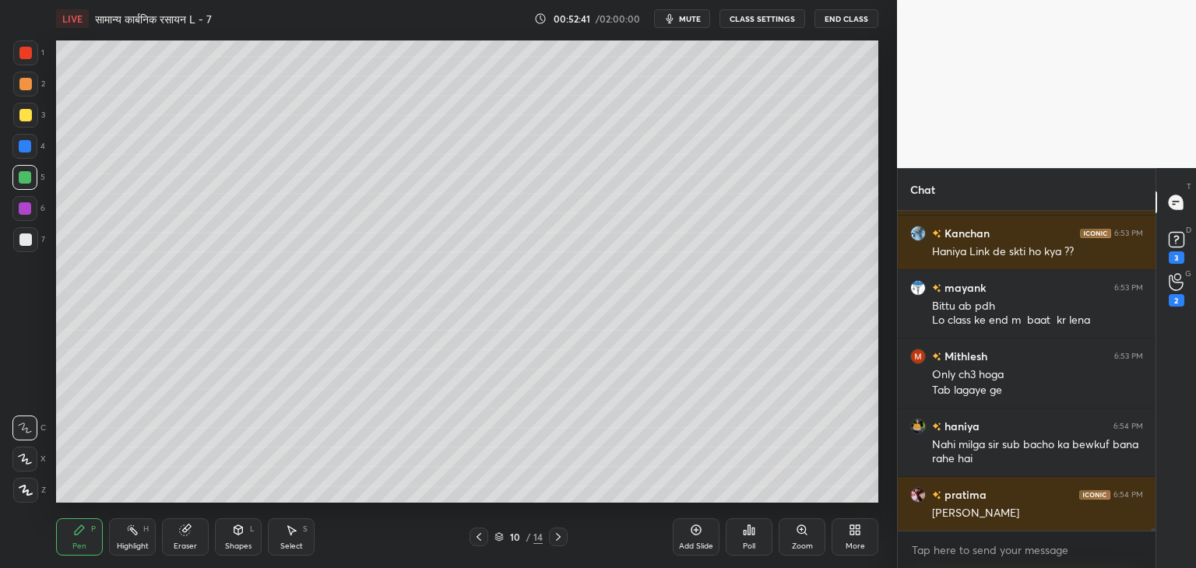
scroll to position [38292, 0]
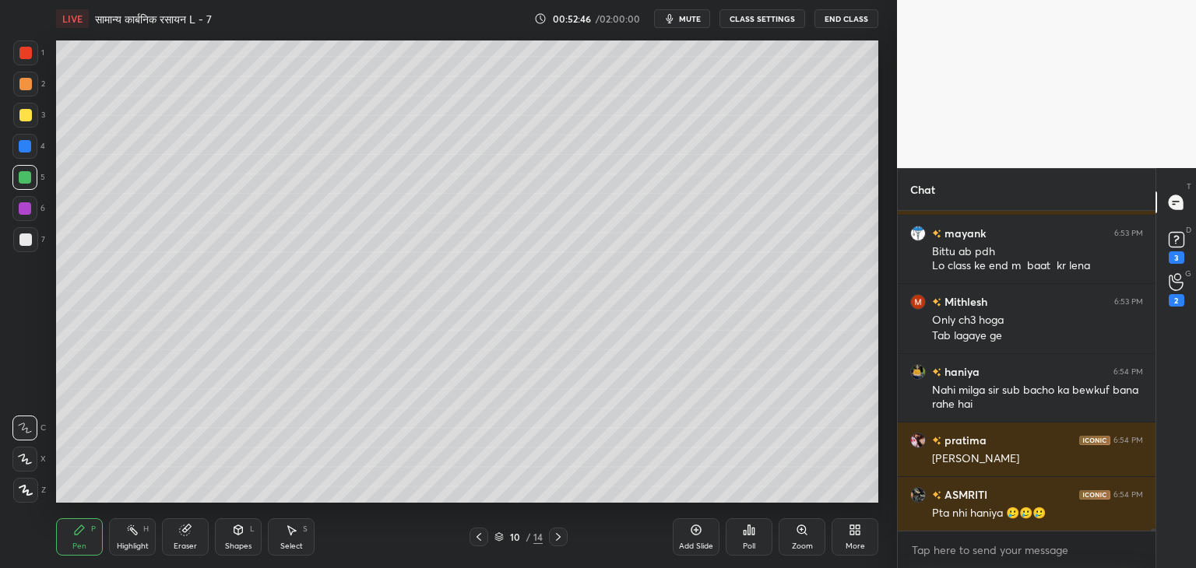
click at [24, 115] on div at bounding box center [25, 115] width 12 height 12
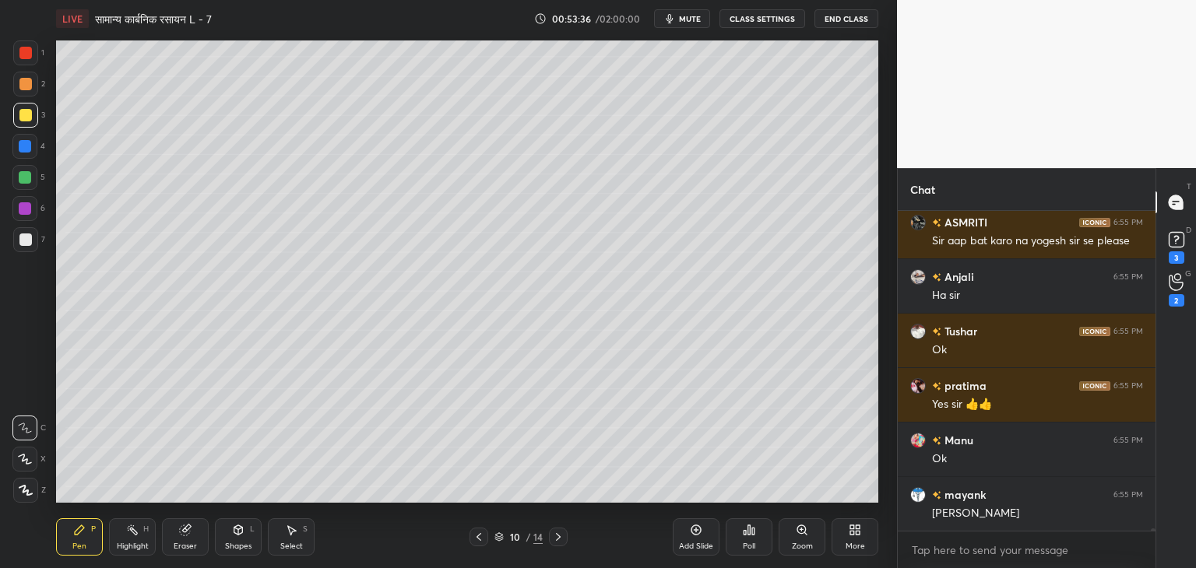
scroll to position [39178, 0]
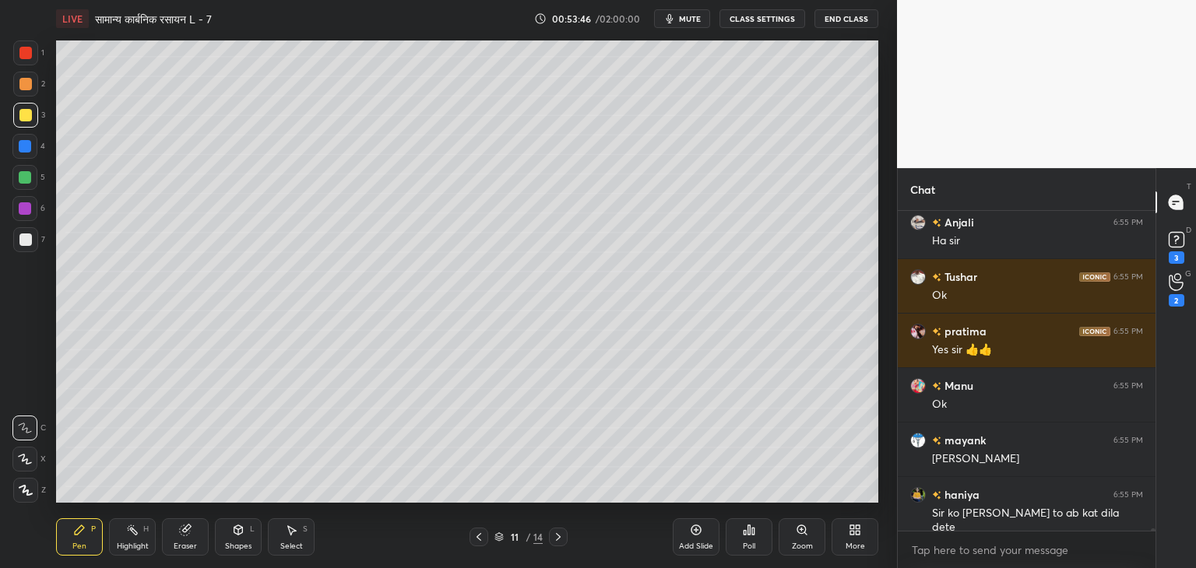
click at [307, 540] on div "Select S" at bounding box center [291, 537] width 47 height 37
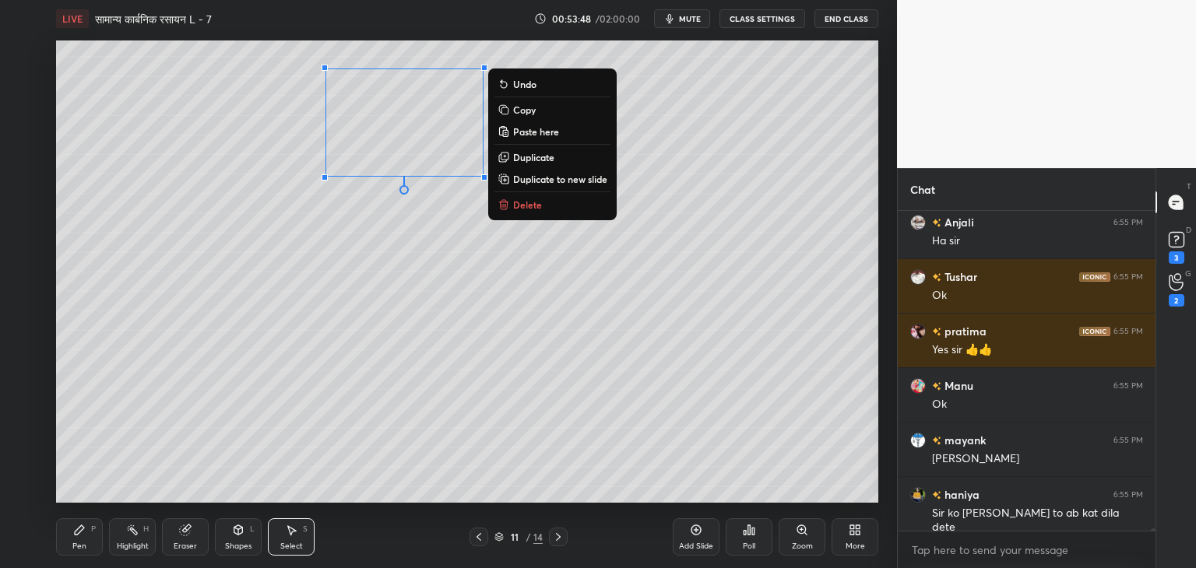
click at [549, 207] on button "Delete" at bounding box center [552, 204] width 116 height 19
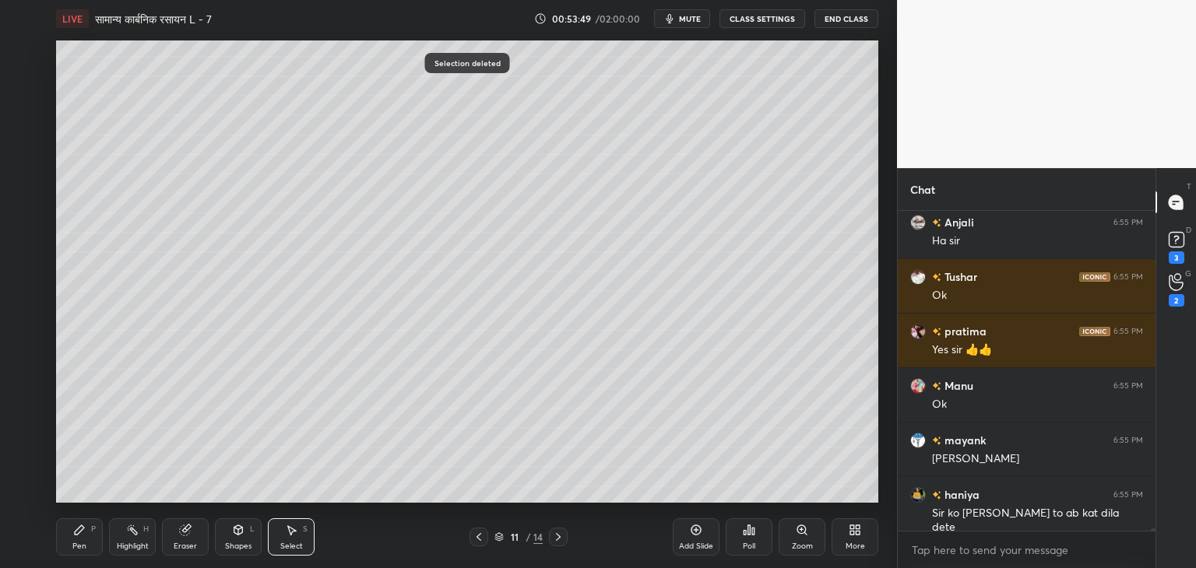
click at [558, 526] on div "Pen P Highlight H Eraser Shapes L Select S 11 / 14 Add Slide Poll Zoom More" at bounding box center [467, 537] width 822 height 62
click at [557, 537] on icon at bounding box center [558, 537] width 12 height 12
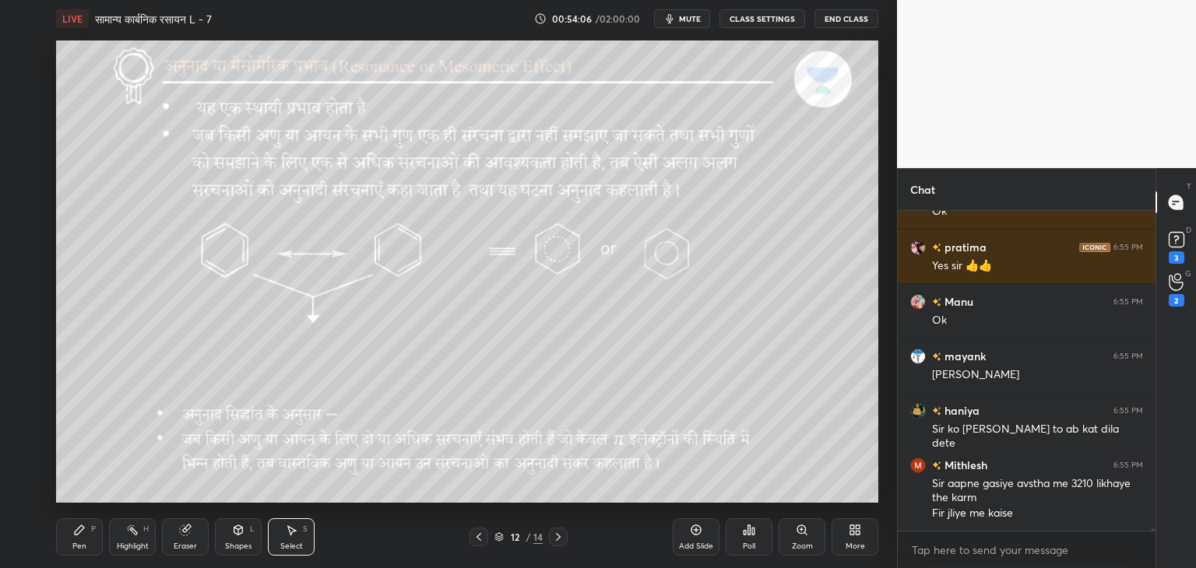
scroll to position [39317, 0]
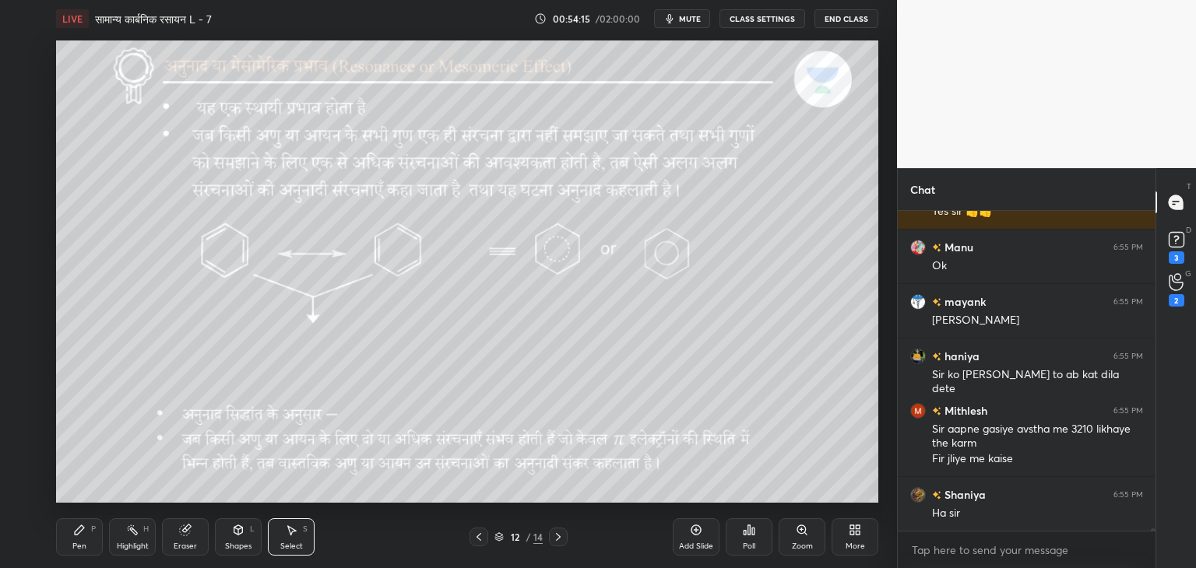
click at [477, 546] on div at bounding box center [479, 537] width 19 height 19
click at [480, 544] on div at bounding box center [479, 537] width 19 height 19
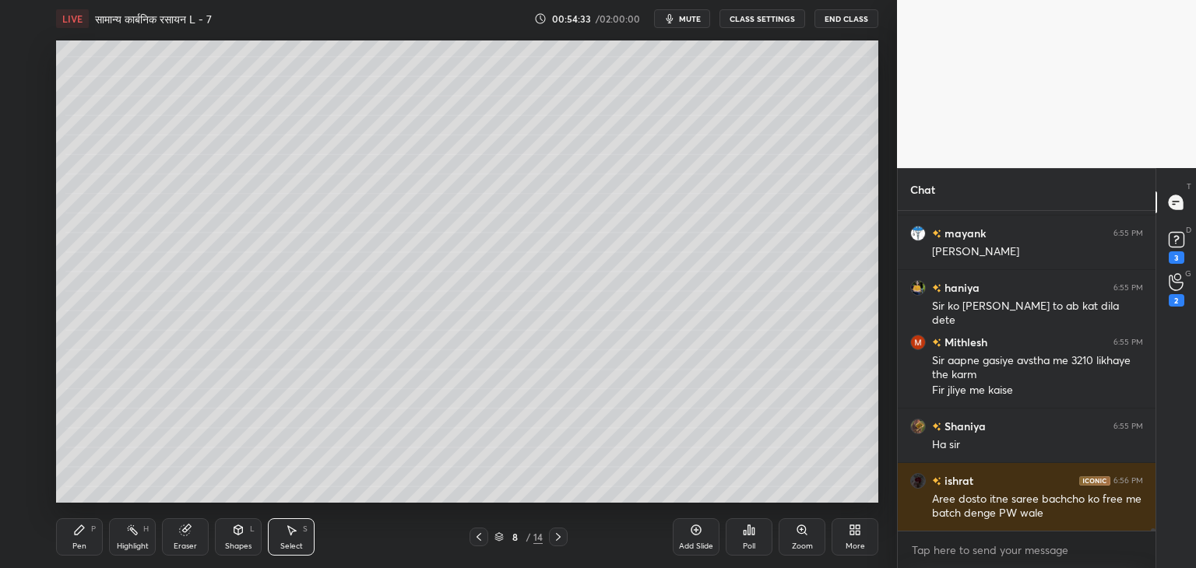
scroll to position [39440, 0]
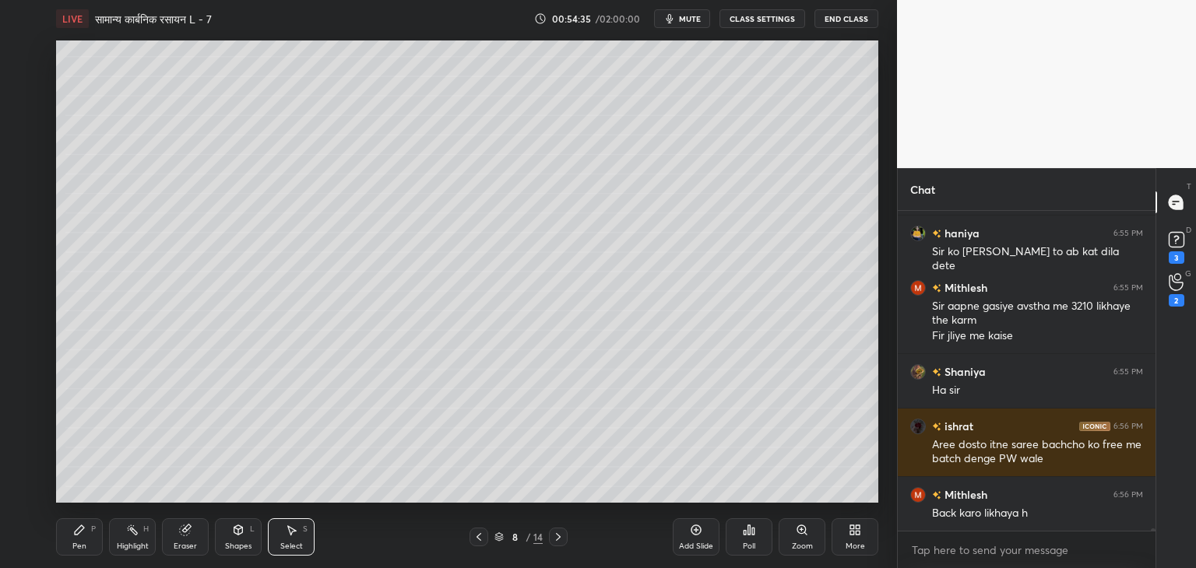
click at [561, 537] on icon at bounding box center [558, 537] width 12 height 12
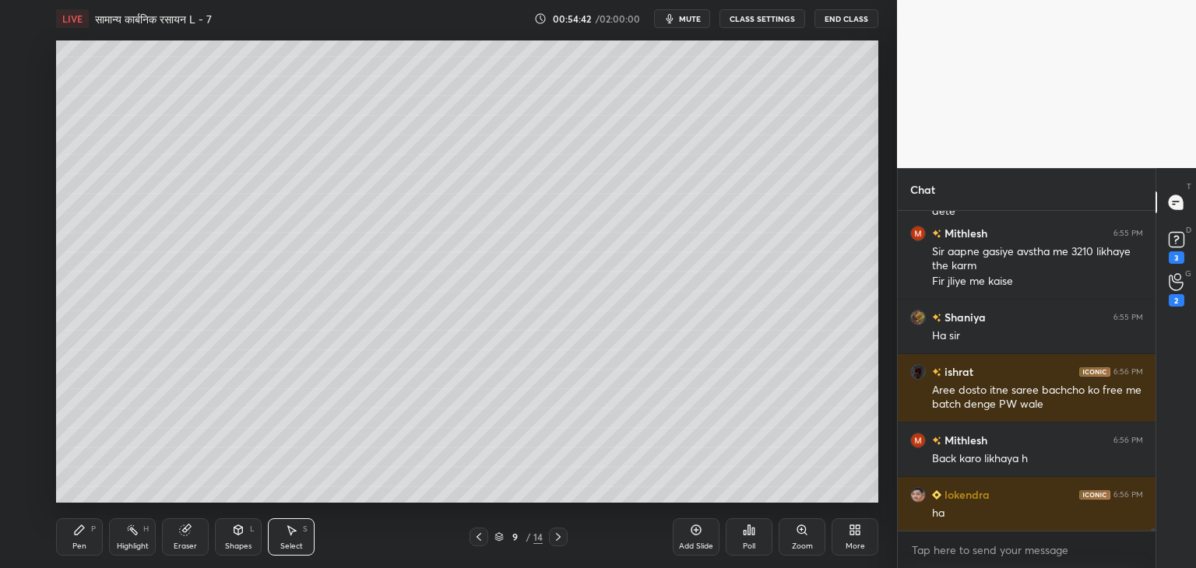
click at [559, 540] on icon at bounding box center [558, 537] width 12 height 12
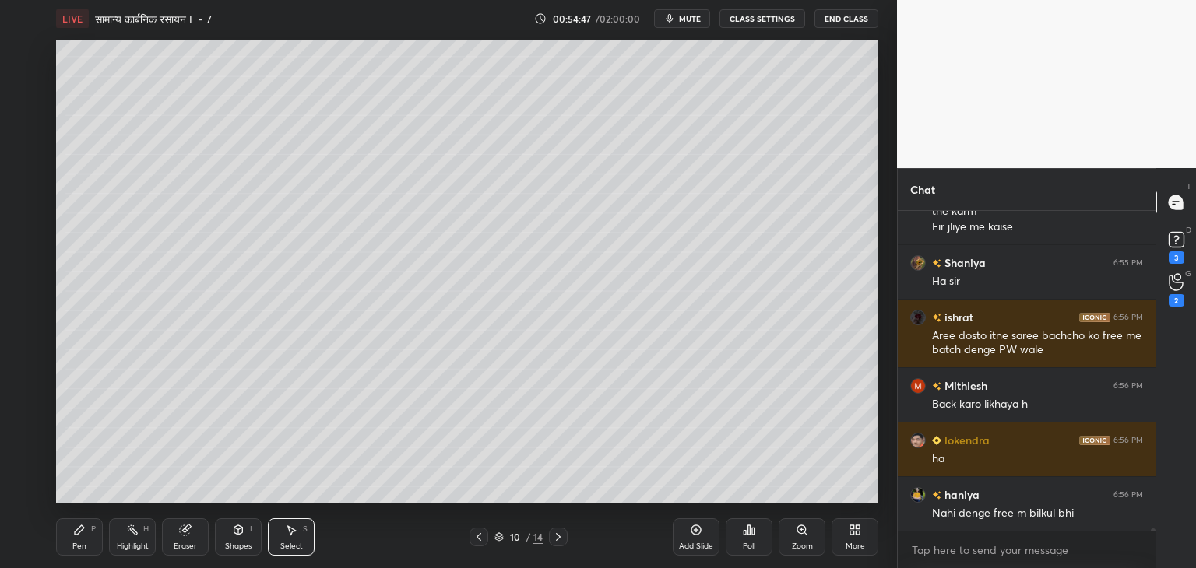
click at [82, 546] on div "Pen" at bounding box center [79, 547] width 14 height 8
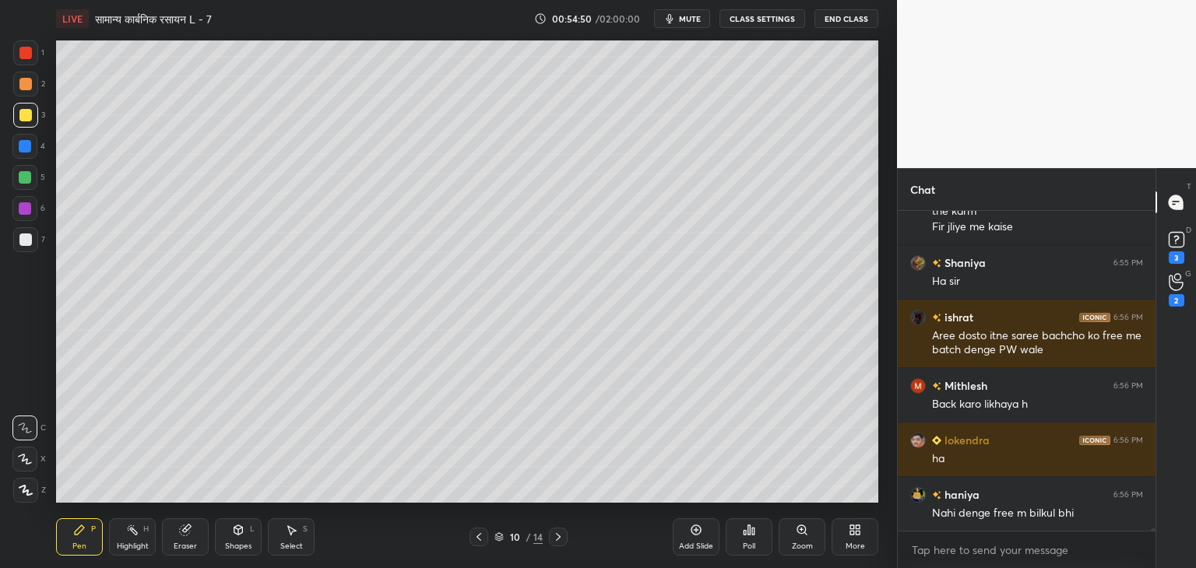
scroll to position [39603, 0]
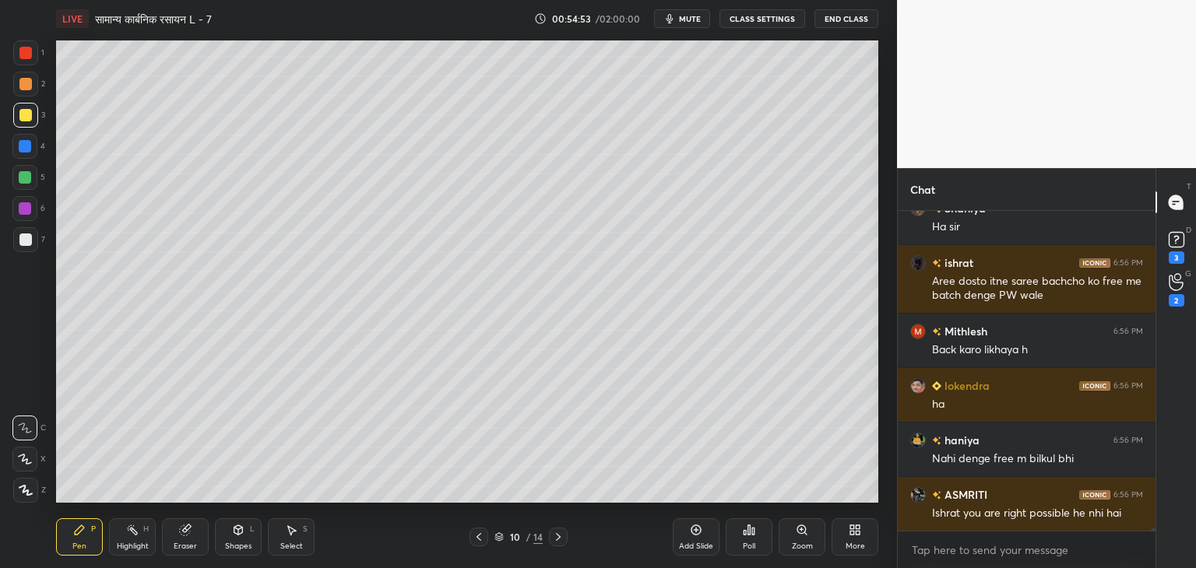
click at [185, 537] on icon at bounding box center [185, 530] width 12 height 12
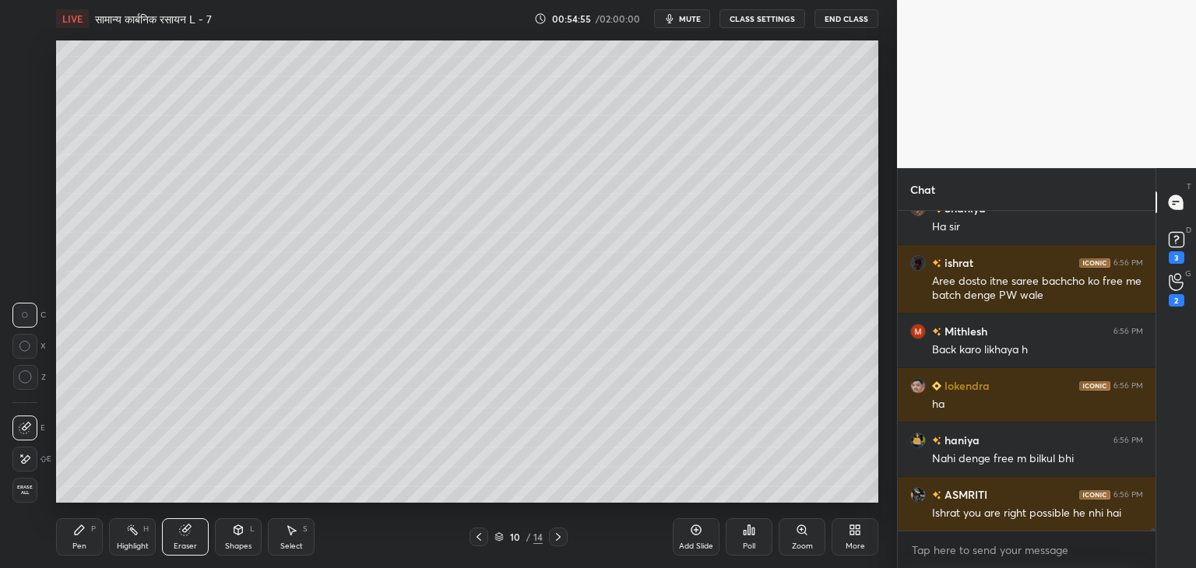
scroll to position [39658, 0]
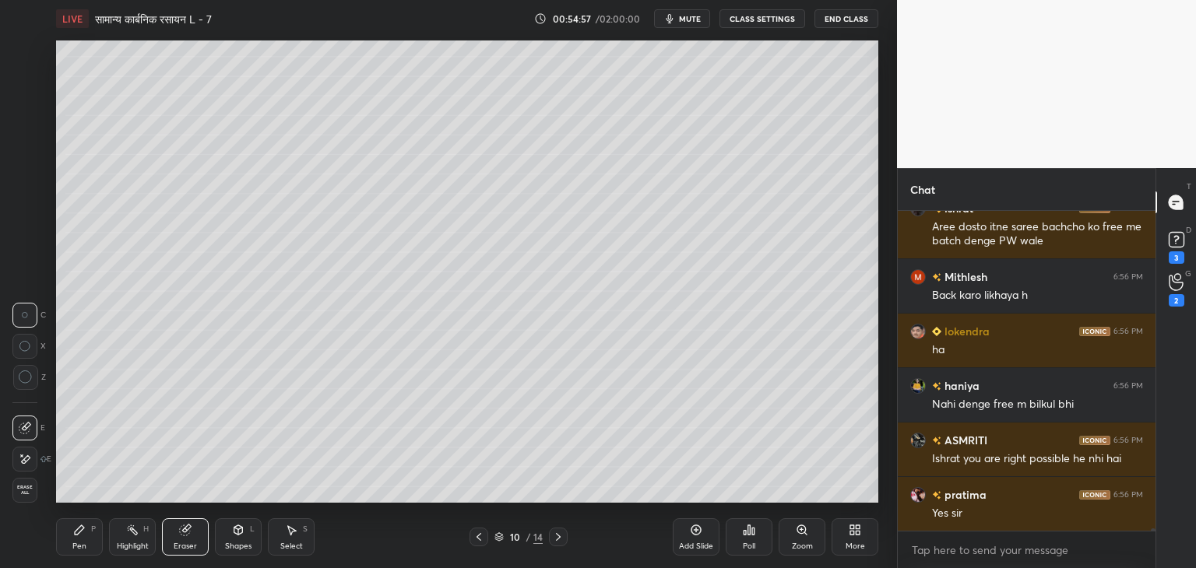
click at [79, 541] on div "Pen P" at bounding box center [79, 537] width 47 height 37
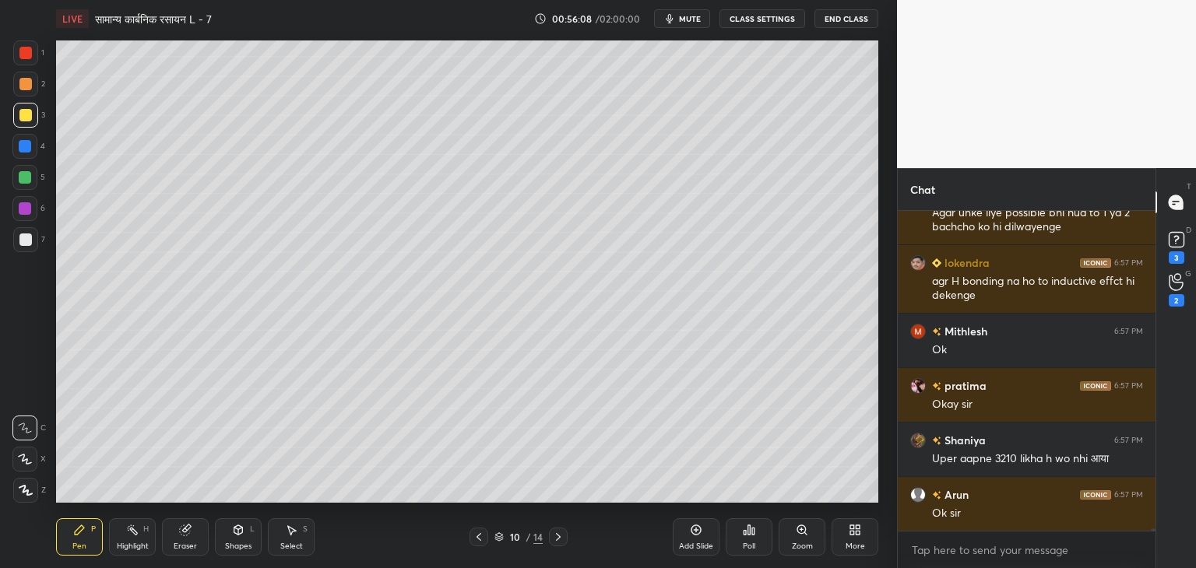
scroll to position [40164, 0]
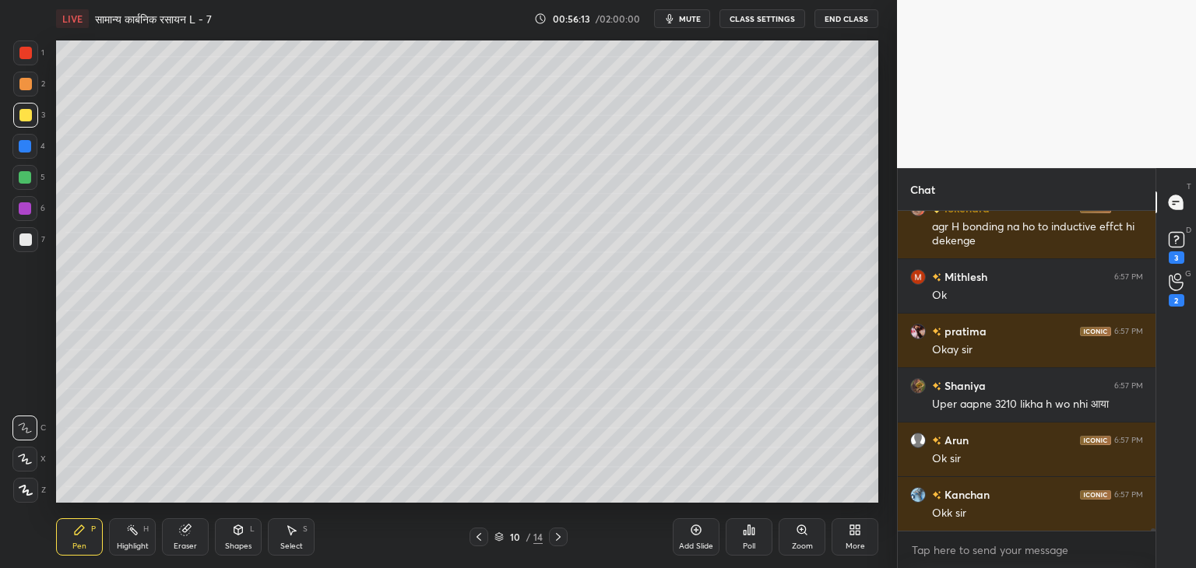
click at [478, 539] on icon at bounding box center [479, 537] width 5 height 8
click at [478, 538] on icon at bounding box center [479, 537] width 5 height 8
click at [481, 537] on icon at bounding box center [479, 537] width 12 height 12
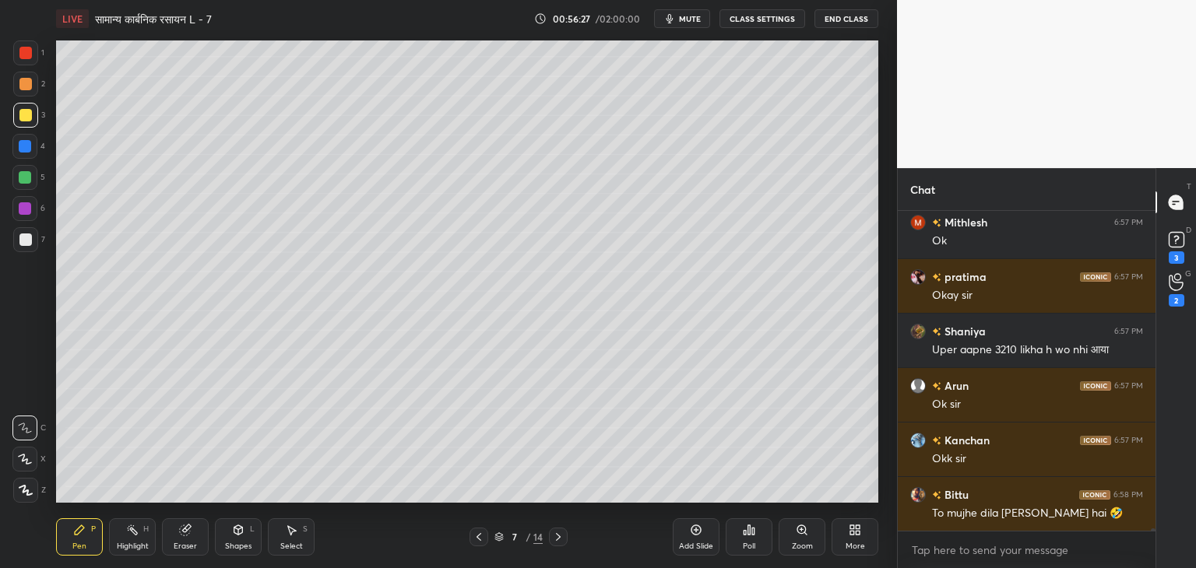
click at [559, 538] on icon at bounding box center [558, 537] width 5 height 8
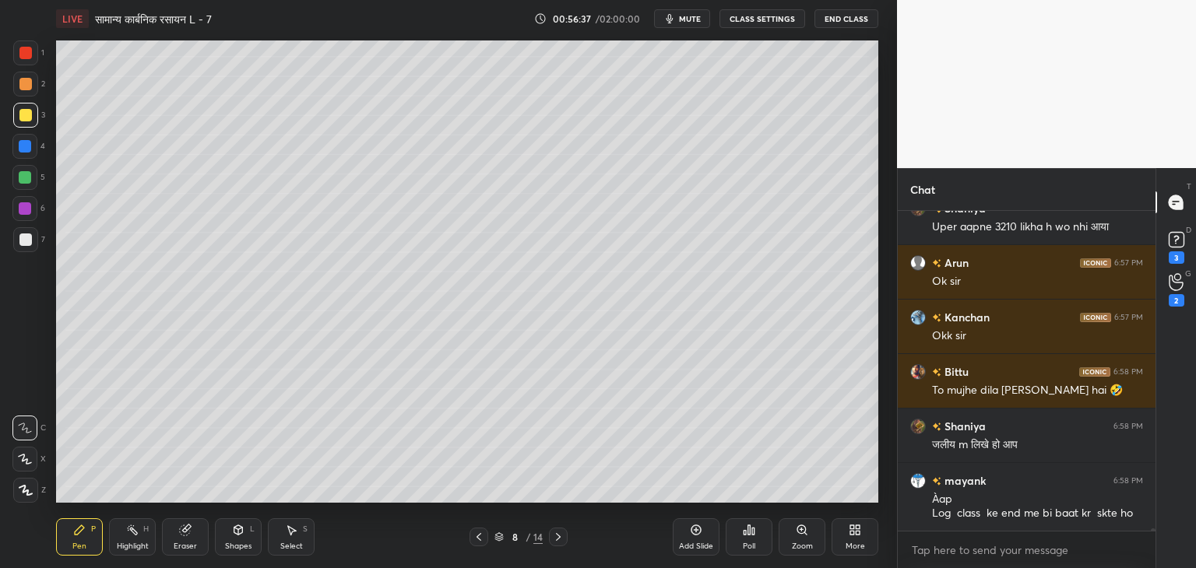
scroll to position [40396, 0]
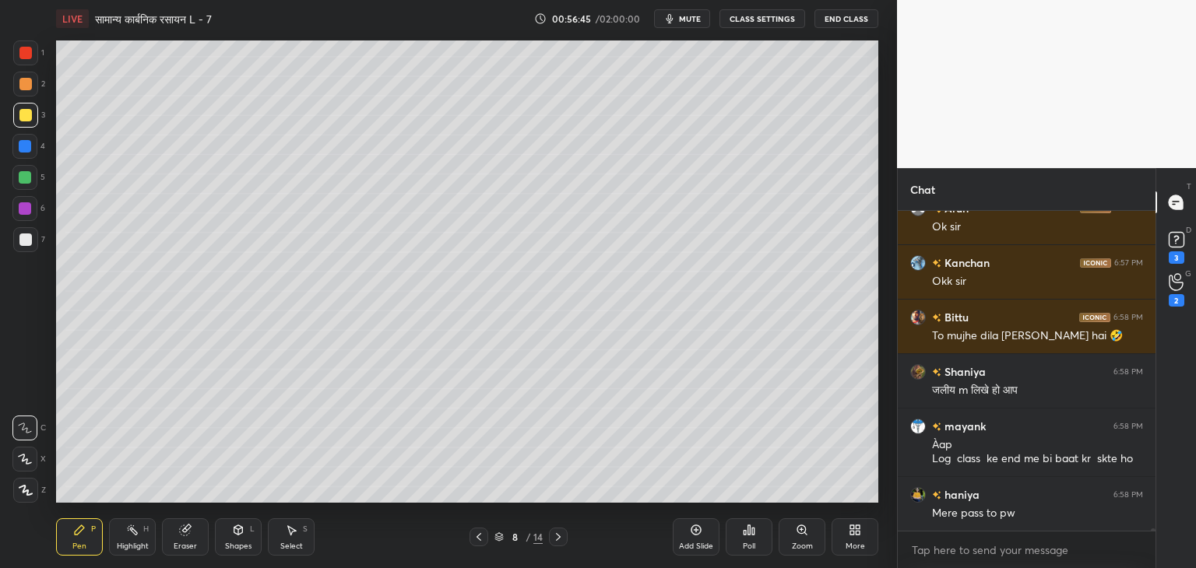
click at [558, 540] on icon at bounding box center [558, 537] width 5 height 8
click at [560, 532] on icon at bounding box center [558, 537] width 12 height 12
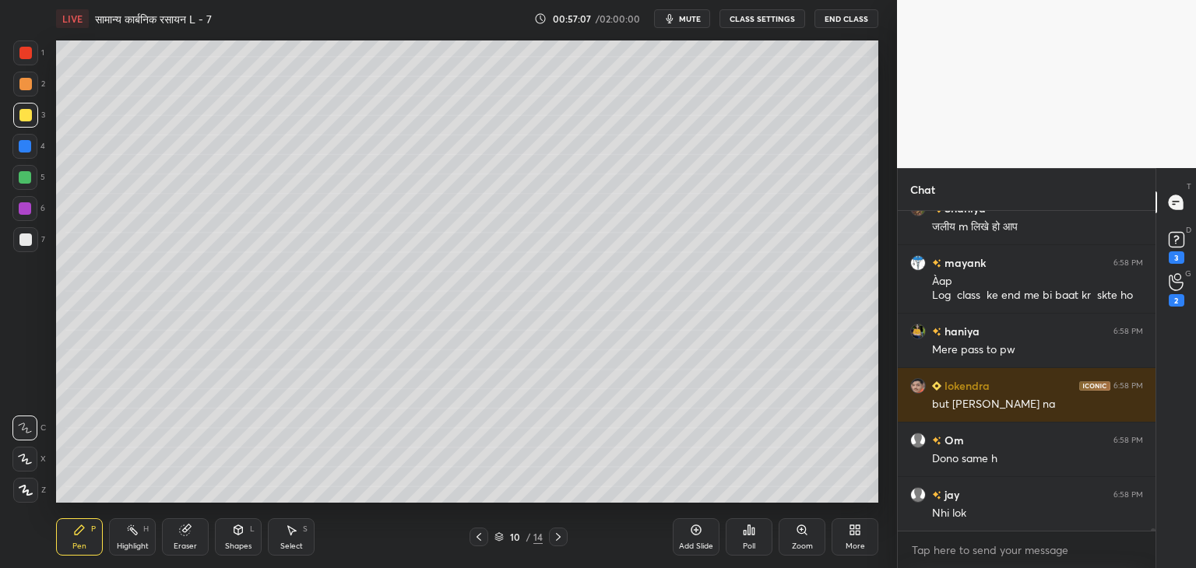
scroll to position [40656, 0]
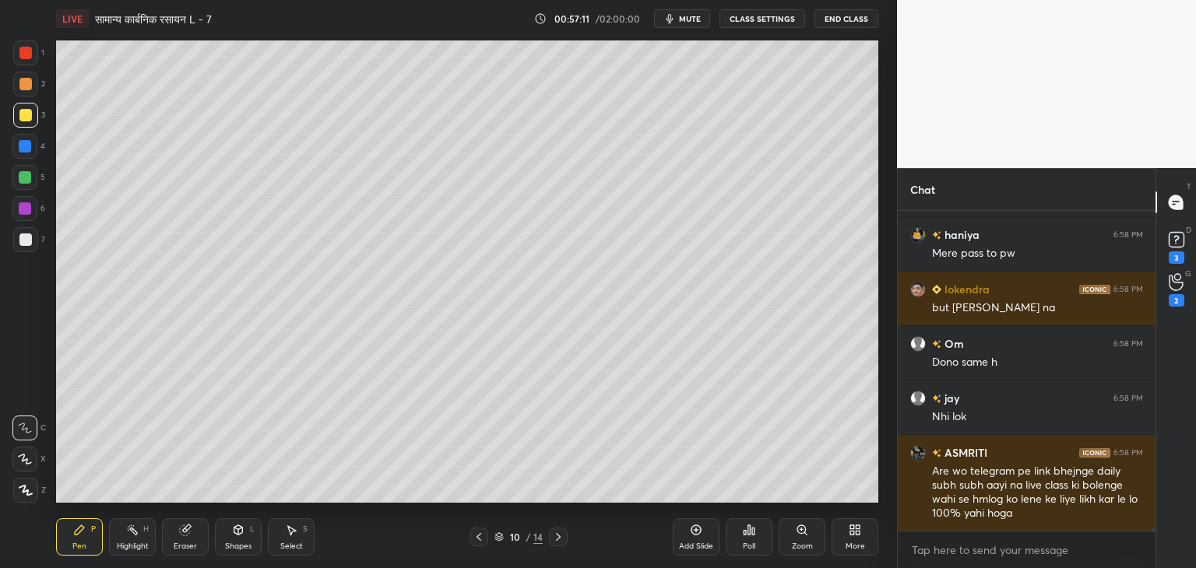
click at [188, 541] on div "Eraser" at bounding box center [185, 537] width 47 height 37
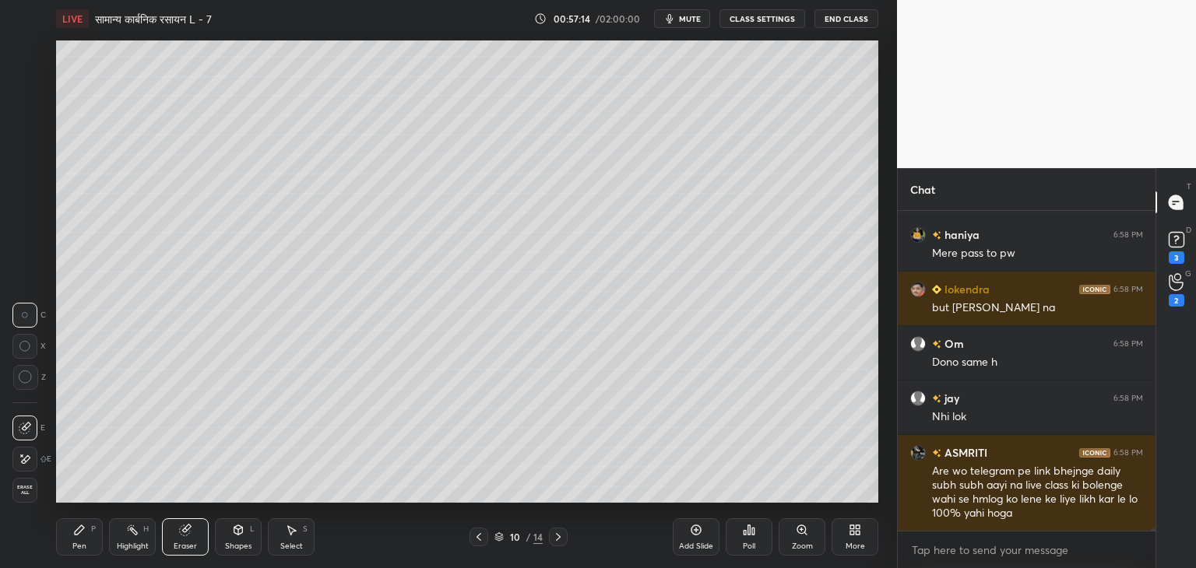
click at [474, 533] on icon at bounding box center [479, 537] width 12 height 12
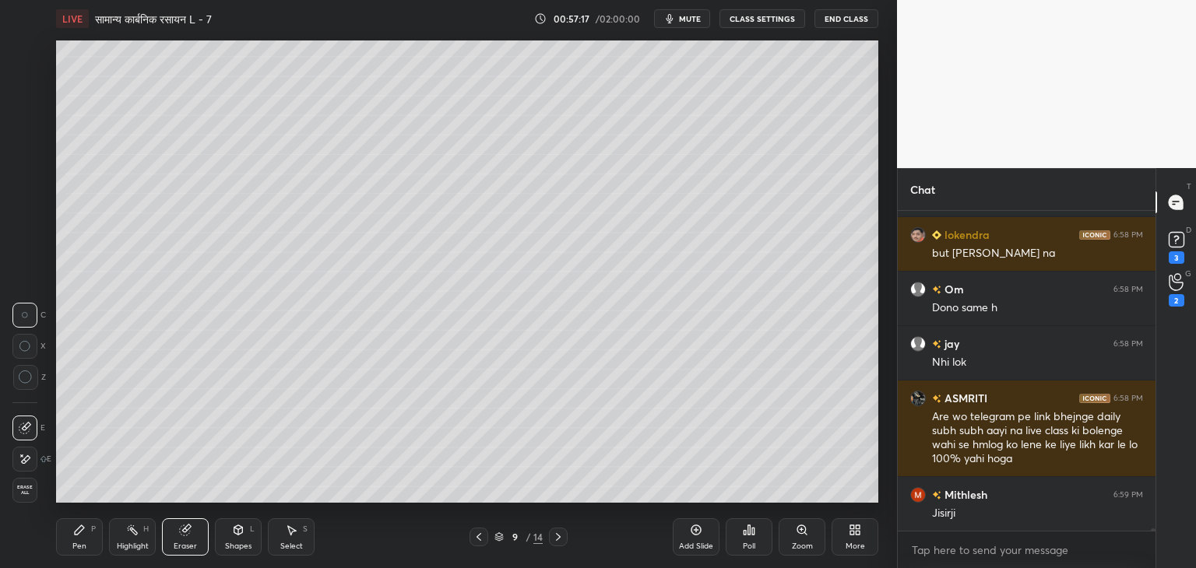
click at [480, 534] on icon at bounding box center [479, 537] width 5 height 8
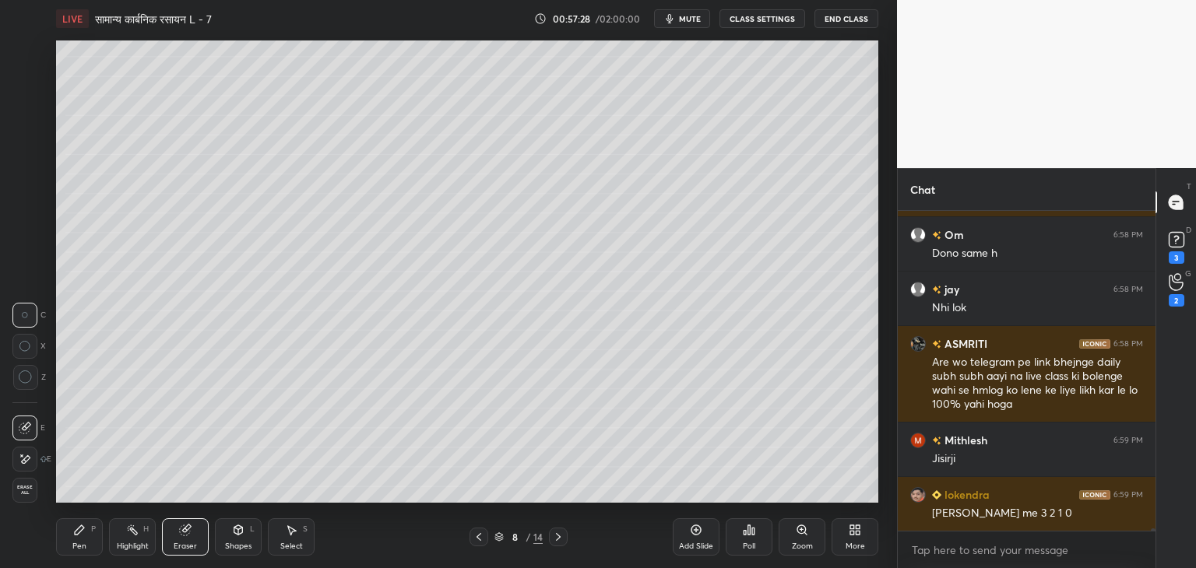
click at [482, 537] on icon at bounding box center [479, 537] width 12 height 12
click at [561, 537] on icon at bounding box center [558, 537] width 12 height 12
click at [85, 537] on icon at bounding box center [79, 530] width 12 height 12
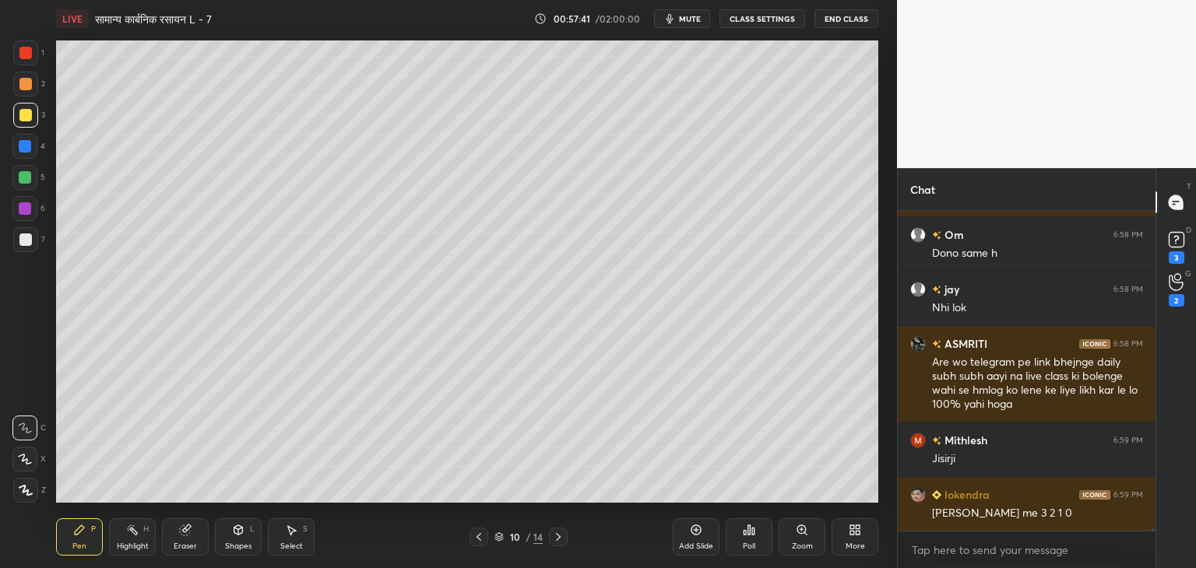
click at [143, 539] on div "Highlight H" at bounding box center [132, 537] width 47 height 37
click at [193, 543] on div "Eraser" at bounding box center [185, 547] width 23 height 8
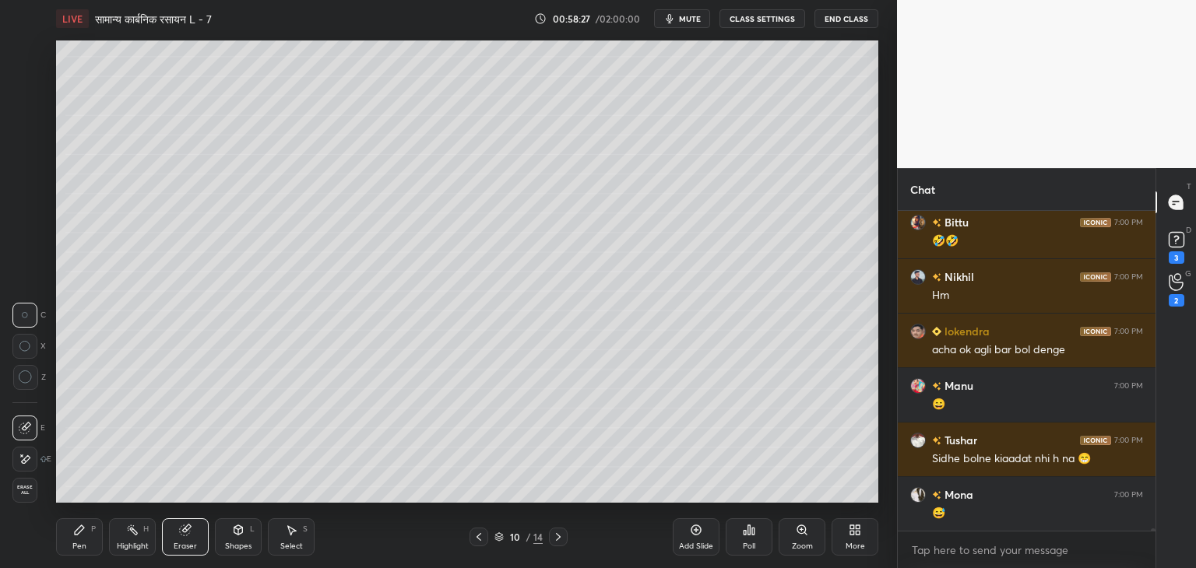
scroll to position [41473, 0]
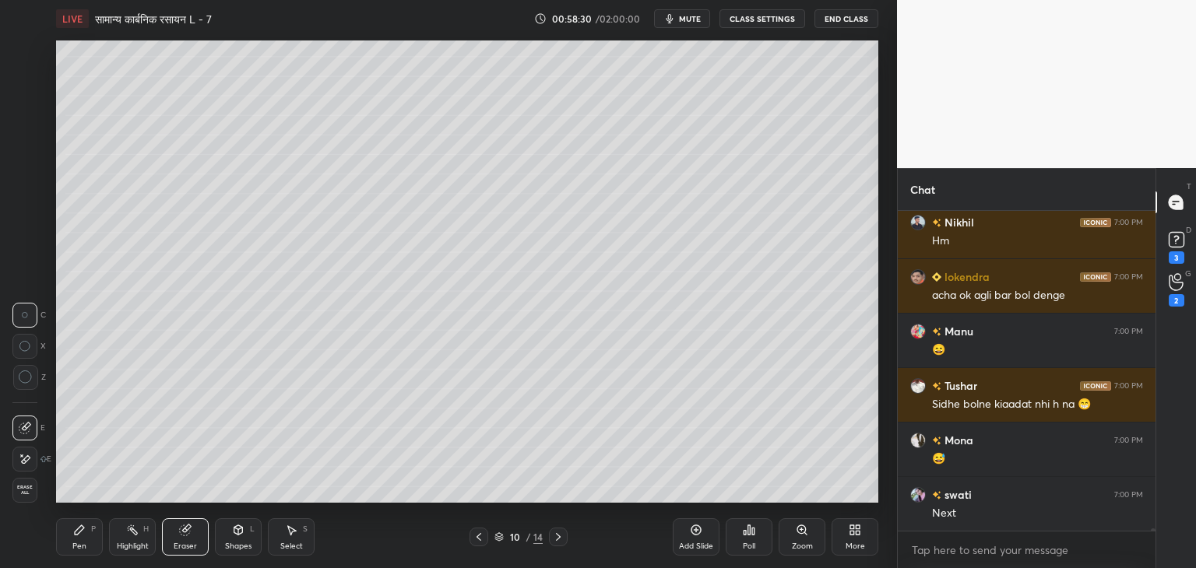
click at [558, 541] on icon at bounding box center [558, 537] width 12 height 12
click at [561, 541] on icon at bounding box center [558, 537] width 12 height 12
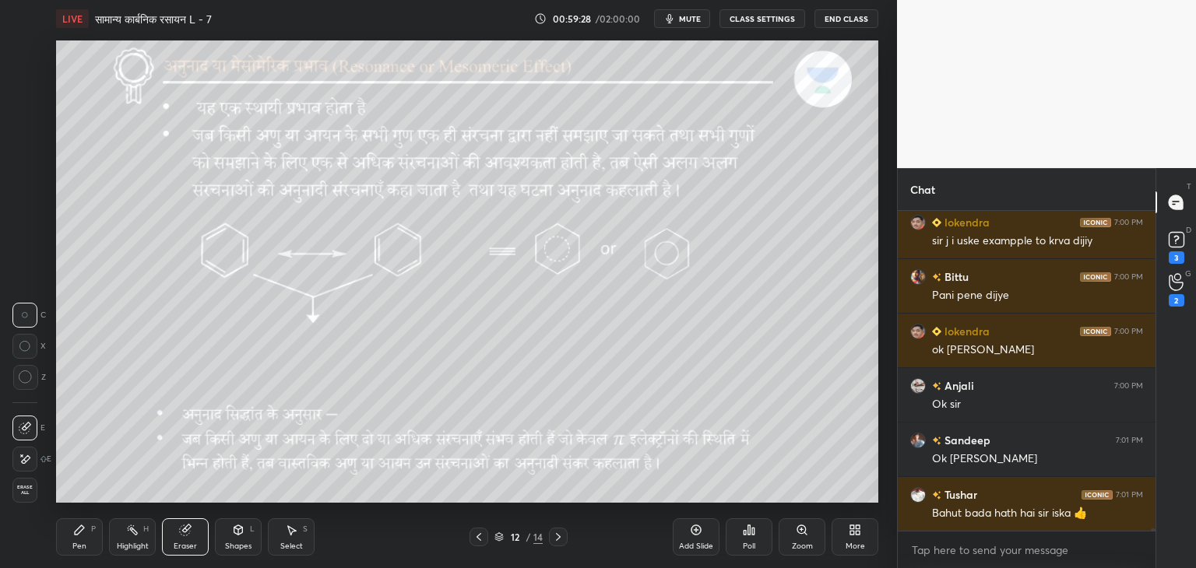
scroll to position [41978, 0]
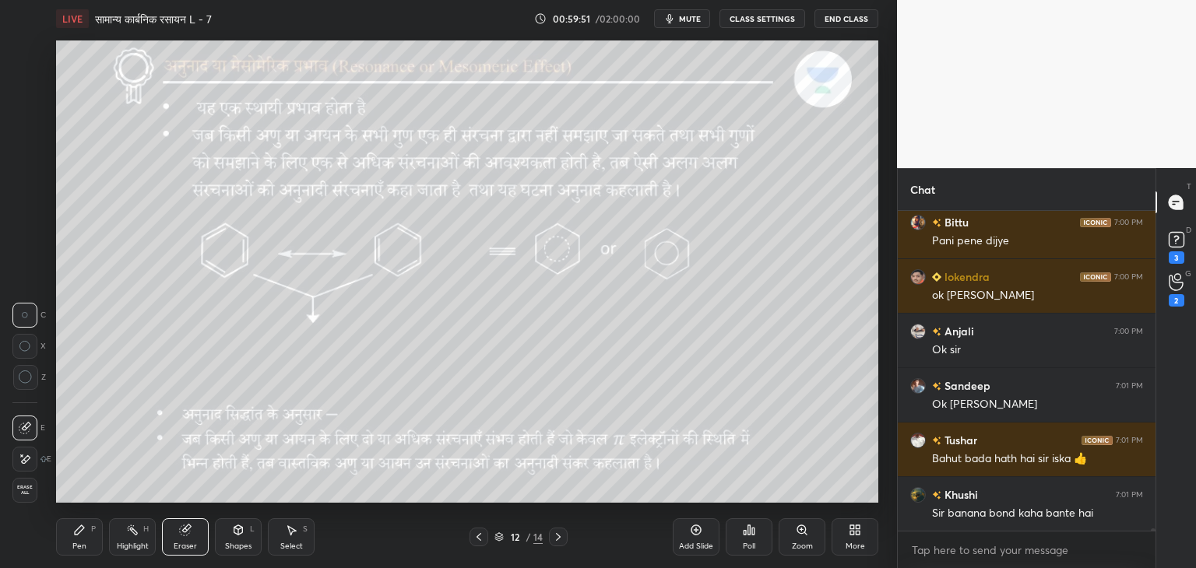
click at [85, 537] on div "Pen P" at bounding box center [79, 537] width 47 height 37
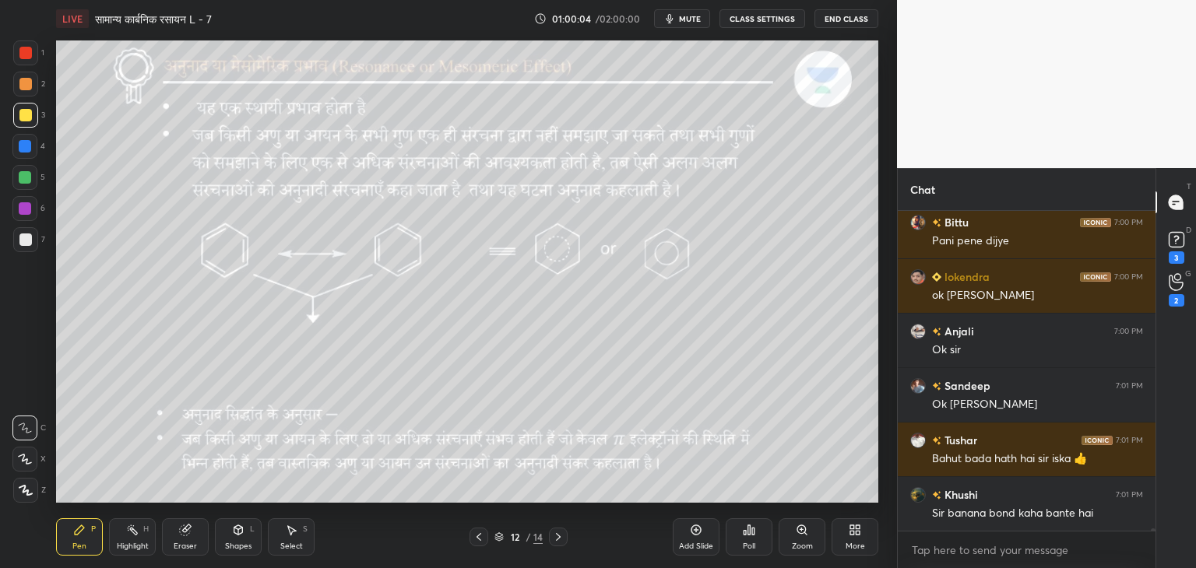
click at [22, 143] on div at bounding box center [25, 146] width 12 height 12
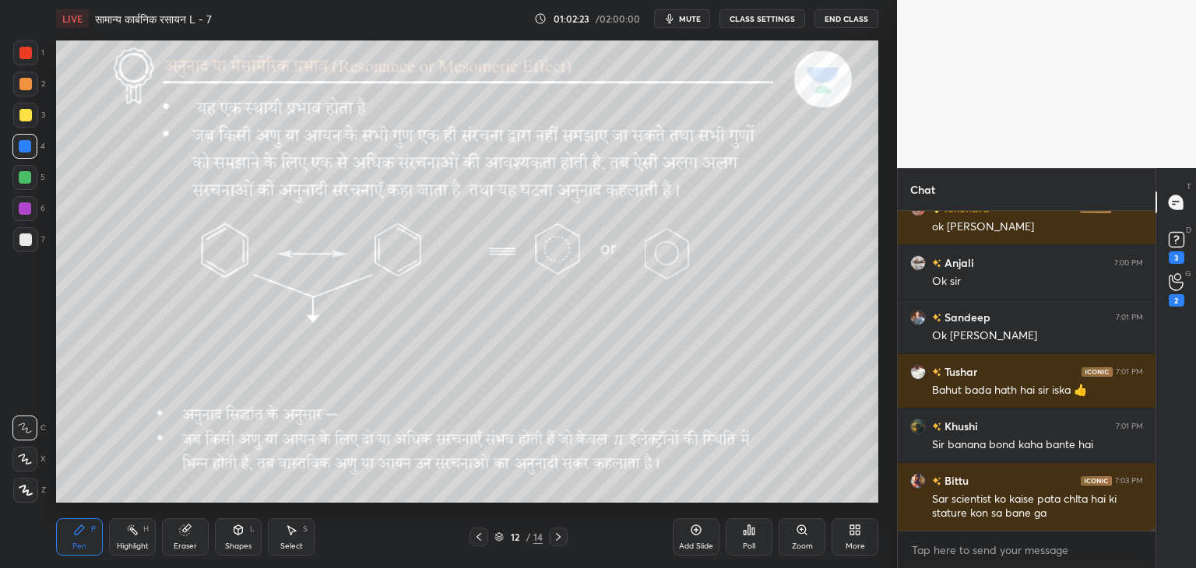
click at [23, 176] on div at bounding box center [25, 177] width 12 height 12
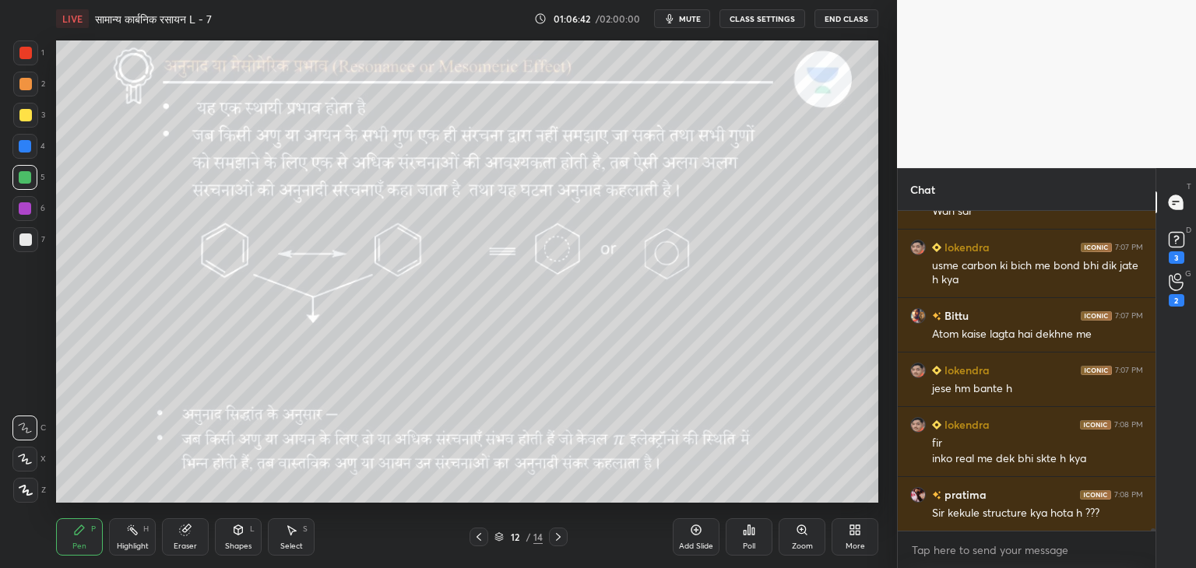
scroll to position [42799, 0]
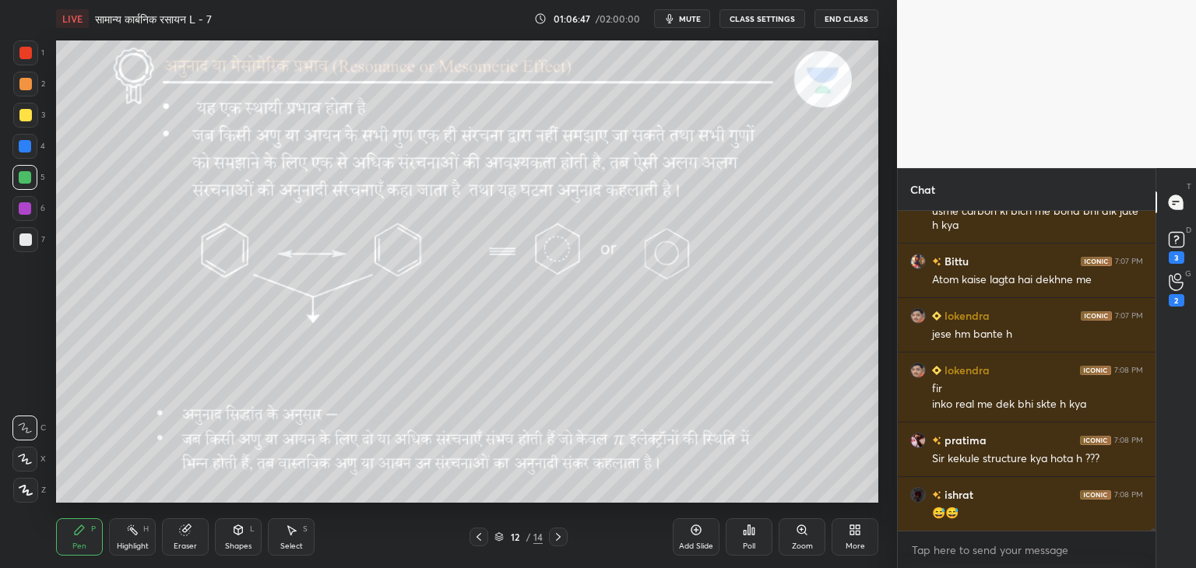
click at [293, 546] on div "Select" at bounding box center [291, 547] width 23 height 8
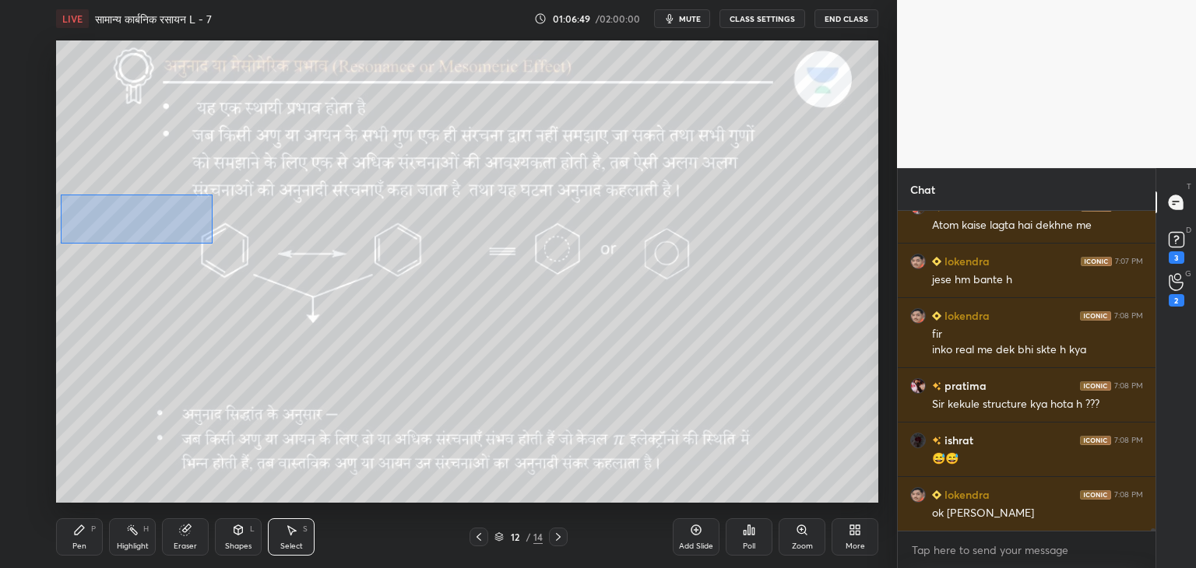
scroll to position [42908, 0]
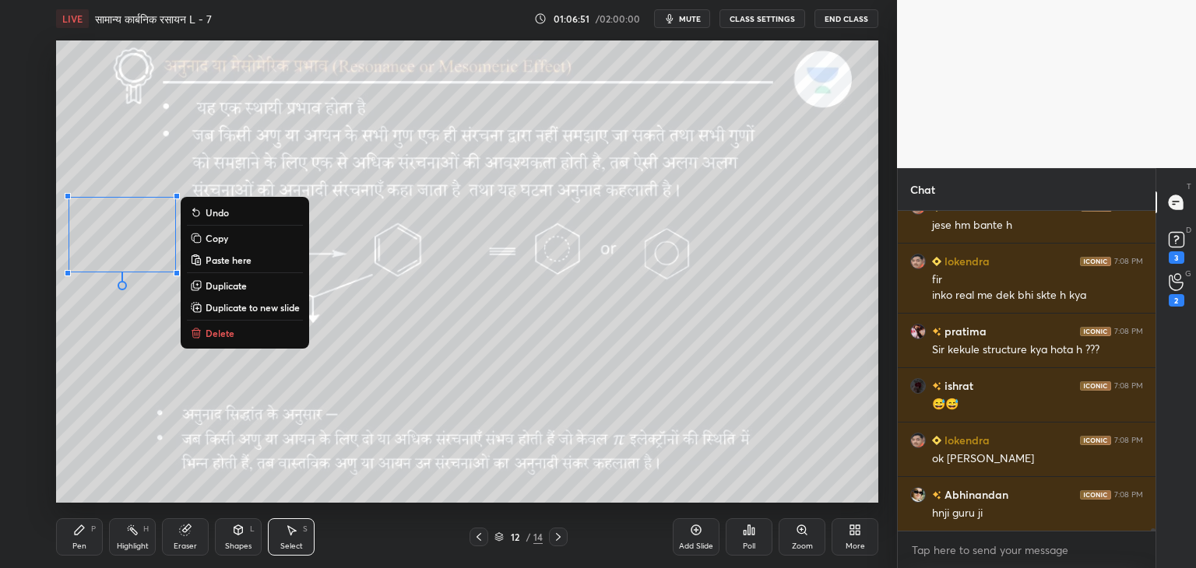
click at [229, 331] on p "Delete" at bounding box center [220, 333] width 29 height 12
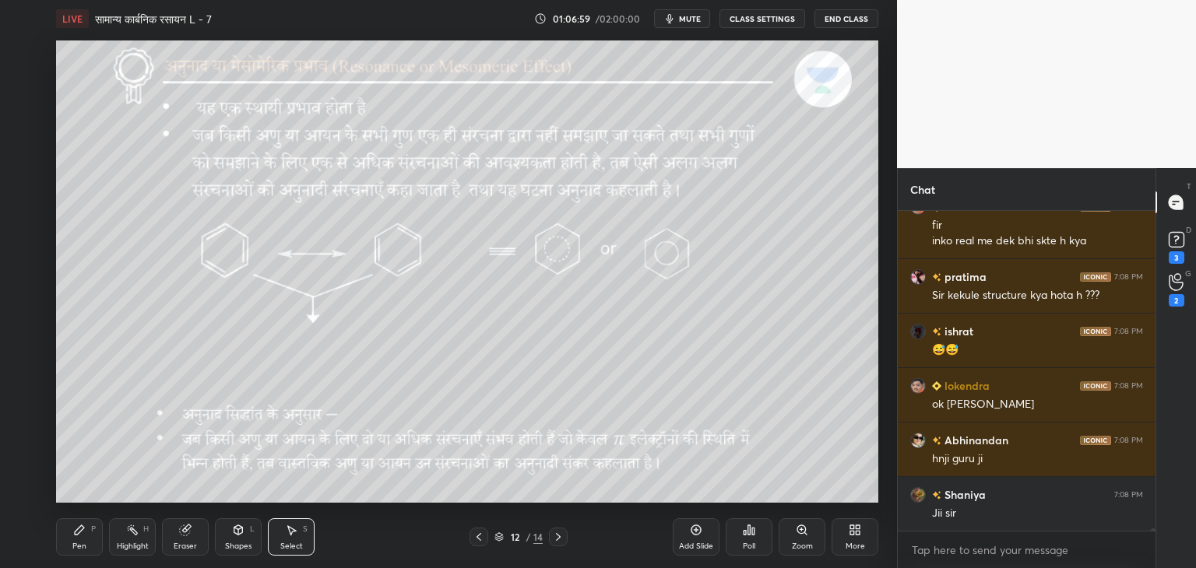
scroll to position [43017, 0]
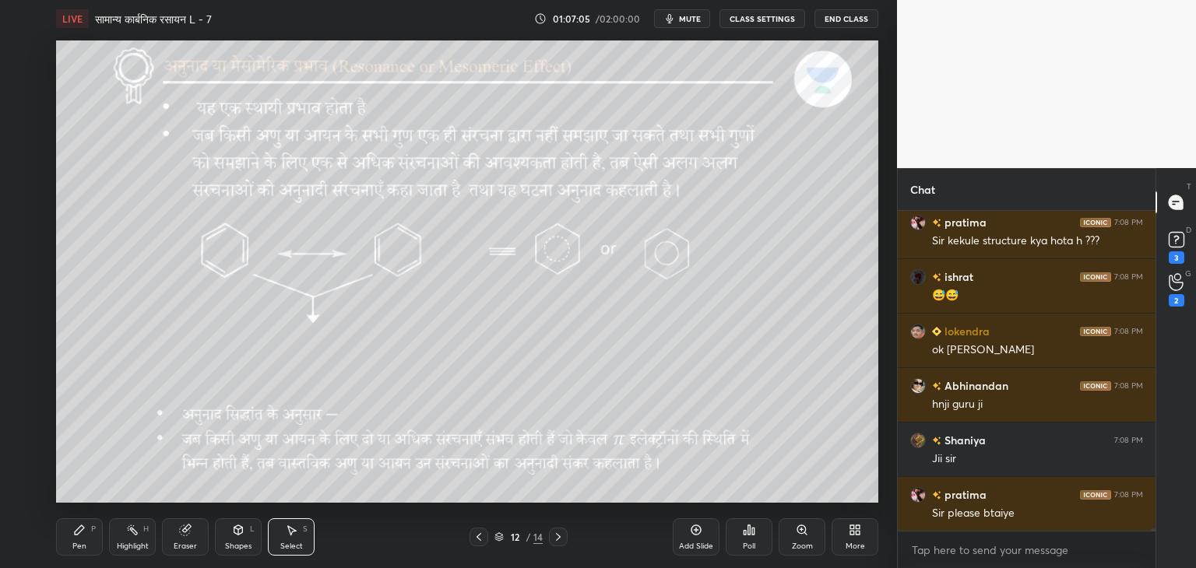
click at [96, 535] on div "Pen P" at bounding box center [79, 537] width 47 height 37
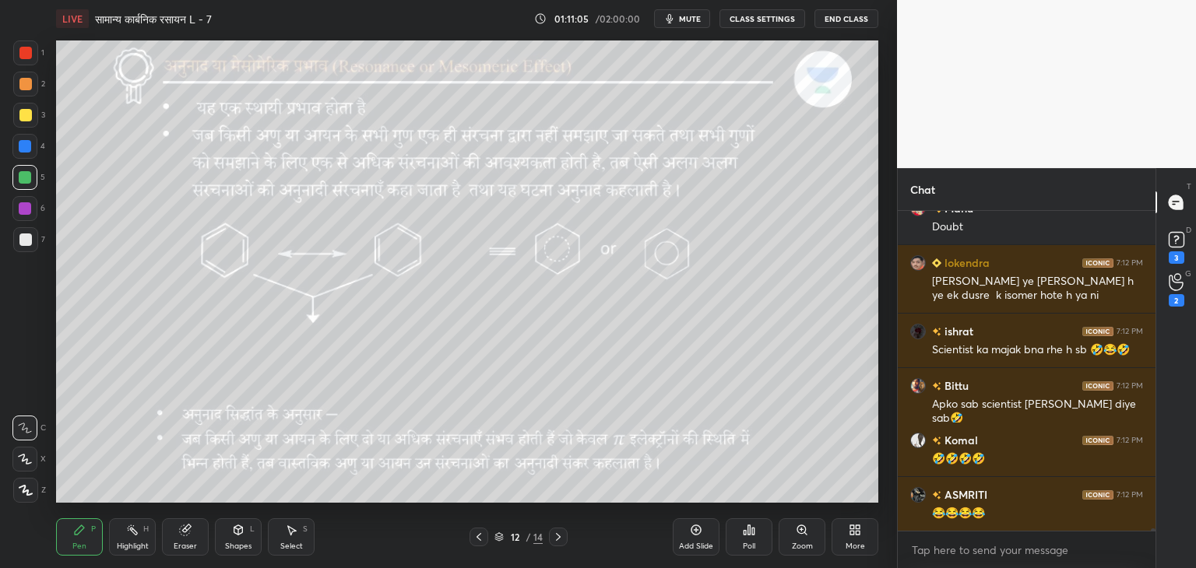
scroll to position [40421, 0]
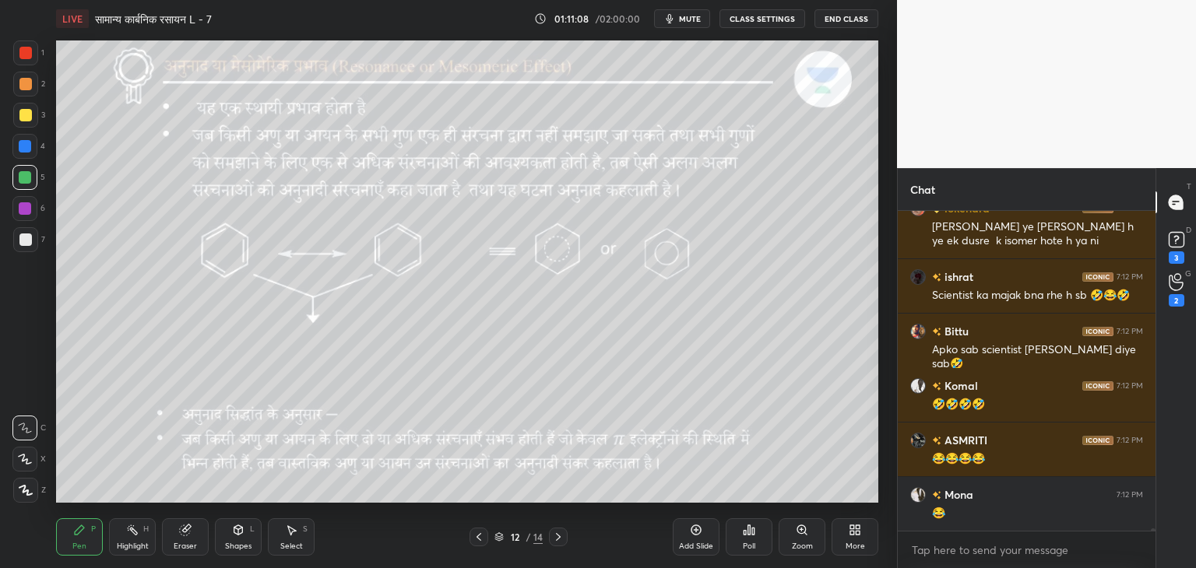
click at [560, 534] on icon at bounding box center [558, 537] width 12 height 12
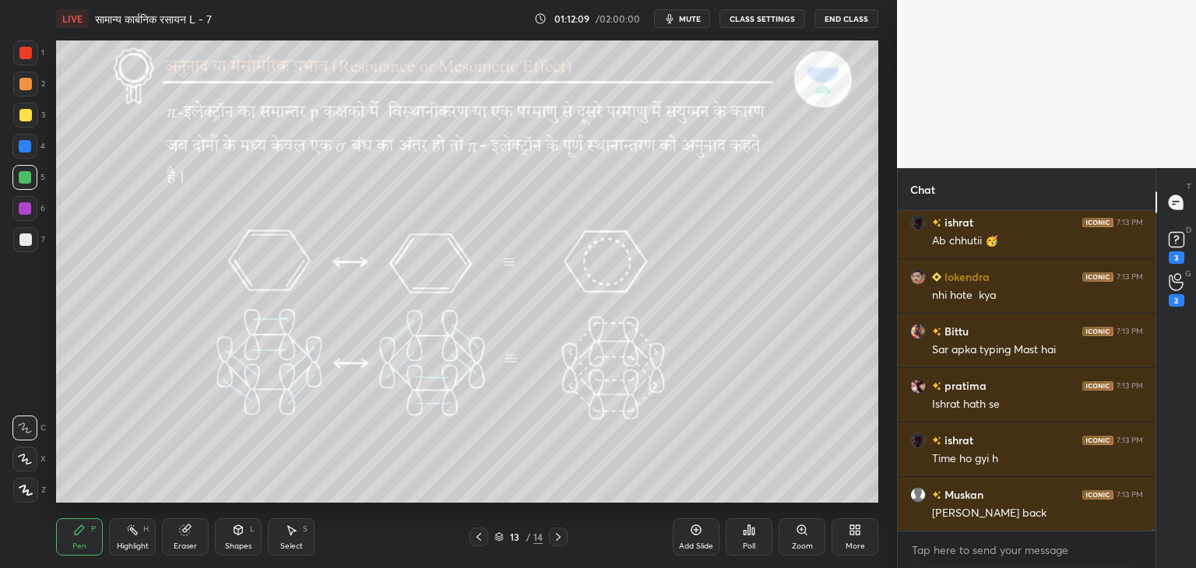
scroll to position [41417, 0]
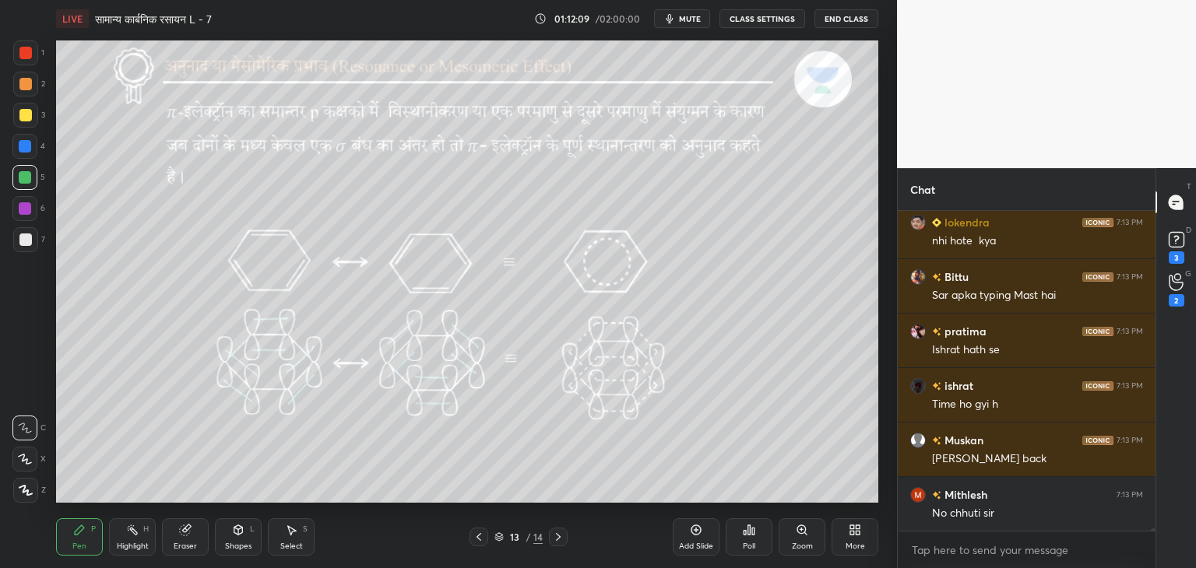
click at [481, 539] on icon at bounding box center [479, 537] width 12 height 12
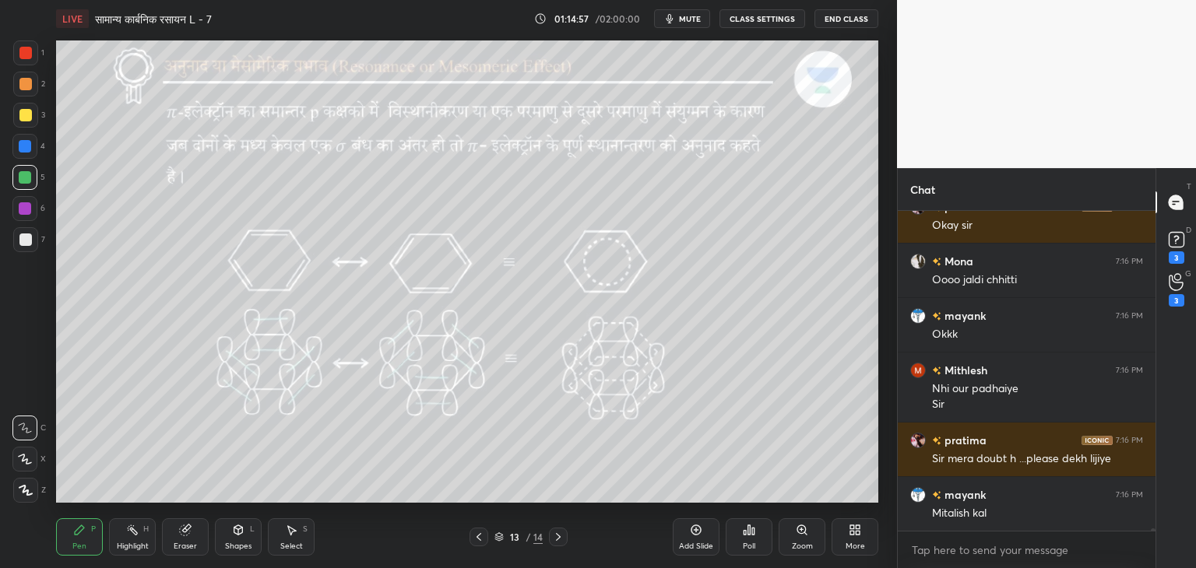
scroll to position [44616, 0]
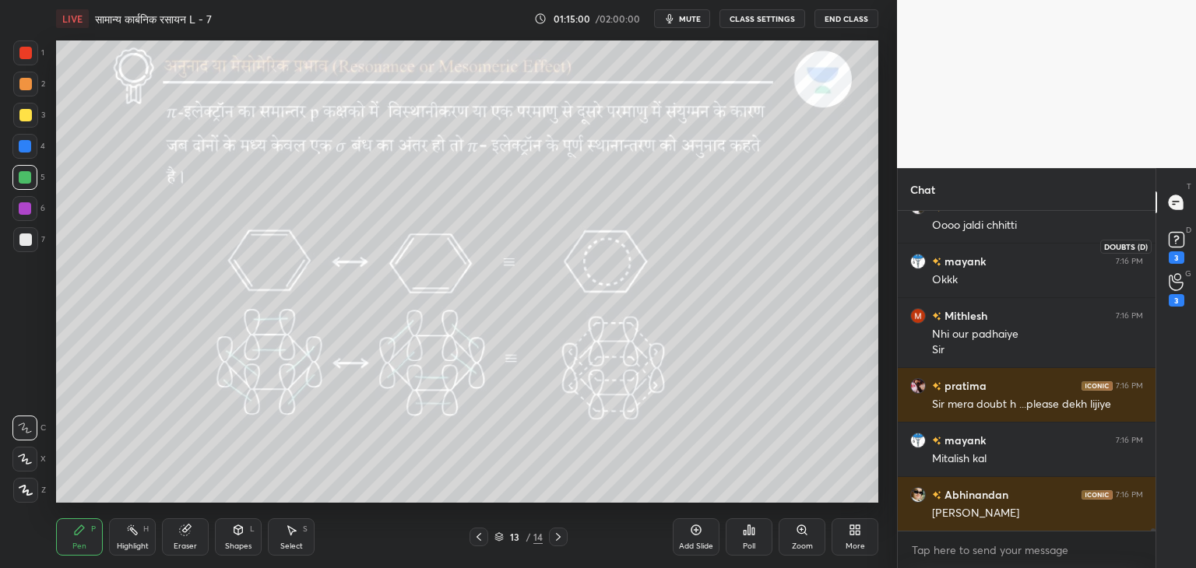
click at [1184, 234] on icon at bounding box center [1176, 239] width 23 height 23
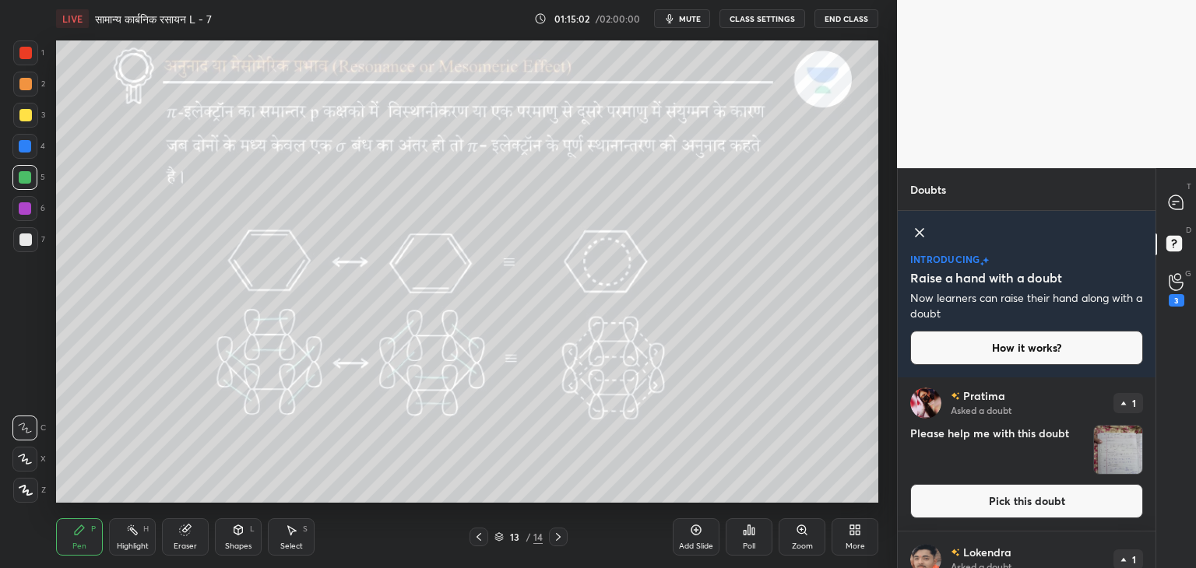
scroll to position [156, 0]
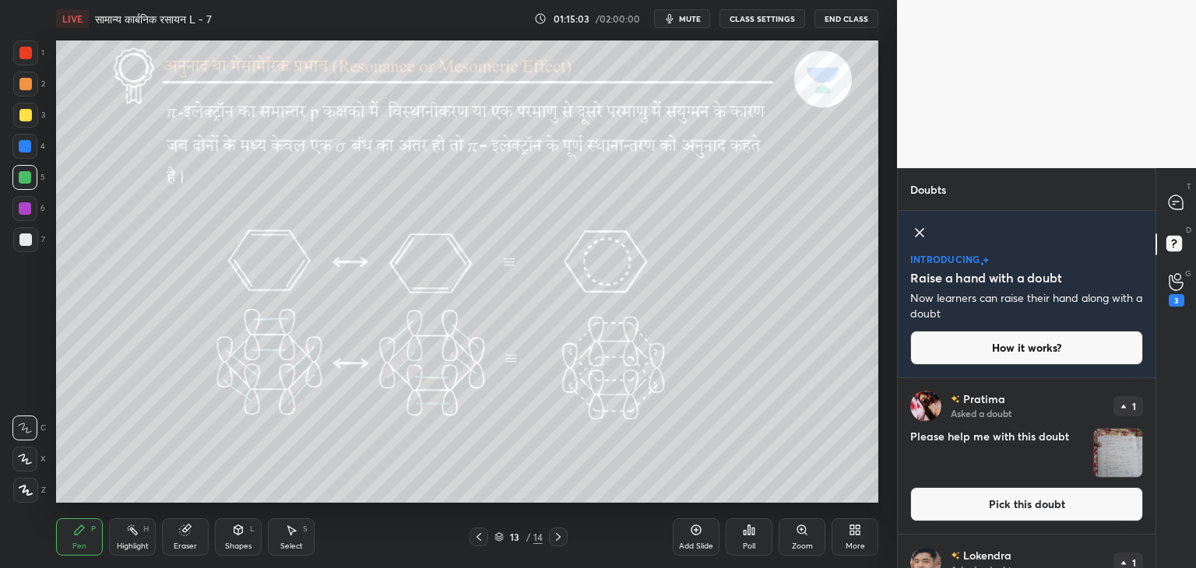
click at [913, 228] on icon at bounding box center [919, 232] width 19 height 19
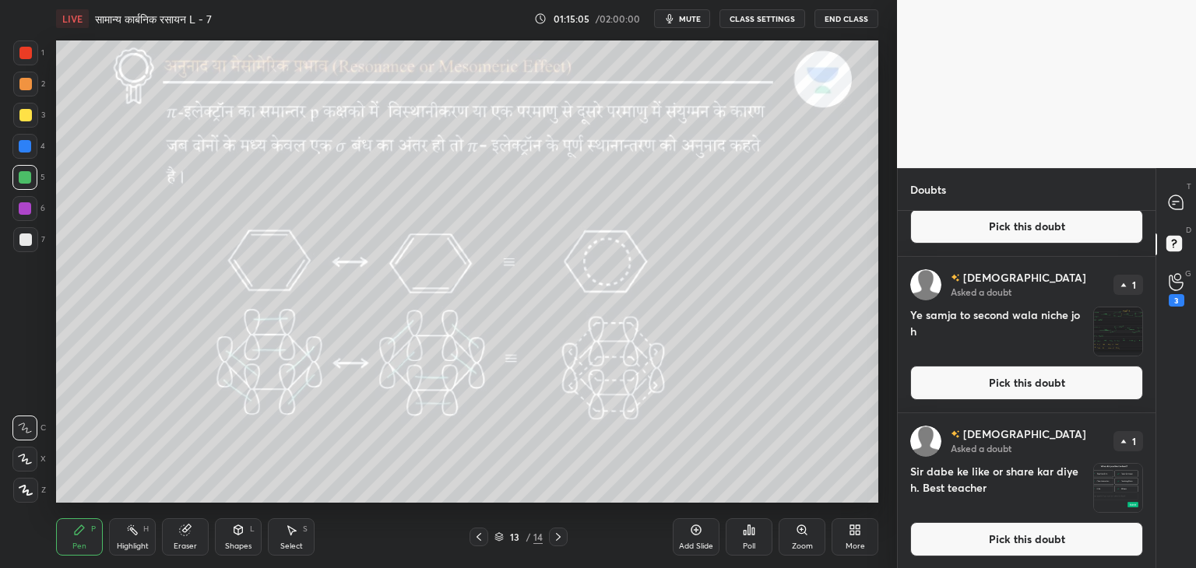
scroll to position [0, 0]
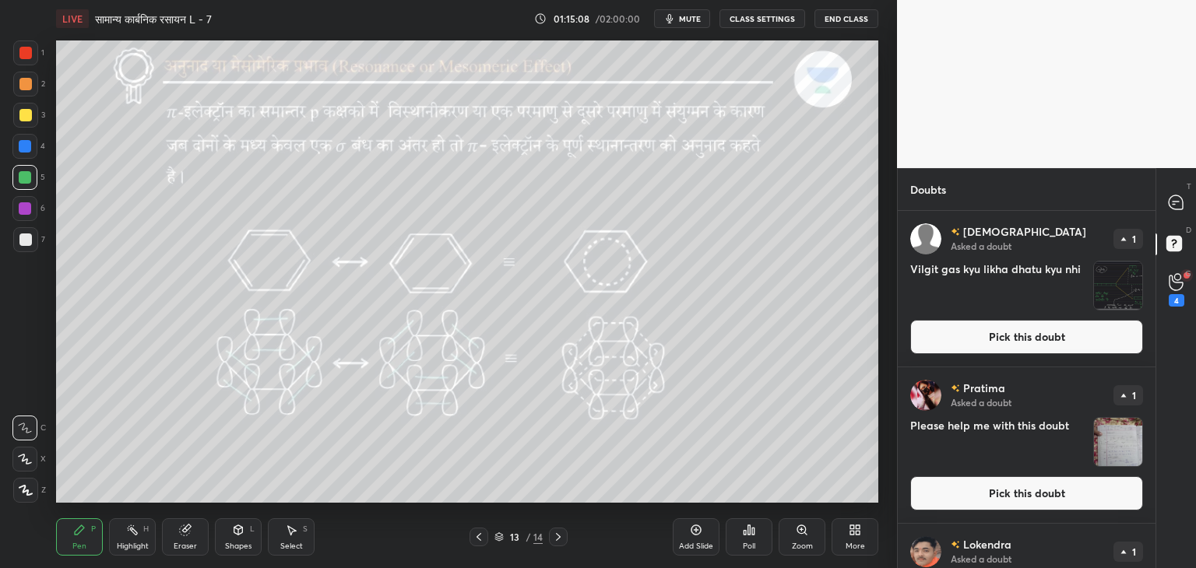
click at [1113, 290] on img "grid" at bounding box center [1118, 286] width 48 height 48
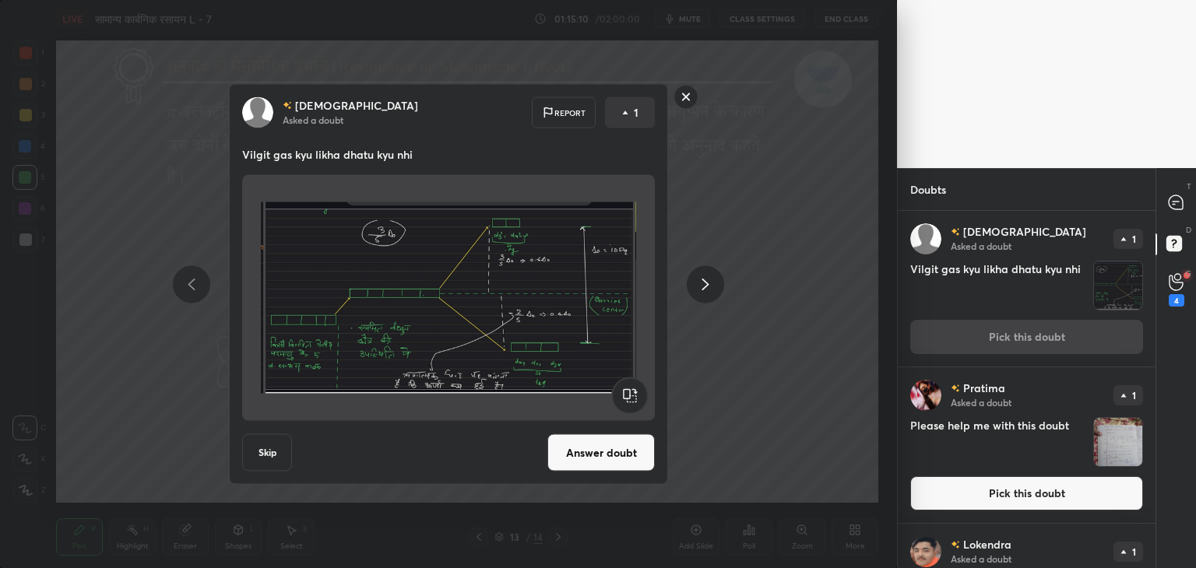
click at [691, 91] on rect at bounding box center [686, 97] width 24 height 24
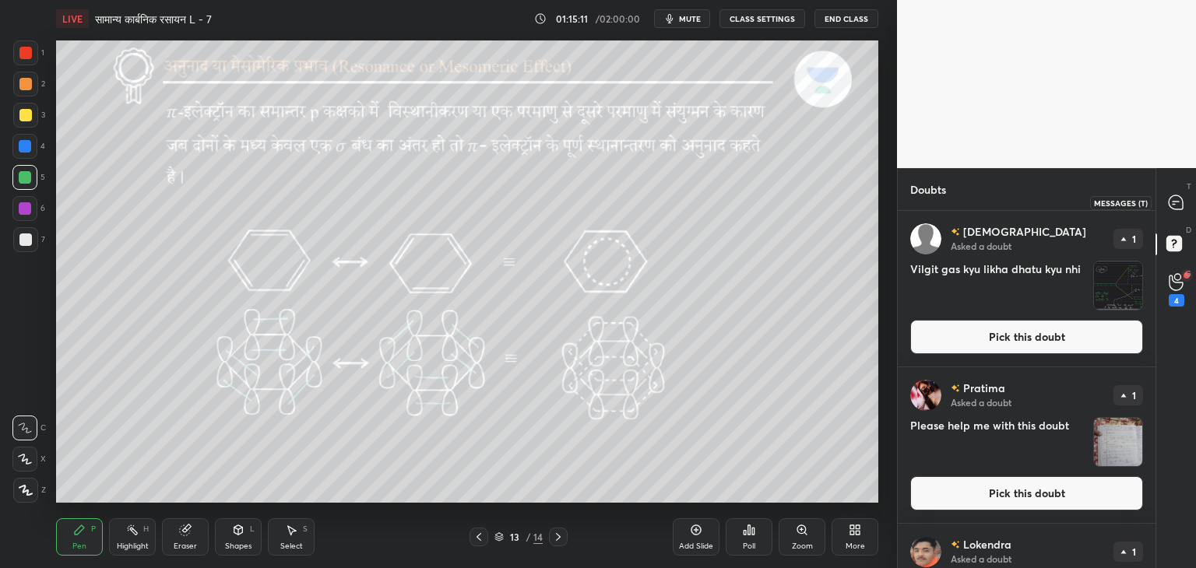
click at [1184, 205] on div at bounding box center [1176, 202] width 31 height 28
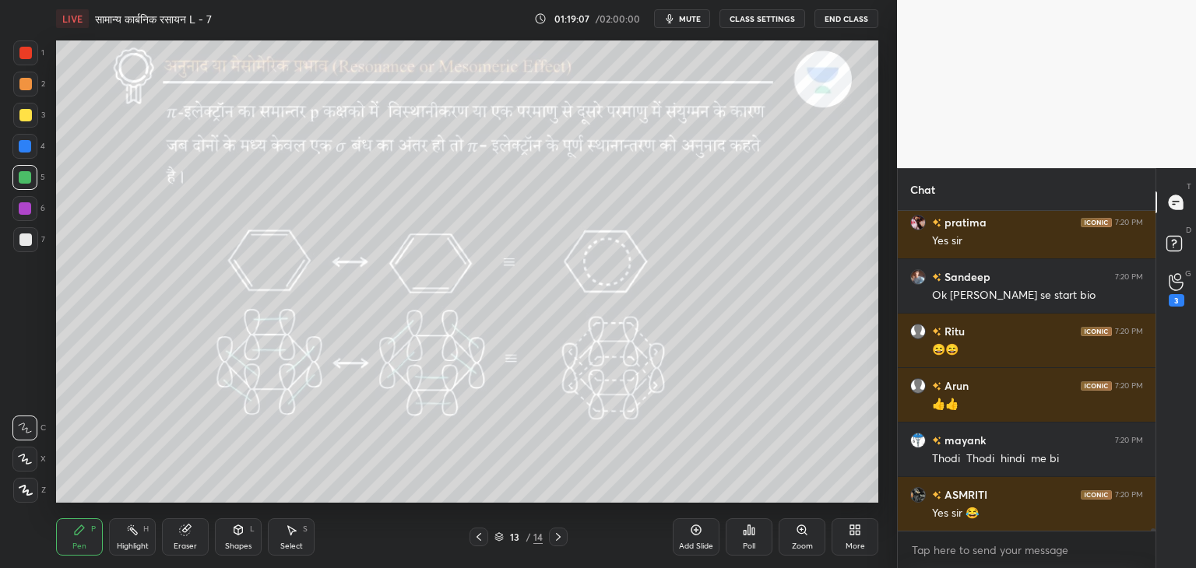
scroll to position [49489, 0]
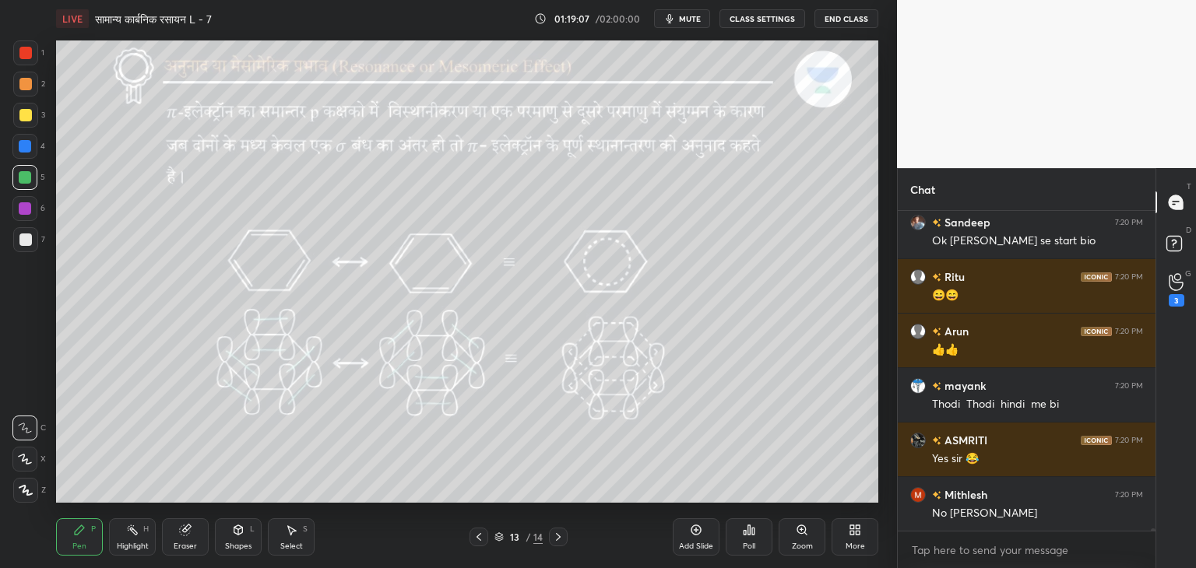
click at [545, 568] on div "Pen P Highlight H Eraser Shapes L Select S 13 / 14 Add Slide Poll Zoom More" at bounding box center [467, 537] width 822 height 62
click at [558, 540] on icon at bounding box center [558, 537] width 12 height 12
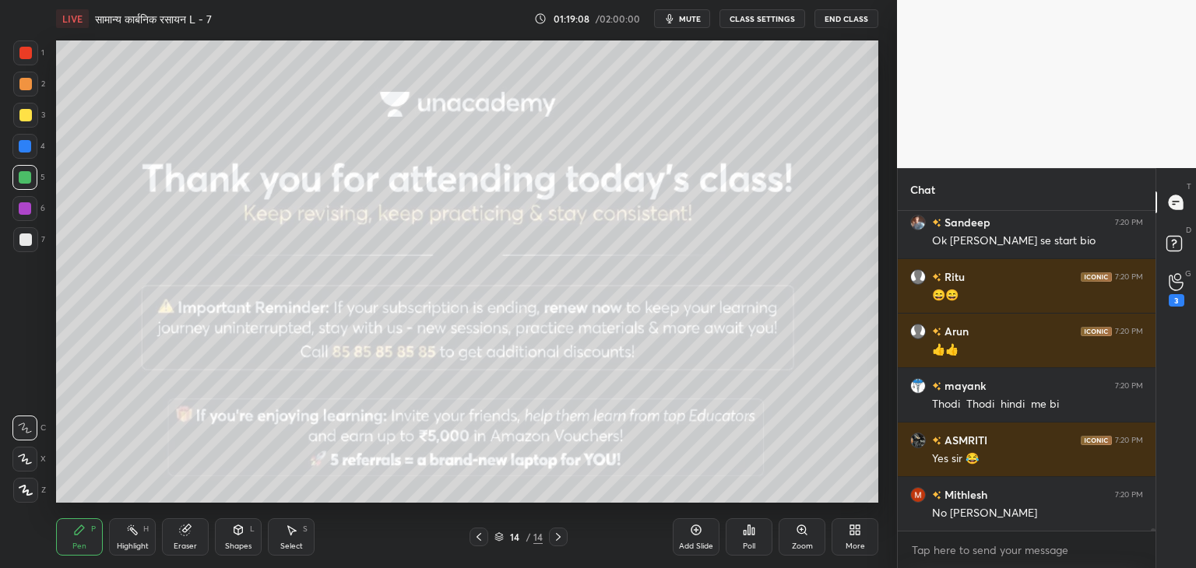
scroll to position [49544, 0]
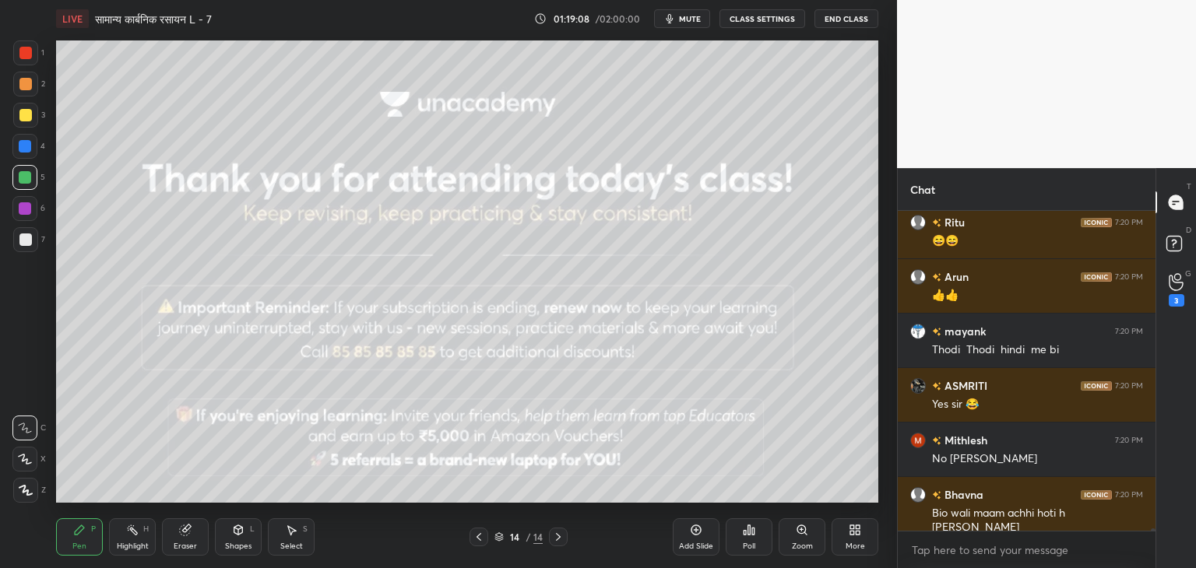
click at [470, 541] on div at bounding box center [479, 537] width 19 height 19
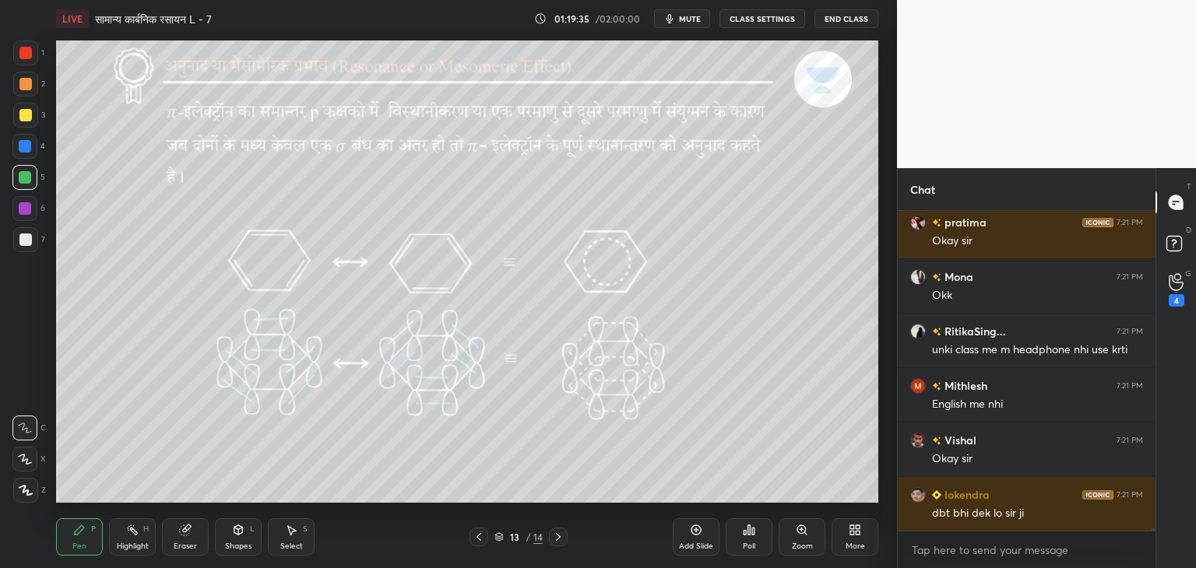
scroll to position [50595, 0]
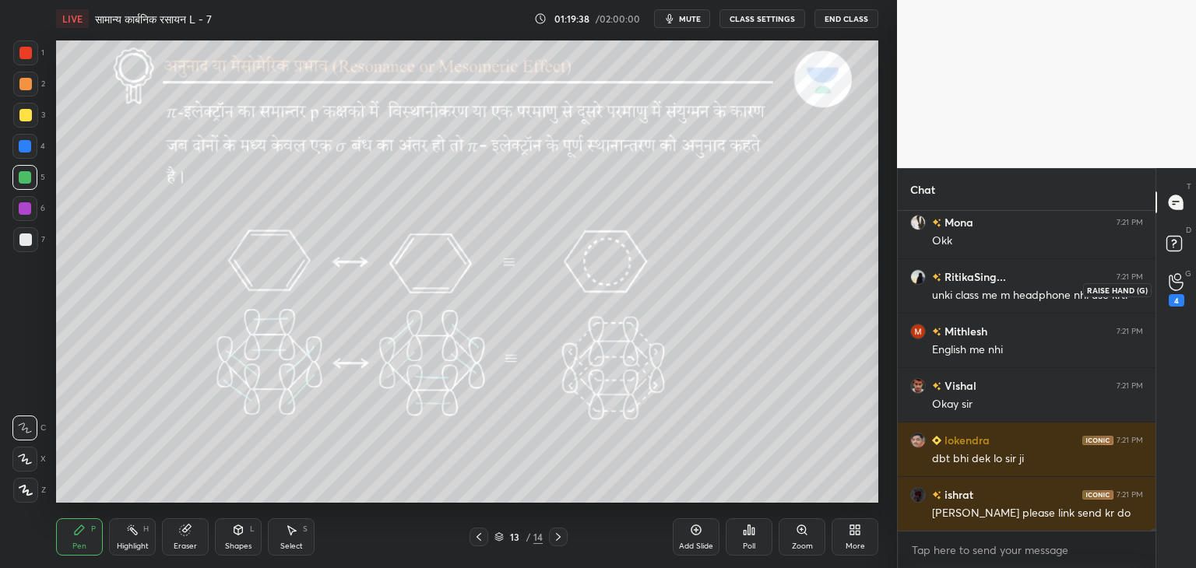
click at [1180, 278] on circle at bounding box center [1177, 277] width 6 height 6
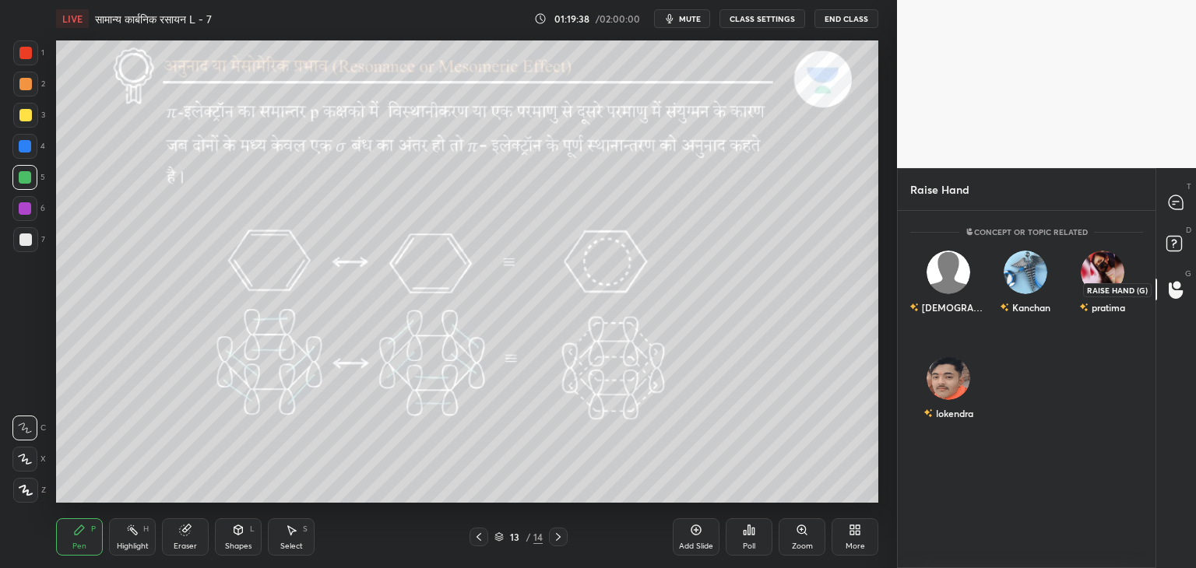
scroll to position [353, 253]
click at [1167, 245] on rect at bounding box center [1173, 244] width 15 height 15
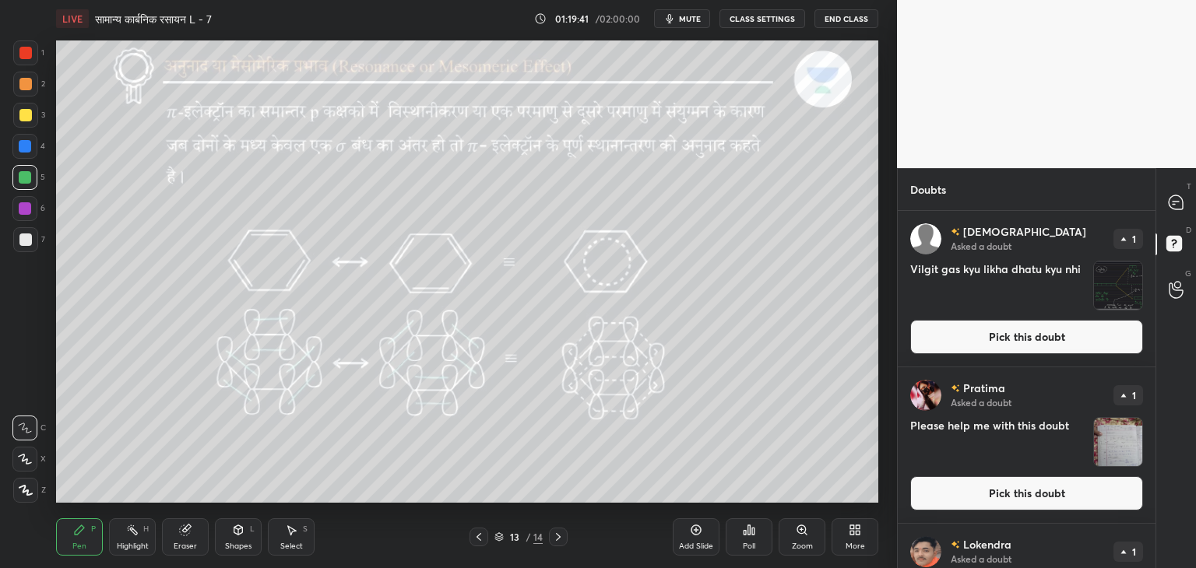
click at [1123, 294] on img "grid" at bounding box center [1118, 286] width 48 height 48
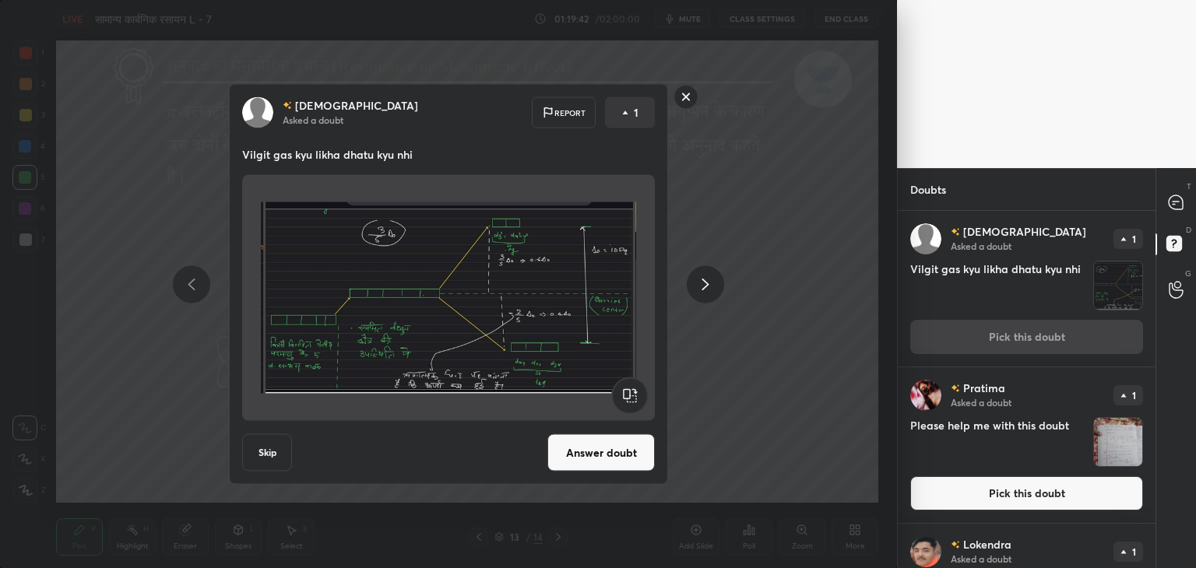
click at [579, 468] on button "Answer doubt" at bounding box center [600, 452] width 107 height 37
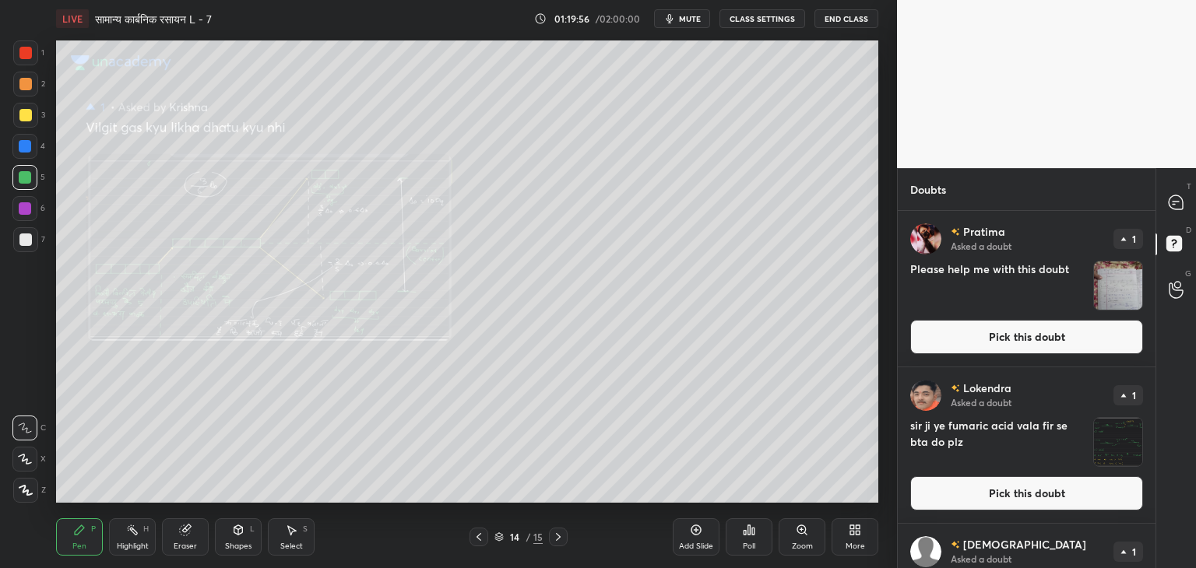
click at [1105, 284] on img "grid" at bounding box center [1118, 286] width 48 height 48
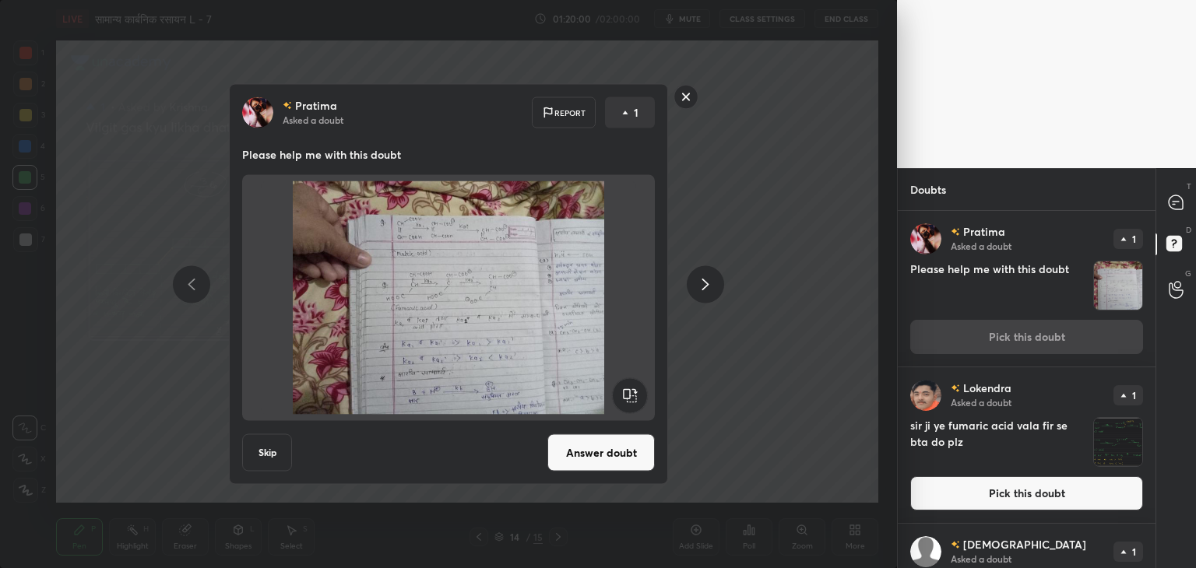
click at [855, 396] on div "[PERSON_NAME] Asked a doubt Report 1 Please help me with this doubt Skip Answer…" at bounding box center [448, 284] width 897 height 568
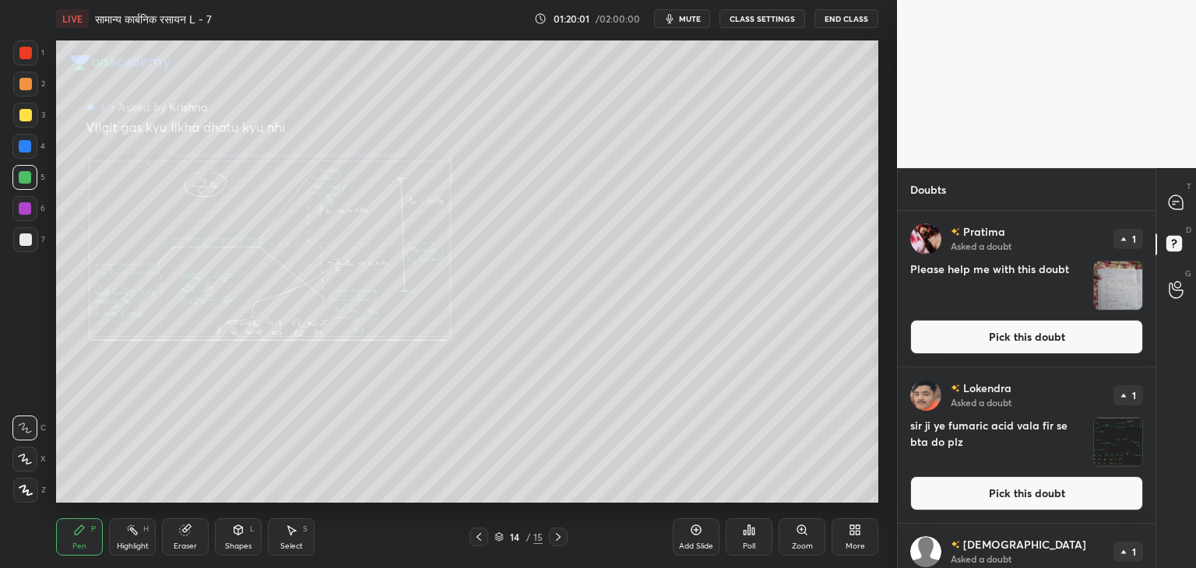
click at [1129, 444] on img "grid" at bounding box center [1118, 442] width 48 height 48
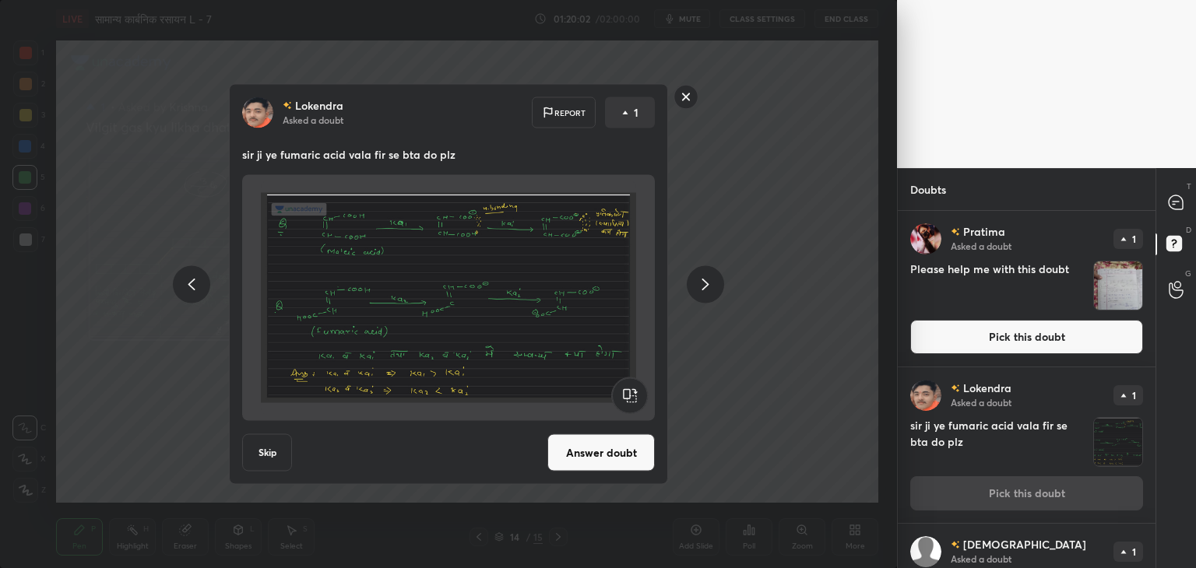
click at [572, 449] on button "Answer doubt" at bounding box center [600, 452] width 107 height 37
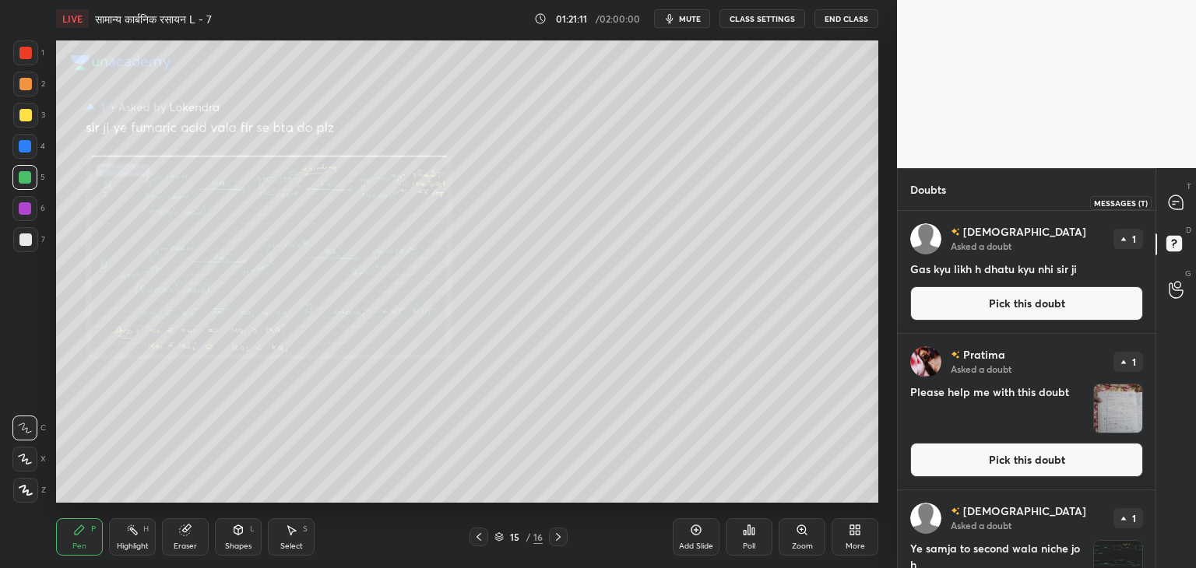
click at [1174, 192] on div at bounding box center [1176, 202] width 31 height 28
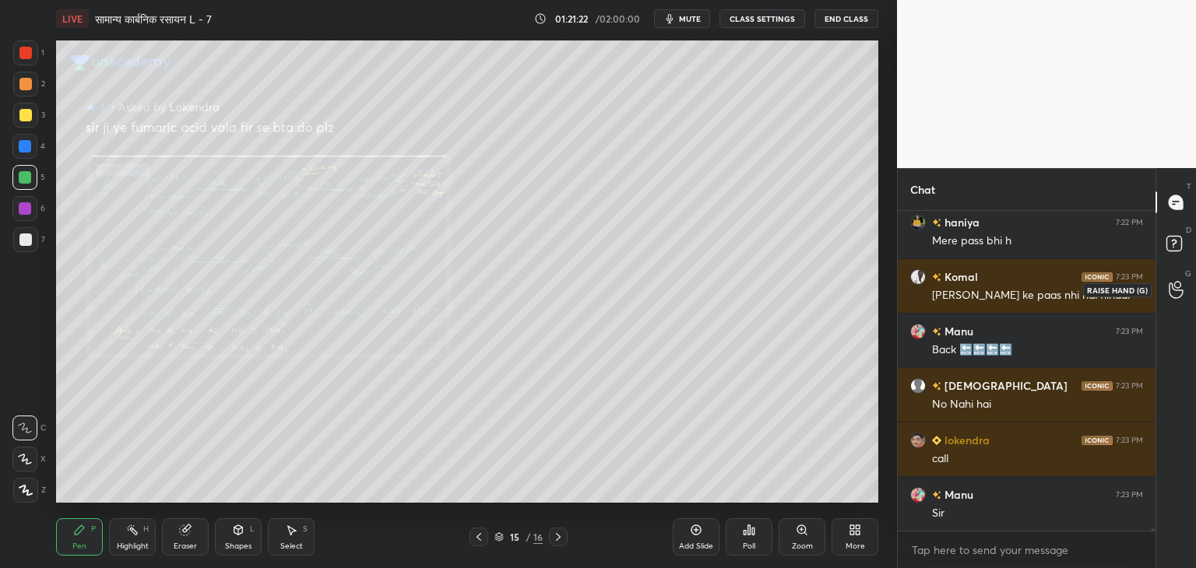
scroll to position [52079, 0]
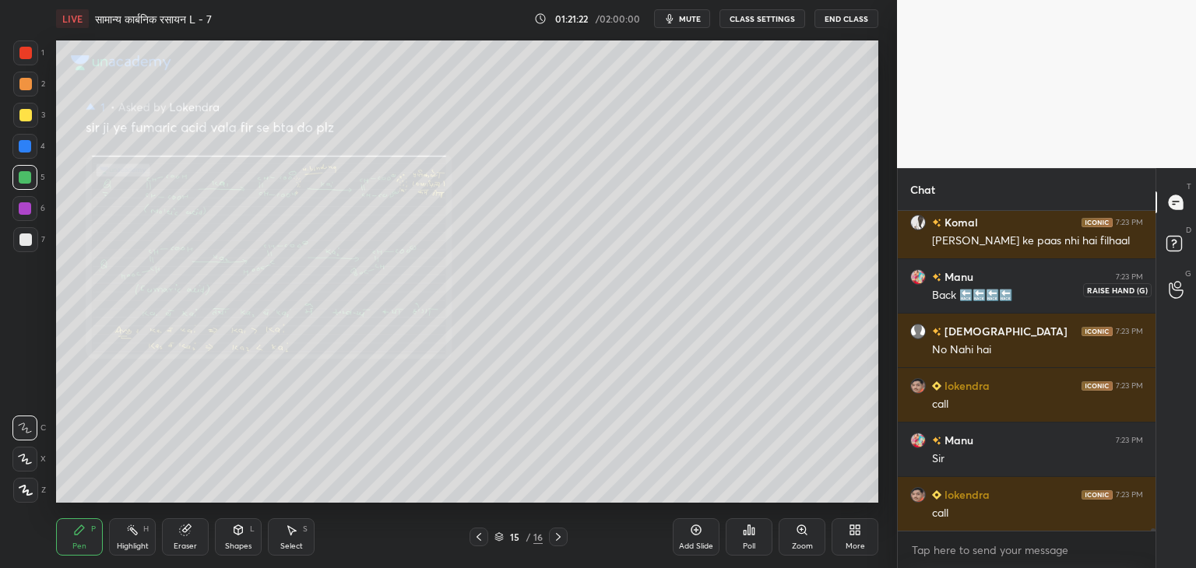
click at [1177, 285] on icon at bounding box center [1176, 290] width 15 height 18
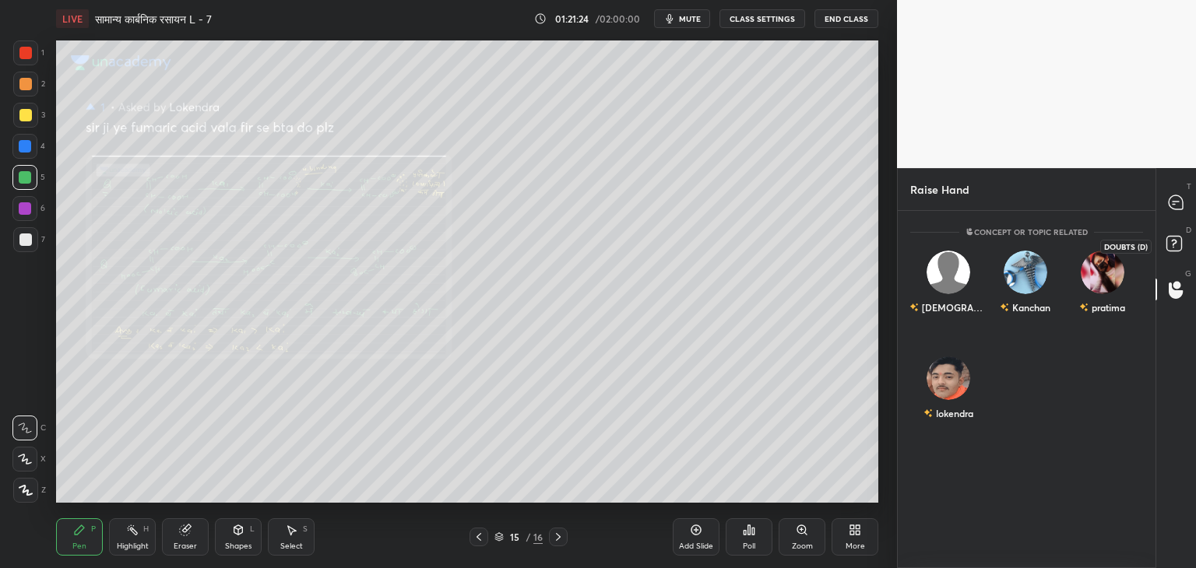
click at [1172, 234] on icon at bounding box center [1177, 246] width 28 height 28
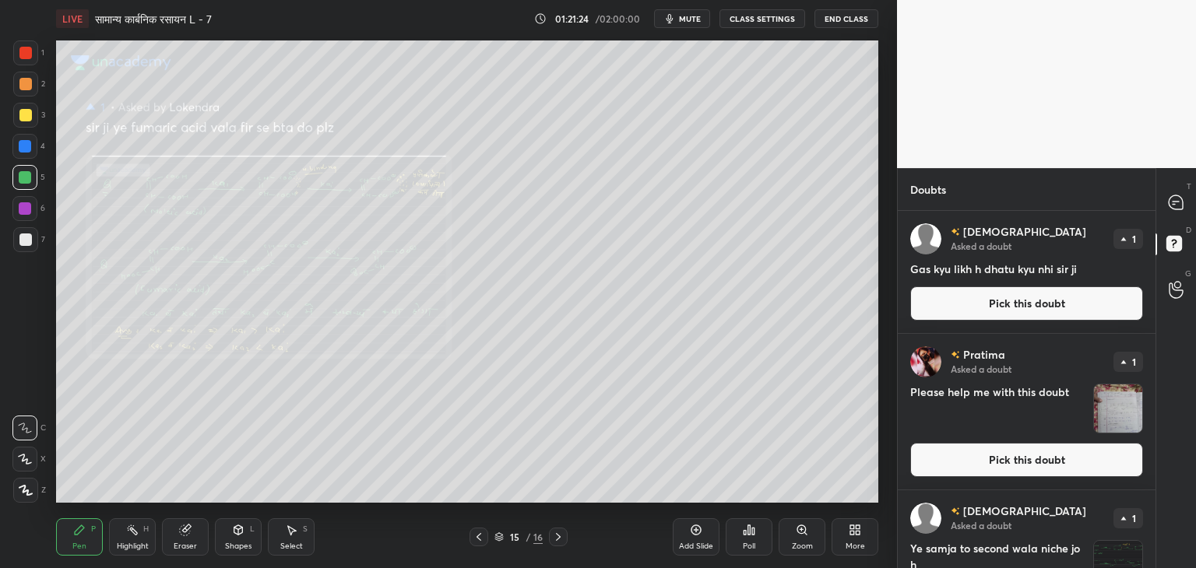
scroll to position [234, 0]
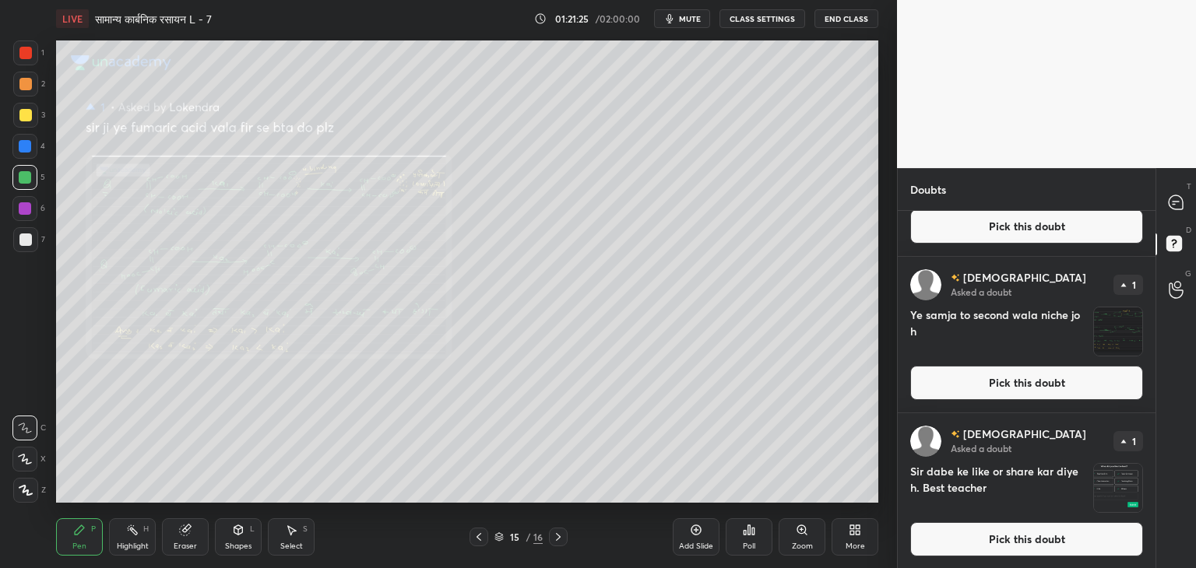
click at [1112, 484] on img "grid" at bounding box center [1118, 488] width 48 height 48
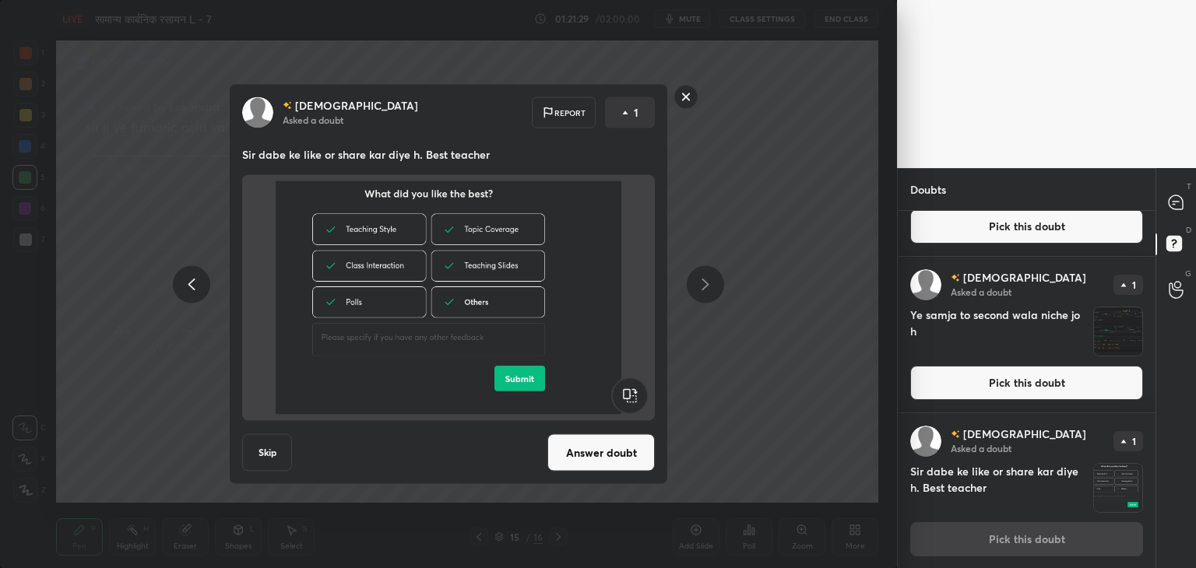
click at [277, 447] on button "Skip" at bounding box center [267, 452] width 50 height 37
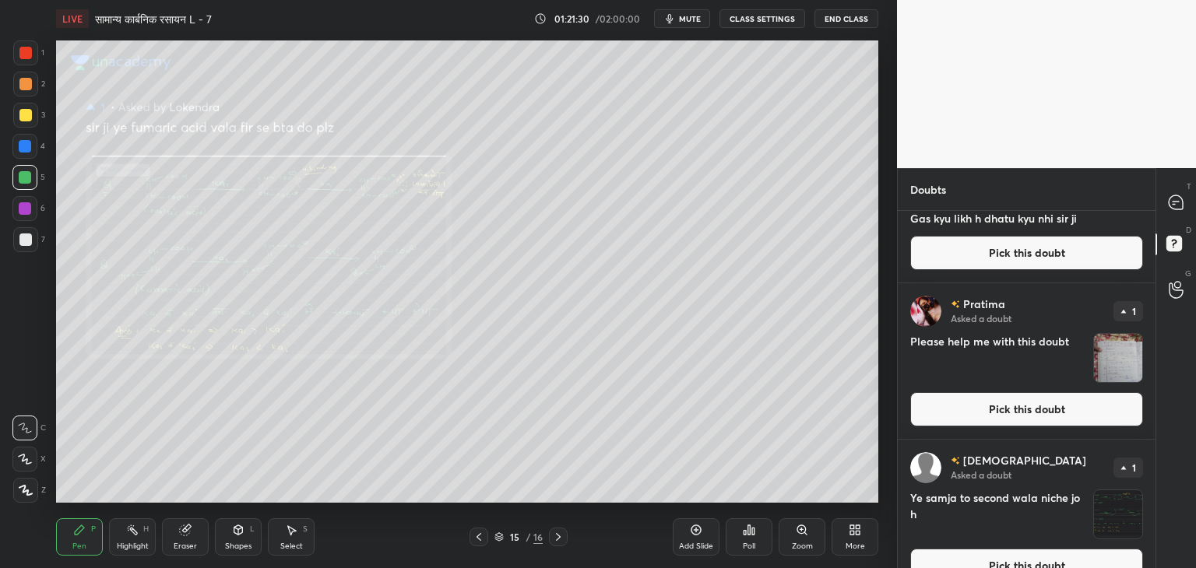
scroll to position [78, 0]
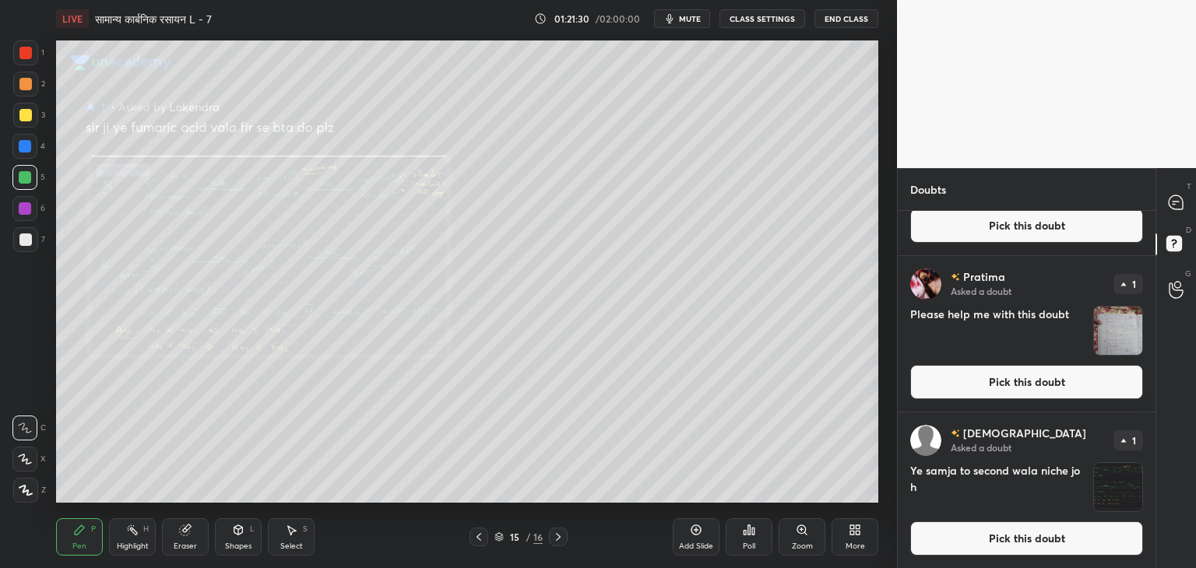
click at [1110, 490] on img "grid" at bounding box center [1118, 487] width 48 height 48
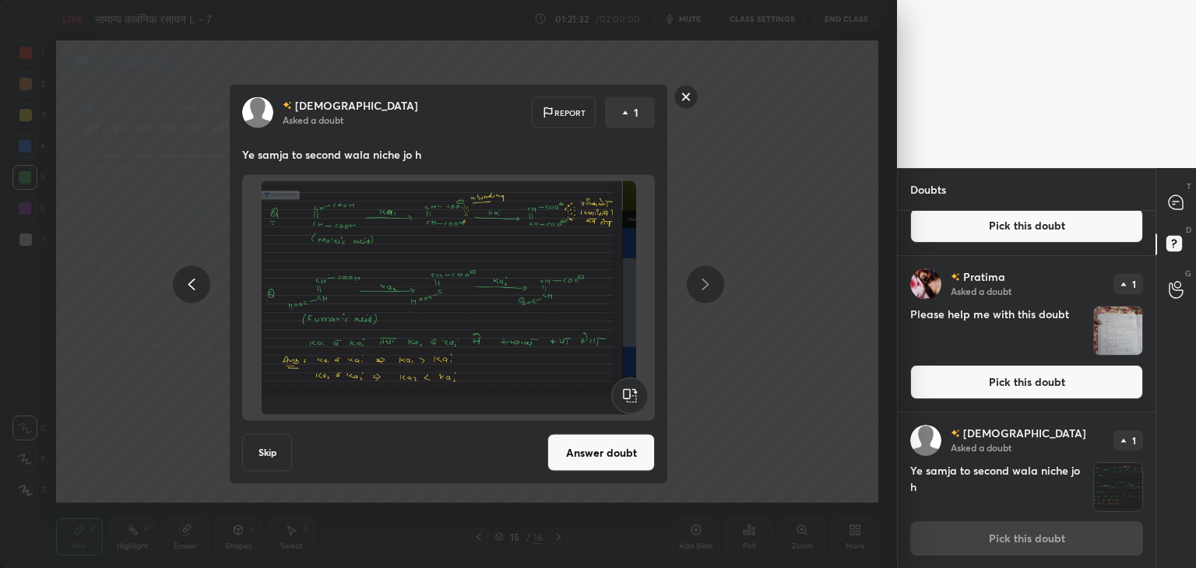
click at [274, 452] on button "Skip" at bounding box center [267, 452] width 50 height 37
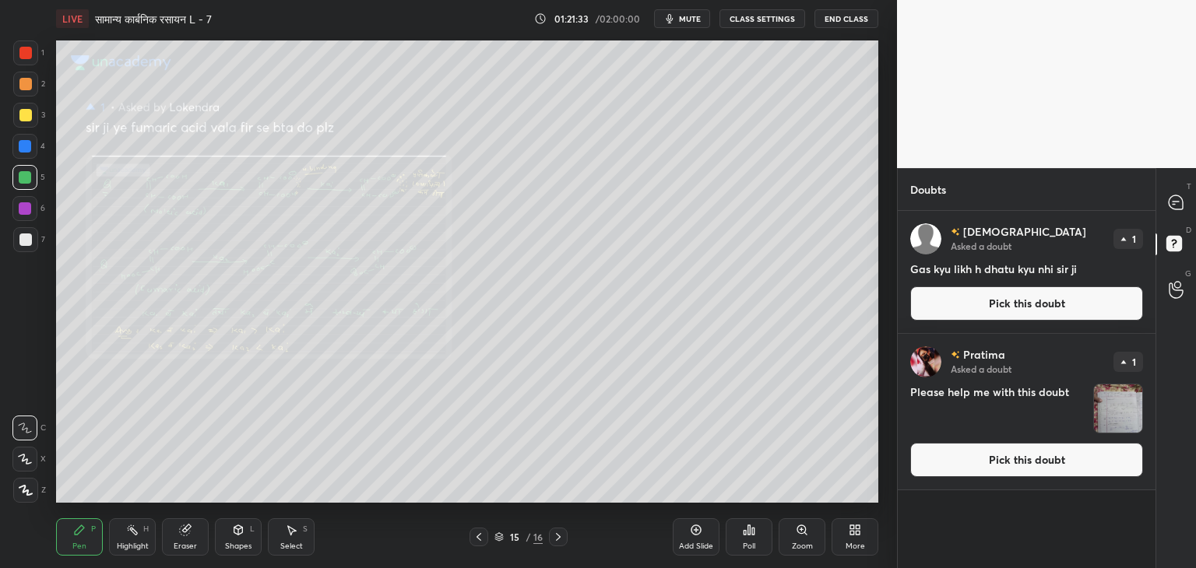
click at [1132, 418] on img "grid" at bounding box center [1118, 409] width 48 height 48
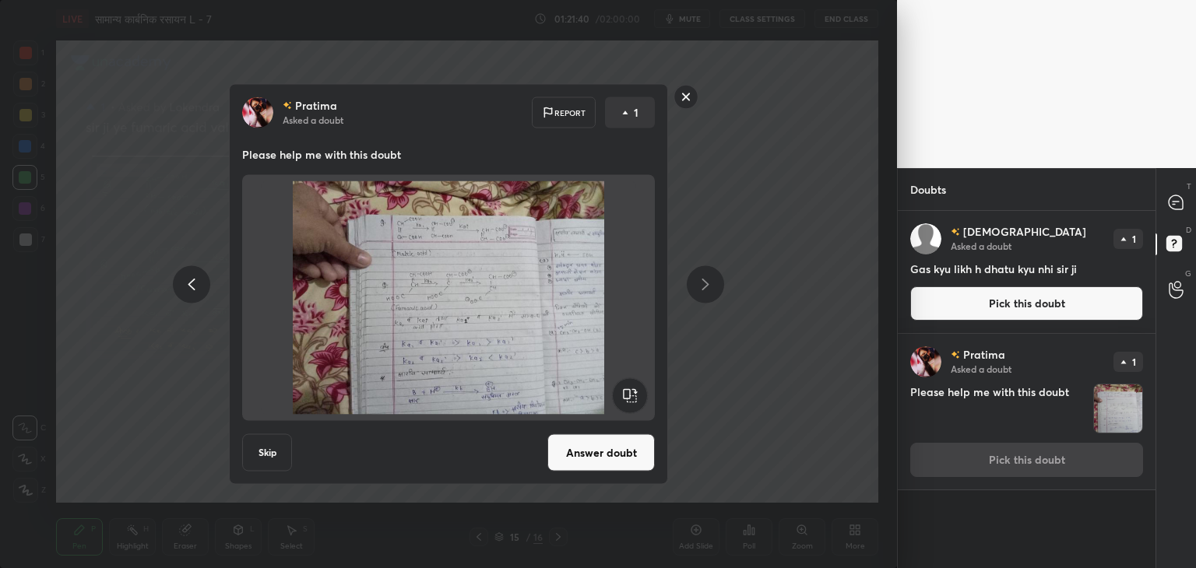
click at [281, 460] on button "Skip" at bounding box center [267, 452] width 50 height 37
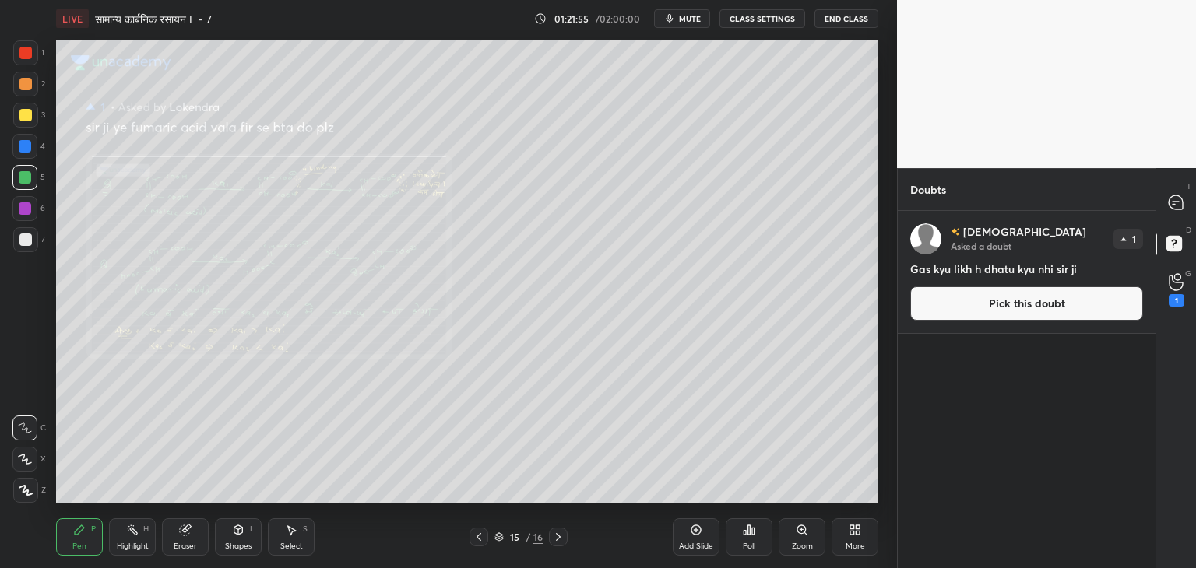
click at [1036, 298] on button "Pick this doubt" at bounding box center [1026, 304] width 233 height 34
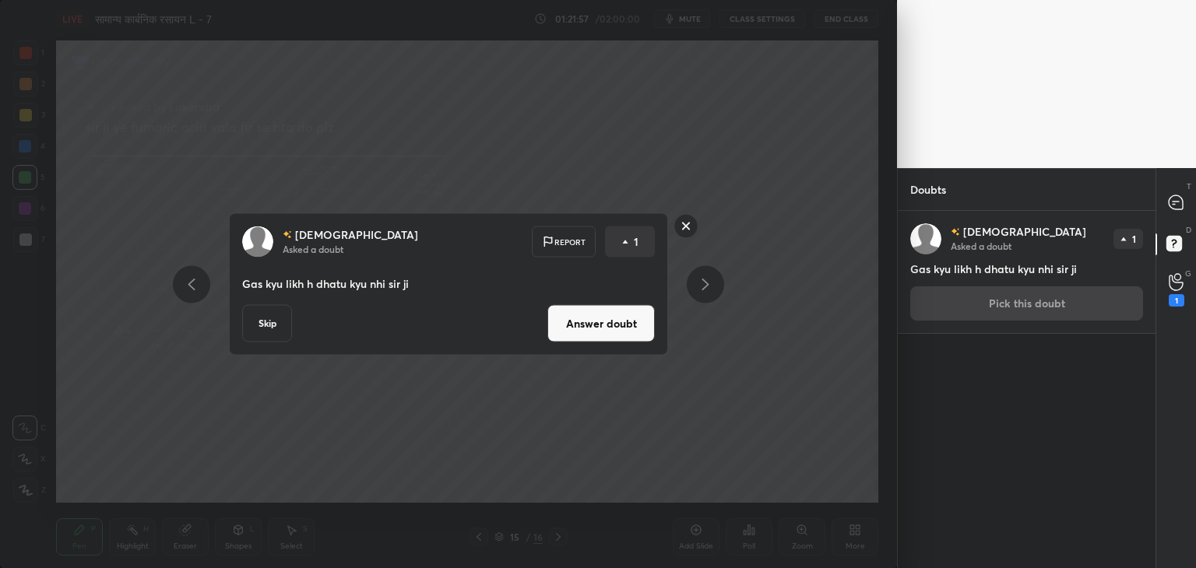
click at [264, 333] on button "Skip" at bounding box center [267, 323] width 50 height 37
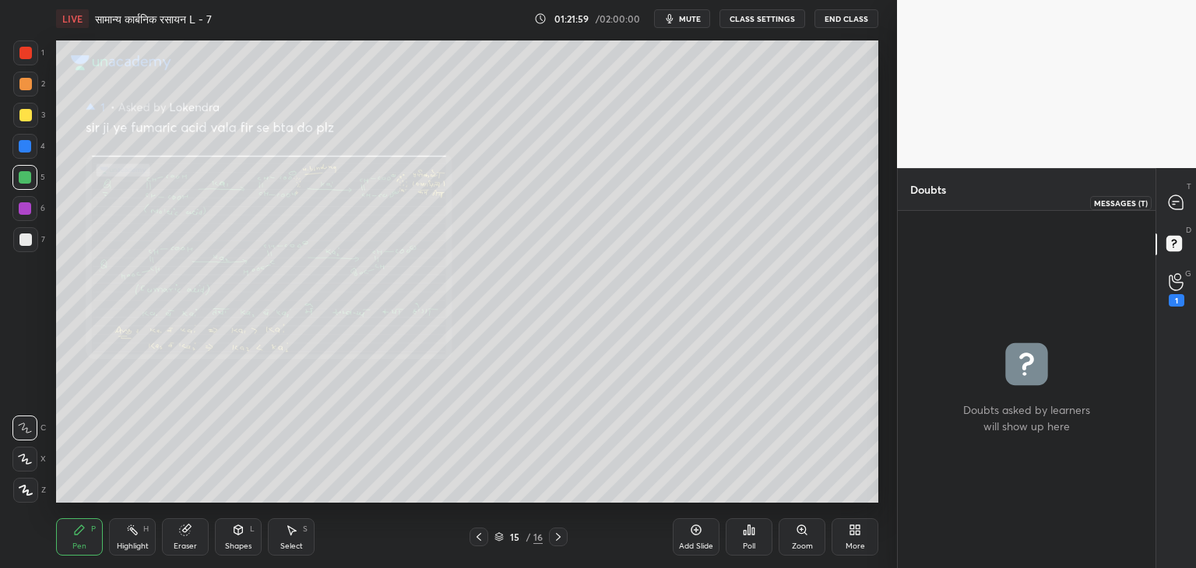
click at [1171, 212] on div at bounding box center [1176, 202] width 31 height 28
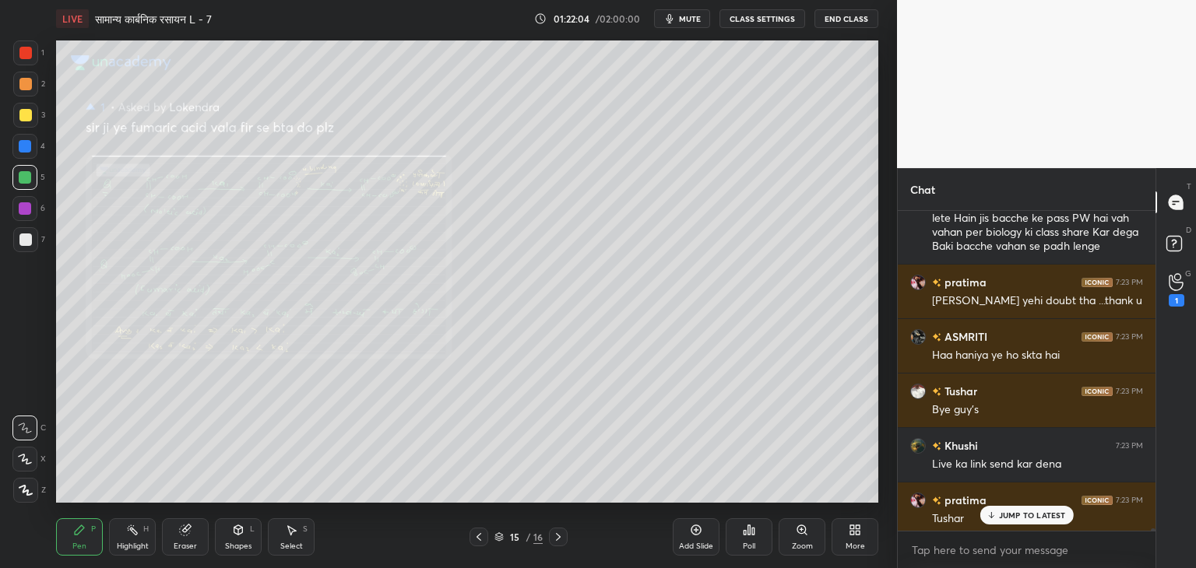
scroll to position [52334, 0]
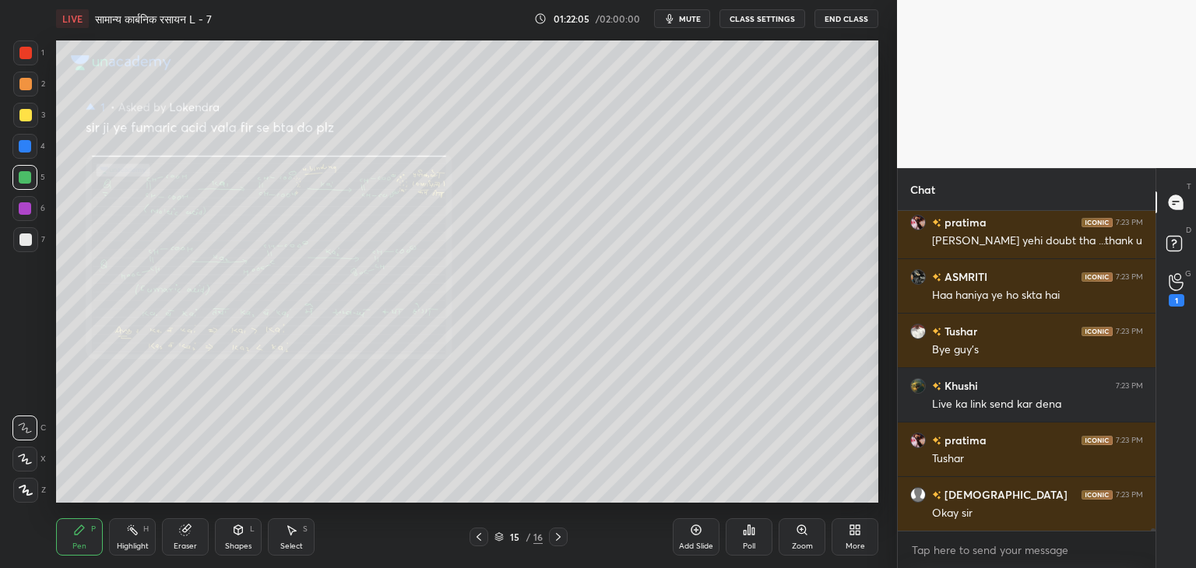
click at [1165, 283] on div "1" at bounding box center [1176, 290] width 31 height 28
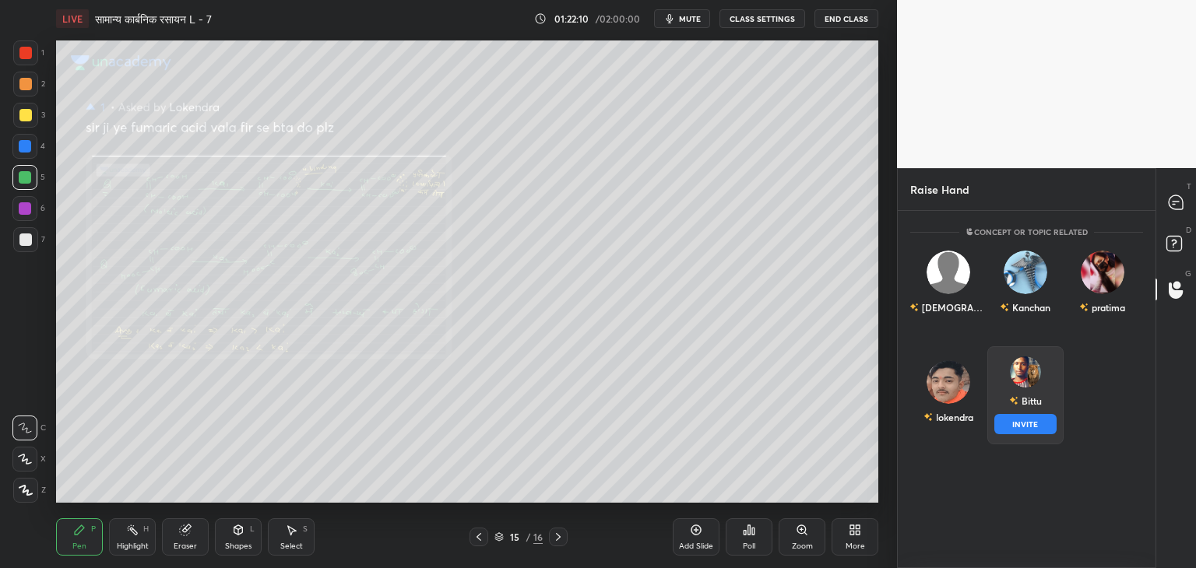
click at [1029, 375] on img "grid" at bounding box center [1025, 372] width 31 height 31
click at [961, 394] on div "lokendra" at bounding box center [948, 396] width 77 height 98
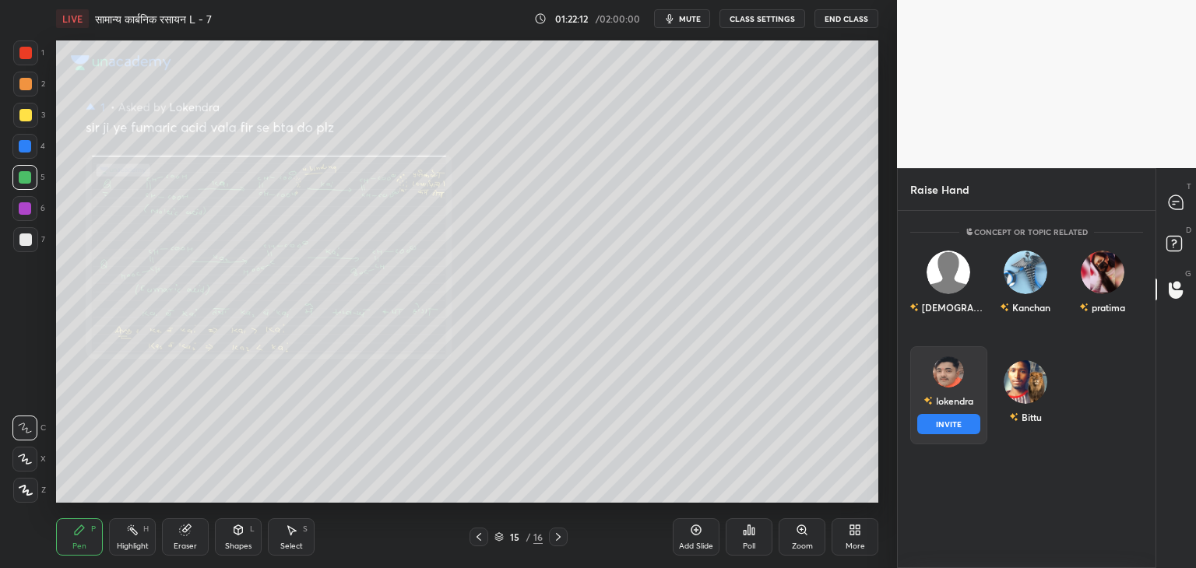
click at [953, 415] on button "INVITE" at bounding box center [948, 424] width 63 height 20
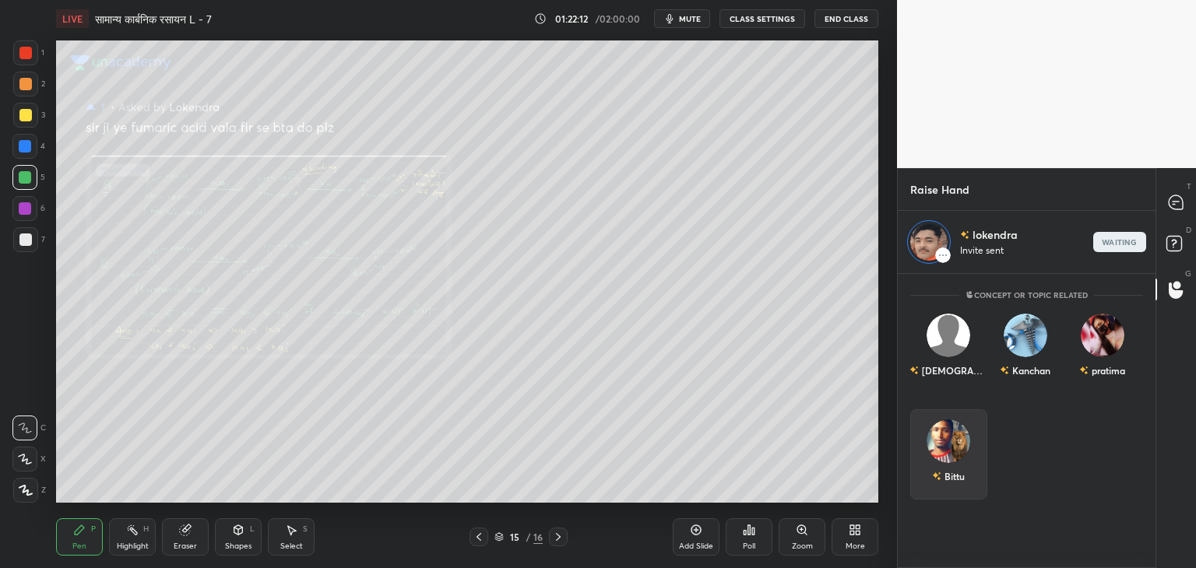
scroll to position [5, 5]
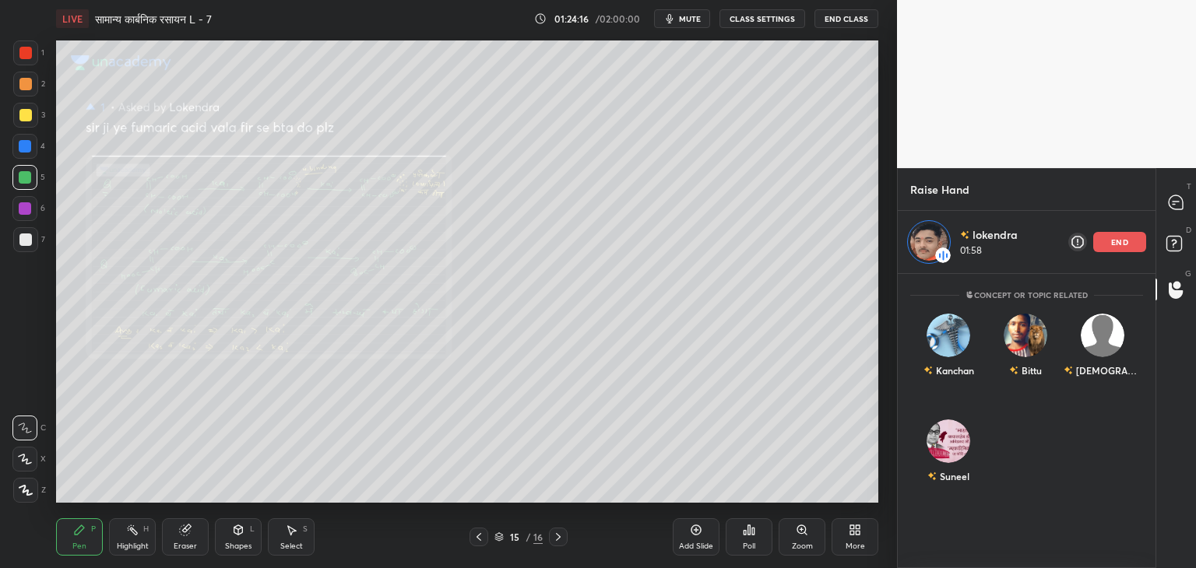
click at [1135, 241] on div "end" at bounding box center [1119, 242] width 53 height 20
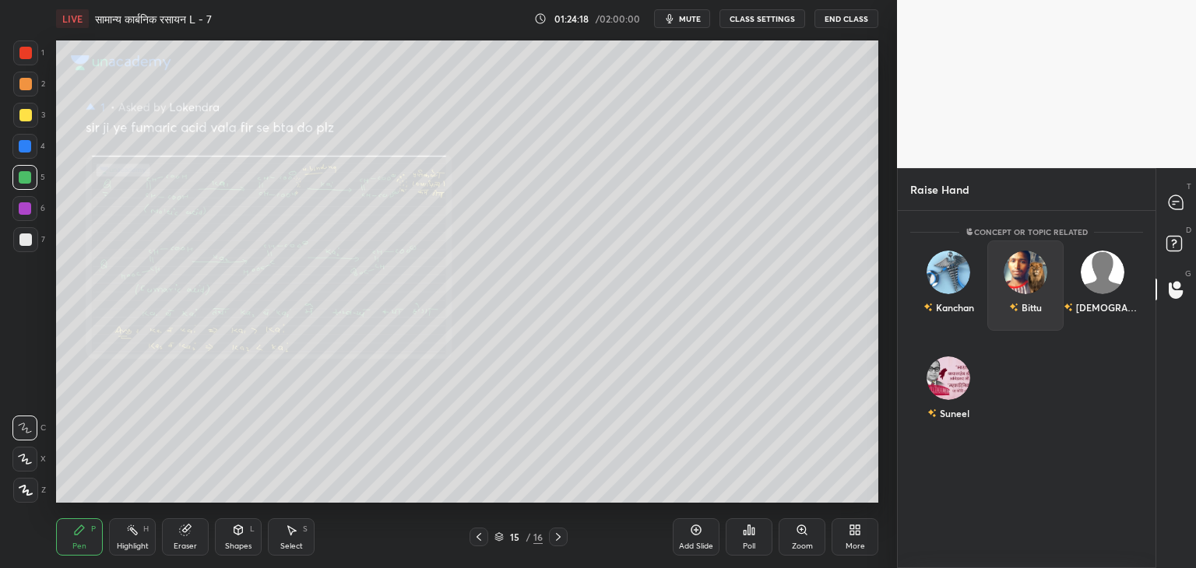
click at [1022, 270] on img "grid" at bounding box center [1026, 273] width 44 height 44
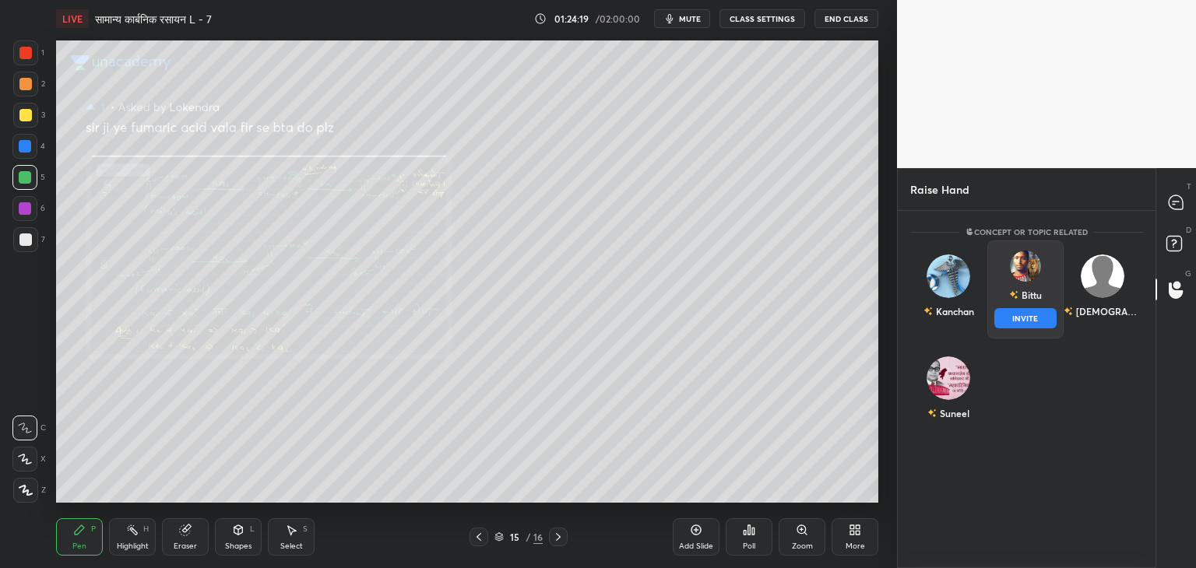
click at [1017, 315] on button "INVITE" at bounding box center [1025, 318] width 63 height 20
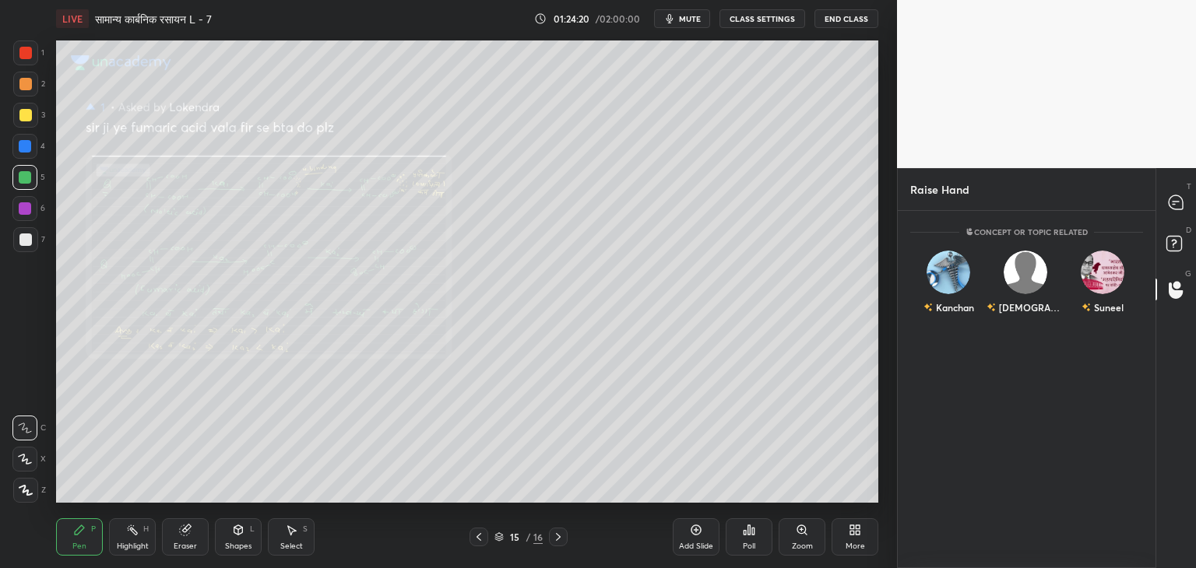
scroll to position [5, 5]
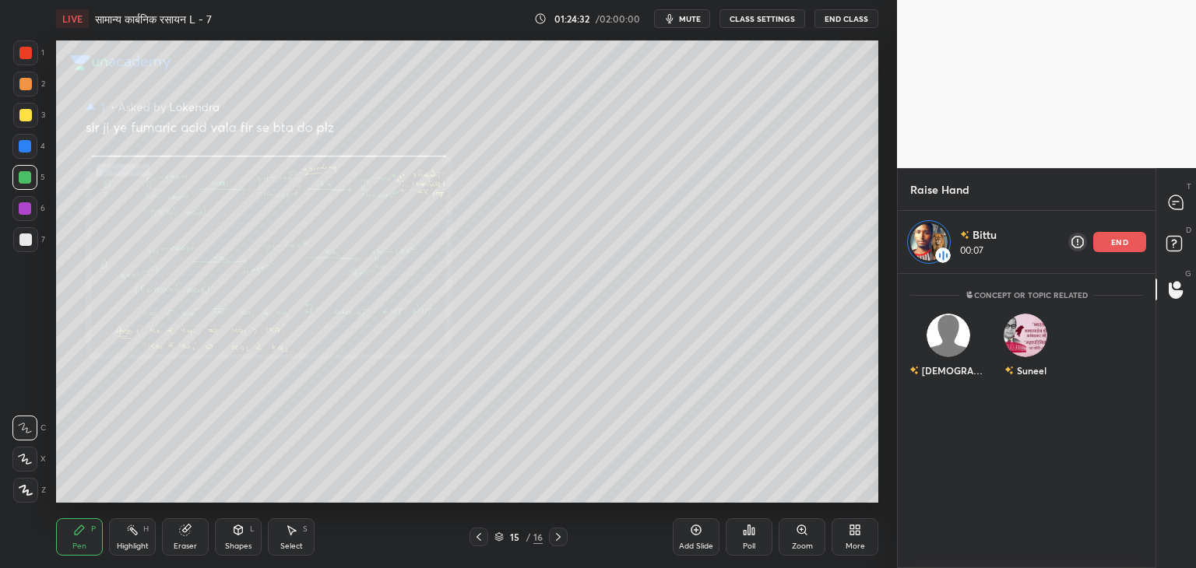
click at [482, 540] on icon at bounding box center [479, 537] width 12 height 12
click at [483, 540] on icon at bounding box center [479, 537] width 12 height 12
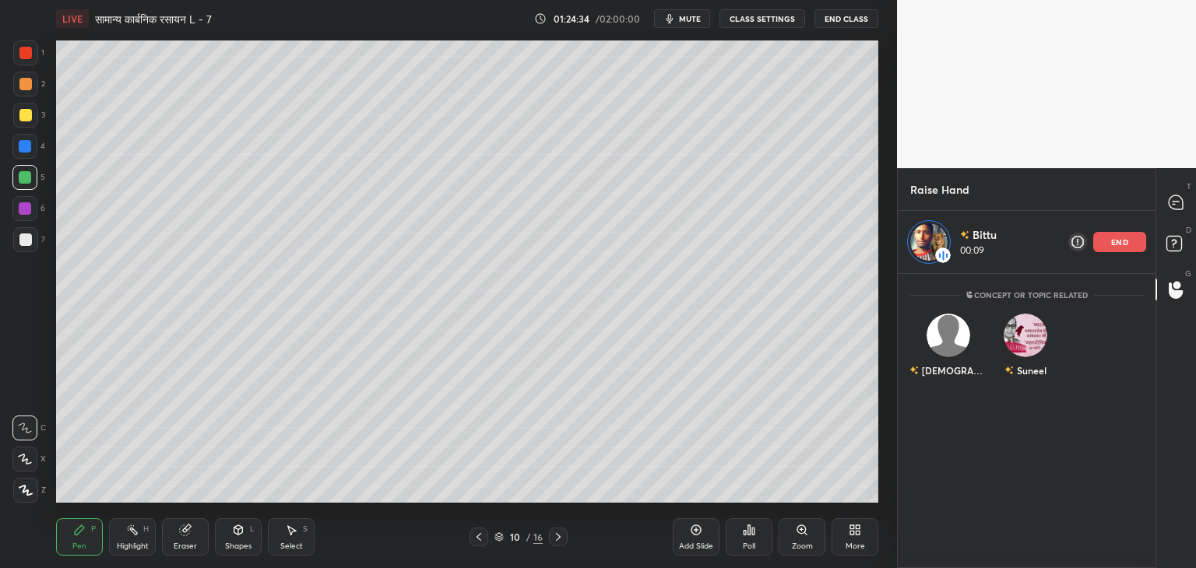
click at [483, 540] on icon at bounding box center [479, 537] width 12 height 12
click at [560, 533] on icon at bounding box center [558, 537] width 12 height 12
click at [562, 535] on icon at bounding box center [558, 537] width 12 height 12
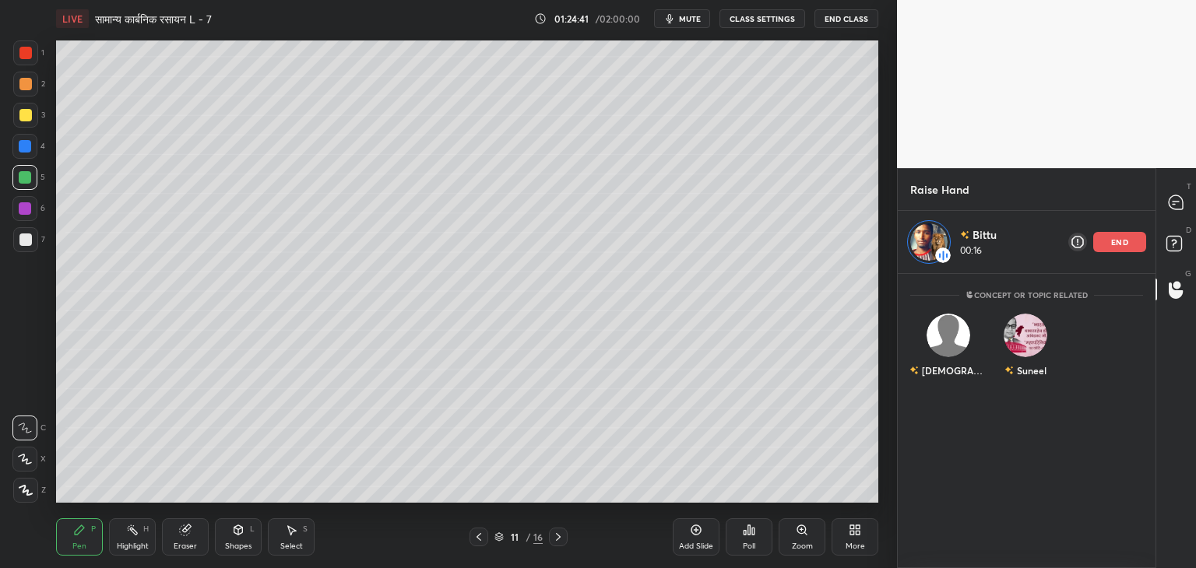
click at [562, 535] on icon at bounding box center [558, 537] width 12 height 12
click at [477, 537] on icon at bounding box center [479, 537] width 12 height 12
click at [186, 537] on div "Eraser" at bounding box center [185, 537] width 47 height 37
click at [295, 539] on div "Select S" at bounding box center [291, 537] width 47 height 37
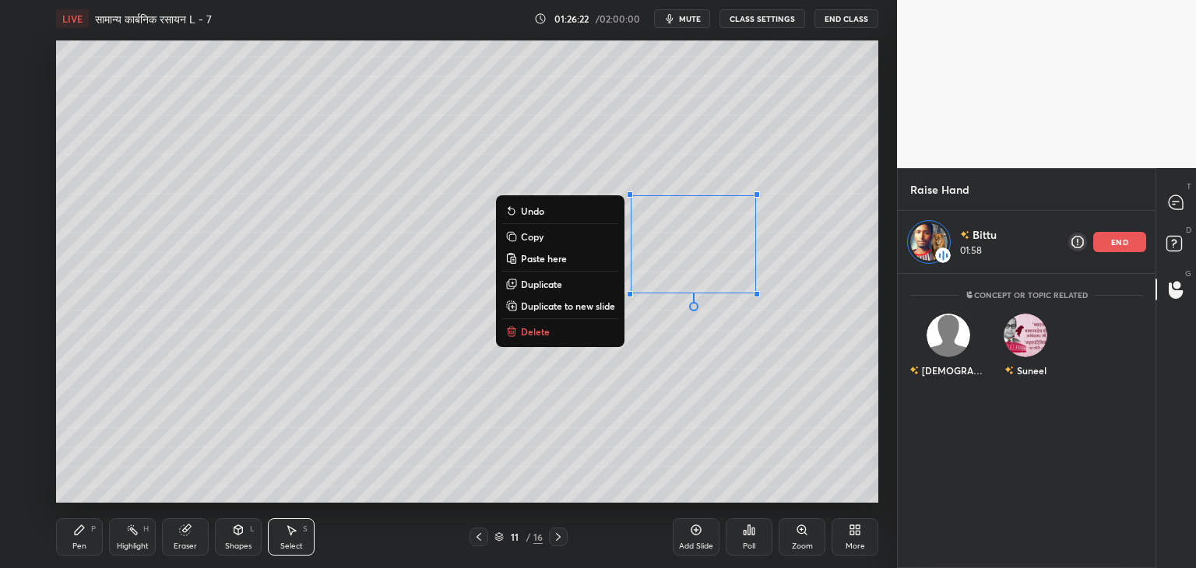
click at [572, 337] on button "Delete" at bounding box center [560, 331] width 116 height 19
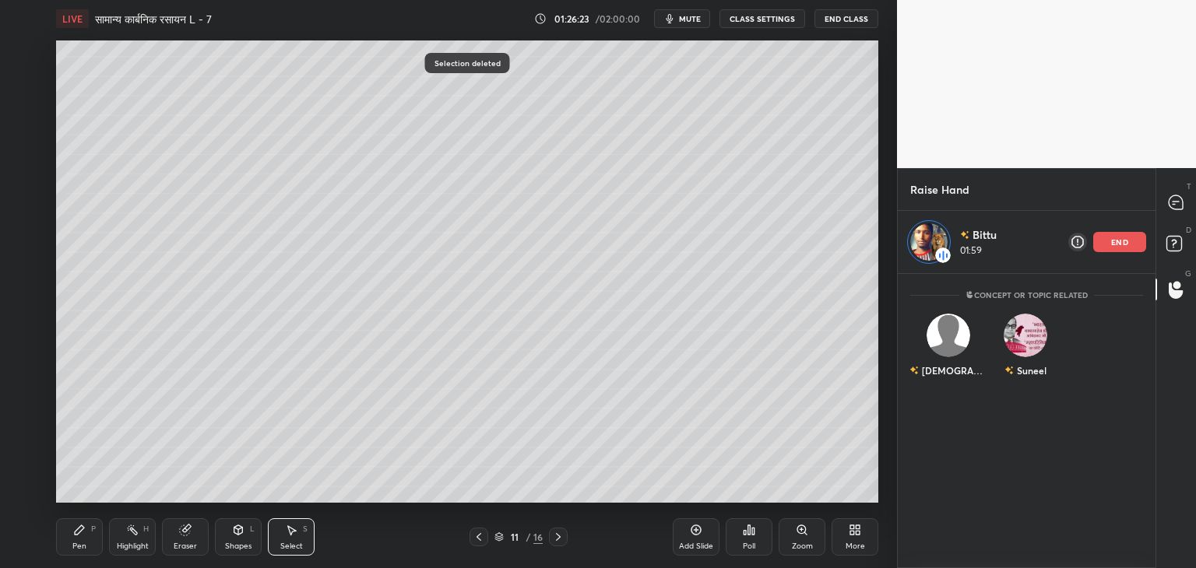
click at [90, 544] on div "Pen P" at bounding box center [79, 537] width 47 height 37
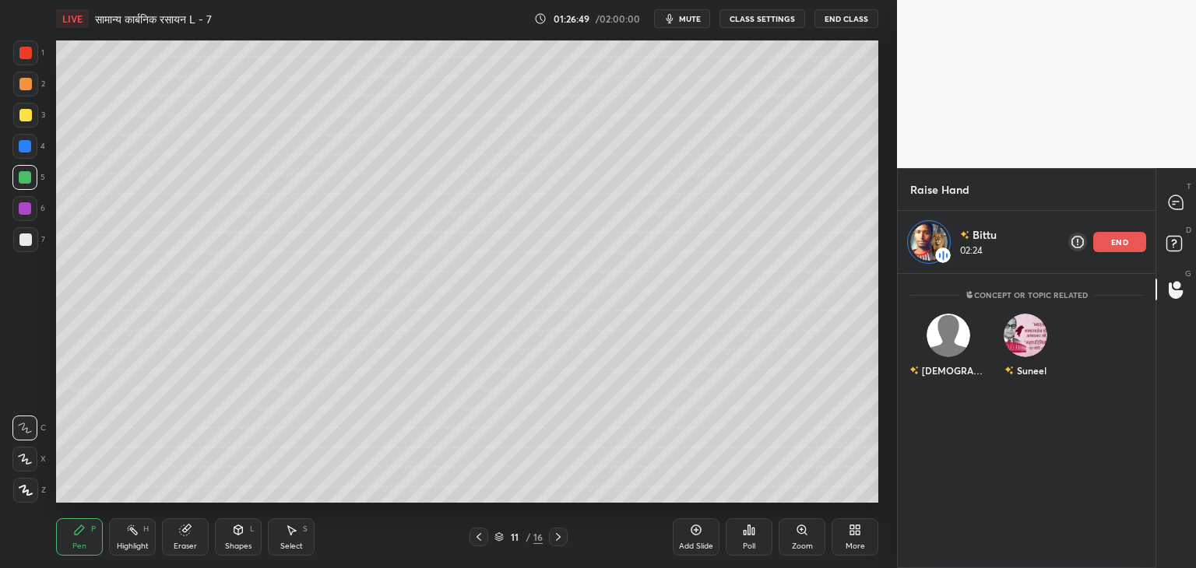
click at [477, 540] on icon at bounding box center [479, 537] width 12 height 12
click at [478, 539] on icon at bounding box center [479, 537] width 5 height 8
click at [478, 540] on icon at bounding box center [479, 537] width 12 height 12
click at [477, 540] on icon at bounding box center [479, 537] width 12 height 12
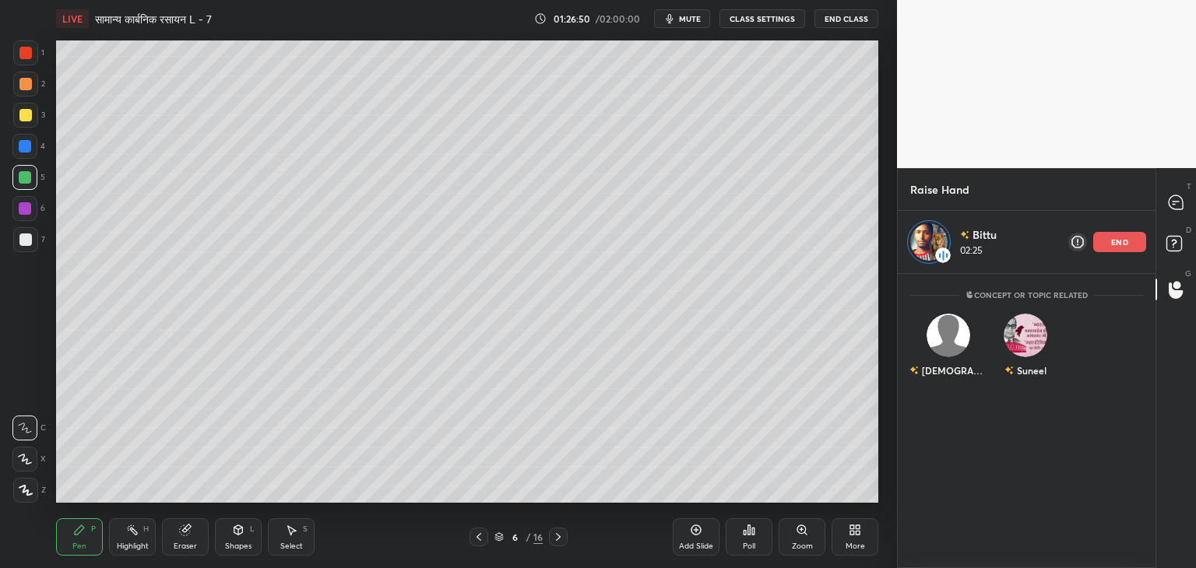
click at [478, 540] on icon at bounding box center [479, 537] width 12 height 12
click at [477, 541] on icon at bounding box center [479, 537] width 12 height 12
click at [476, 540] on icon at bounding box center [479, 537] width 12 height 12
click at [560, 535] on icon at bounding box center [558, 537] width 12 height 12
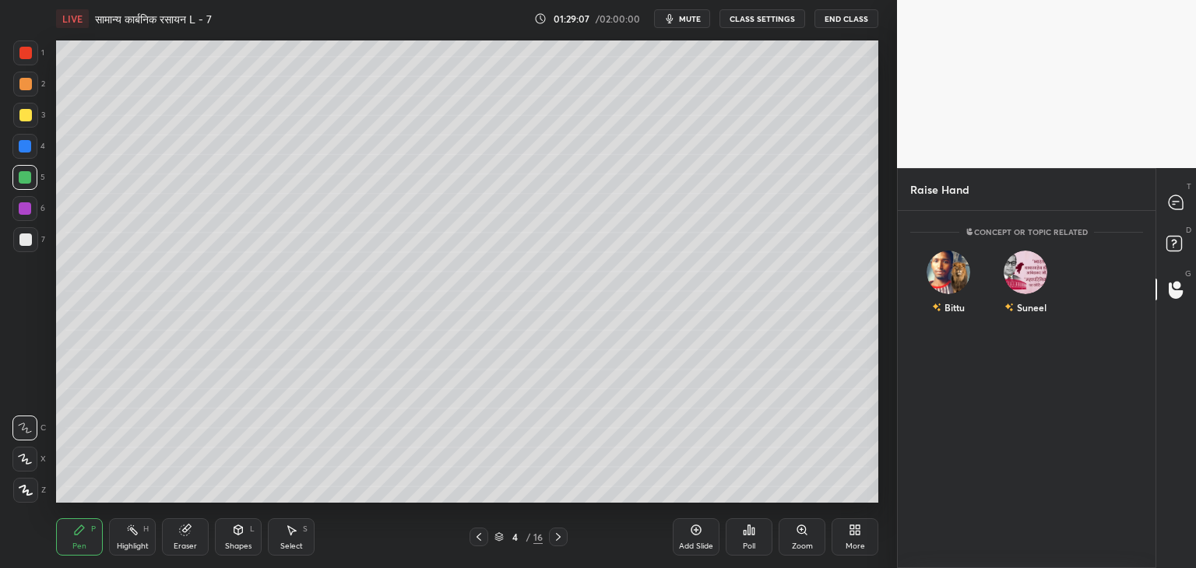
click at [1128, 241] on div "Bittu Suneel" at bounding box center [1026, 286] width 233 height 90
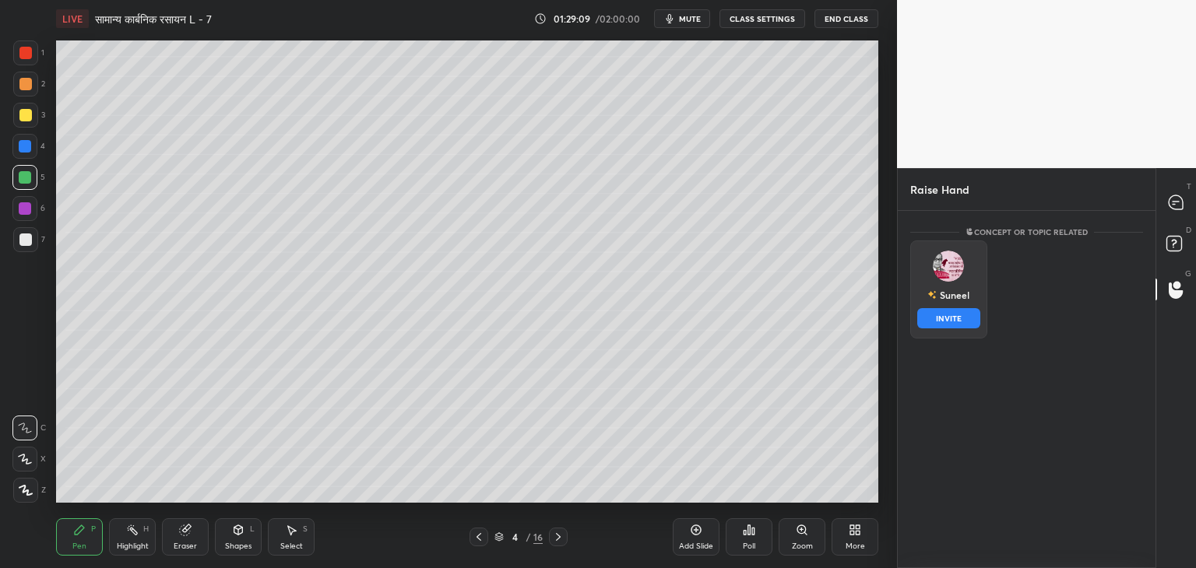
click at [932, 259] on div "Suneel INVITE" at bounding box center [948, 290] width 77 height 98
click at [947, 317] on button "INVITE" at bounding box center [948, 318] width 63 height 20
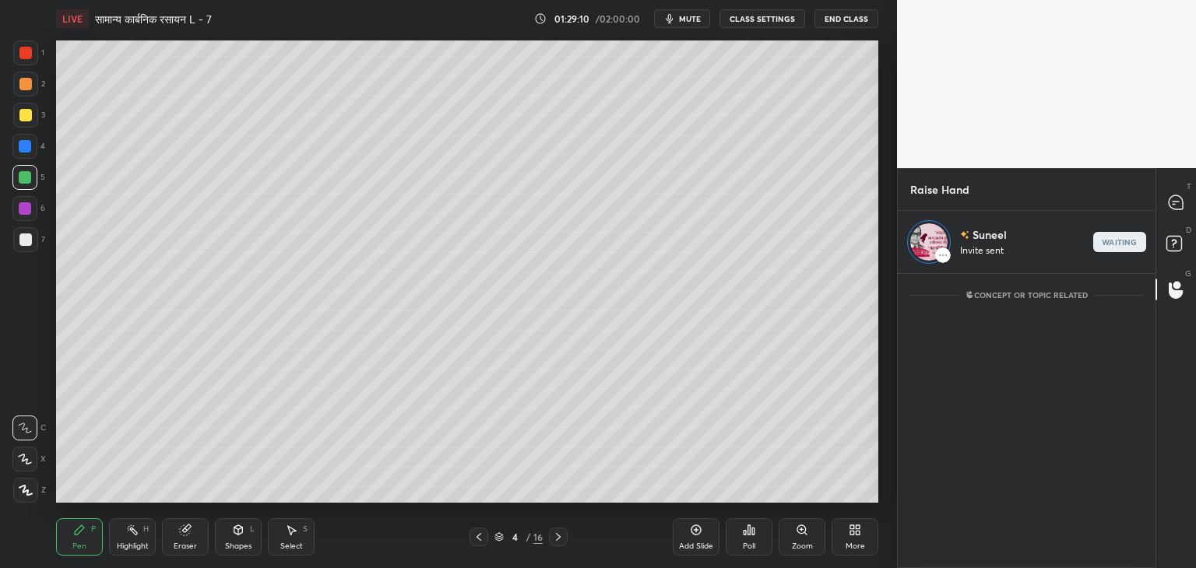
scroll to position [5, 5]
click at [1174, 234] on icon at bounding box center [1177, 246] width 28 height 28
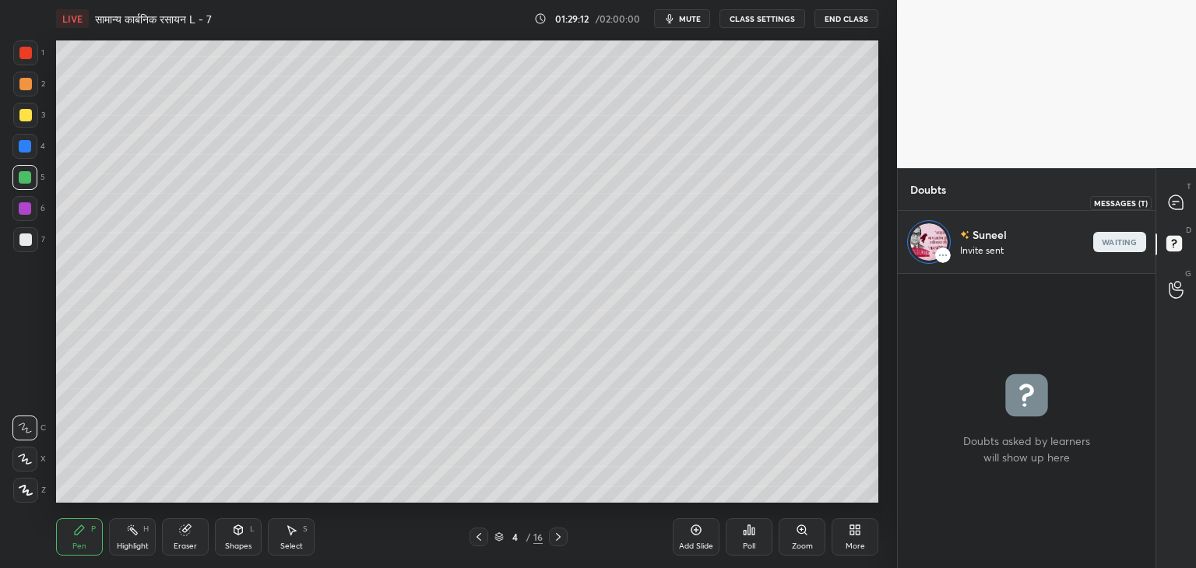
click at [1162, 203] on div at bounding box center [1176, 202] width 31 height 28
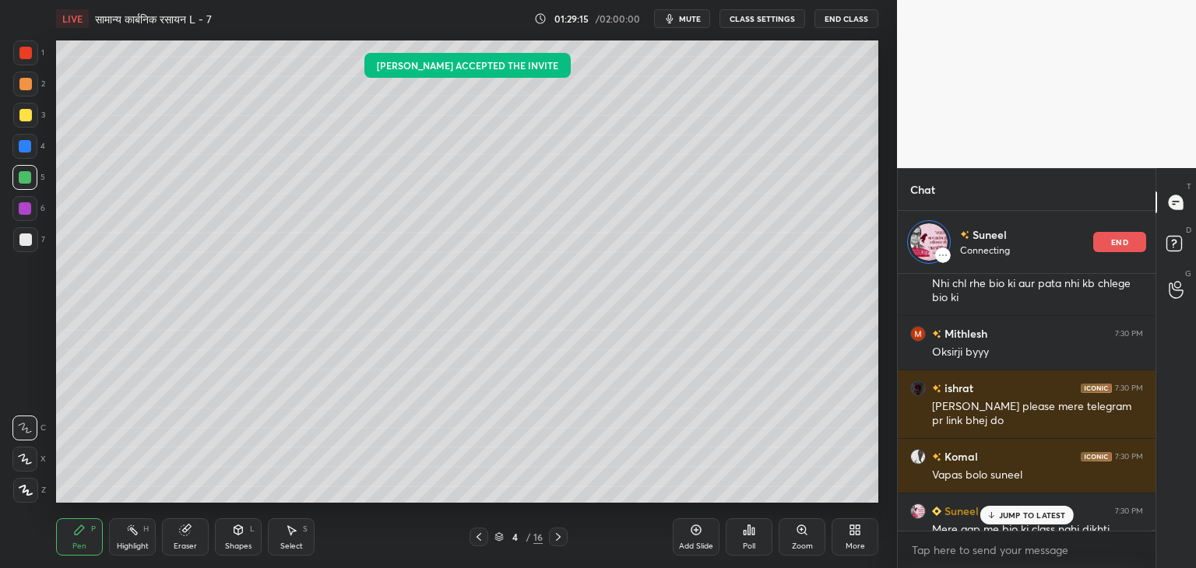
scroll to position [56450, 0]
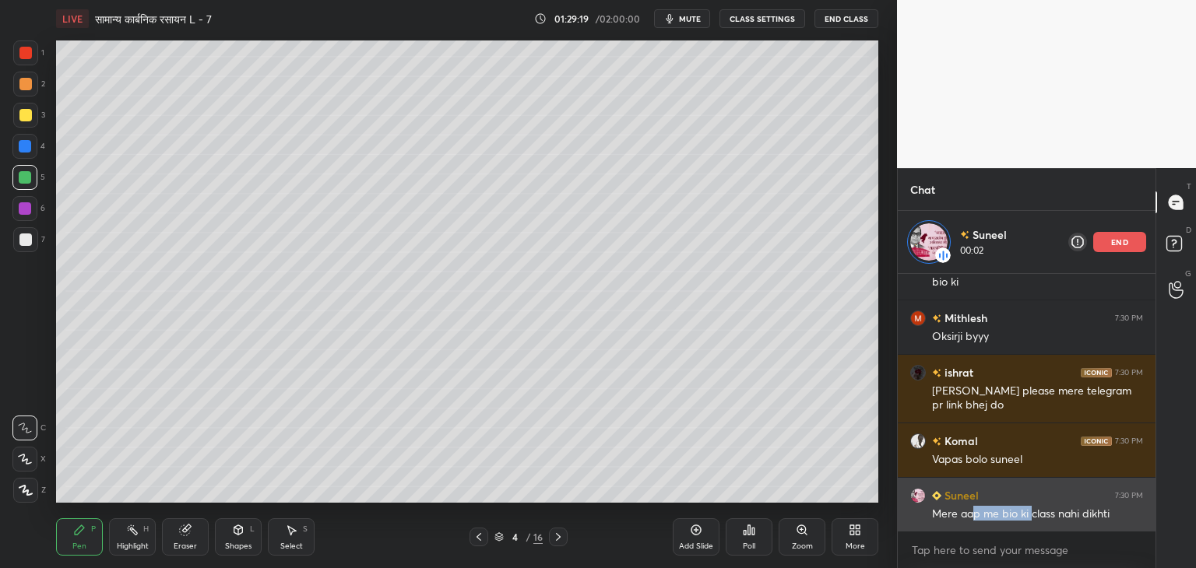
drag, startPoint x: 1032, startPoint y: 519, endPoint x: 976, endPoint y: 524, distance: 56.3
click at [976, 524] on div "Suneel 7:30 PM Mere aap me bio ki class nahi dikhti" at bounding box center [1027, 505] width 258 height 54
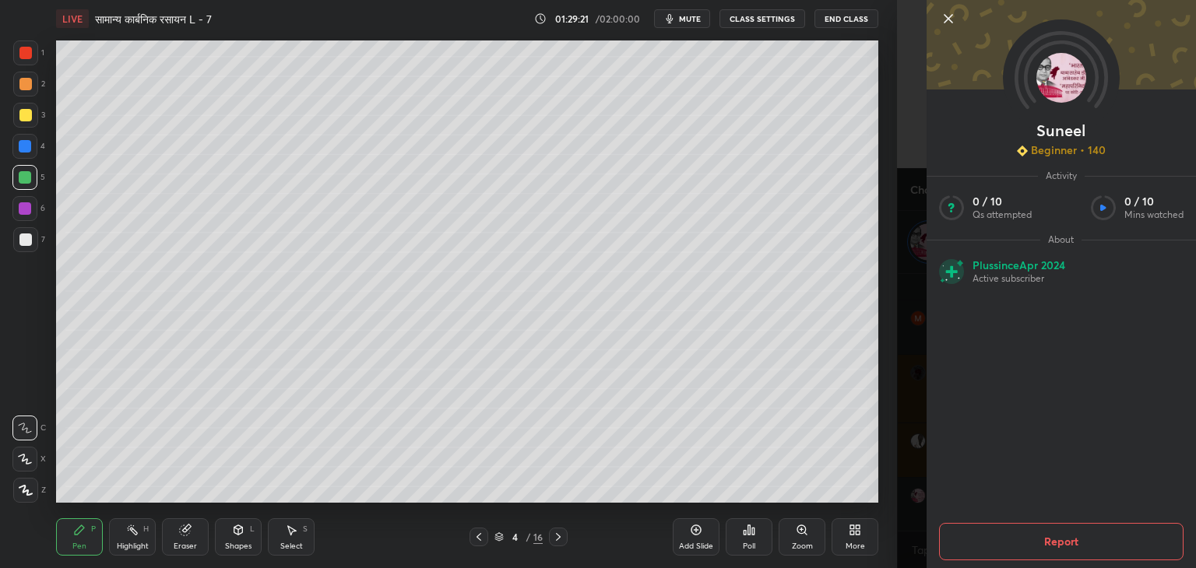
scroll to position [56506, 0]
click at [948, 19] on icon at bounding box center [948, 18] width 19 height 19
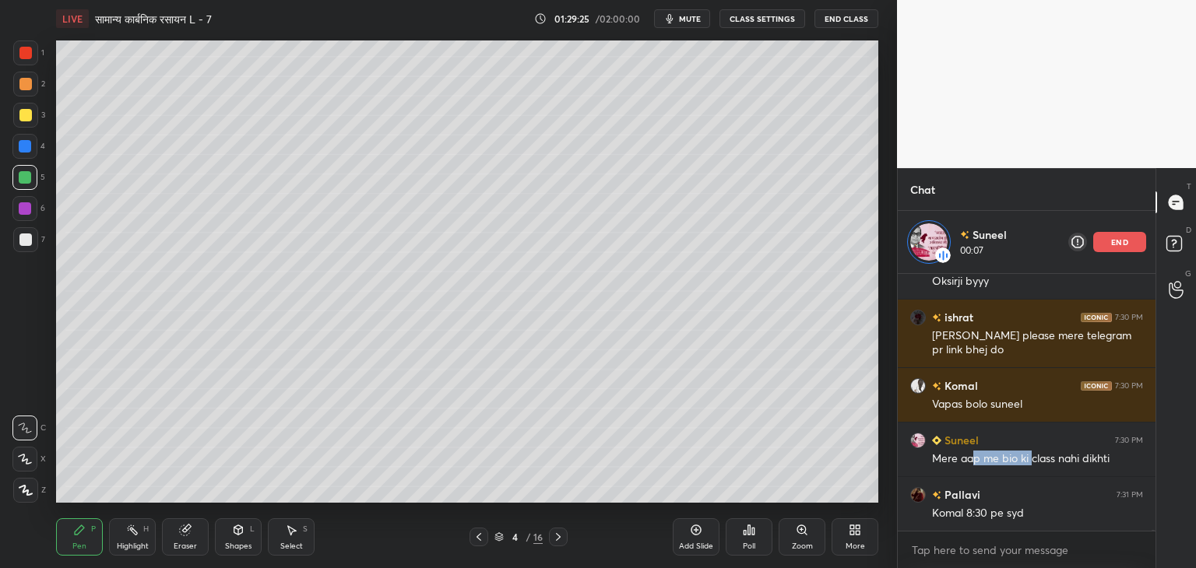
scroll to position [56559, 0]
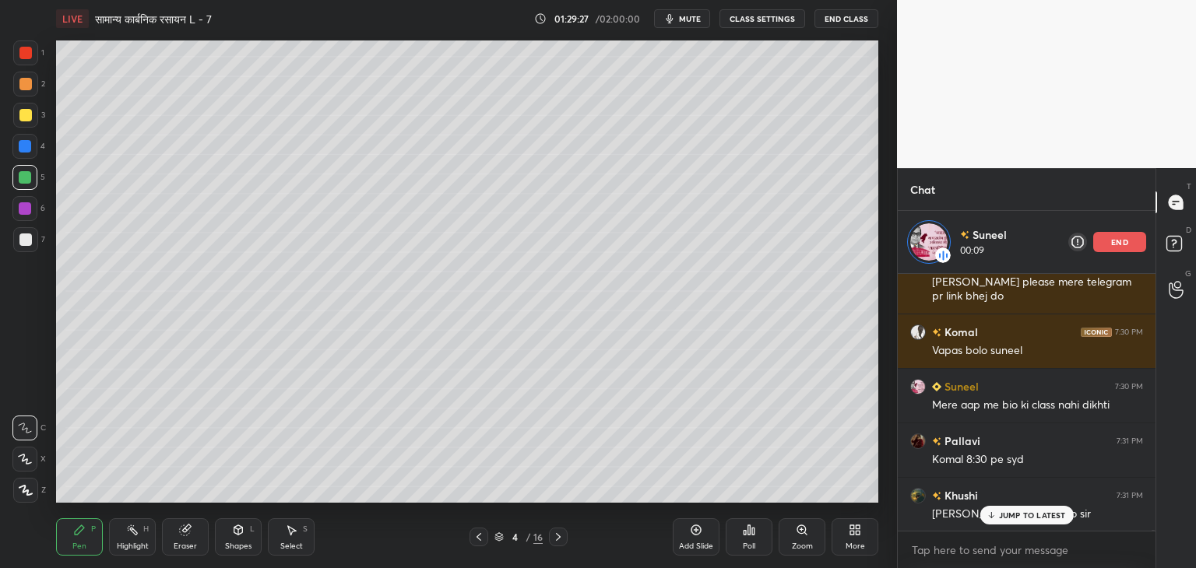
click at [1015, 513] on p "JUMP TO LATEST" at bounding box center [1032, 515] width 67 height 9
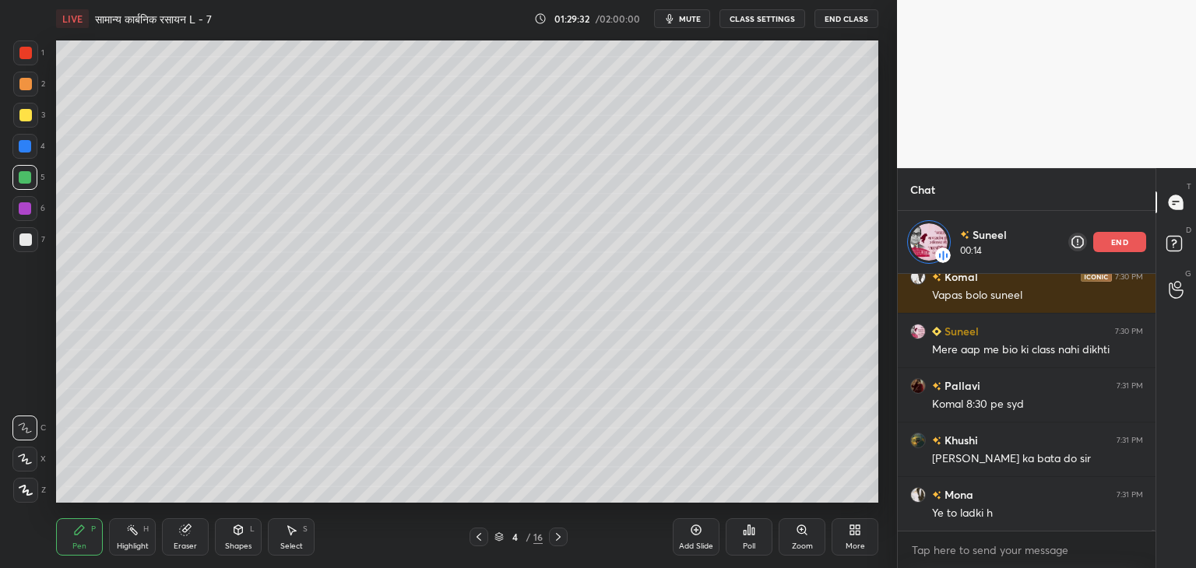
scroll to position [56668, 0]
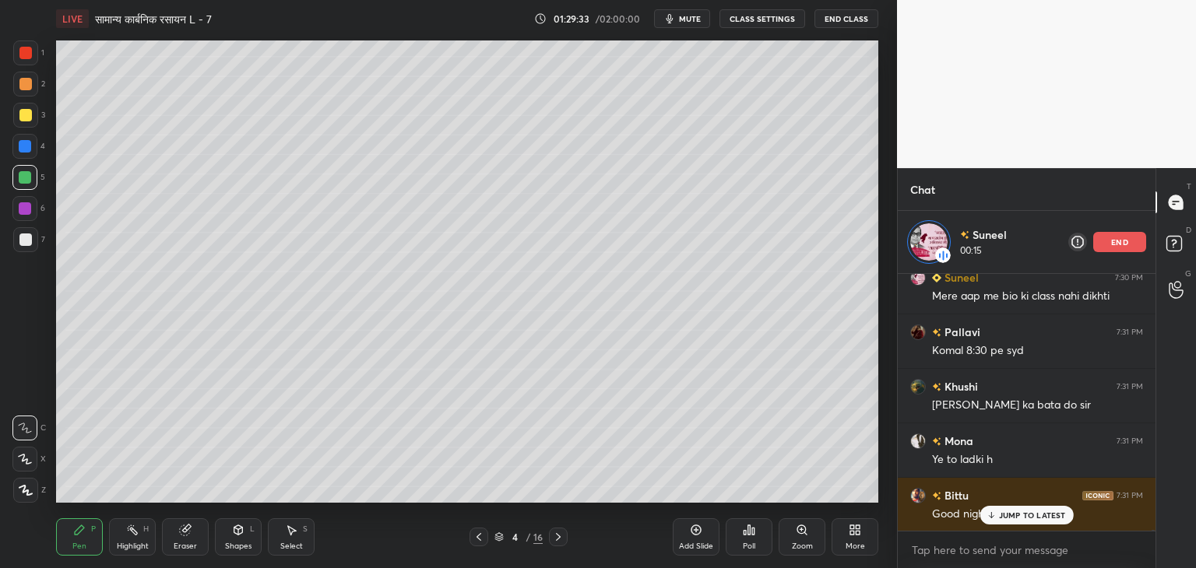
click at [561, 540] on icon at bounding box center [558, 537] width 12 height 12
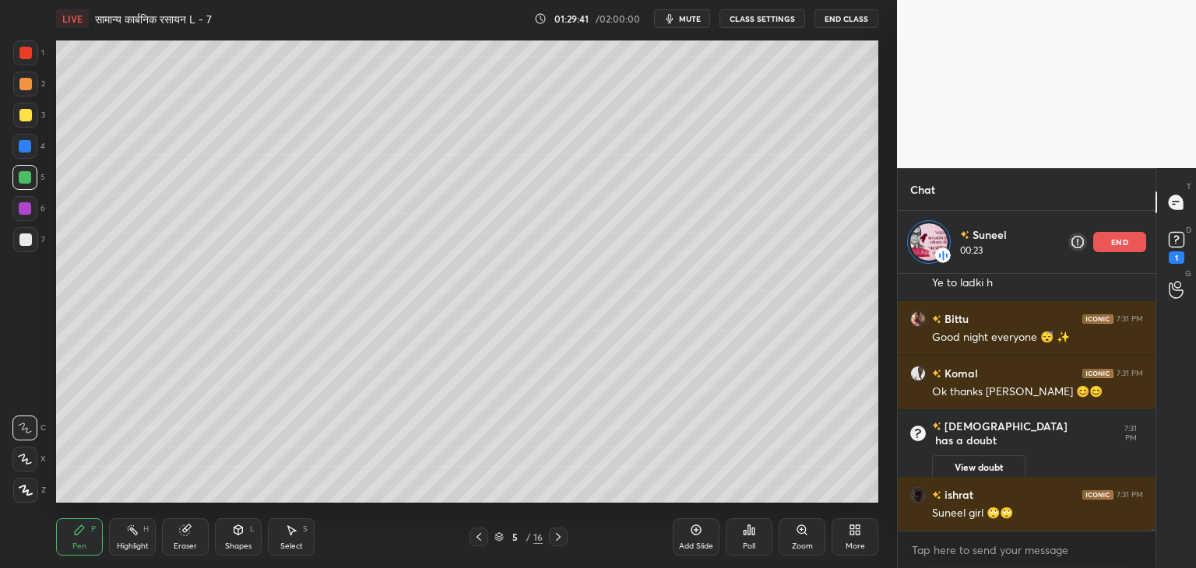
scroll to position [51750, 0]
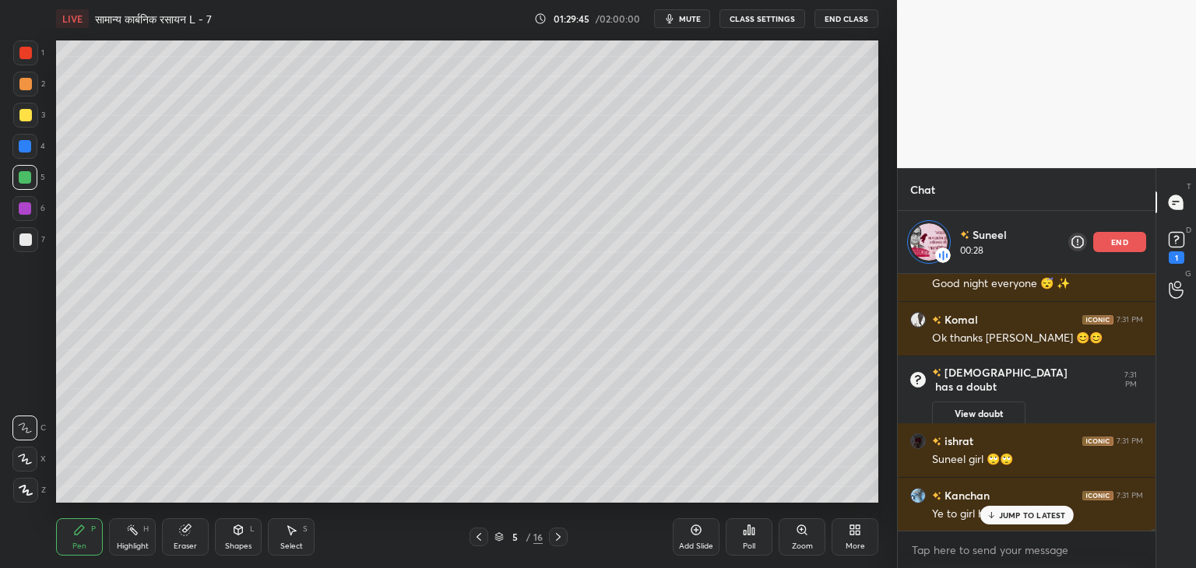
click at [1124, 245] on p "end" at bounding box center [1119, 242] width 17 height 8
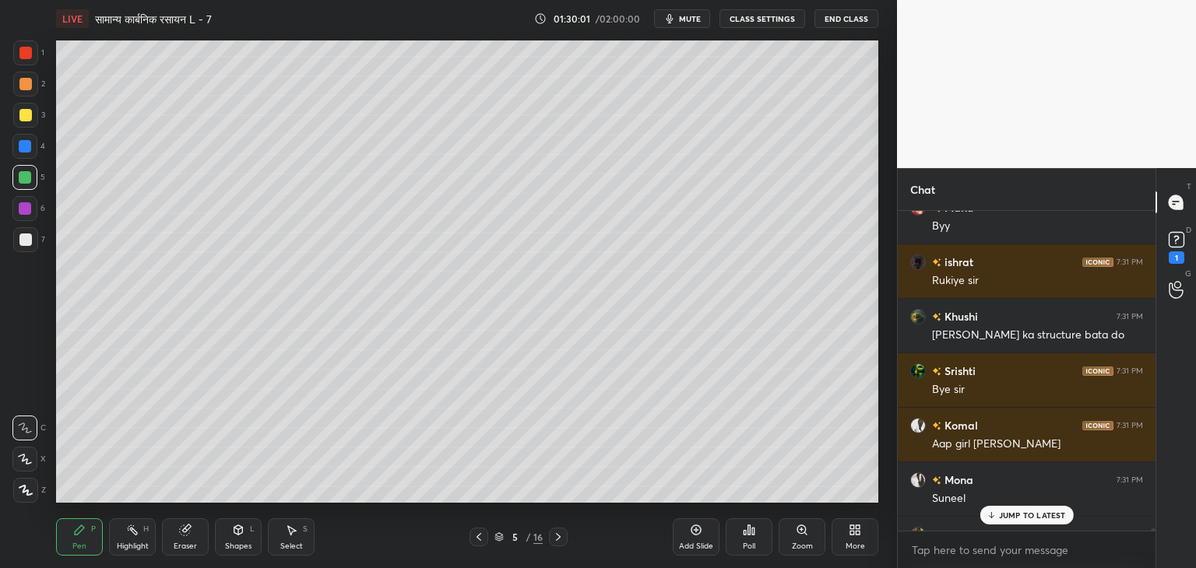
scroll to position [52101, 0]
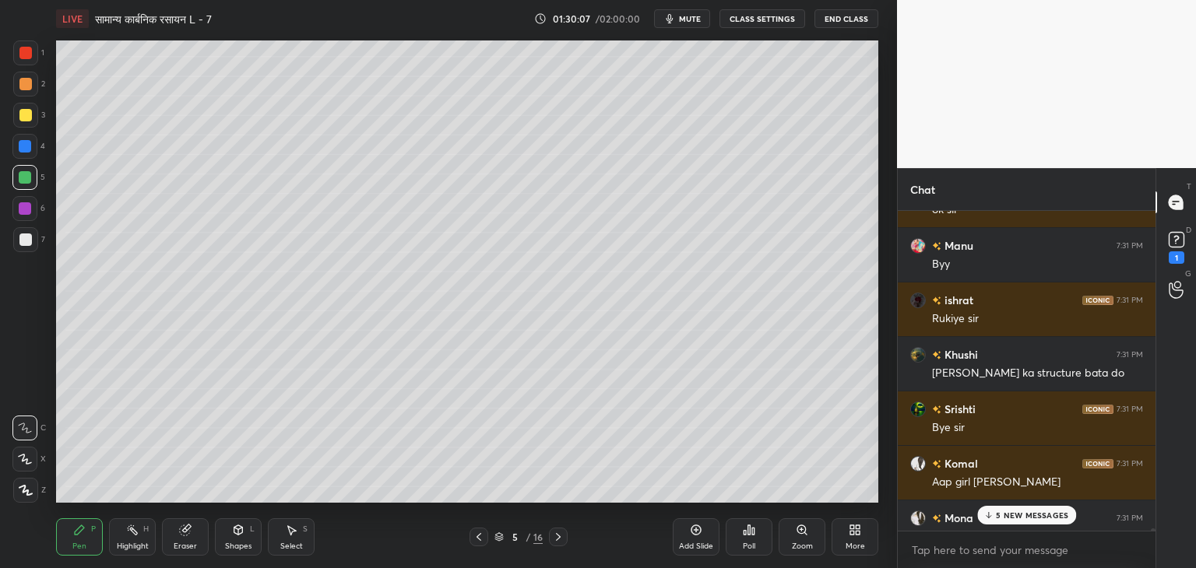
click at [563, 537] on icon at bounding box center [558, 537] width 12 height 12
click at [564, 537] on icon at bounding box center [558, 537] width 12 height 12
click at [564, 536] on icon at bounding box center [558, 537] width 12 height 12
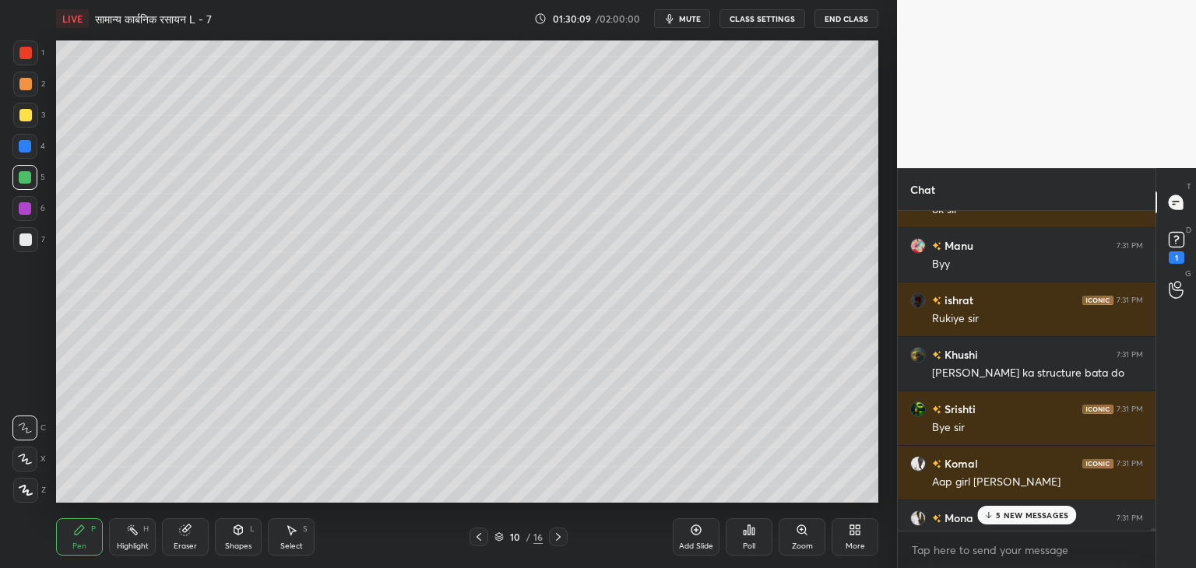
click at [564, 536] on icon at bounding box center [558, 537] width 12 height 12
click at [487, 536] on div at bounding box center [479, 537] width 19 height 19
click at [557, 524] on div "Pen P Highlight H Eraser Shapes L Select S 12 / 16 Add Slide Poll Zoom More" at bounding box center [467, 537] width 822 height 62
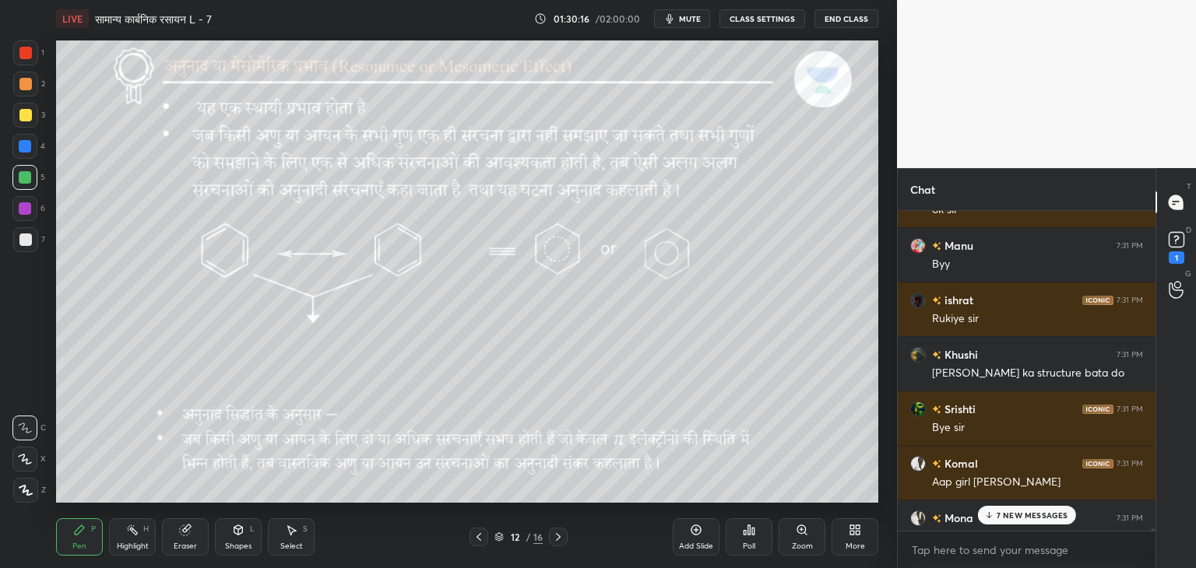
click at [558, 529] on div at bounding box center [558, 537] width 19 height 19
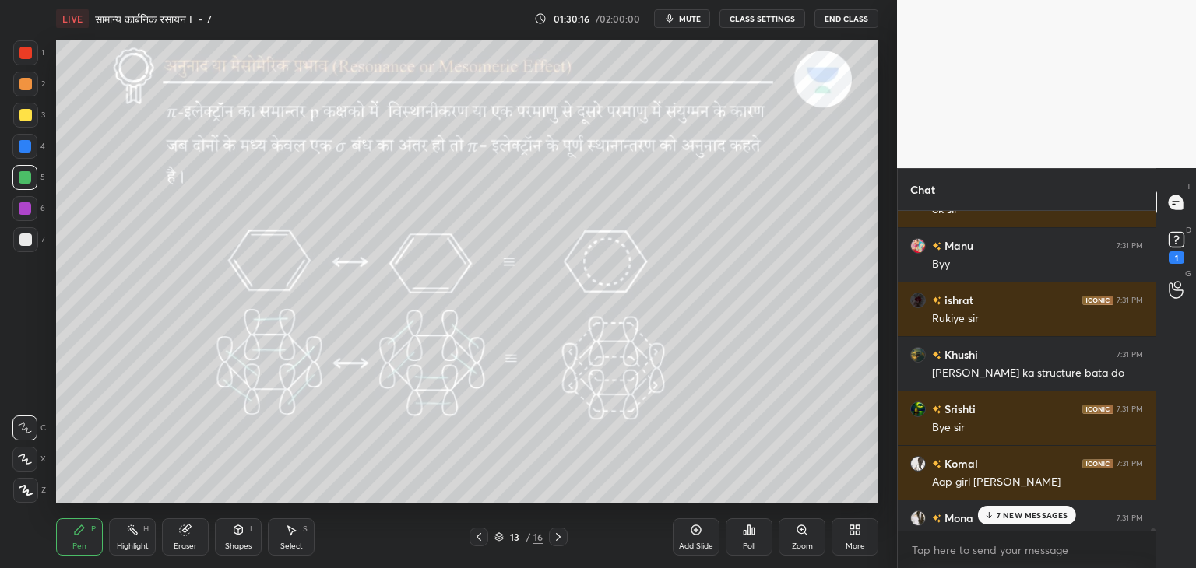
click at [559, 531] on icon at bounding box center [558, 537] width 12 height 12
click at [484, 540] on icon at bounding box center [479, 537] width 12 height 12
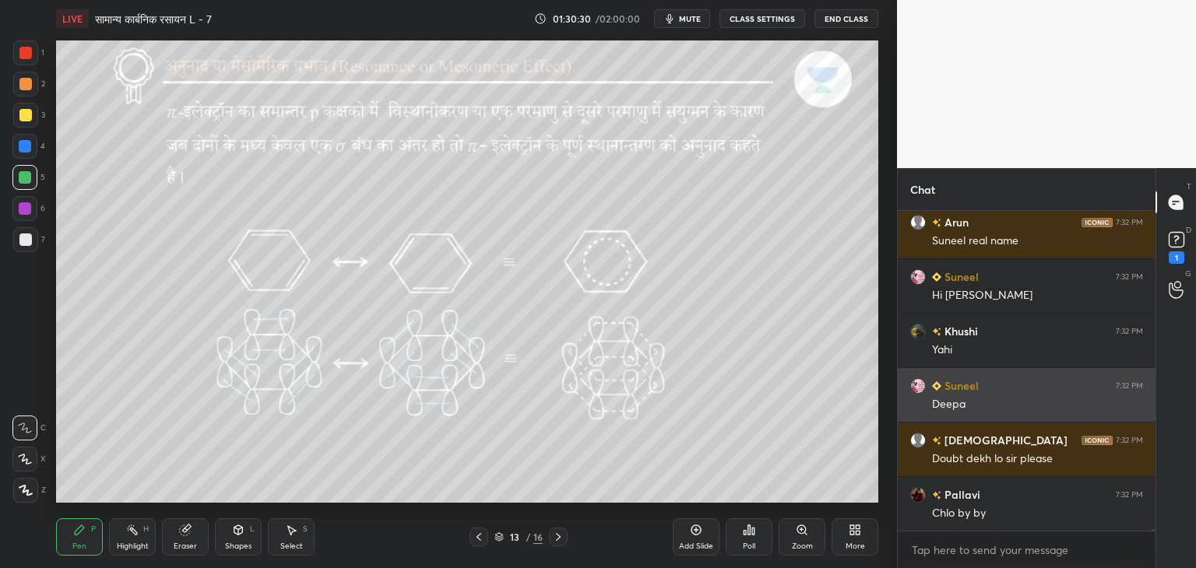
scroll to position [52833, 0]
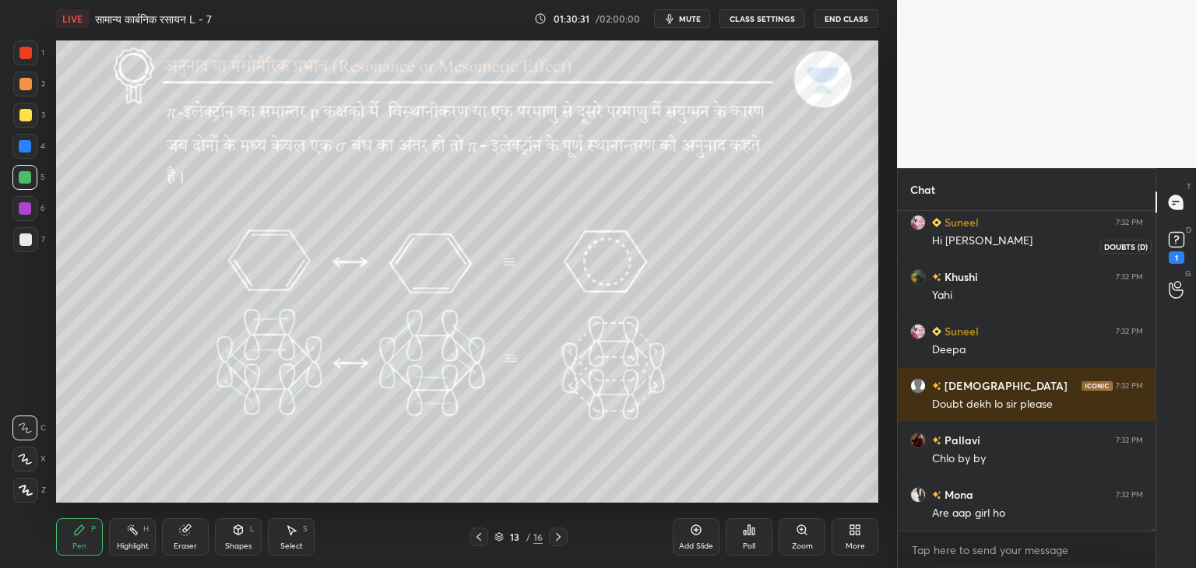
click at [1177, 238] on icon at bounding box center [1175, 239] width 5 height 6
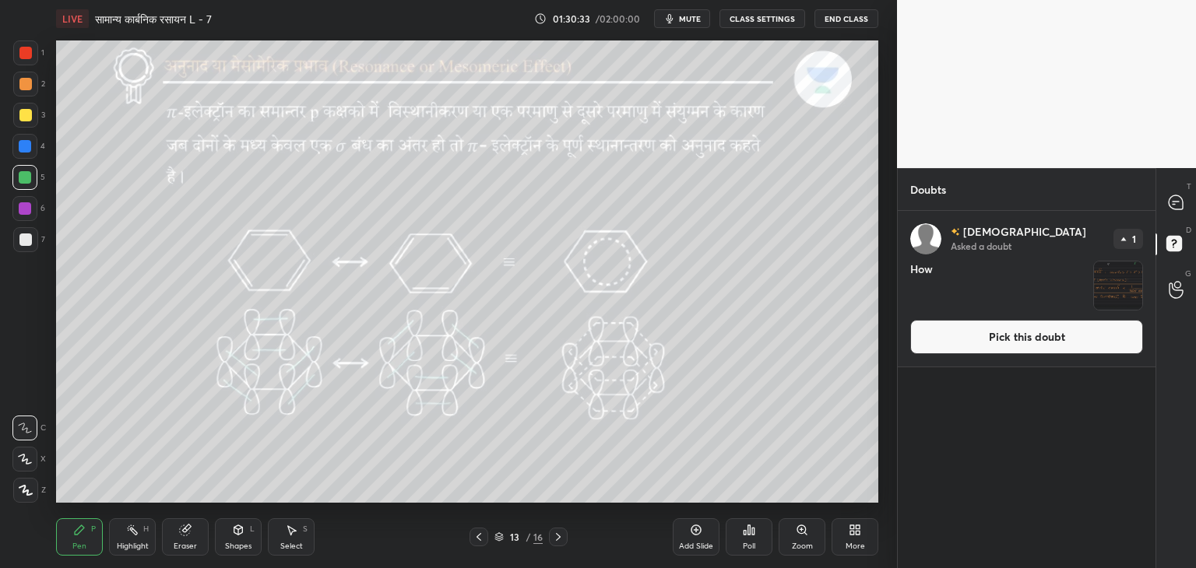
click at [1111, 286] on img "grid" at bounding box center [1118, 286] width 48 height 48
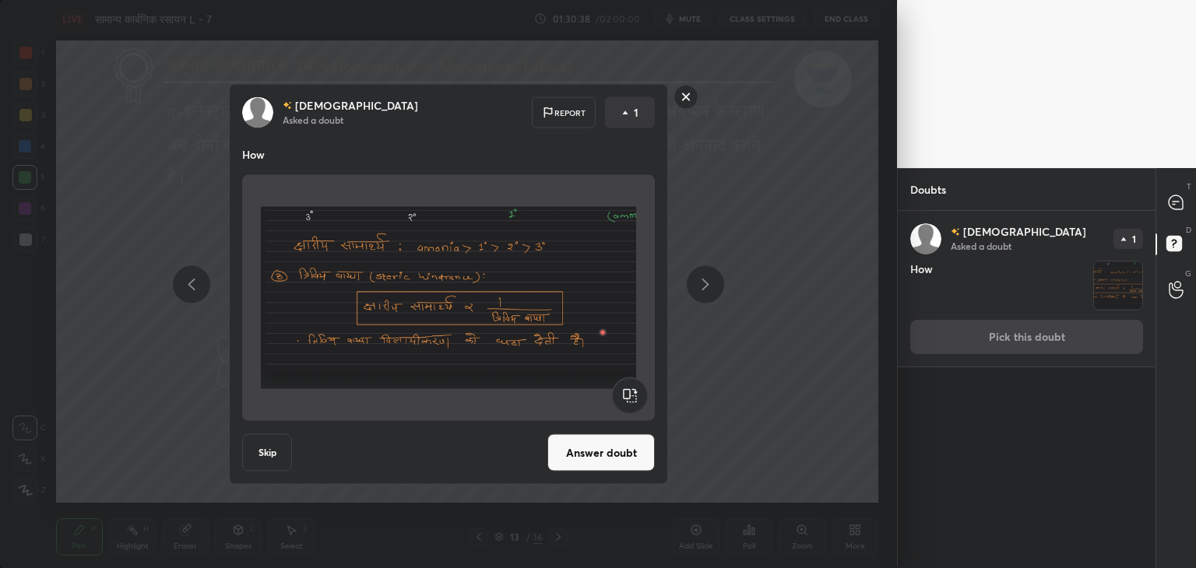
click at [635, 447] on button "Answer doubt" at bounding box center [600, 452] width 107 height 37
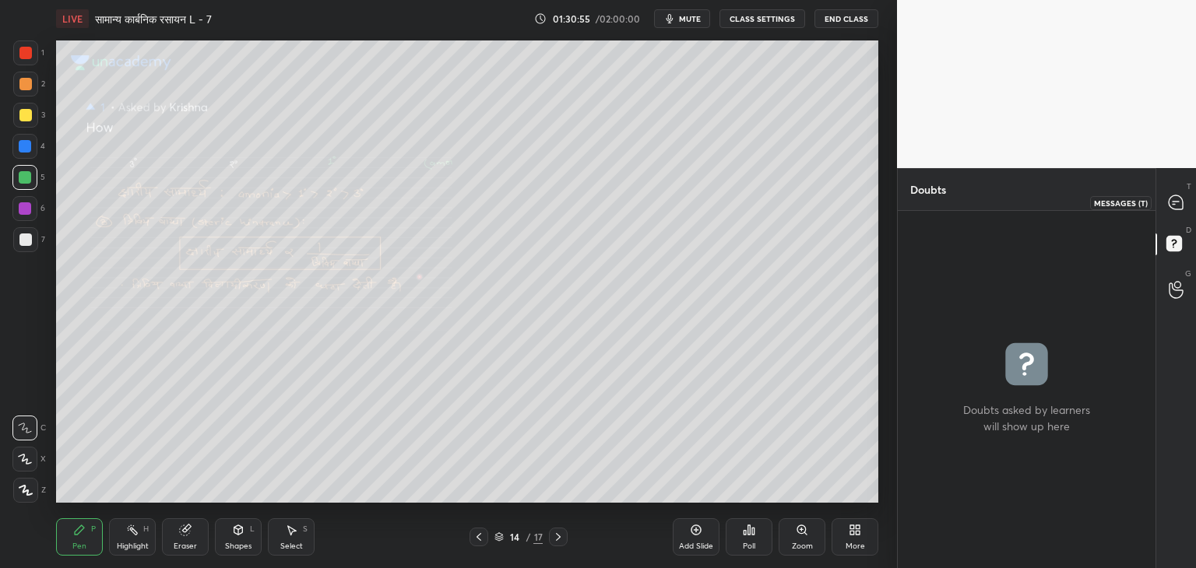
click at [1180, 198] on icon at bounding box center [1176, 202] width 14 height 14
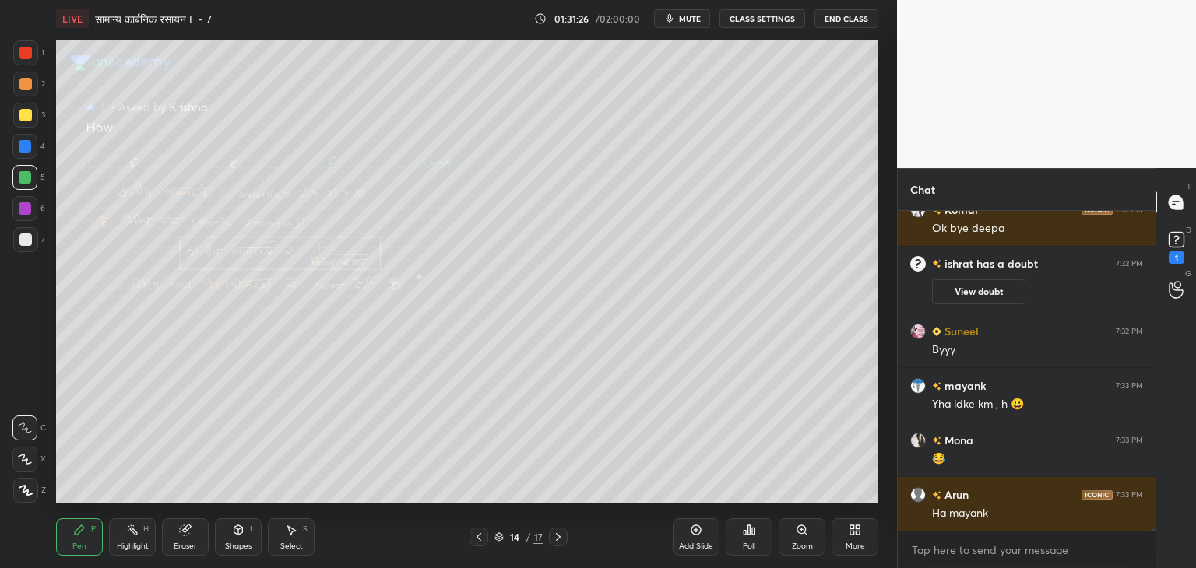
scroll to position [53107, 0]
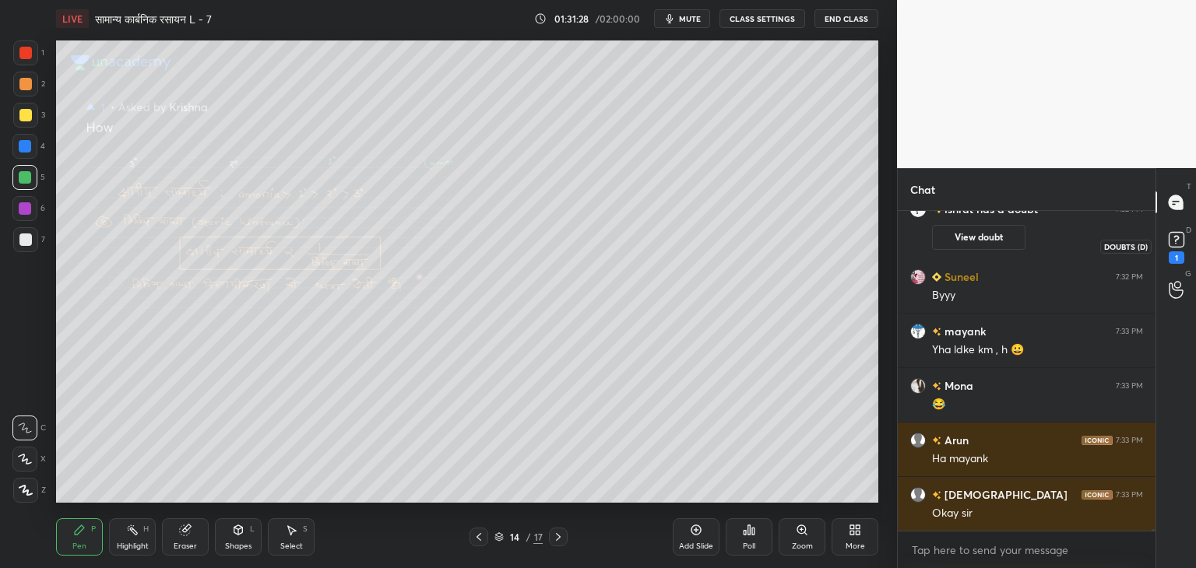
click at [1183, 245] on rect at bounding box center [1176, 240] width 15 height 15
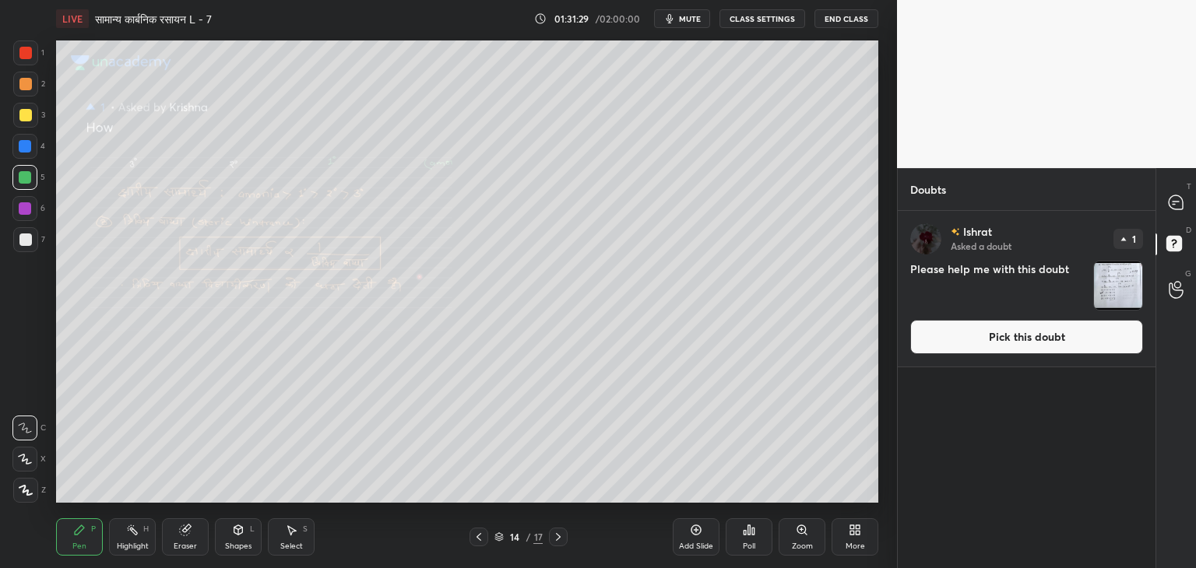
click at [1138, 283] on img "grid" at bounding box center [1118, 286] width 48 height 48
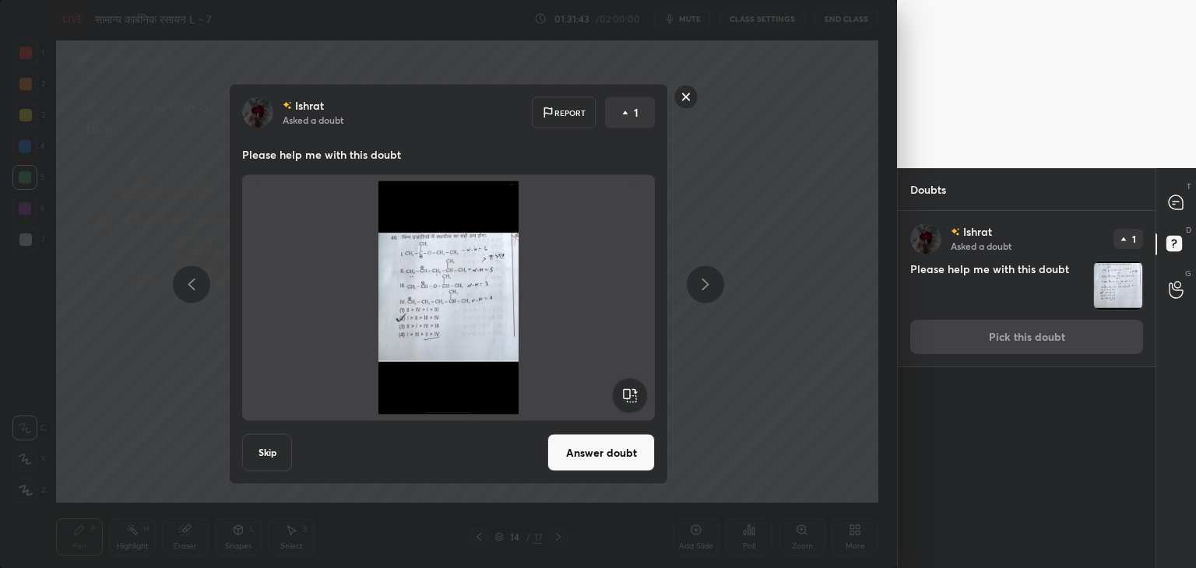
click at [607, 457] on button "Answer doubt" at bounding box center [600, 452] width 107 height 37
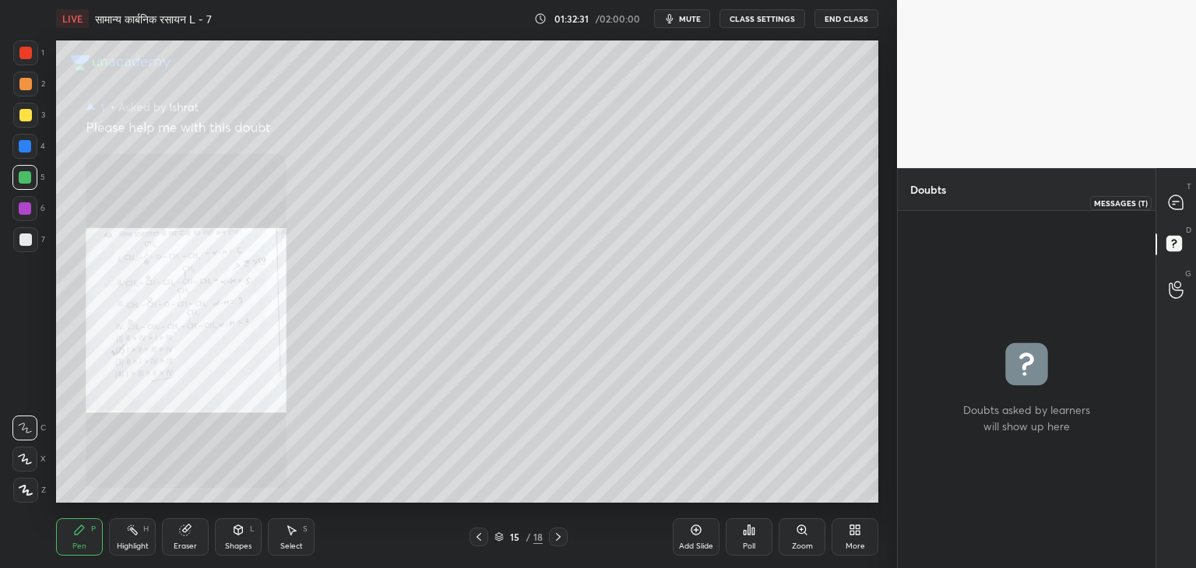
click at [1172, 206] on icon at bounding box center [1176, 202] width 14 height 14
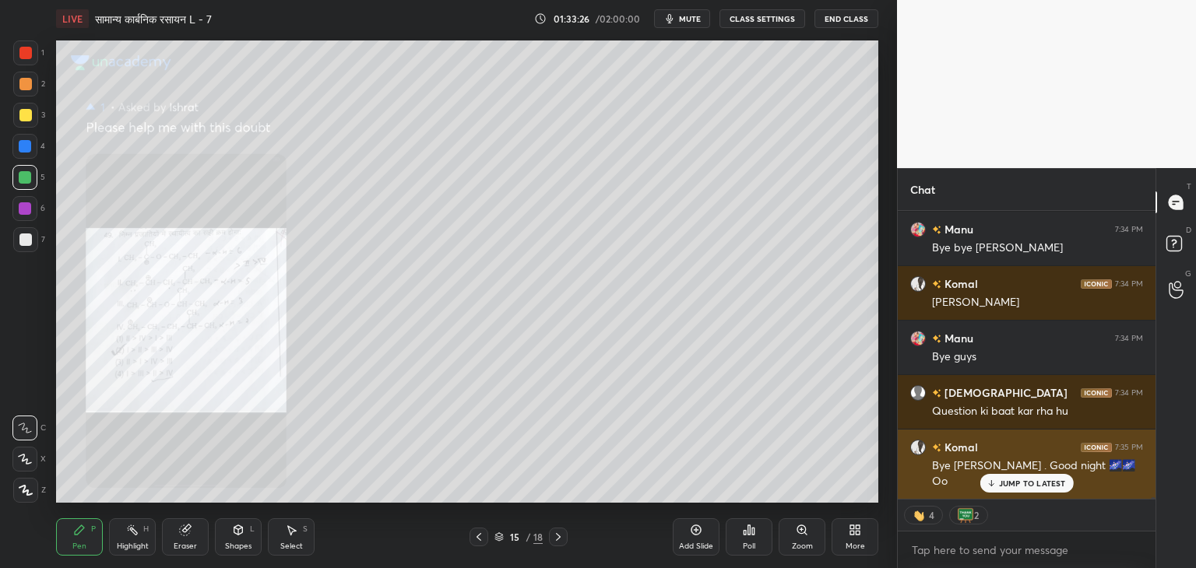
scroll to position [54311, 0]
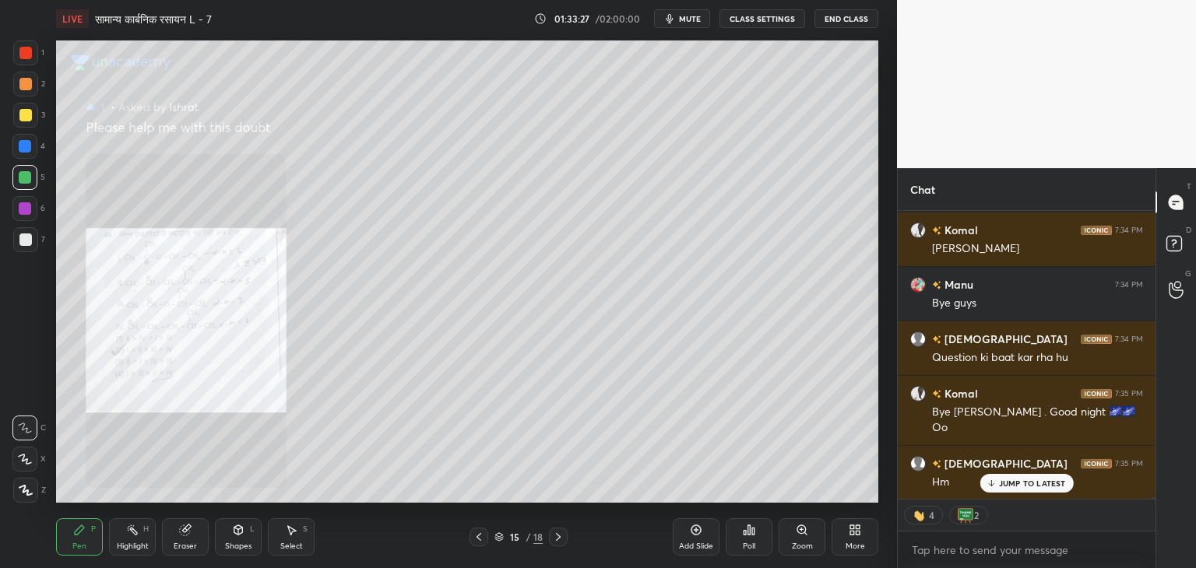
click at [1012, 486] on p "JUMP TO LATEST" at bounding box center [1032, 483] width 67 height 9
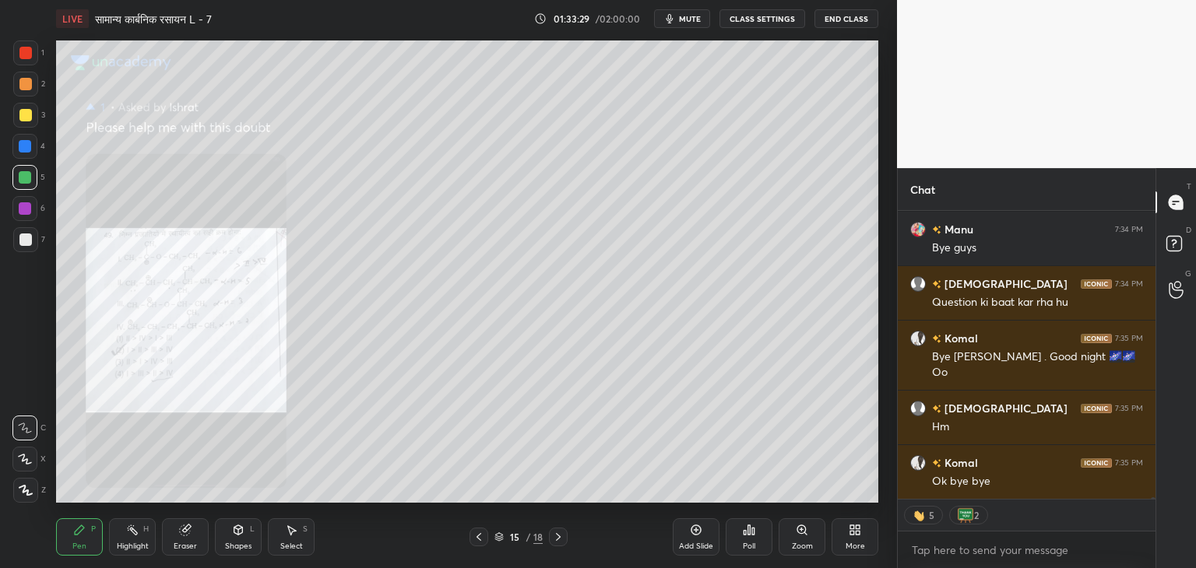
scroll to position [54420, 0]
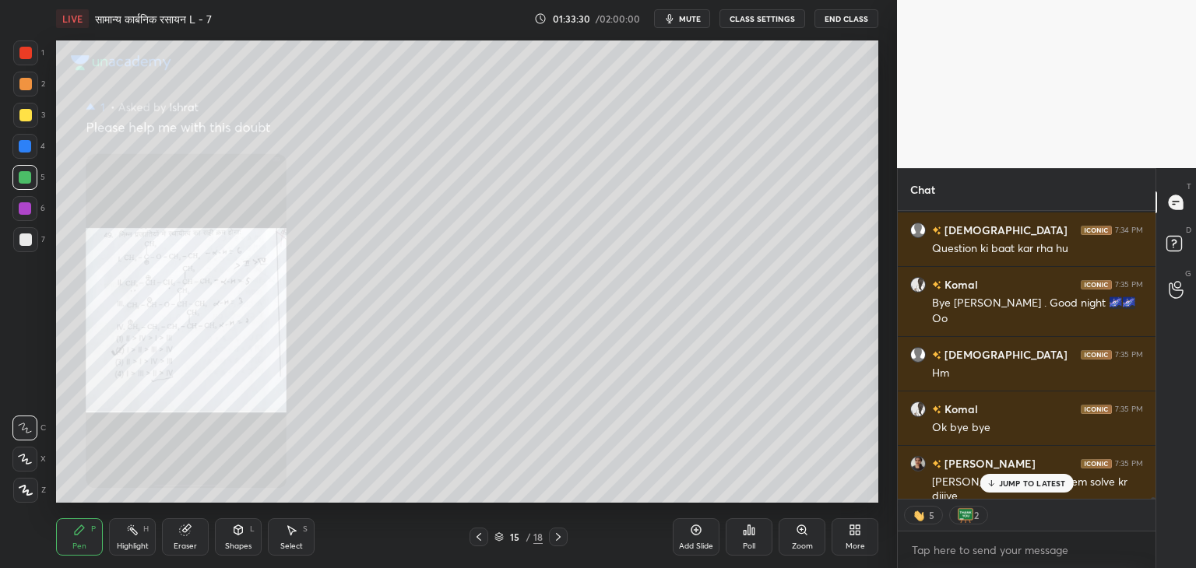
click at [1012, 487] on p "JUMP TO LATEST" at bounding box center [1032, 483] width 67 height 9
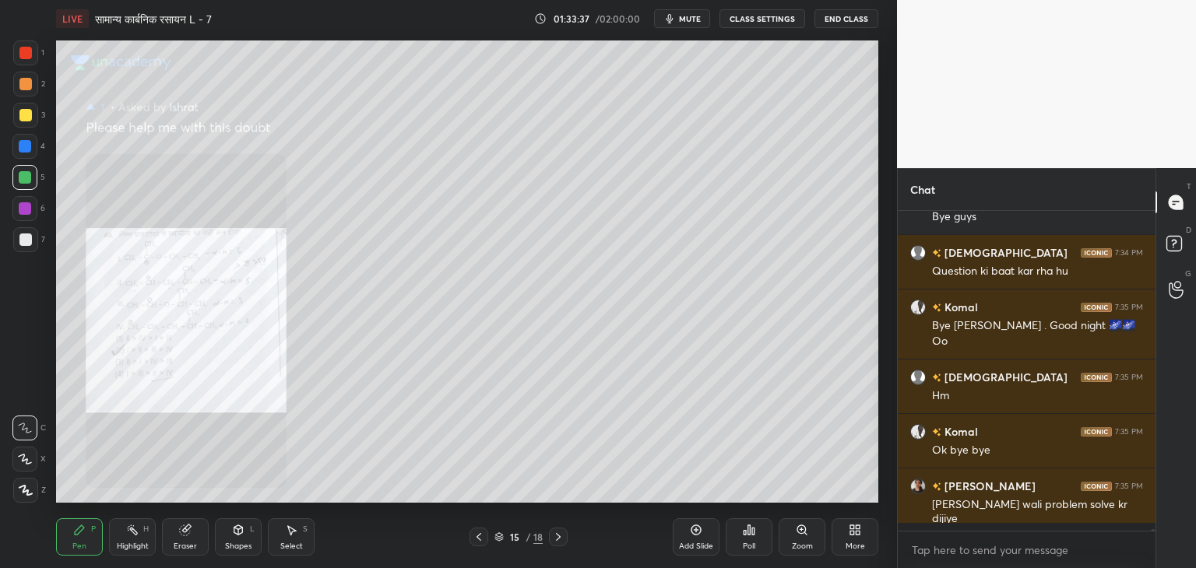
scroll to position [54388, 0]
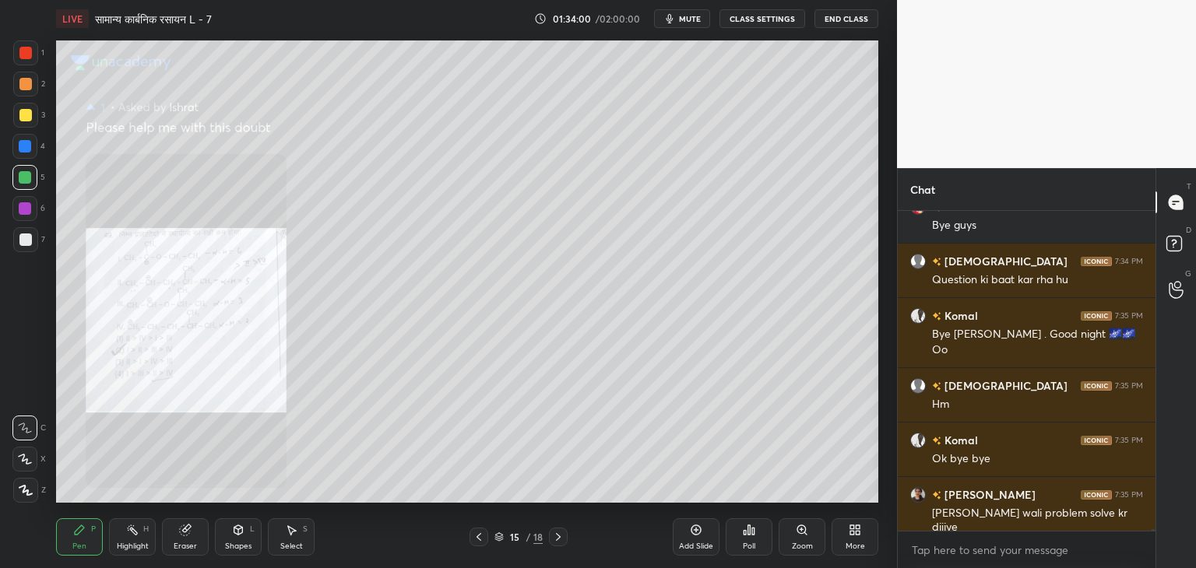
click at [813, 545] on div "Zoom" at bounding box center [802, 537] width 47 height 37
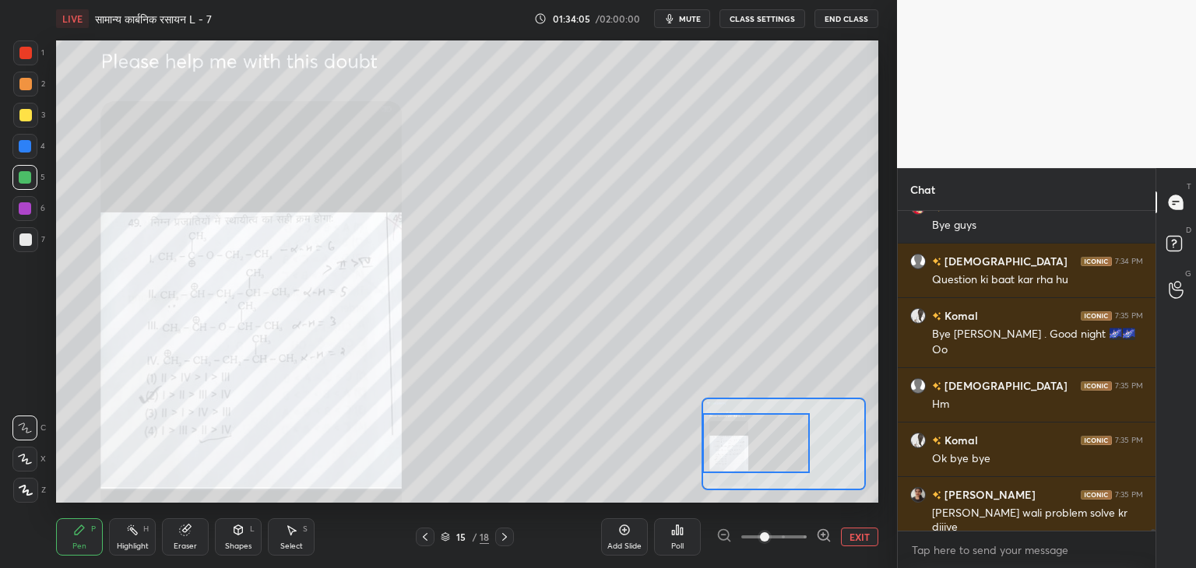
drag, startPoint x: 775, startPoint y: 444, endPoint x: 732, endPoint y: 444, distance: 42.8
click at [732, 444] on div at bounding box center [755, 443] width 107 height 60
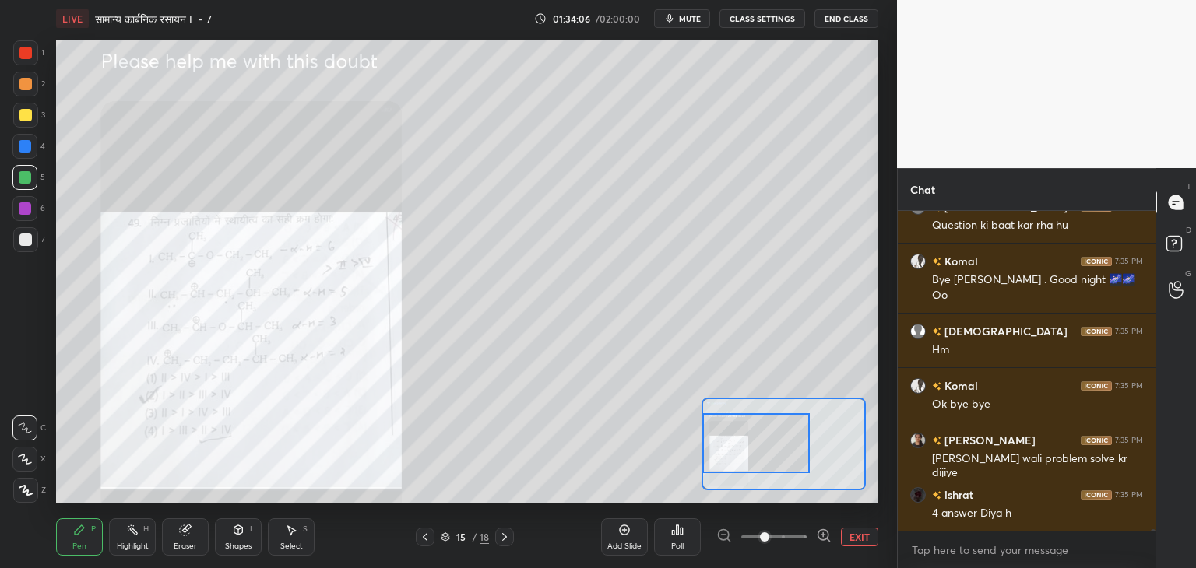
click at [847, 533] on button "EXIT" at bounding box center [859, 537] width 37 height 19
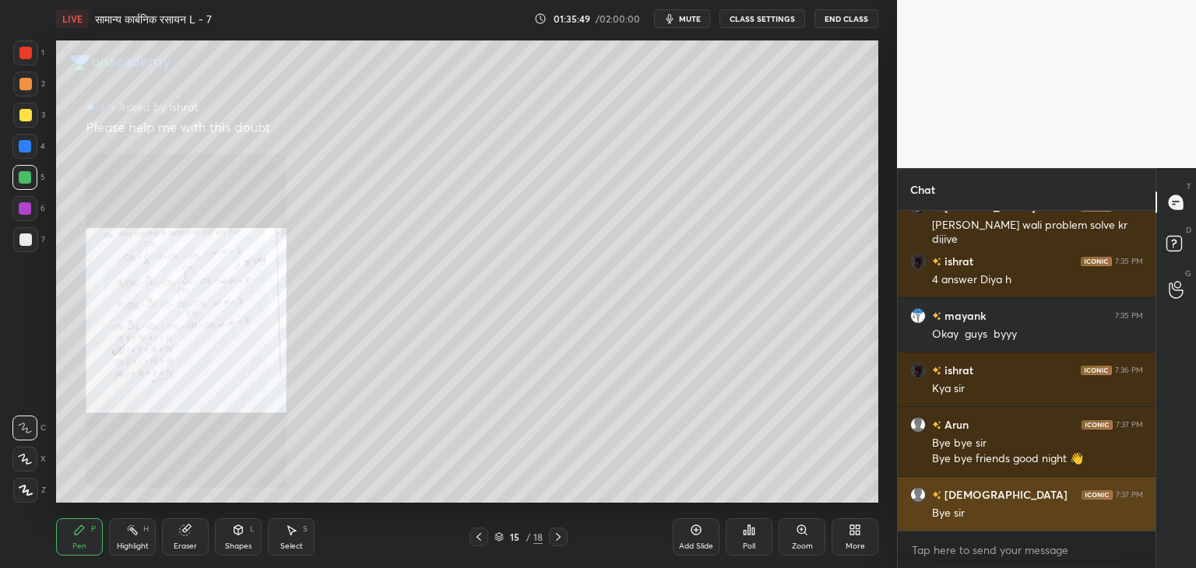
scroll to position [54731, 0]
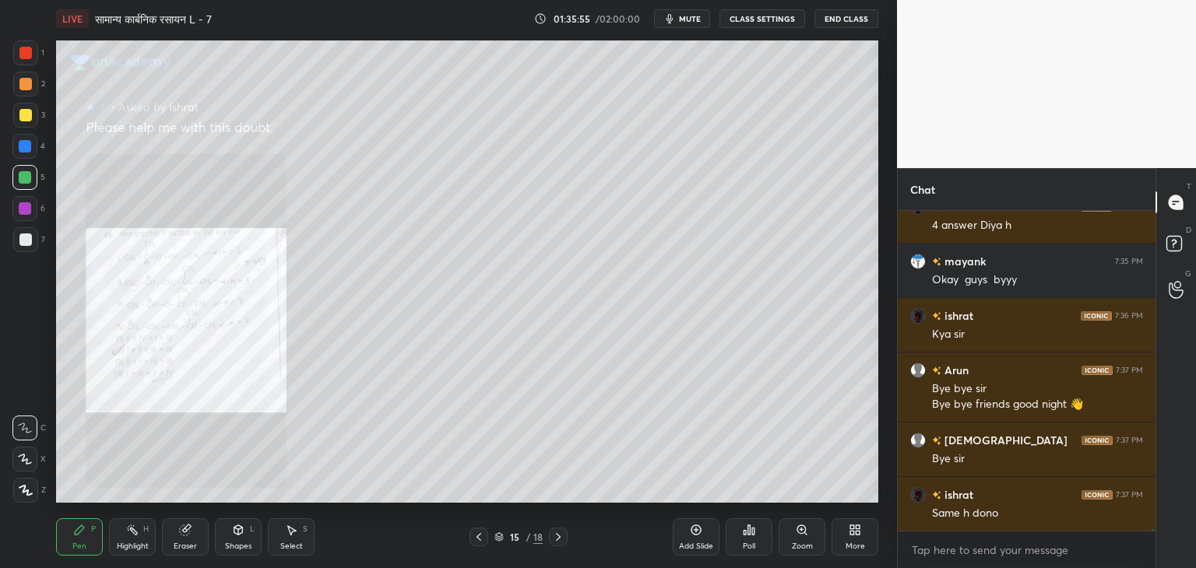
click at [283, 538] on div "Select S" at bounding box center [291, 537] width 47 height 37
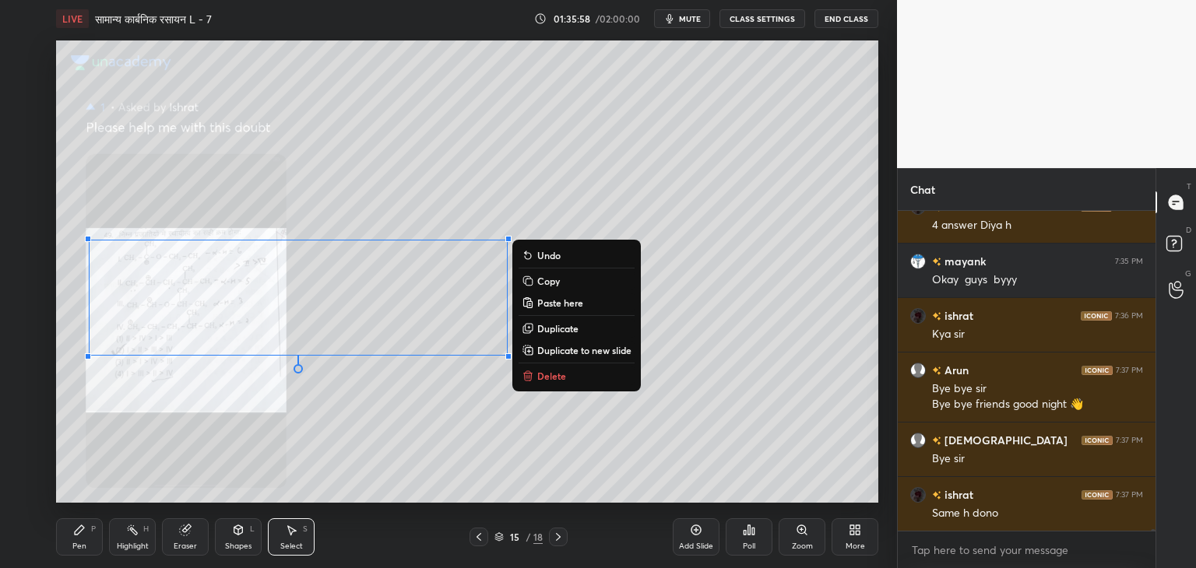
click at [533, 374] on icon at bounding box center [528, 376] width 12 height 12
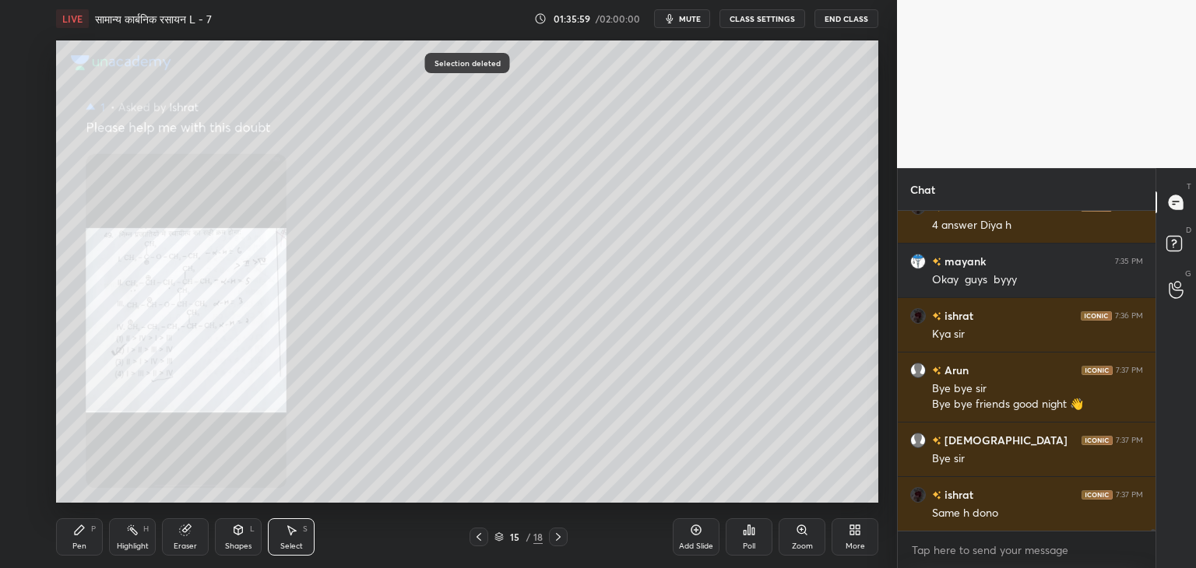
click at [86, 529] on div "Pen P" at bounding box center [79, 537] width 47 height 37
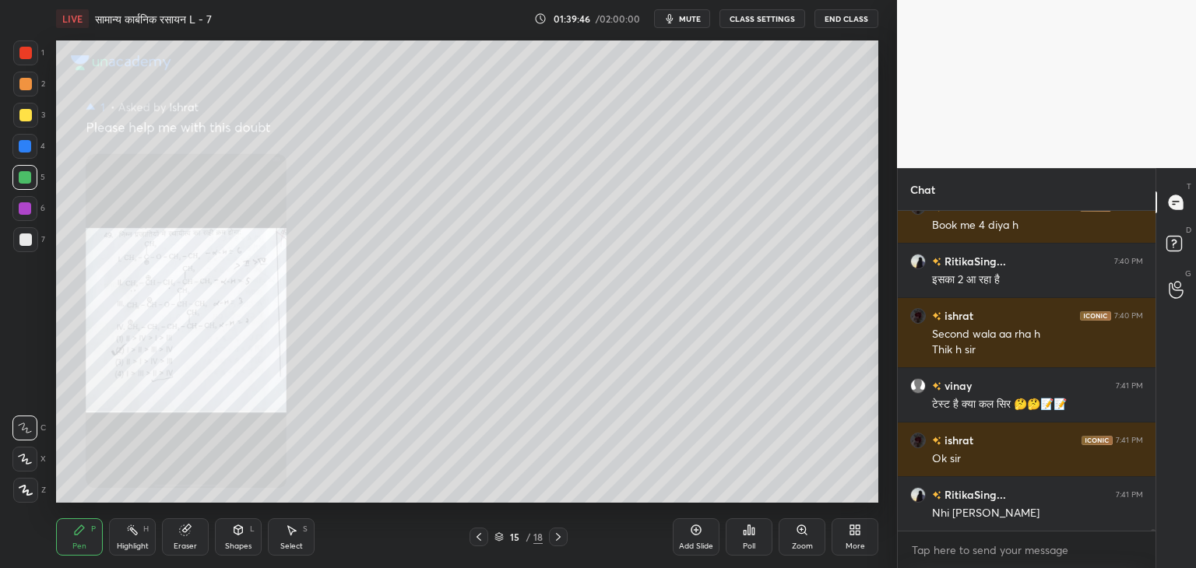
scroll to position [55307, 0]
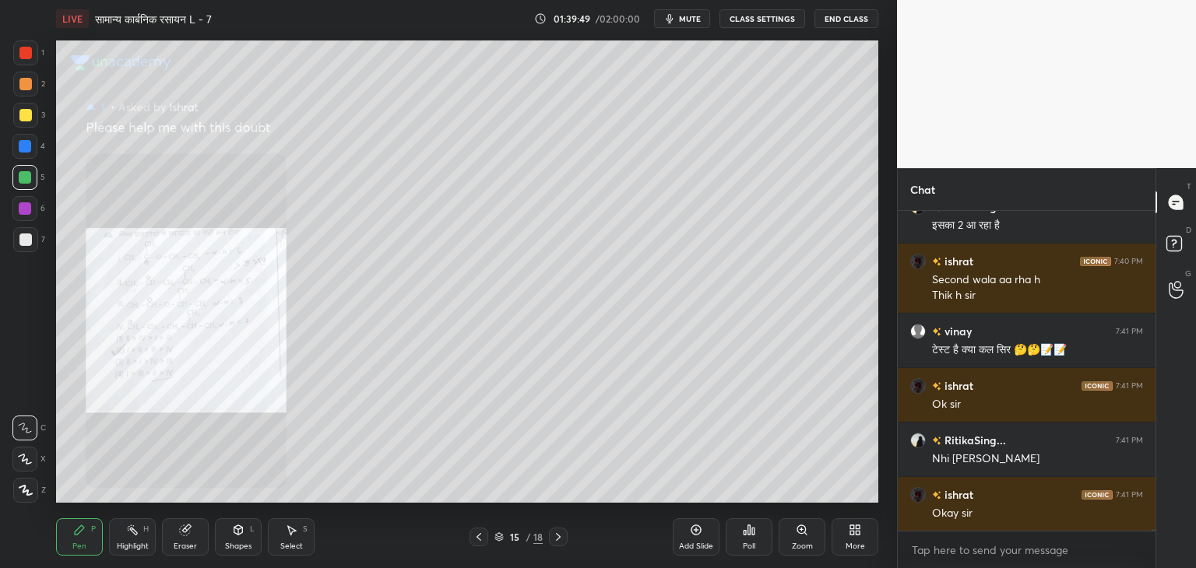
click at [294, 546] on div "Select" at bounding box center [291, 547] width 23 height 8
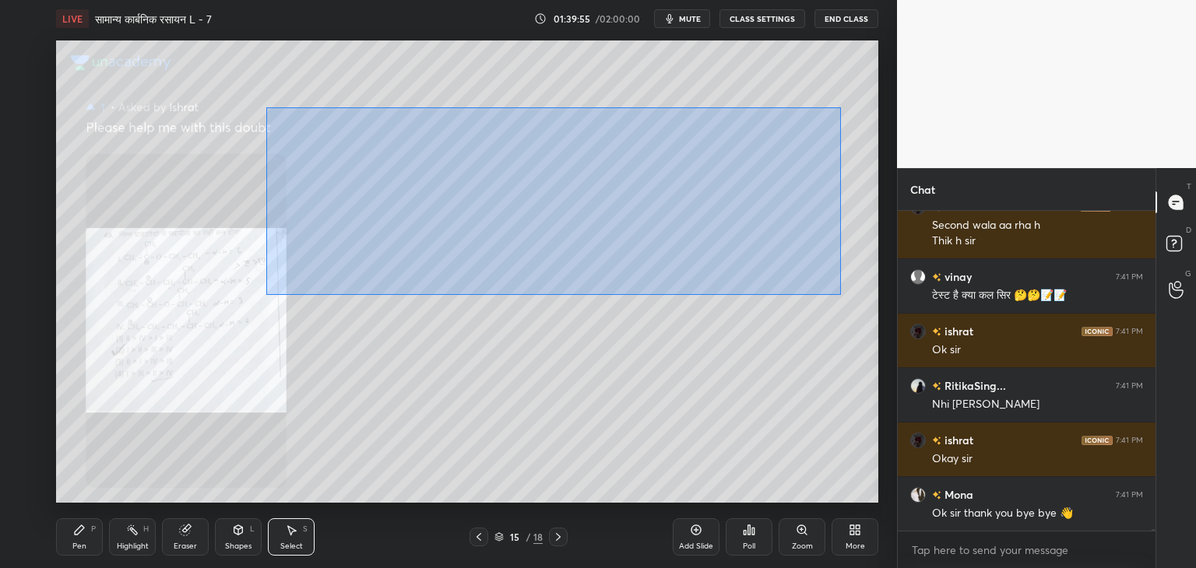
scroll to position [55416, 0]
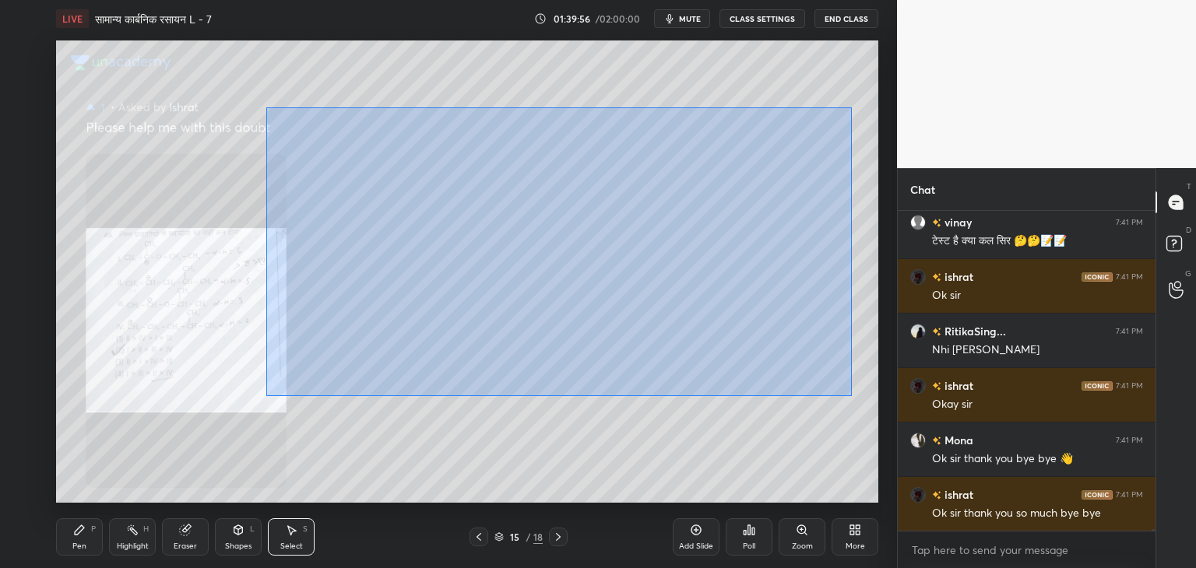
drag, startPoint x: 266, startPoint y: 107, endPoint x: 851, endPoint y: 396, distance: 652.9
click at [851, 396] on div "0 ° Undo Copy Paste here Duplicate Duplicate to new slide Delete" at bounding box center [467, 271] width 822 height 463
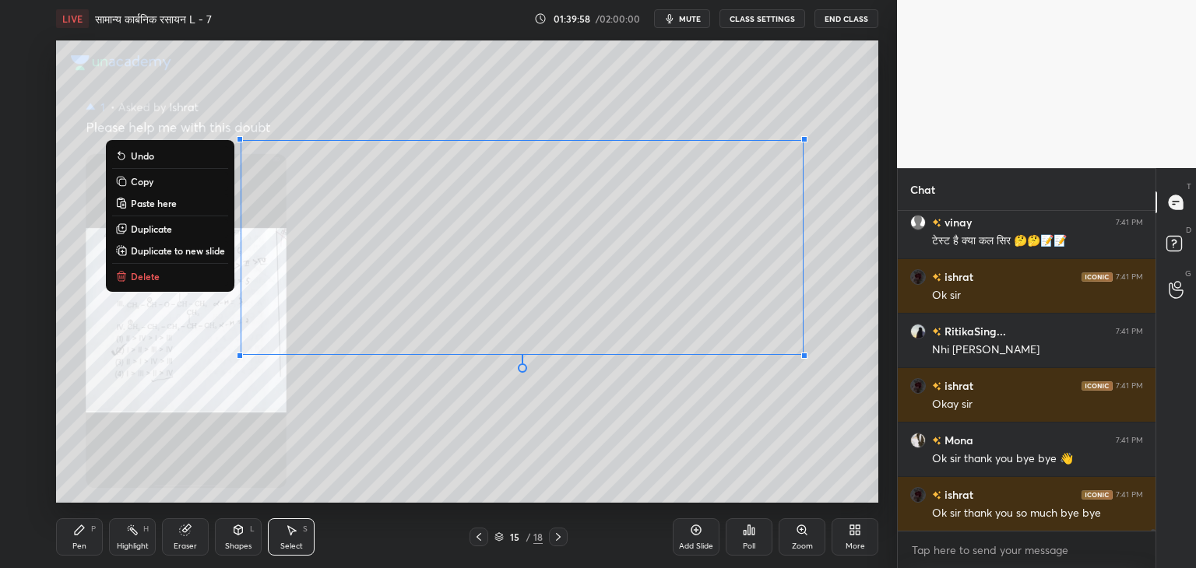
click at [155, 278] on p "Delete" at bounding box center [145, 276] width 29 height 12
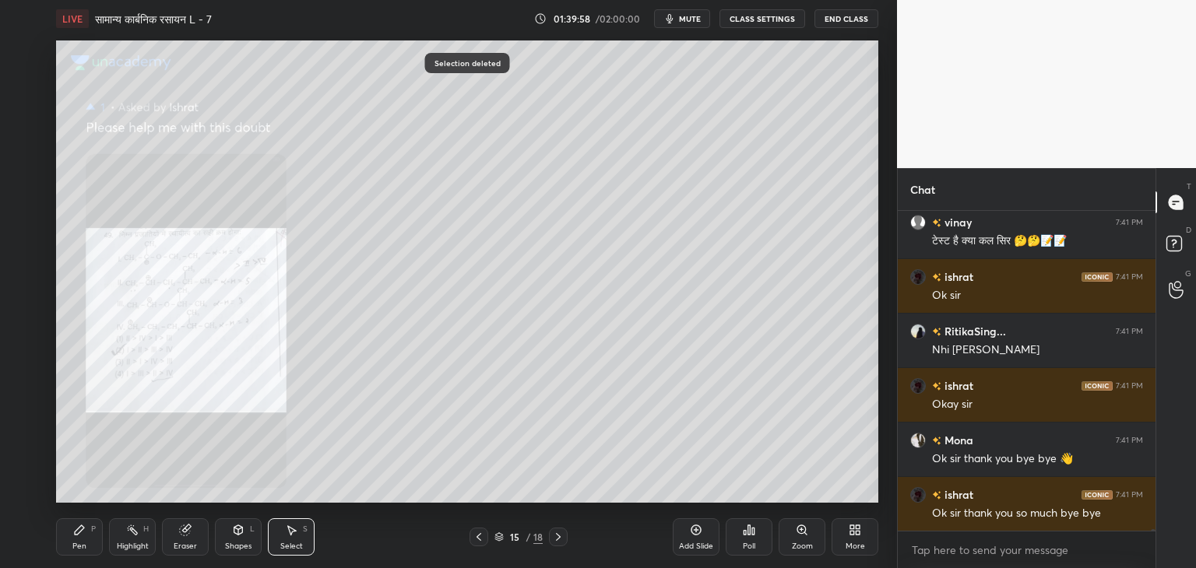
scroll to position [55471, 0]
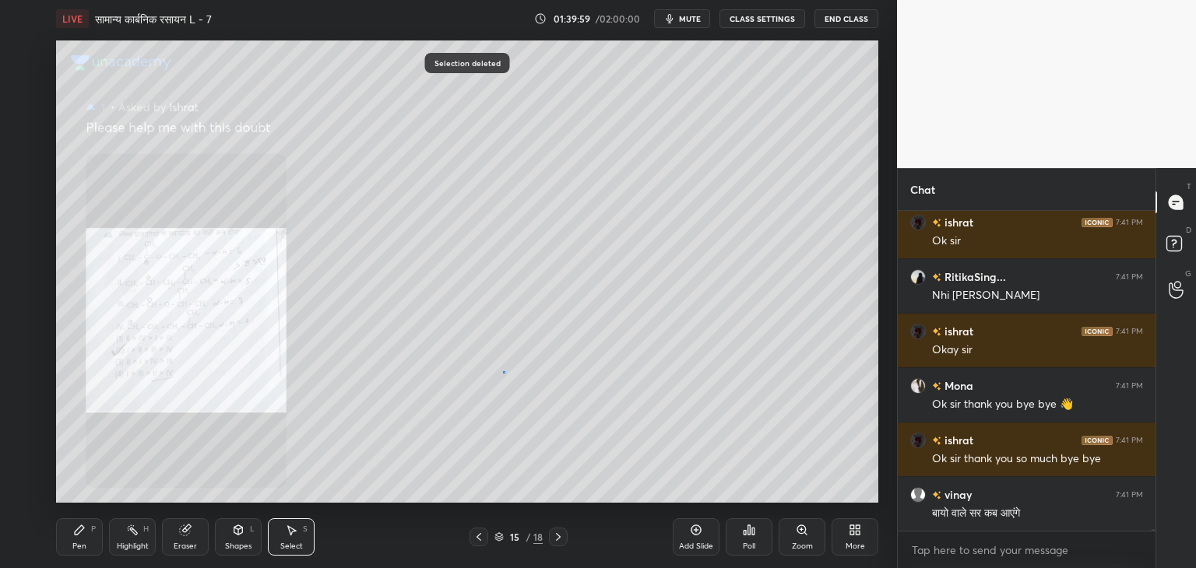
click at [502, 371] on div "0 ° Undo Copy Paste here Duplicate Duplicate to new slide Delete" at bounding box center [467, 271] width 822 height 463
click at [859, 23] on button "End Class" at bounding box center [846, 18] width 64 height 19
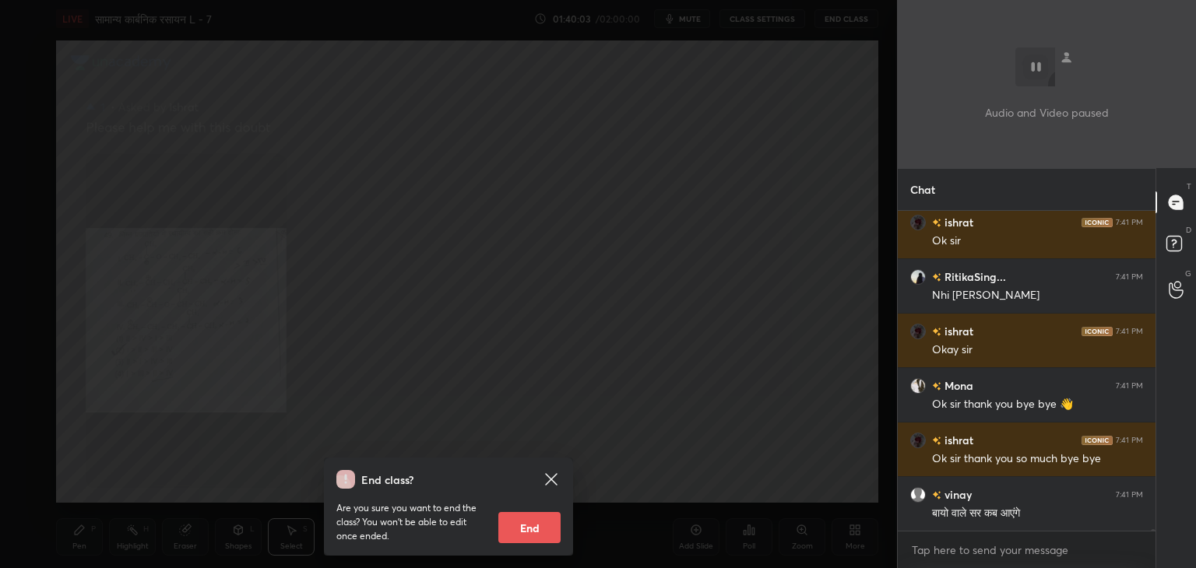
click at [551, 521] on button "End" at bounding box center [529, 527] width 62 height 31
type textarea "x"
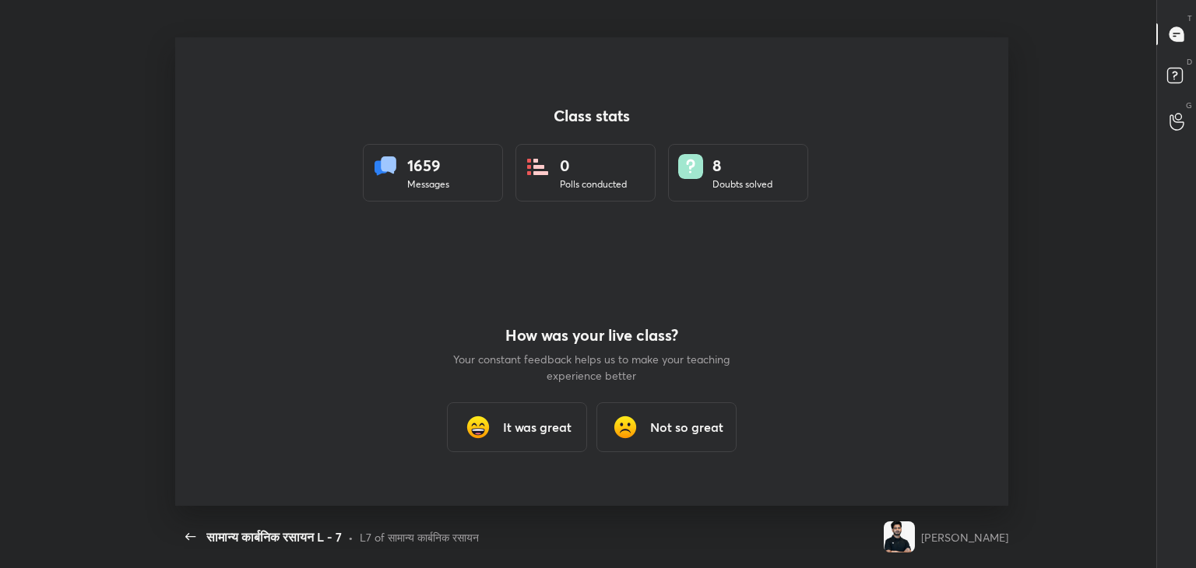
scroll to position [0, 0]
click at [539, 447] on div "It was great" at bounding box center [517, 428] width 140 height 50
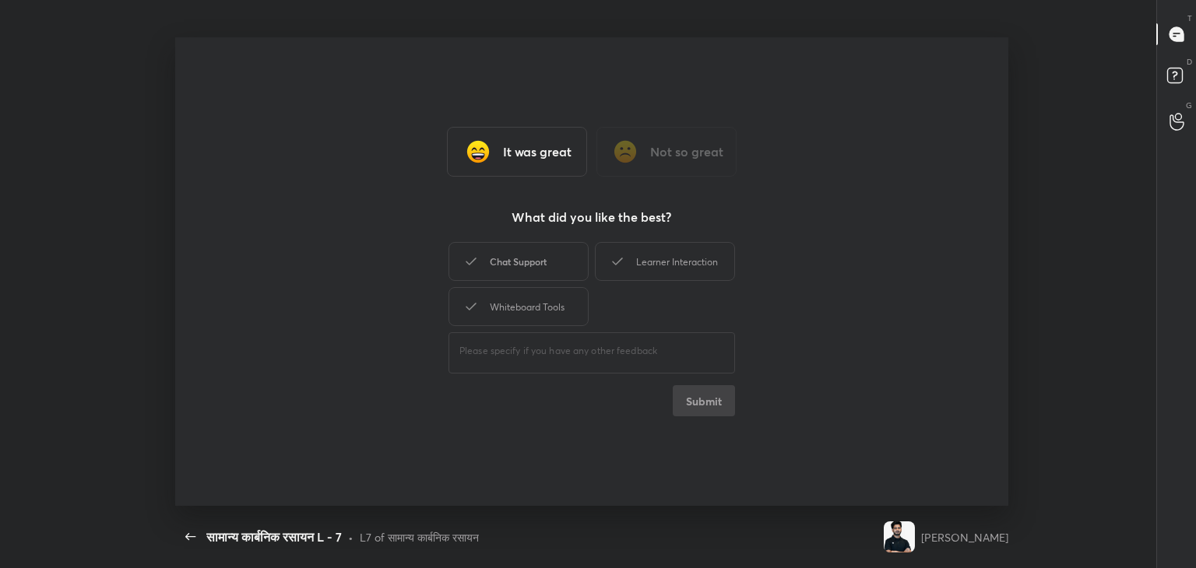
click at [514, 275] on div "Chat Support" at bounding box center [519, 261] width 140 height 39
click at [517, 299] on div "Whiteboard Tools" at bounding box center [519, 306] width 140 height 39
click at [640, 272] on div "Learner Interaction" at bounding box center [665, 261] width 140 height 39
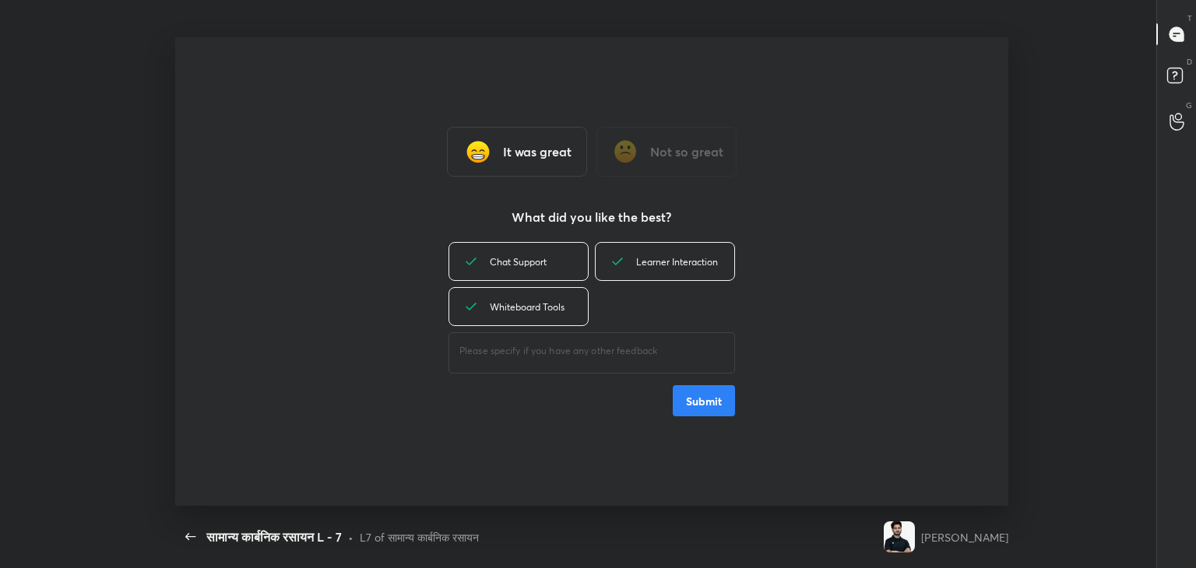
click at [702, 398] on button "Submit" at bounding box center [704, 400] width 62 height 31
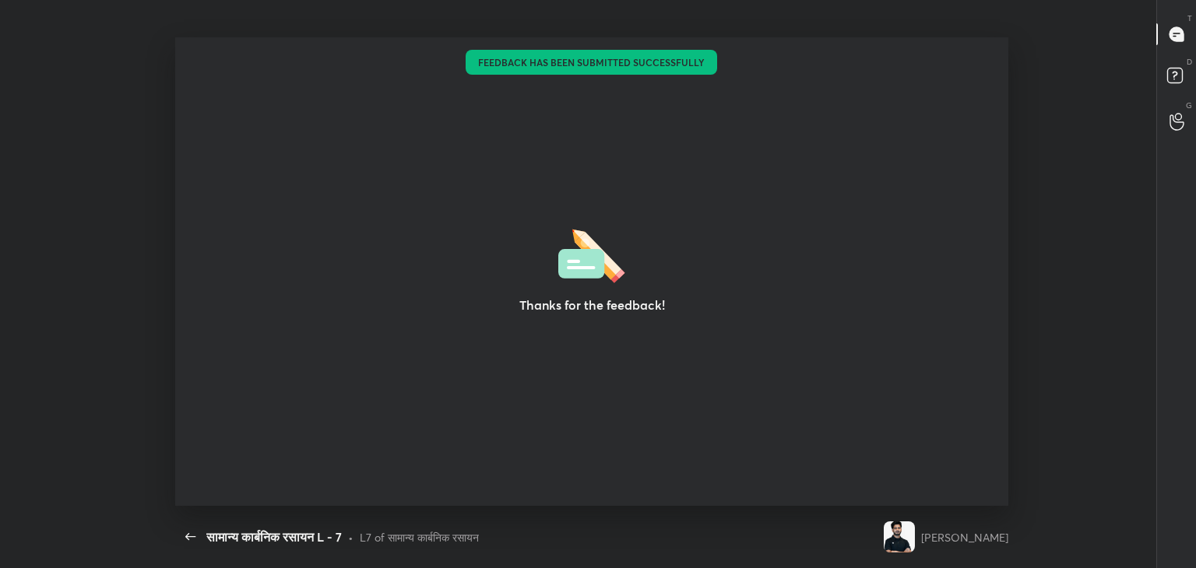
click at [386, 199] on div "Thanks for the feedback!" at bounding box center [592, 271] width 834 height 469
